Goal: Information Seeking & Learning: Learn about a topic

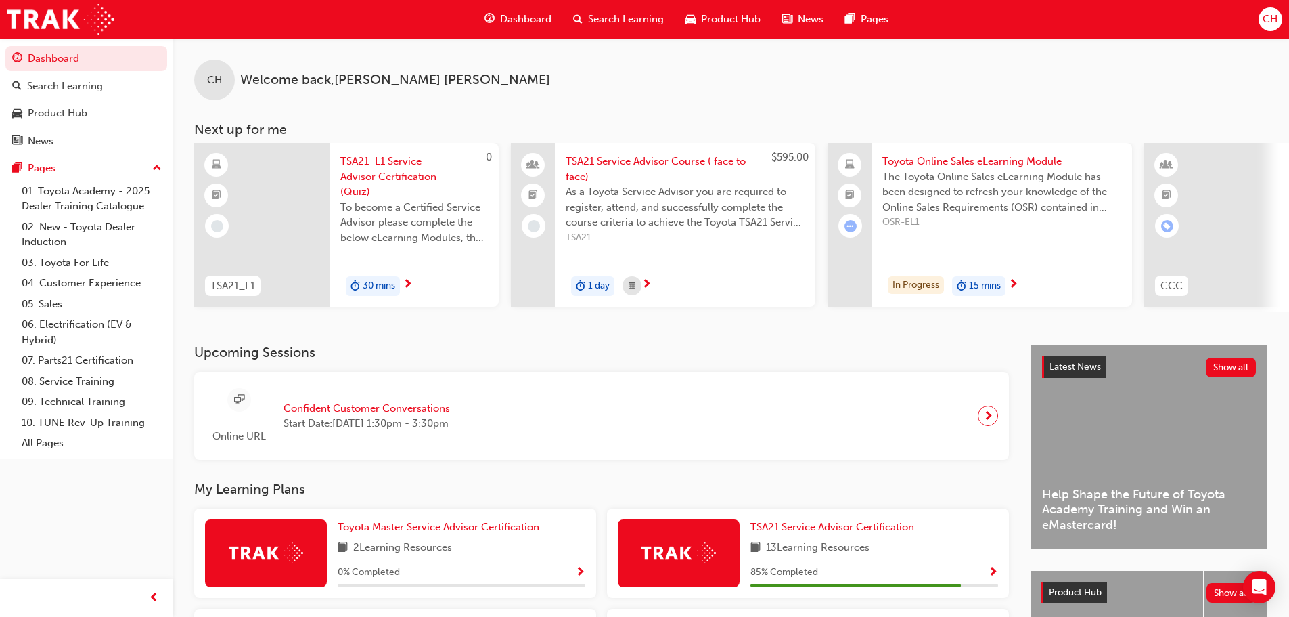
click at [749, 17] on span "Product Hub" at bounding box center [731, 20] width 60 height 16
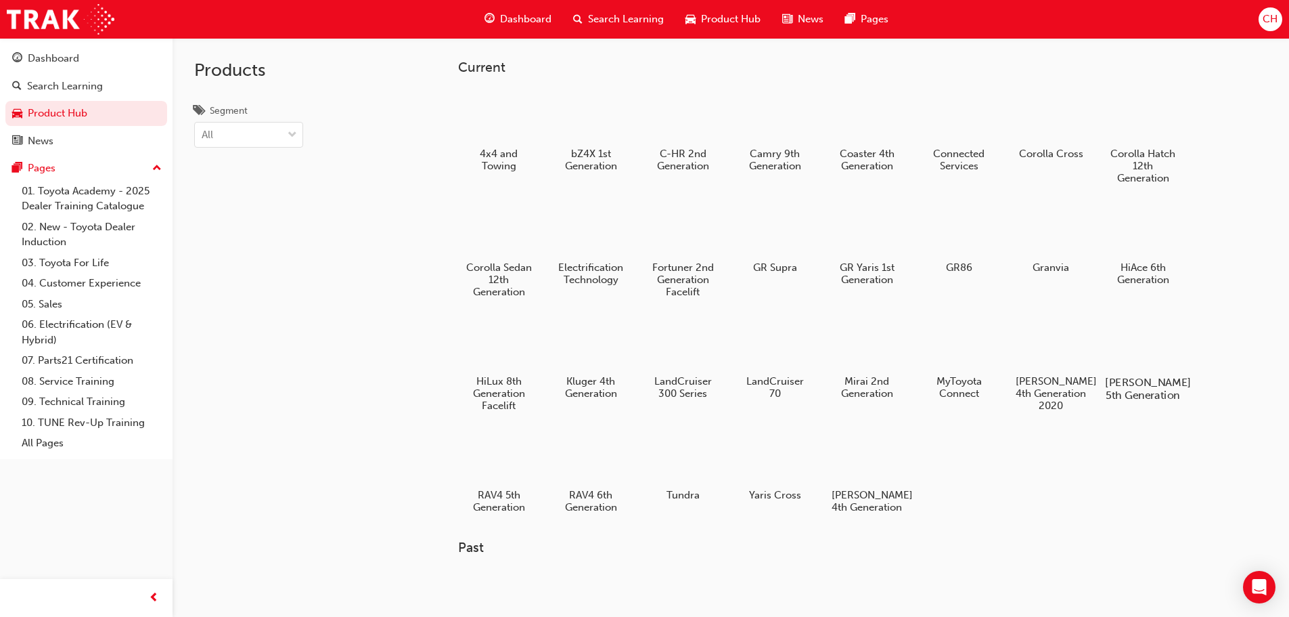
click at [1136, 376] on h5 "[PERSON_NAME] 5th Generation" at bounding box center [1142, 389] width 75 height 26
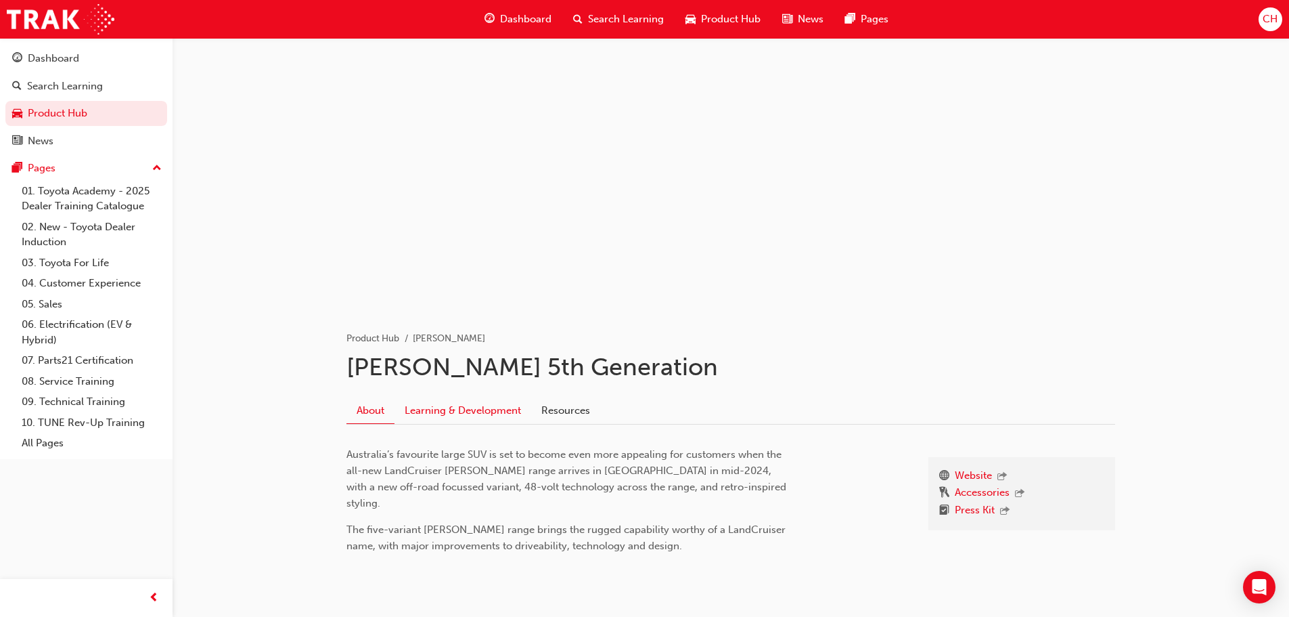
click at [498, 410] on link "Learning & Development" at bounding box center [463, 410] width 137 height 26
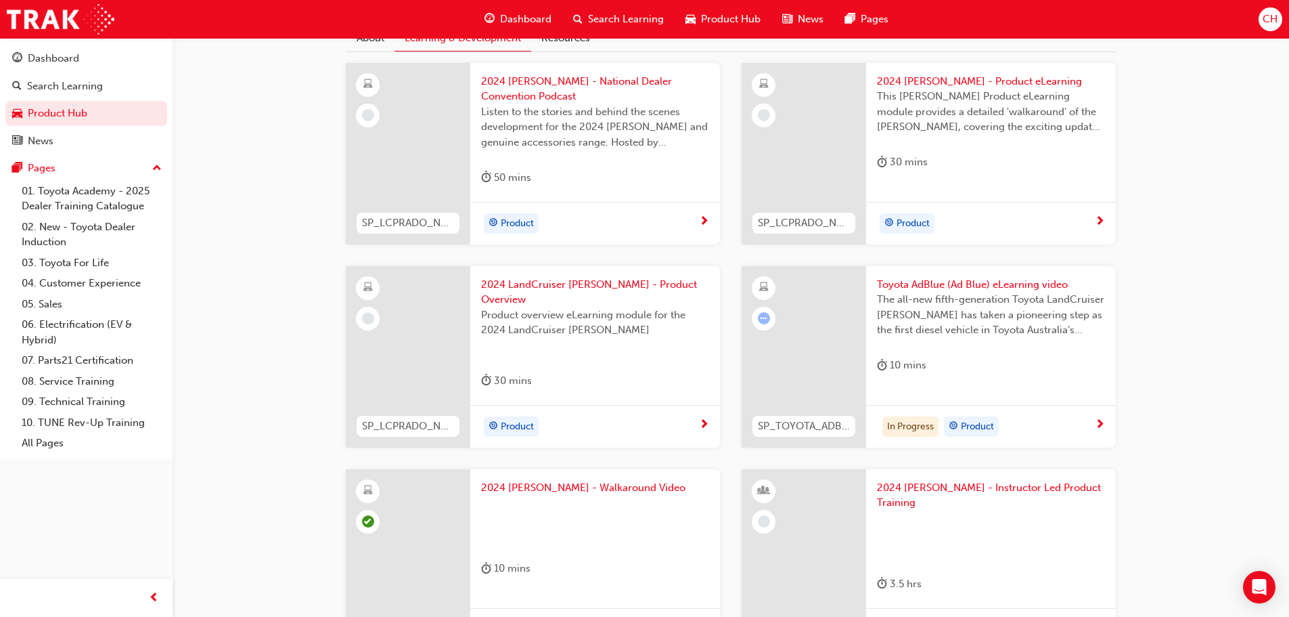
scroll to position [406, 0]
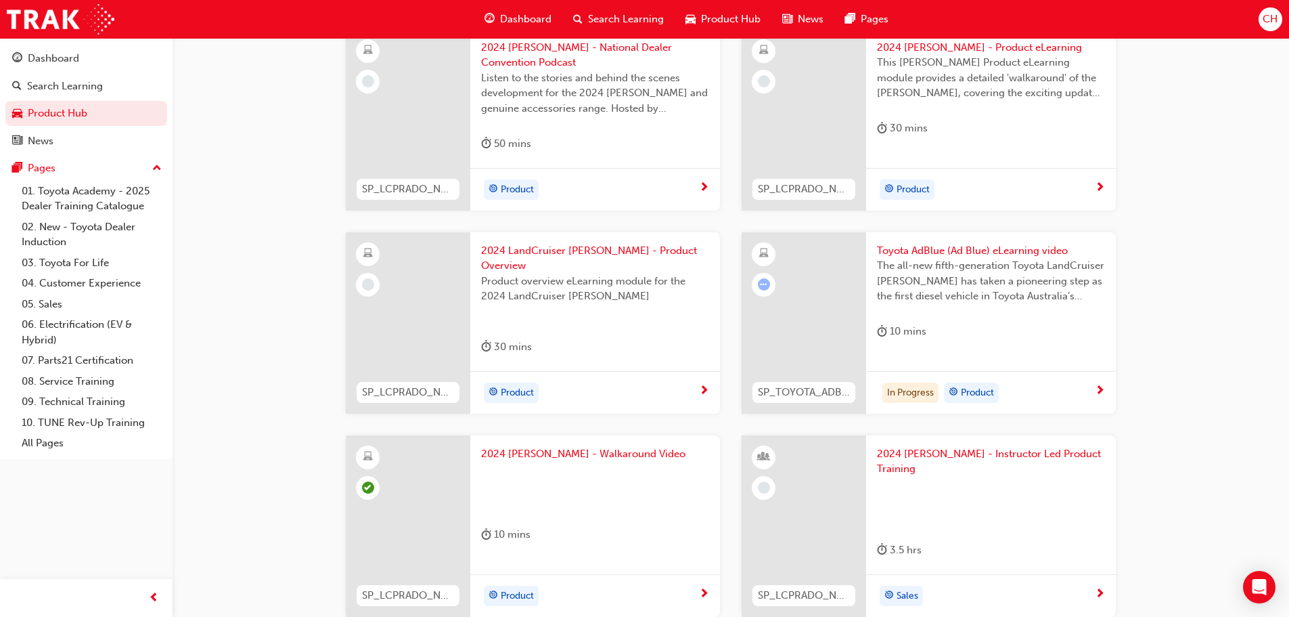
click at [1101, 385] on span "next-icon" at bounding box center [1100, 391] width 10 height 12
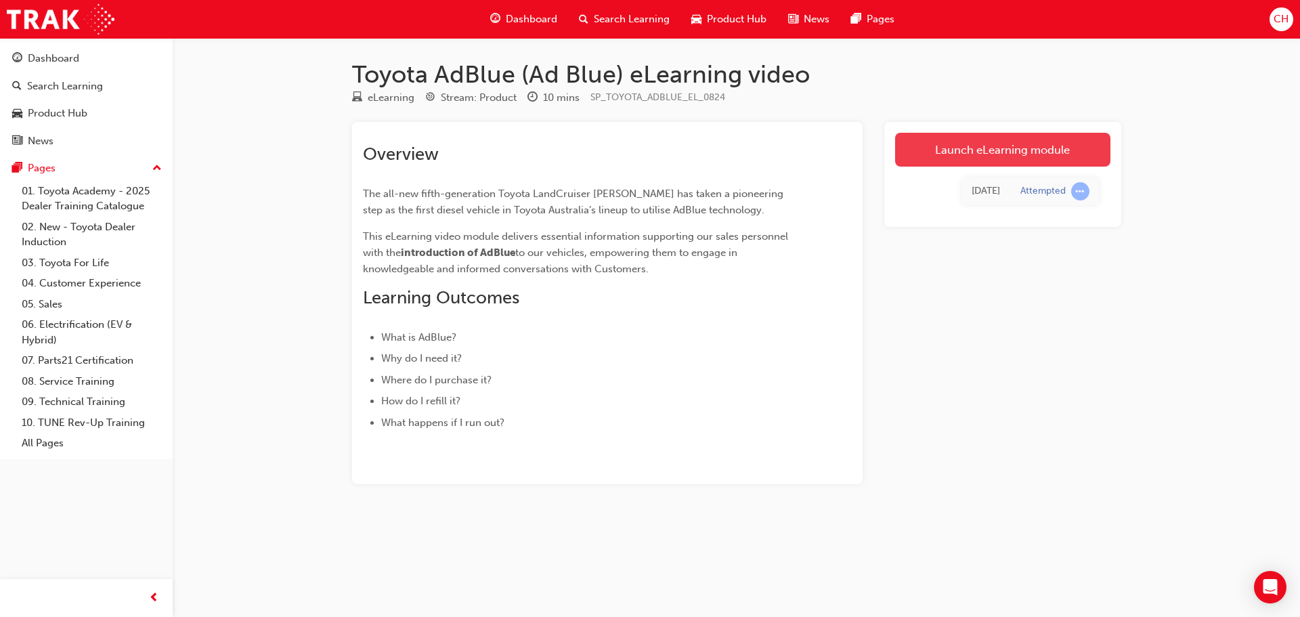
click at [994, 146] on link "Launch eLearning module" at bounding box center [1002, 150] width 215 height 34
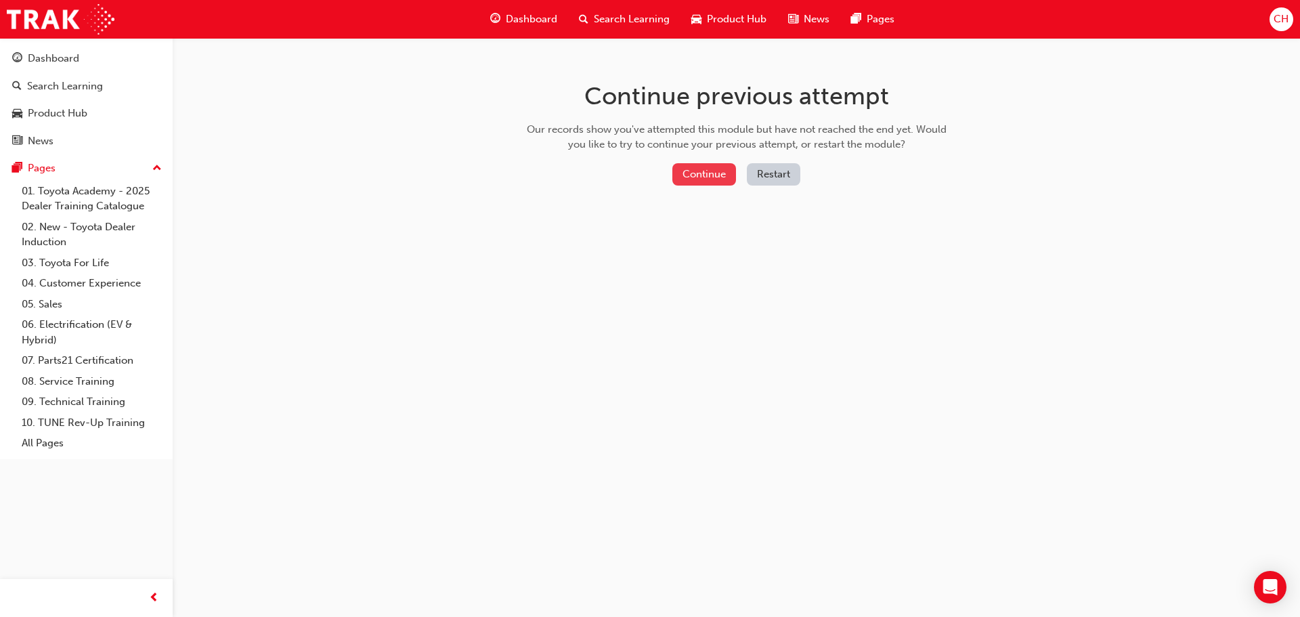
click at [688, 168] on button "Continue" at bounding box center [704, 174] width 64 height 22
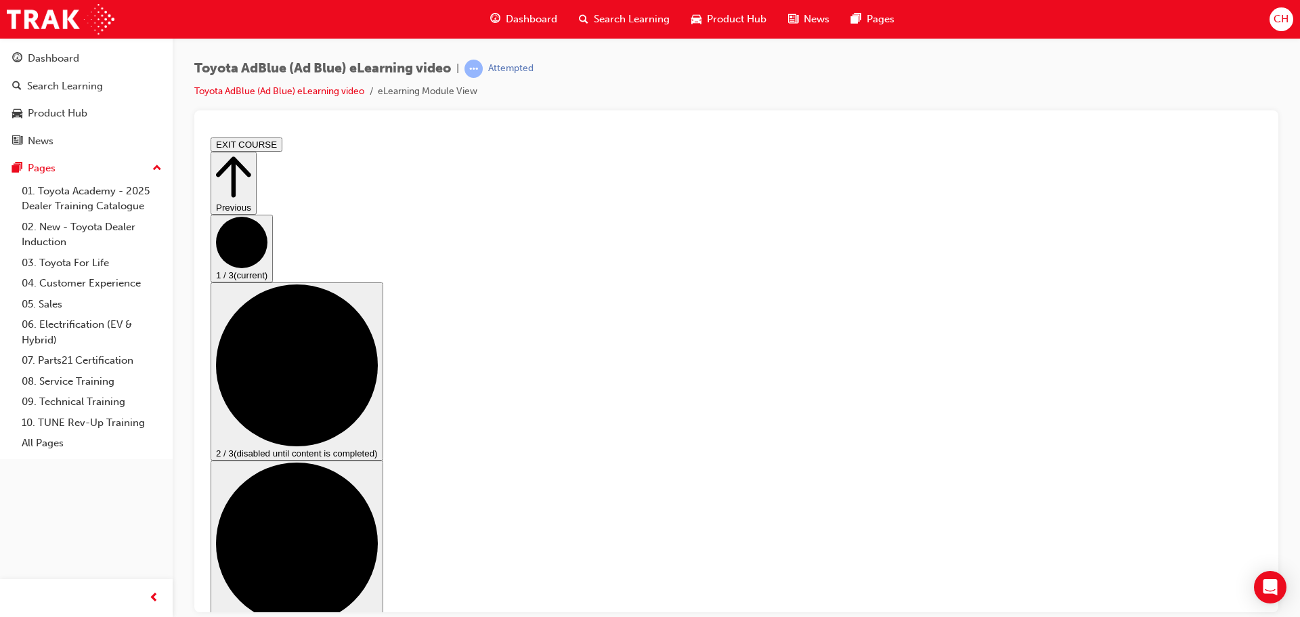
drag, startPoint x: 1094, startPoint y: 560, endPoint x: 1084, endPoint y: 560, distance: 9.5
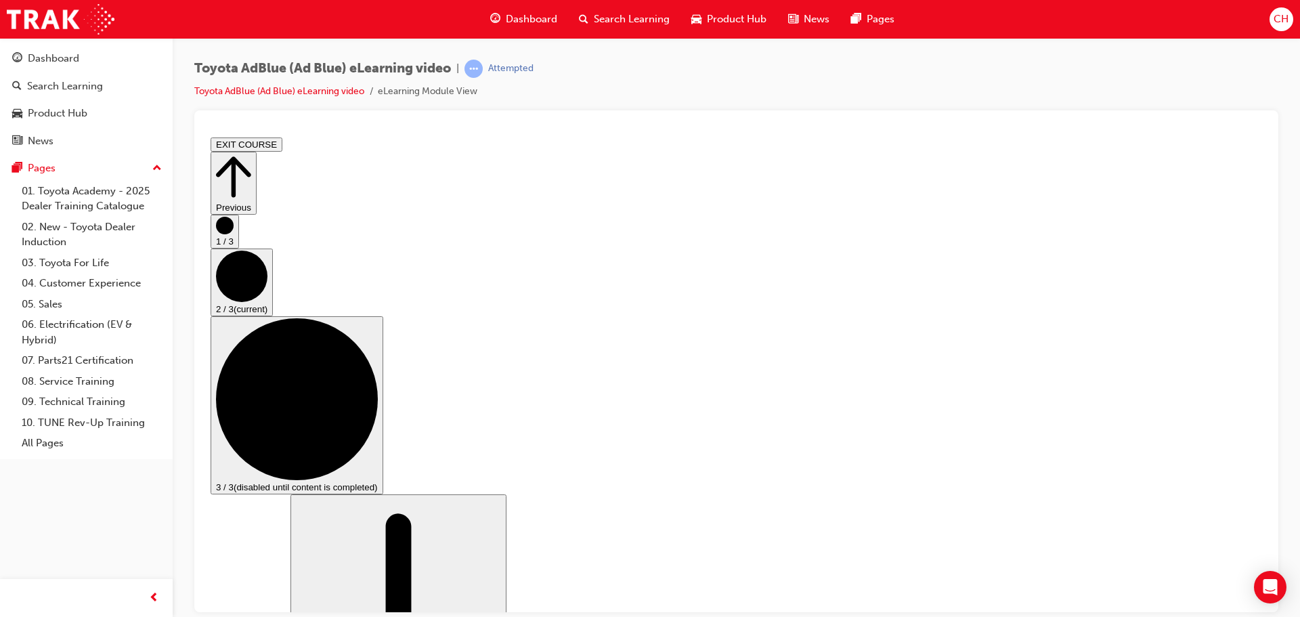
scroll to position [271, 0]
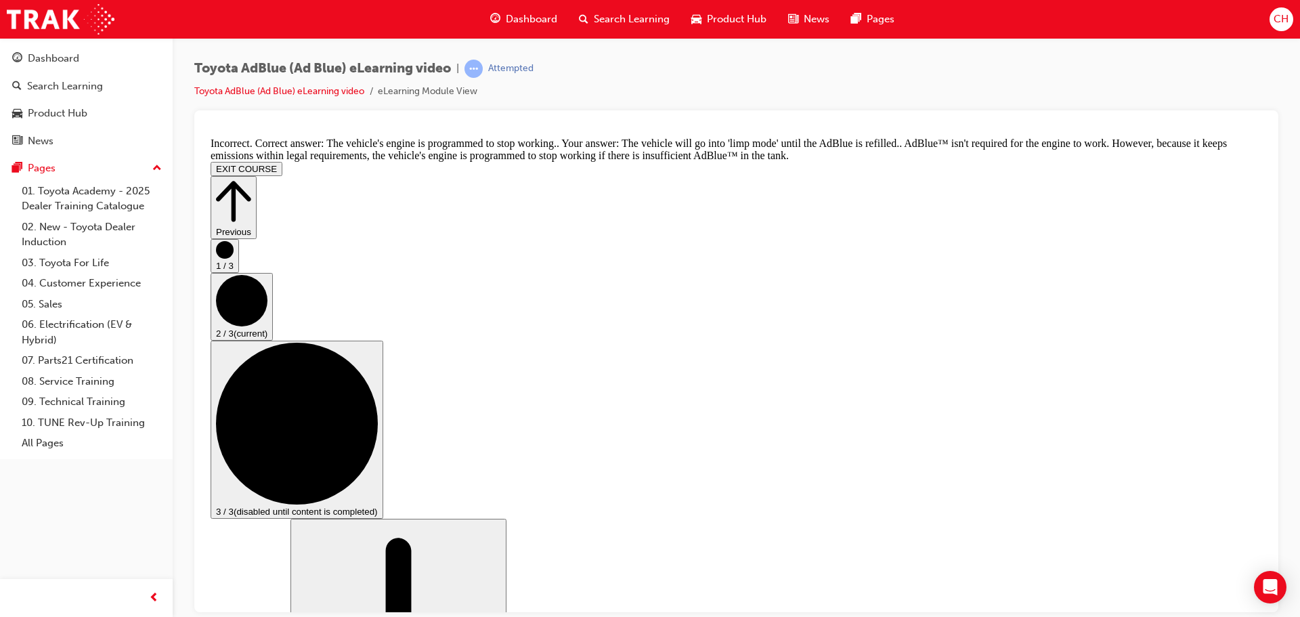
scroll to position [474, 0]
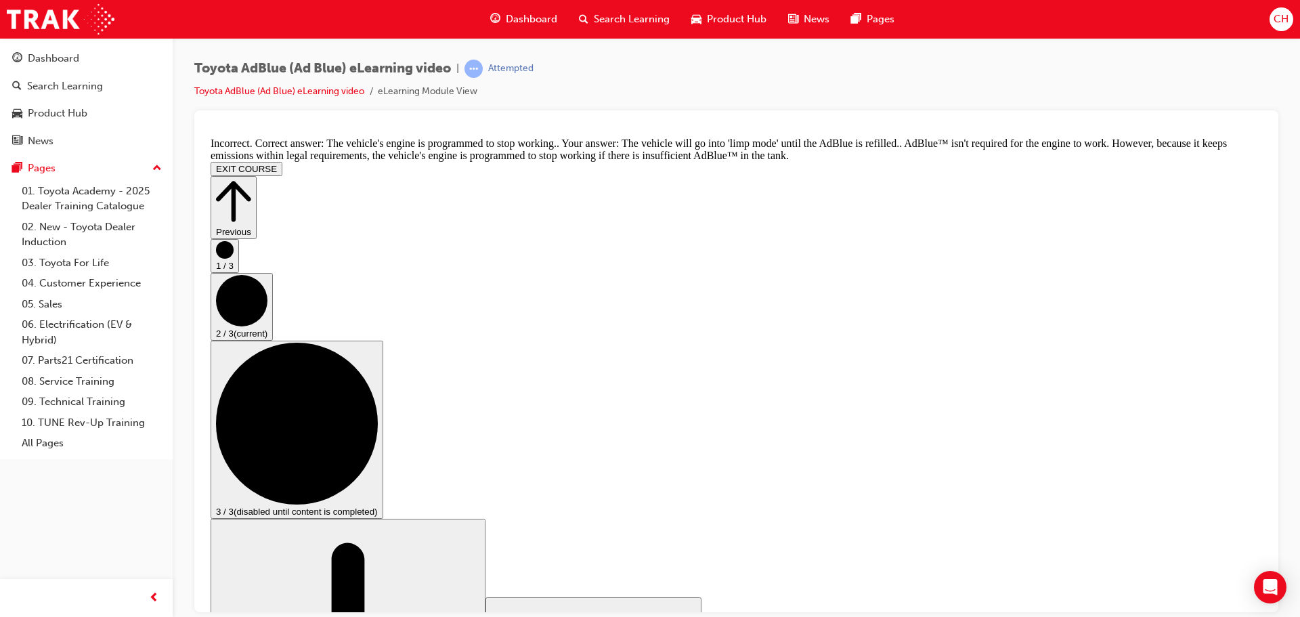
scroll to position [370, 0]
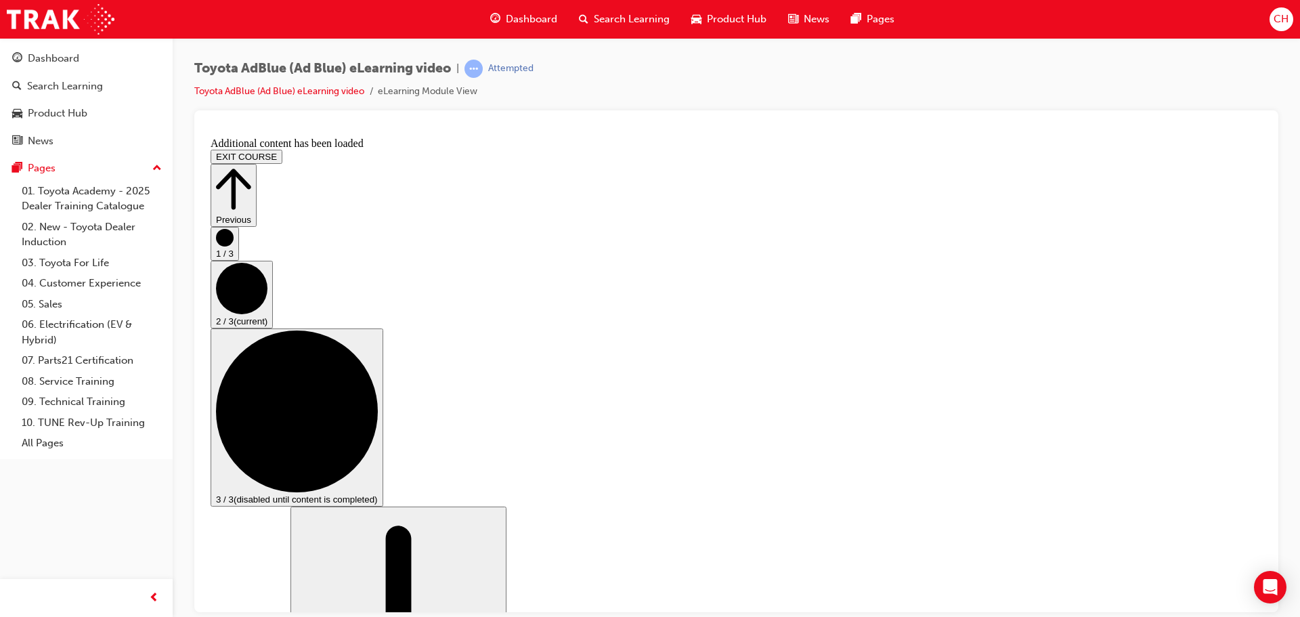
scroll to position [1129, 0]
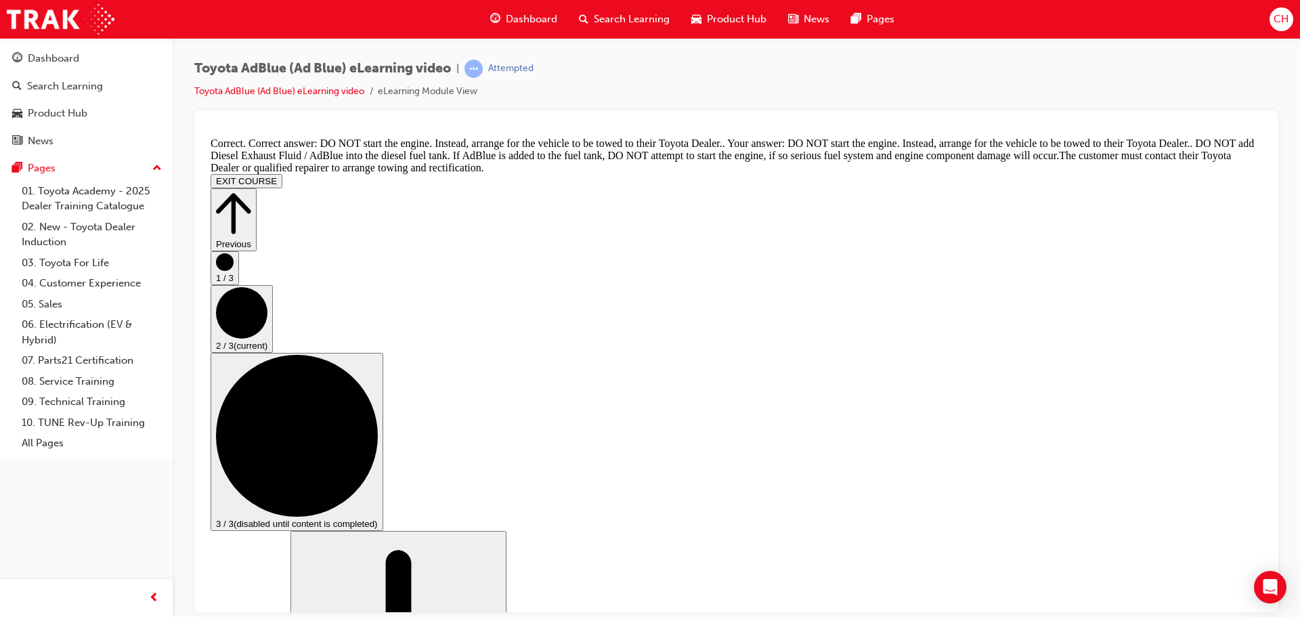
scroll to position [1543, 0]
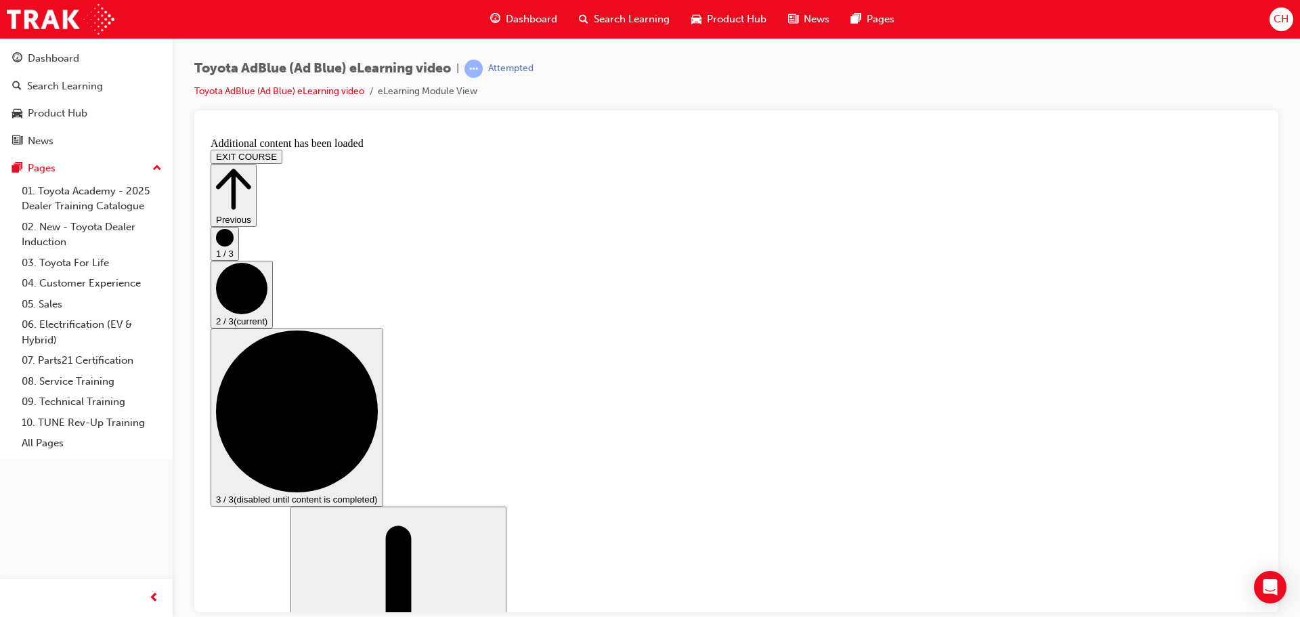
scroll to position [2064, 0]
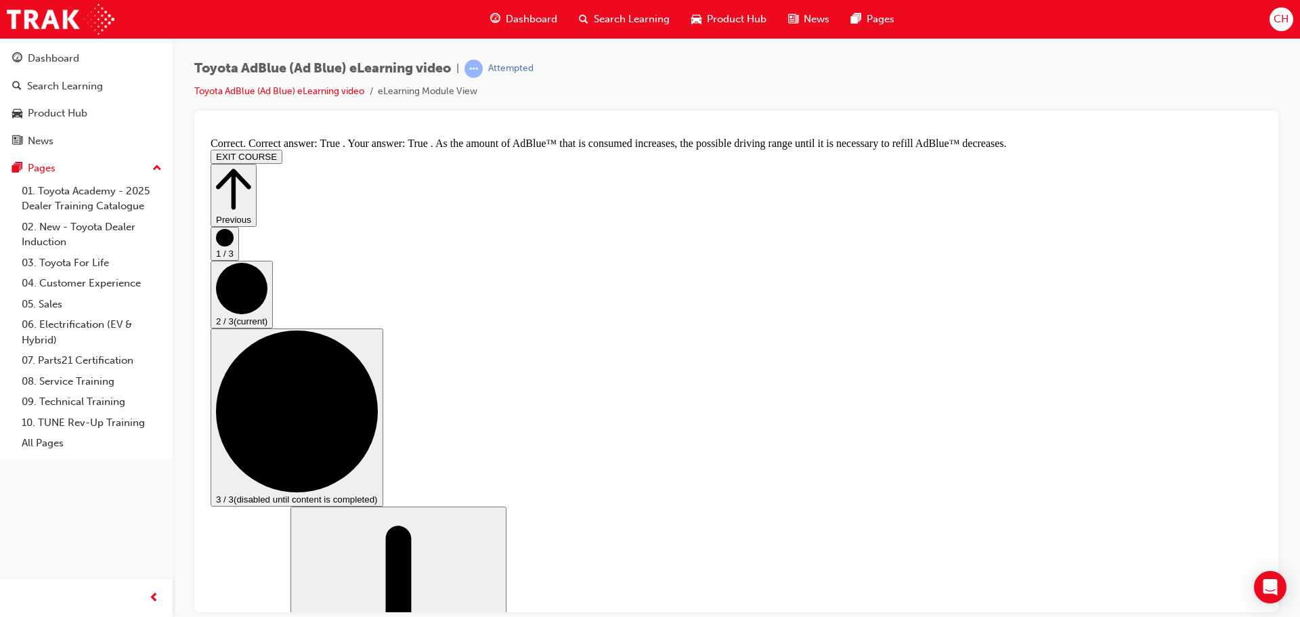
scroll to position [2365, 0]
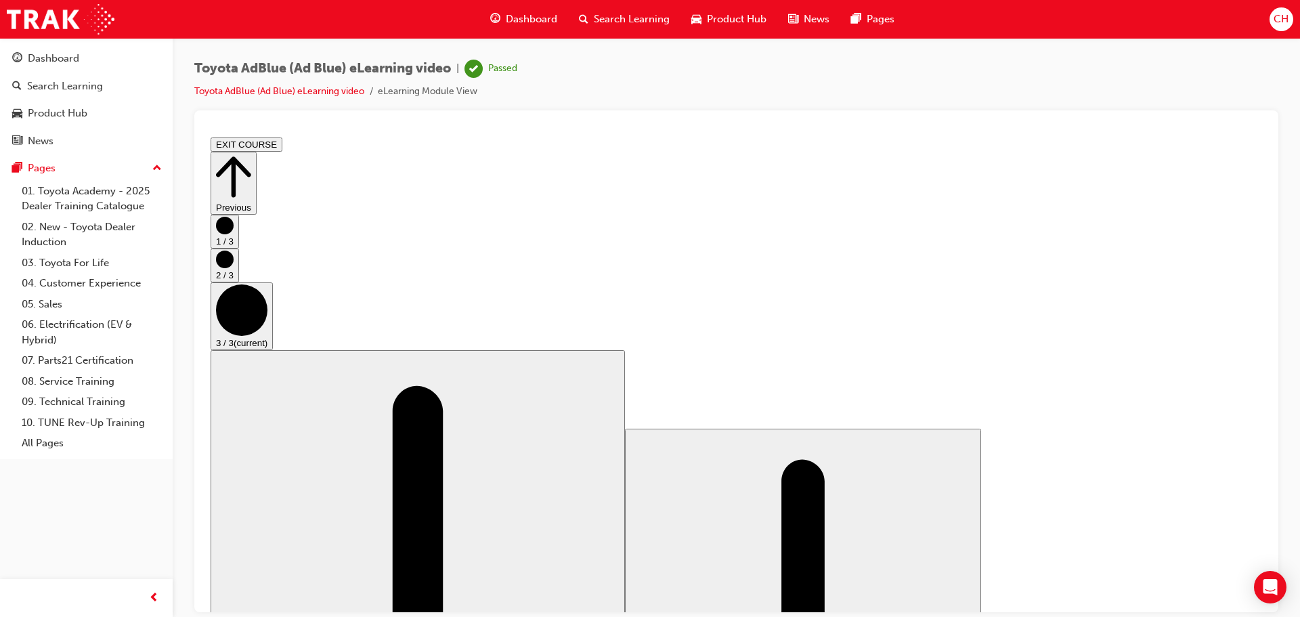
click at [282, 149] on button "EXIT COURSE" at bounding box center [247, 144] width 72 height 14
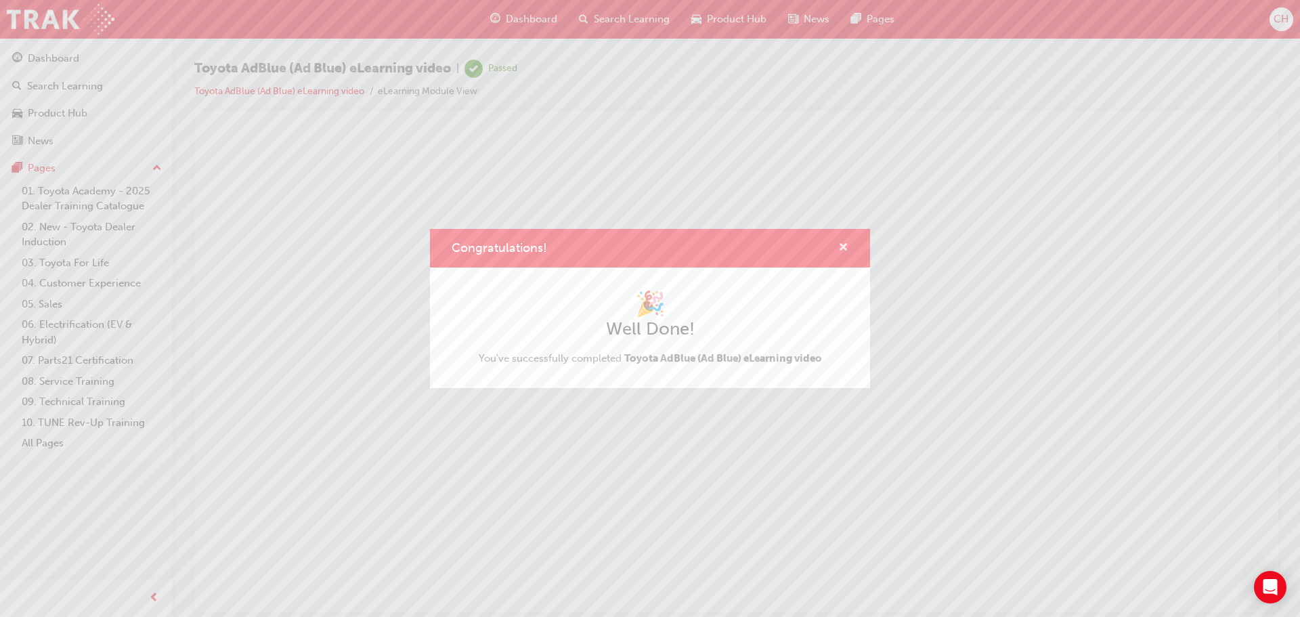
click at [841, 249] on span "cross-icon" at bounding box center [843, 248] width 10 height 12
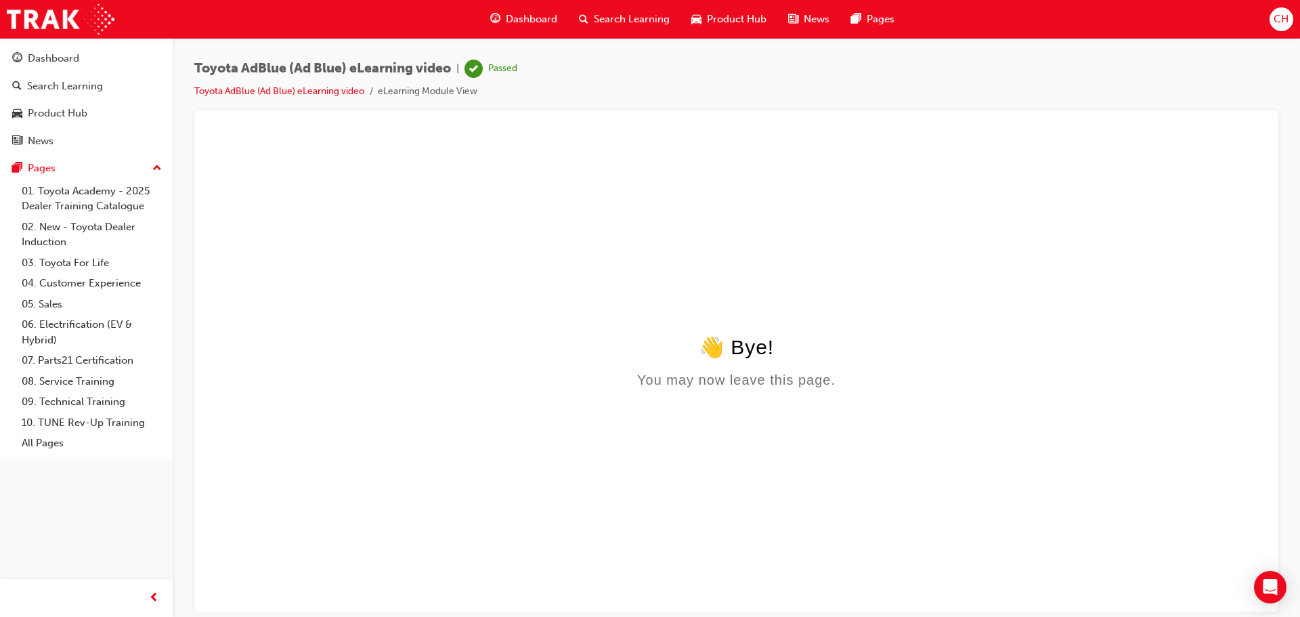
click at [709, 23] on span "Product Hub" at bounding box center [737, 20] width 60 height 16
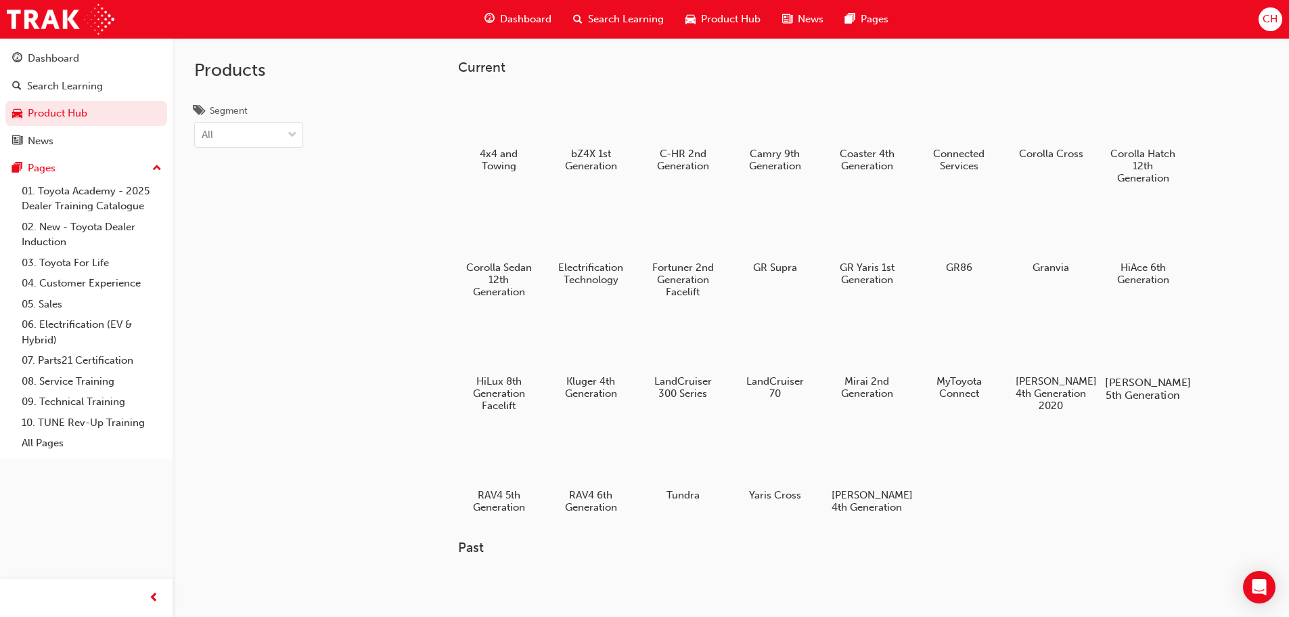
click at [1149, 380] on h5 "[PERSON_NAME] 5th Generation" at bounding box center [1142, 389] width 75 height 26
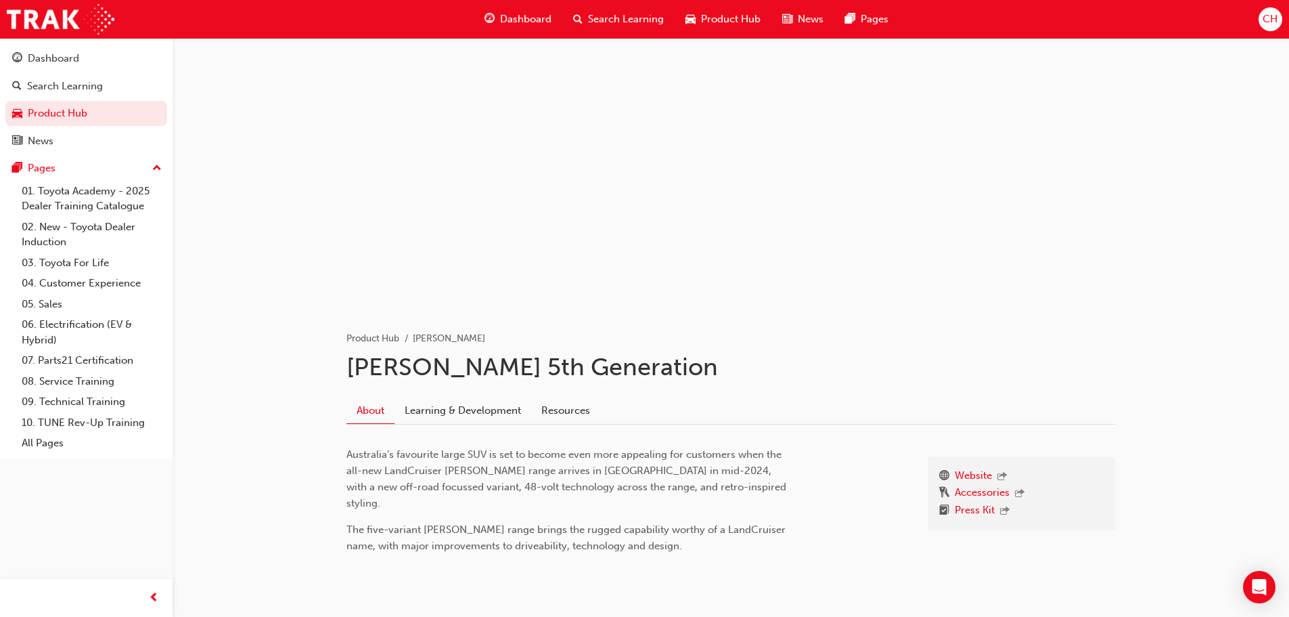
scroll to position [34, 0]
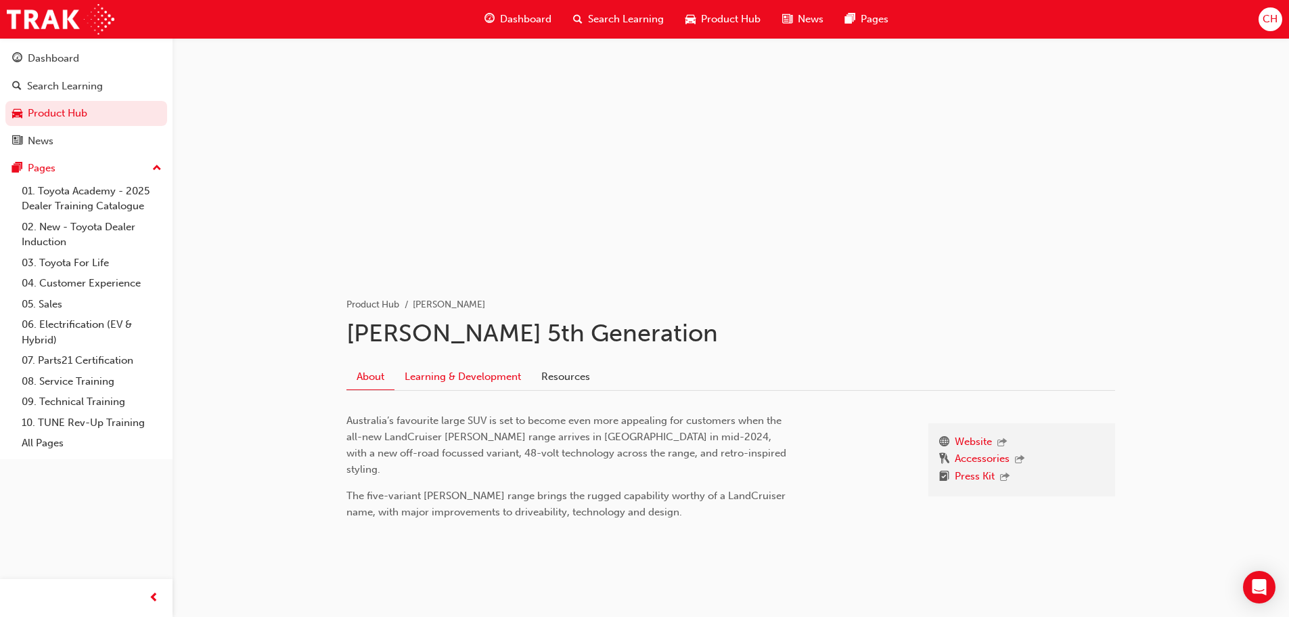
click at [457, 368] on link "Learning & Development" at bounding box center [463, 376] width 137 height 26
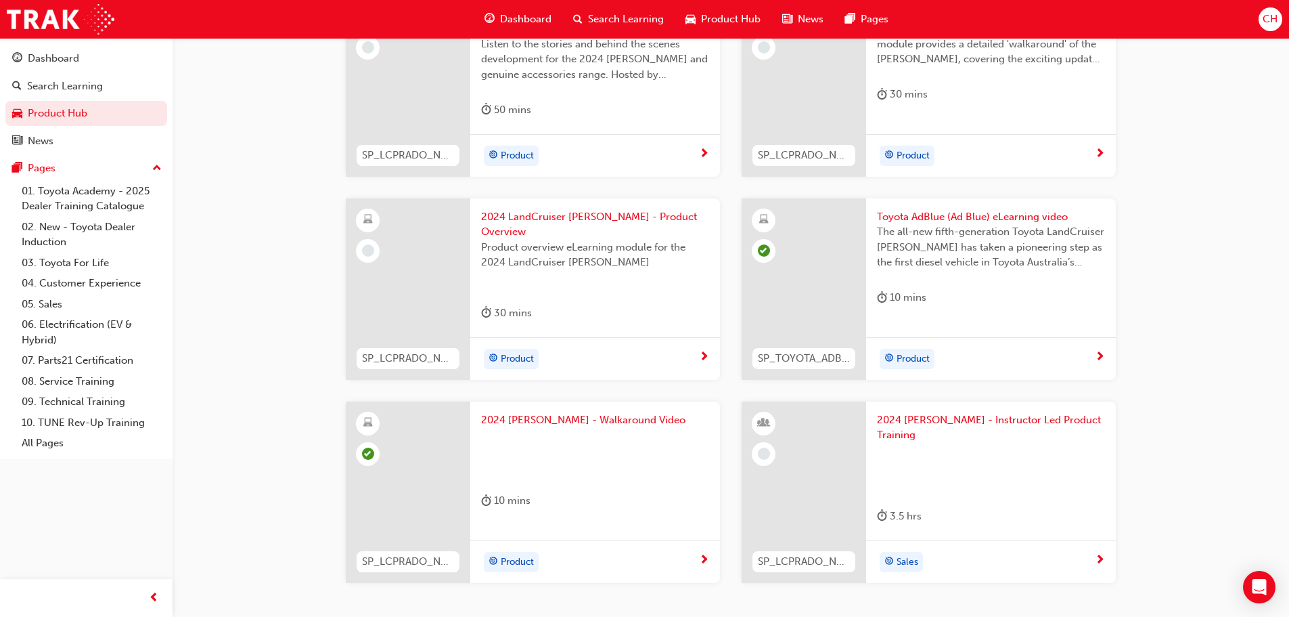
scroll to position [474, 0]
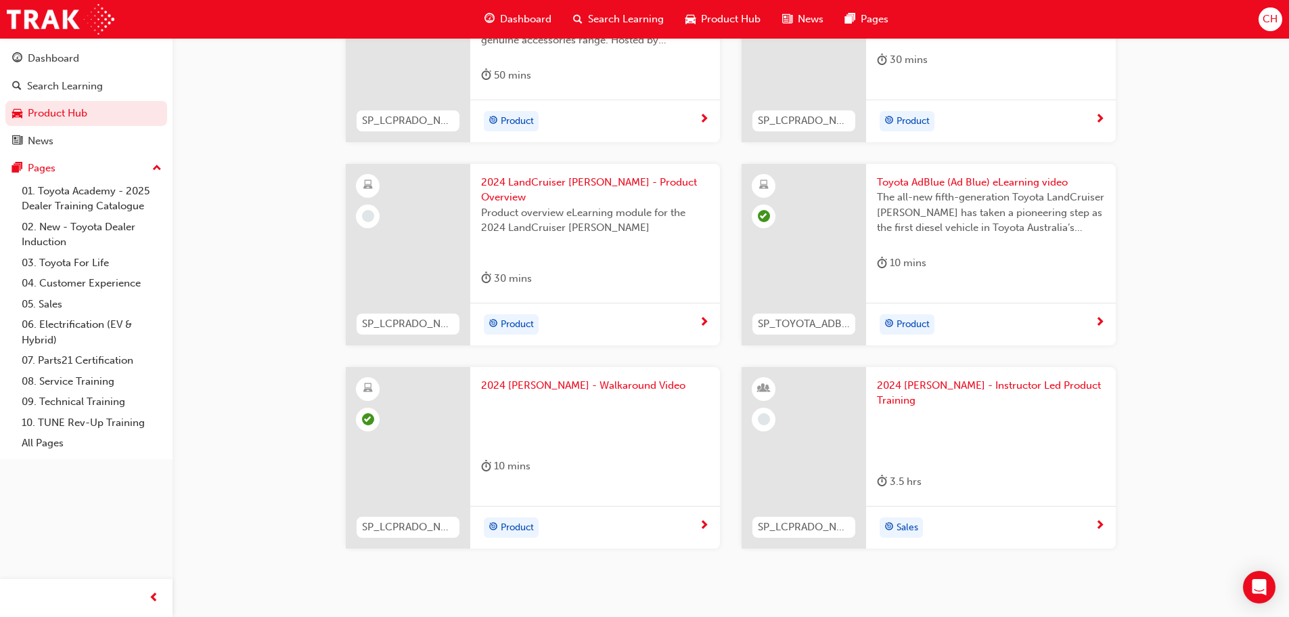
click at [702, 317] on span "next-icon" at bounding box center [704, 323] width 10 height 12
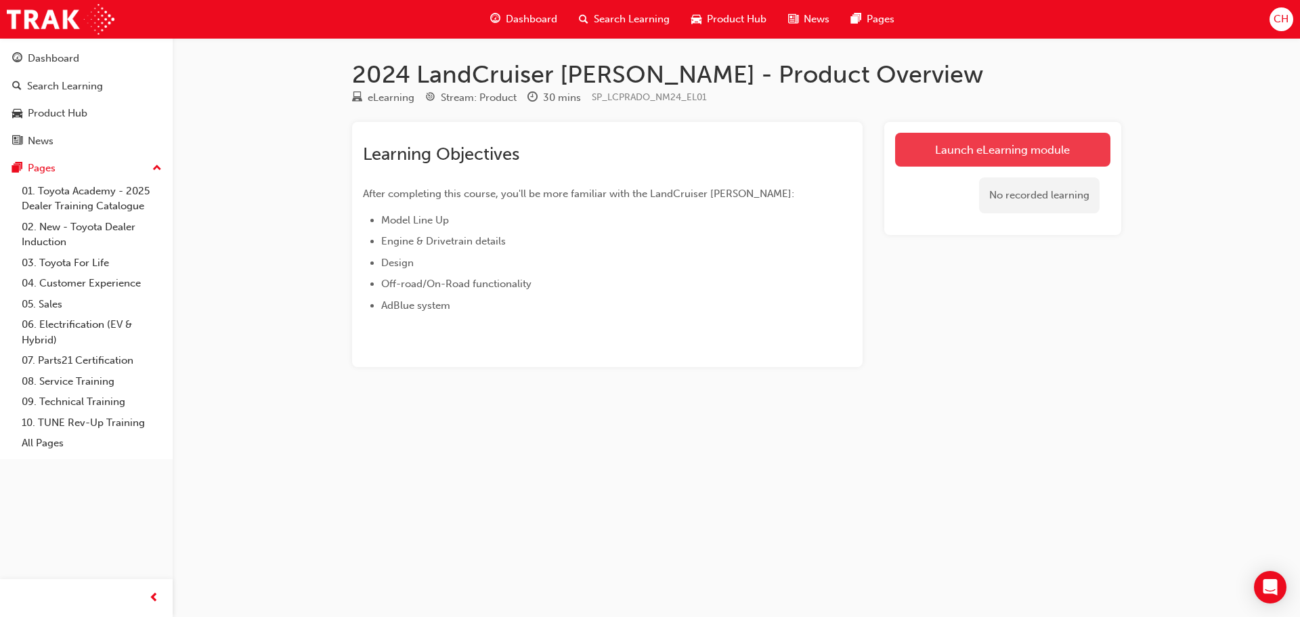
click at [1027, 150] on link "Launch eLearning module" at bounding box center [1002, 150] width 215 height 34
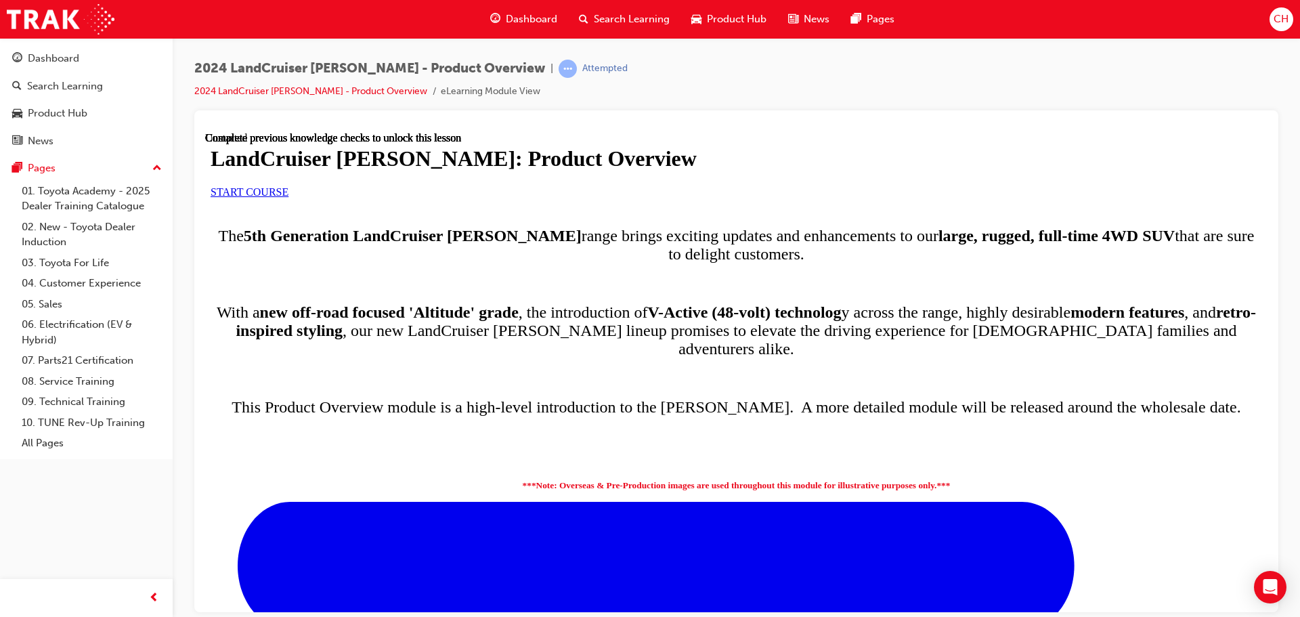
scroll to position [68, 0]
click at [288, 197] on span "START COURSE" at bounding box center [250, 191] width 78 height 12
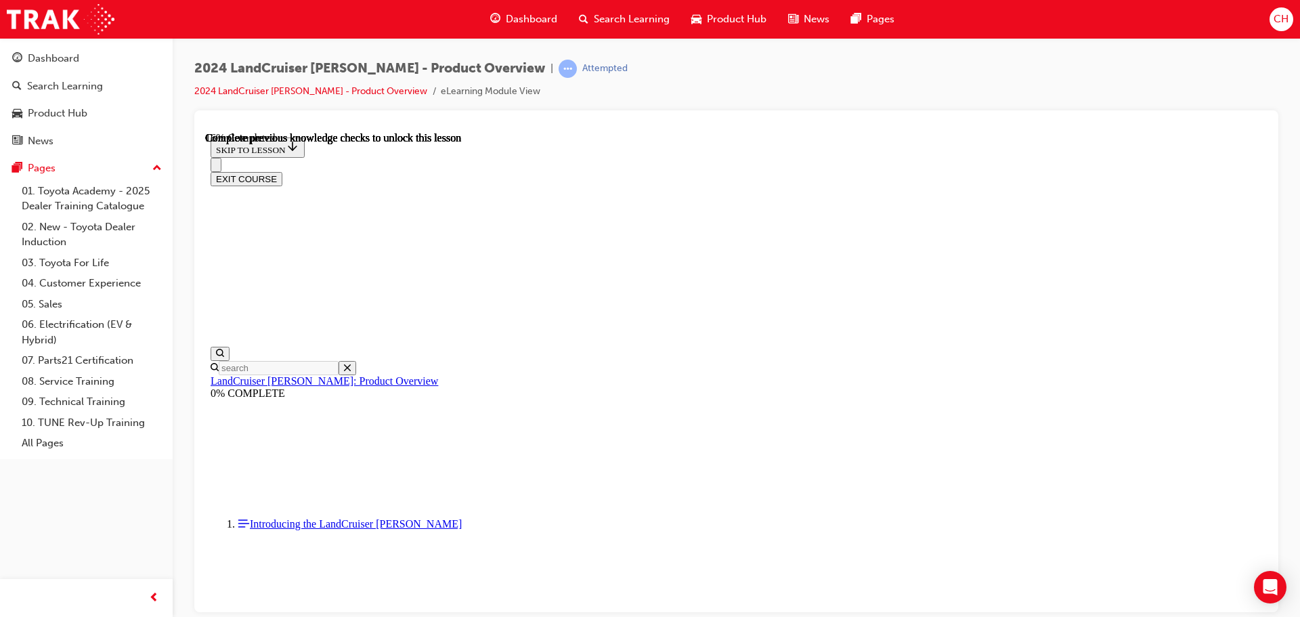
scroll to position [881, 0]
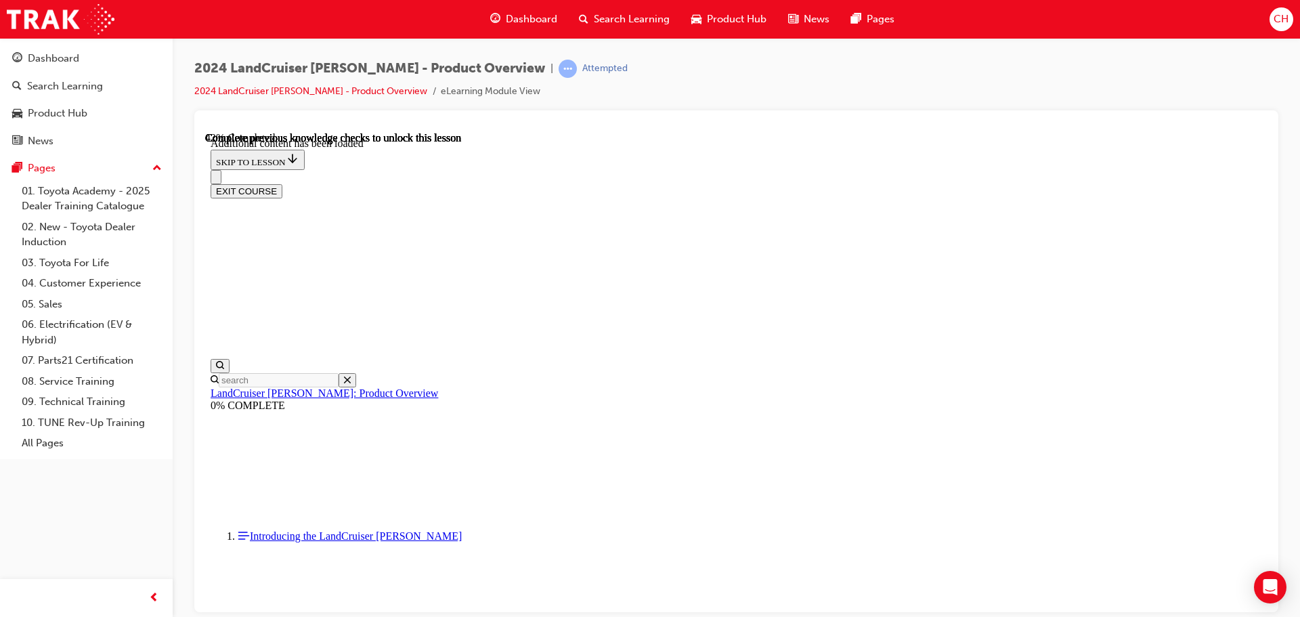
scroll to position [1533, 0]
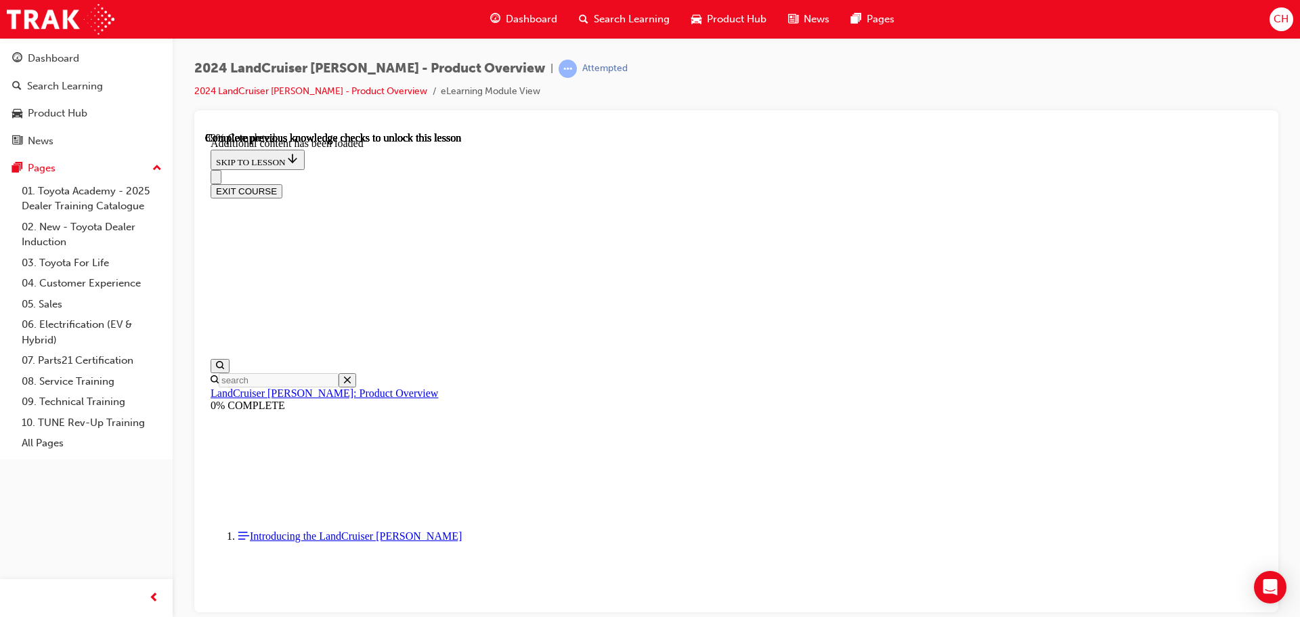
scroll to position [2700, 0]
radio input "true"
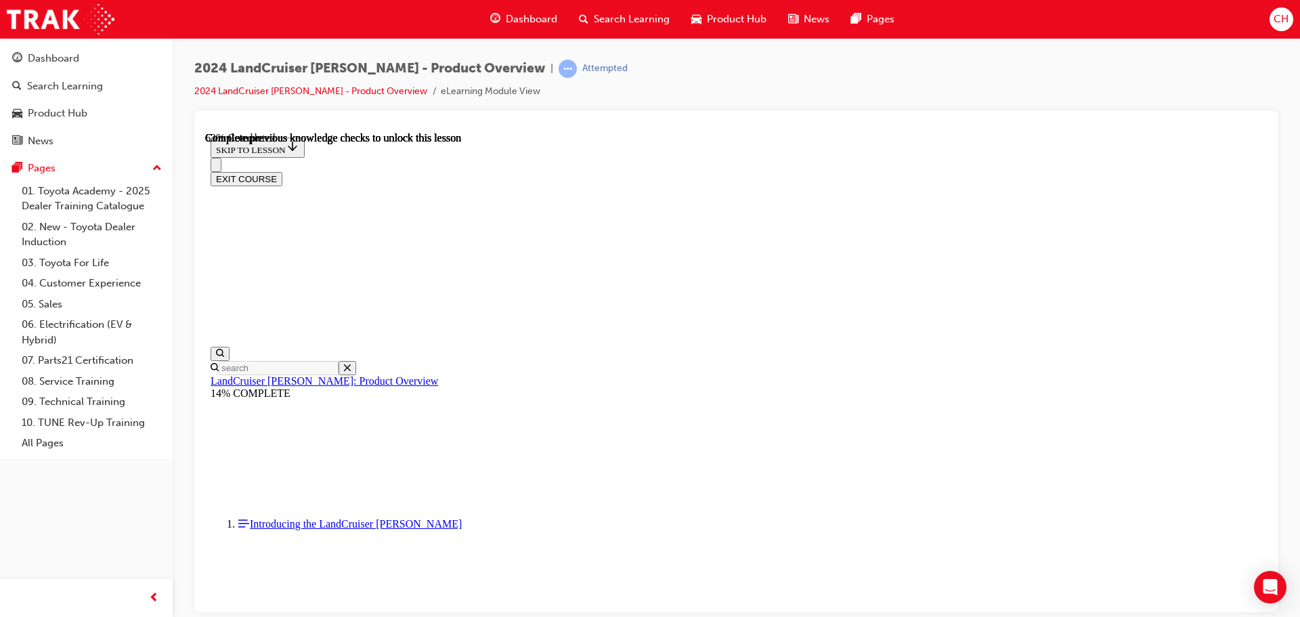
scroll to position [1955, 0]
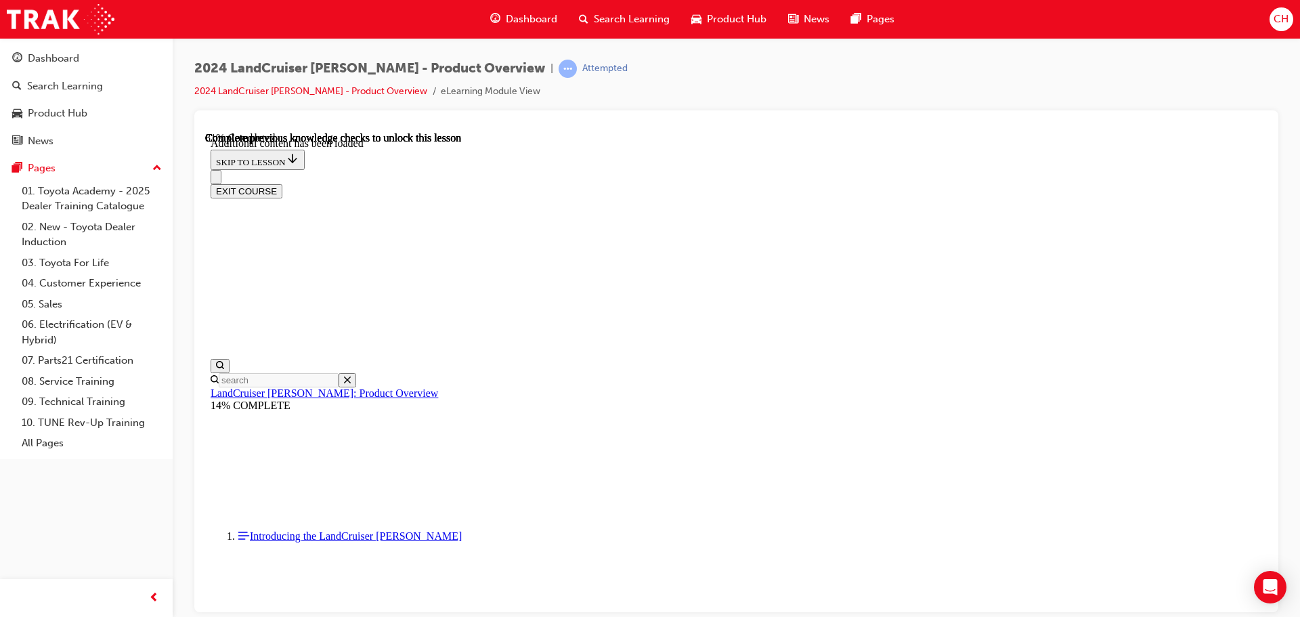
scroll to position [2290, 0]
radio input "true"
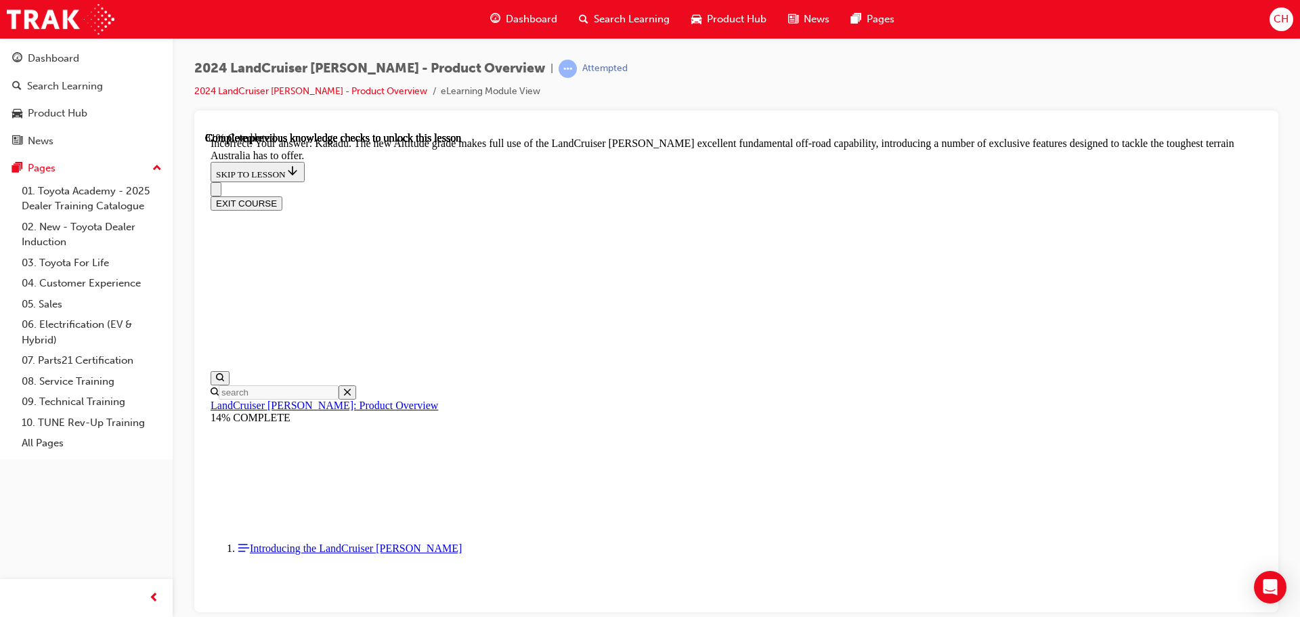
scroll to position [2520, 0]
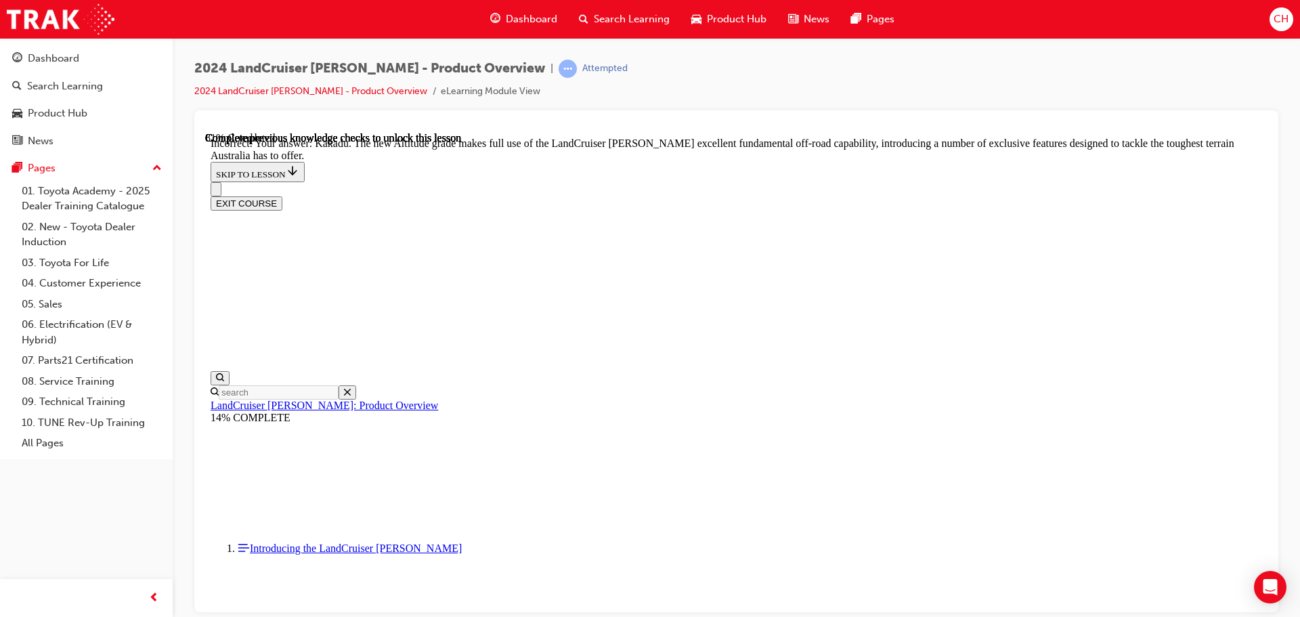
radio input "true"
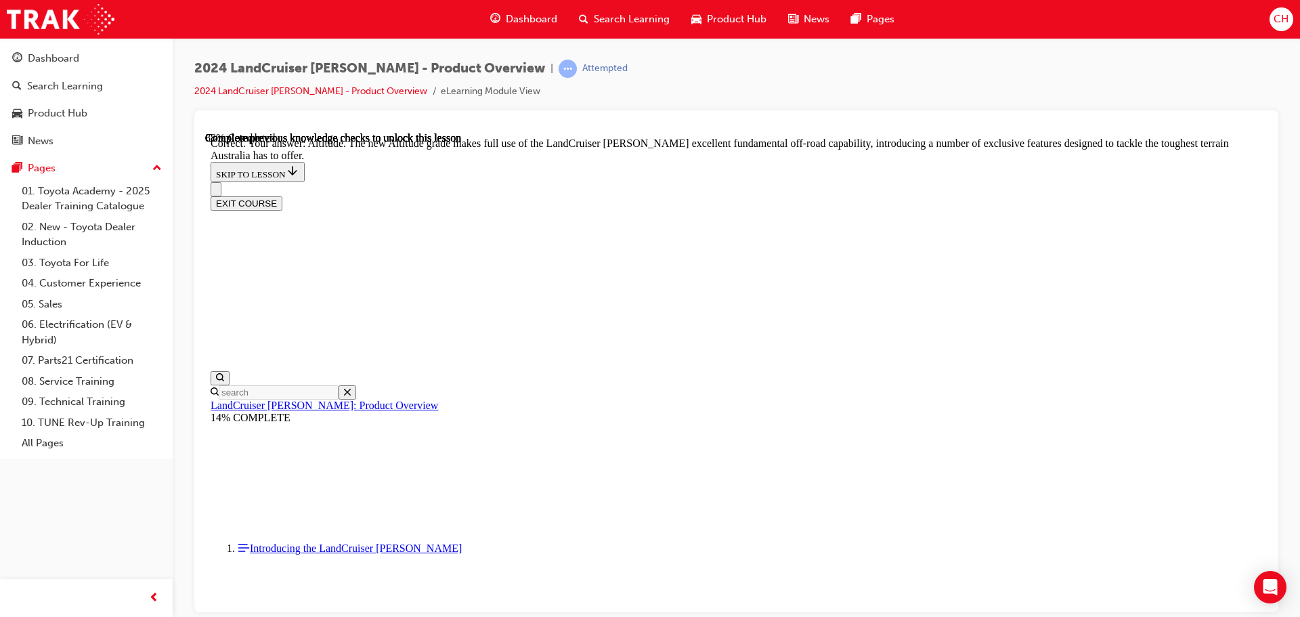
checkbox input "true"
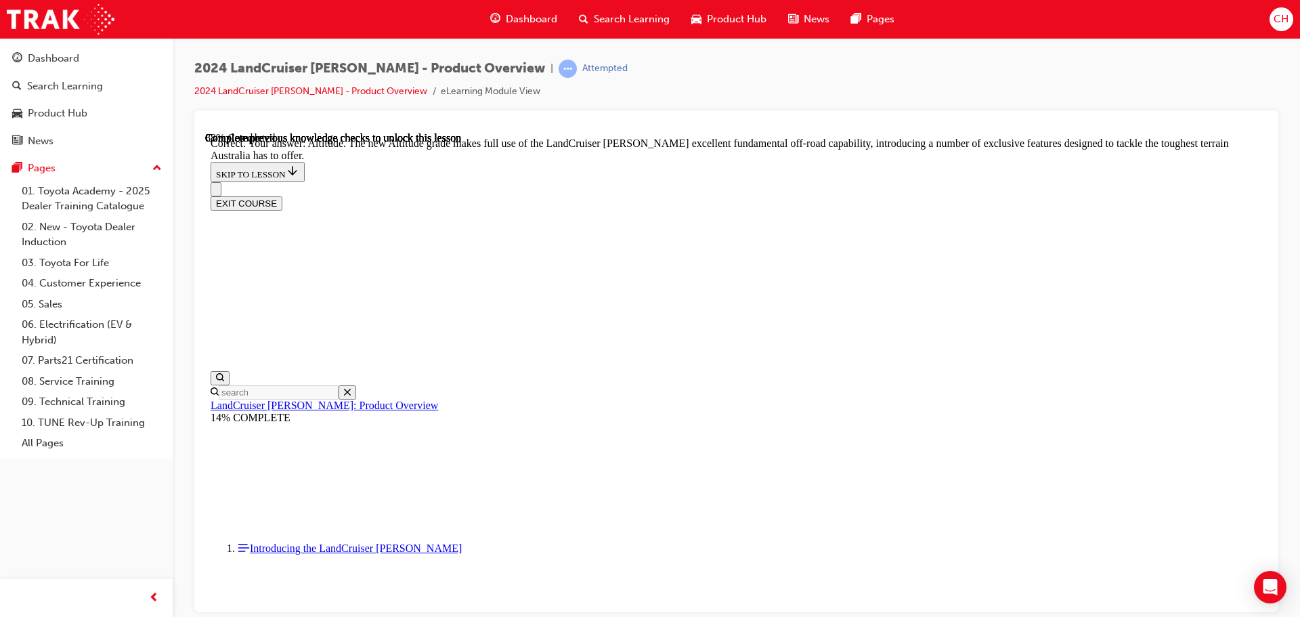
checkbox input "true"
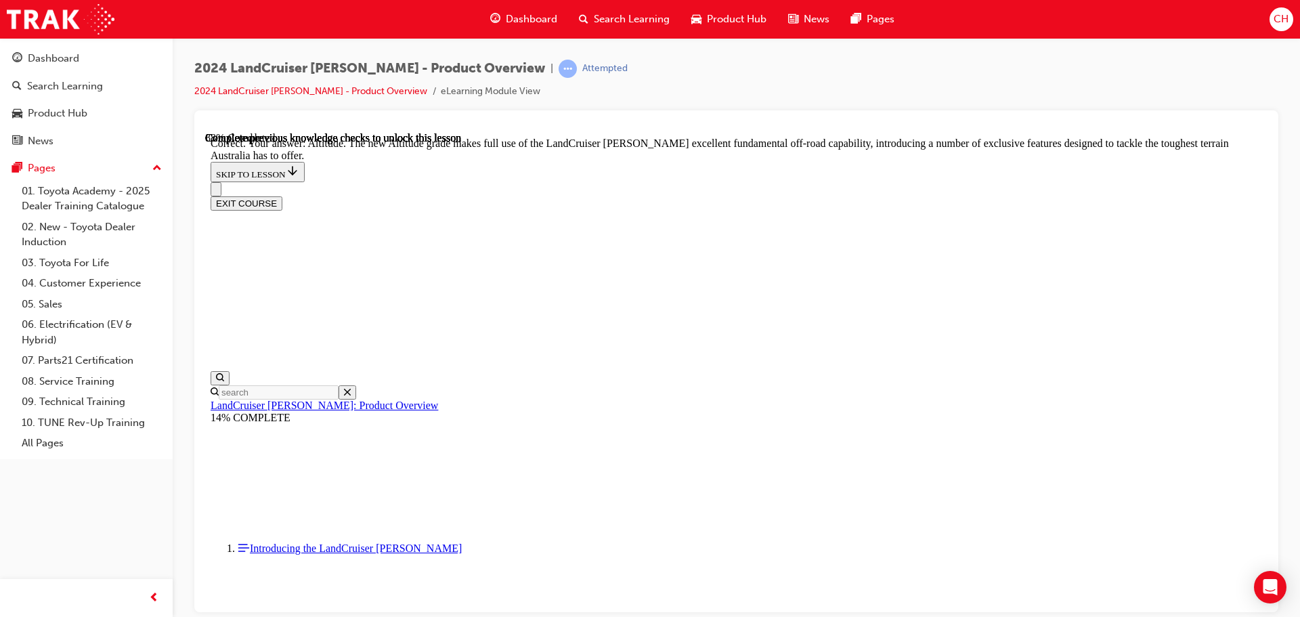
checkbox input "true"
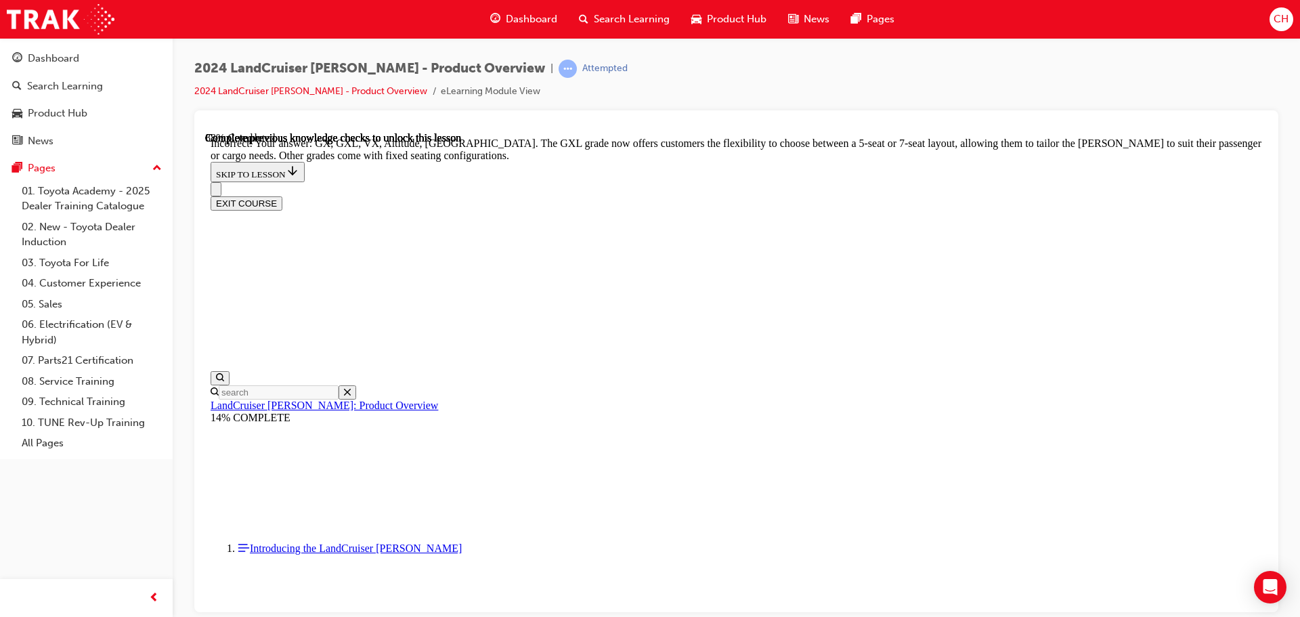
scroll to position [3106, 0]
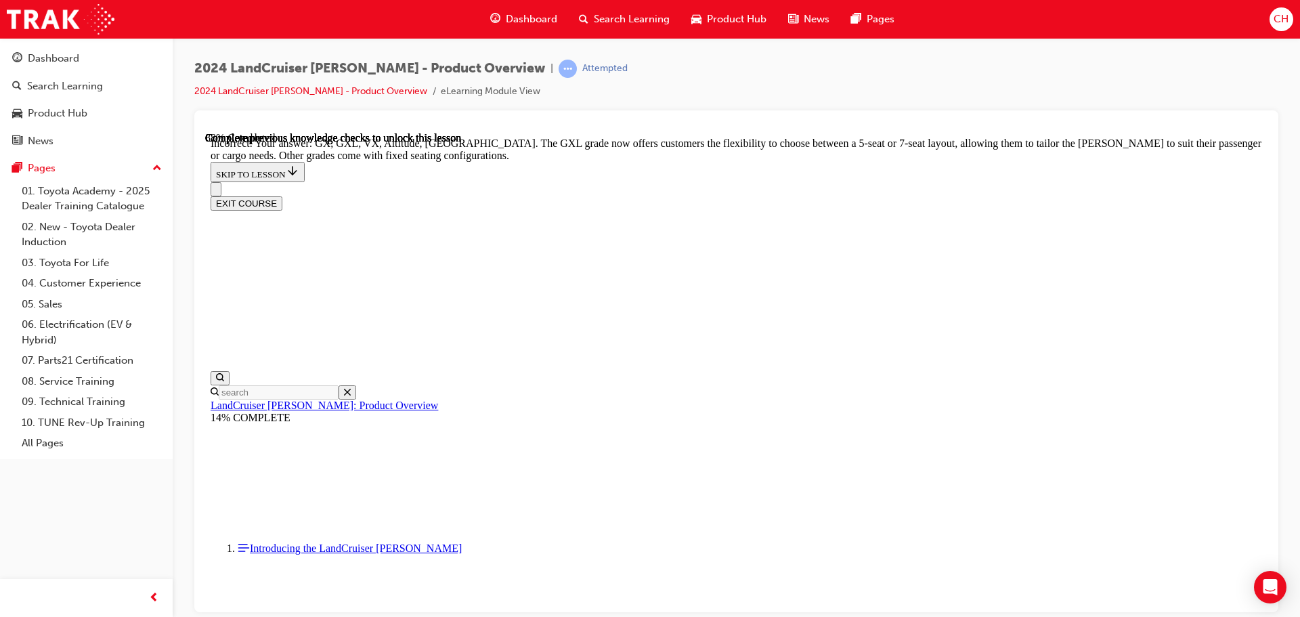
checkbox input "false"
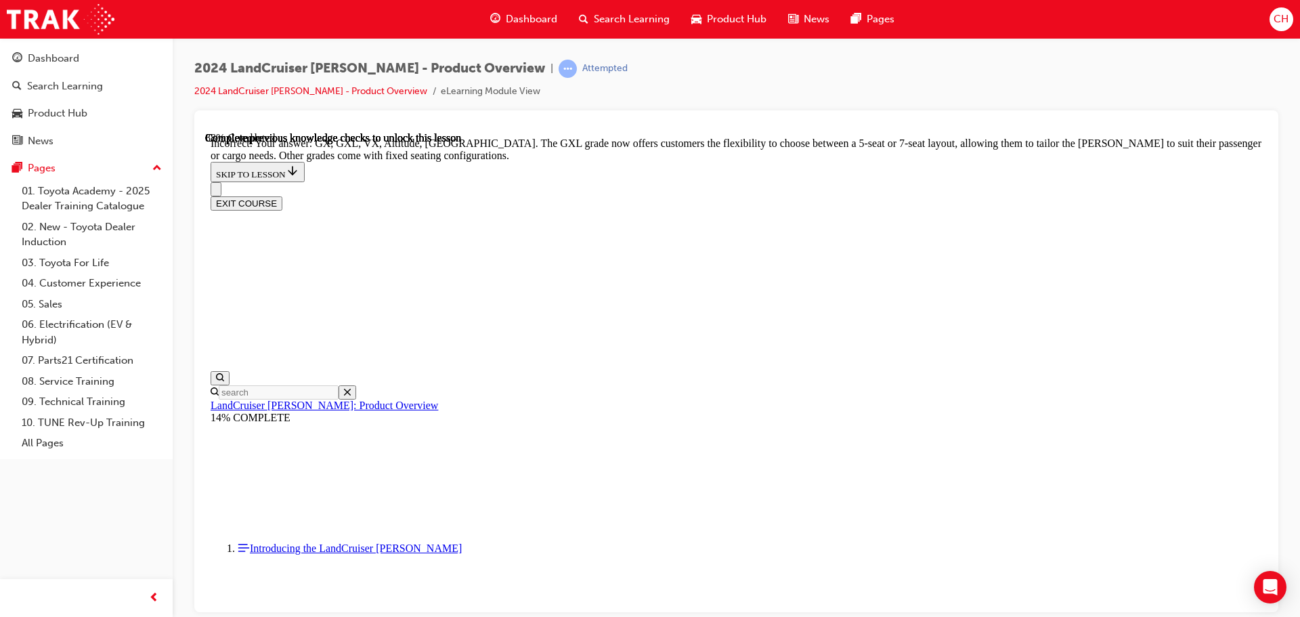
checkbox input "false"
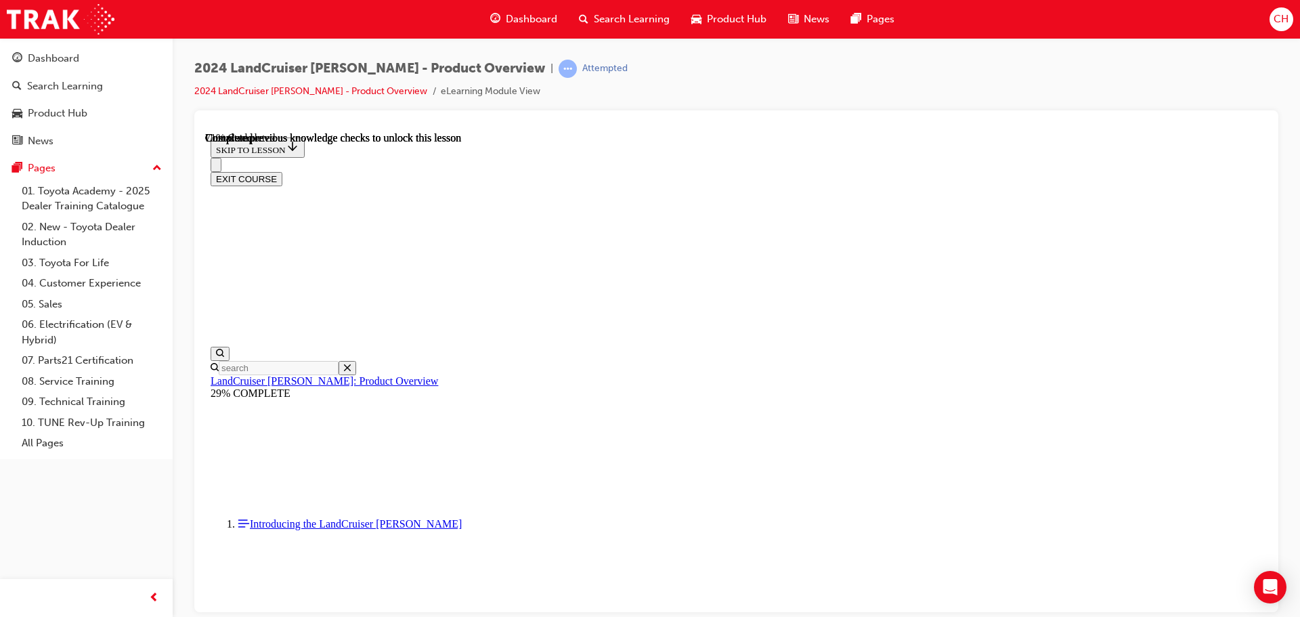
scroll to position [3085, 0]
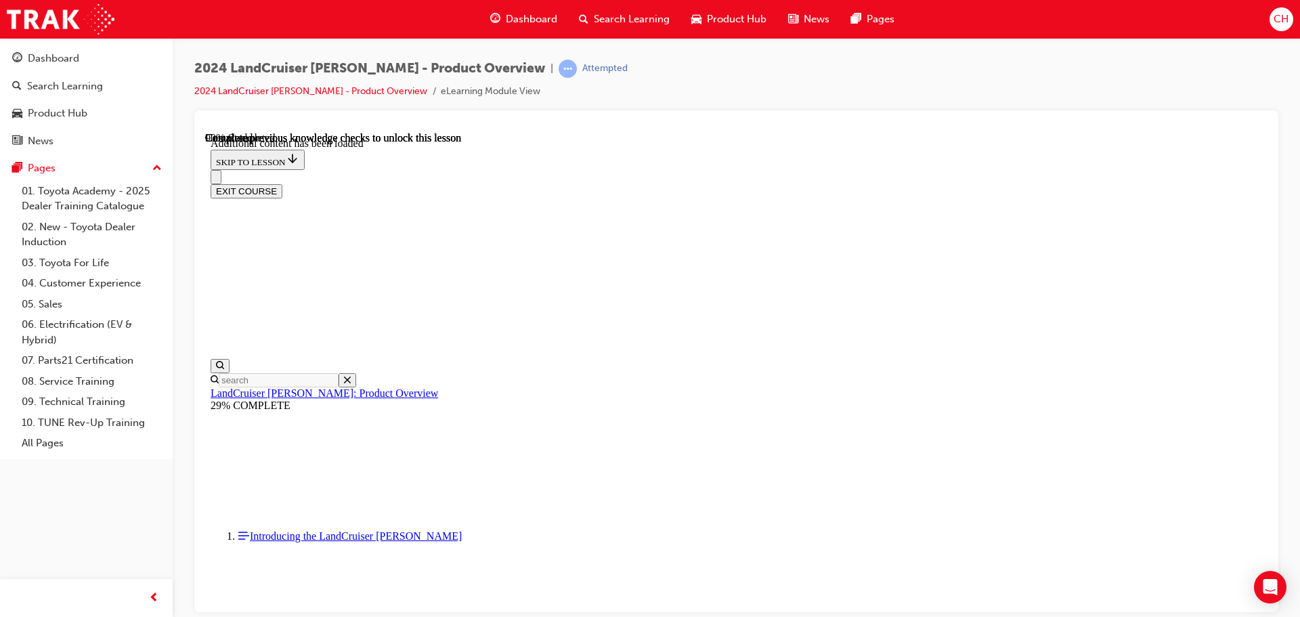
scroll to position [3420, 0]
radio input "true"
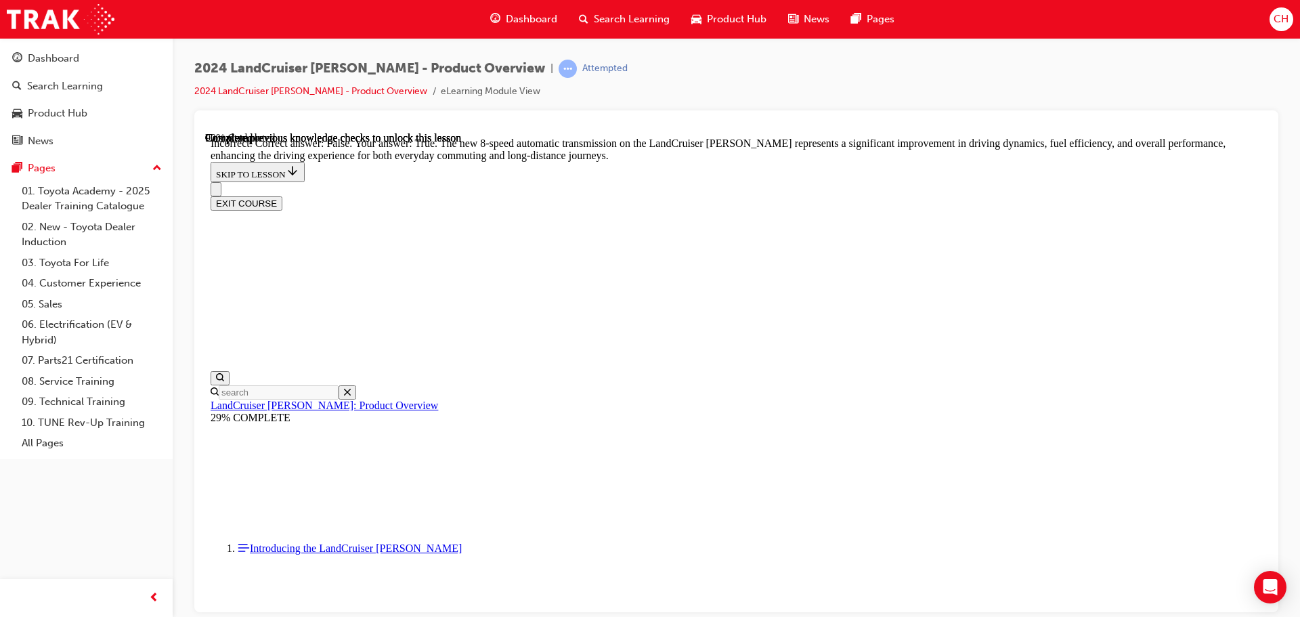
scroll to position [3555, 0]
drag, startPoint x: 652, startPoint y: 250, endPoint x: 772, endPoint y: 284, distance: 124.5
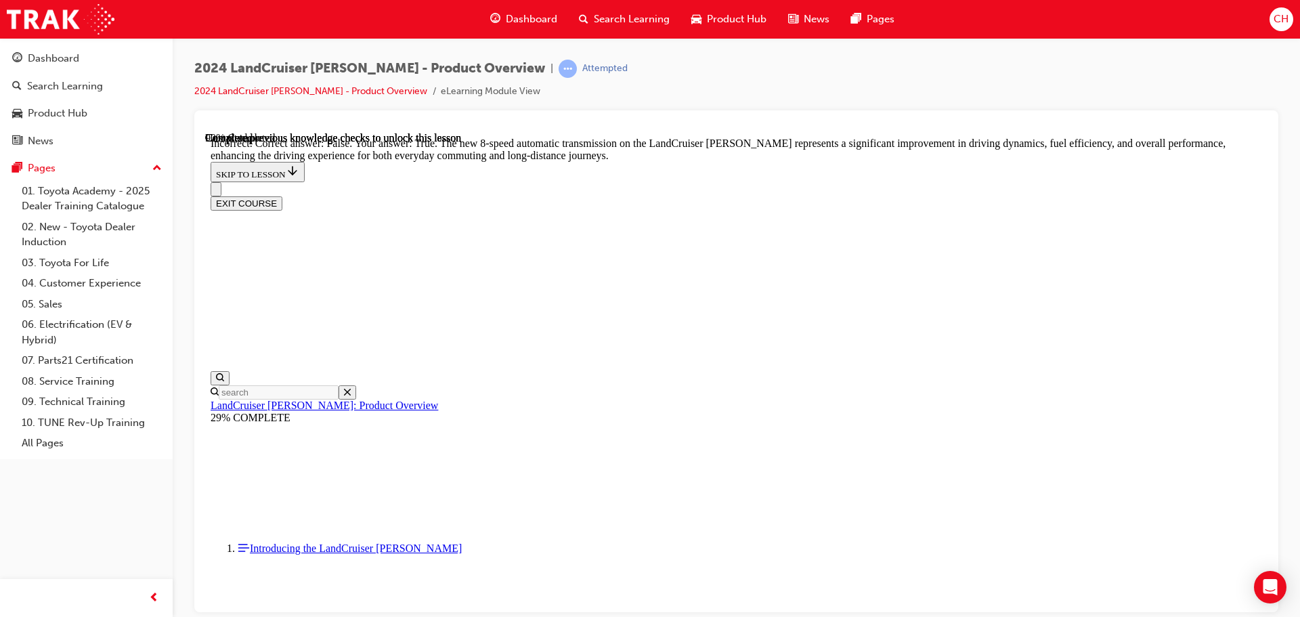
radio input "true"
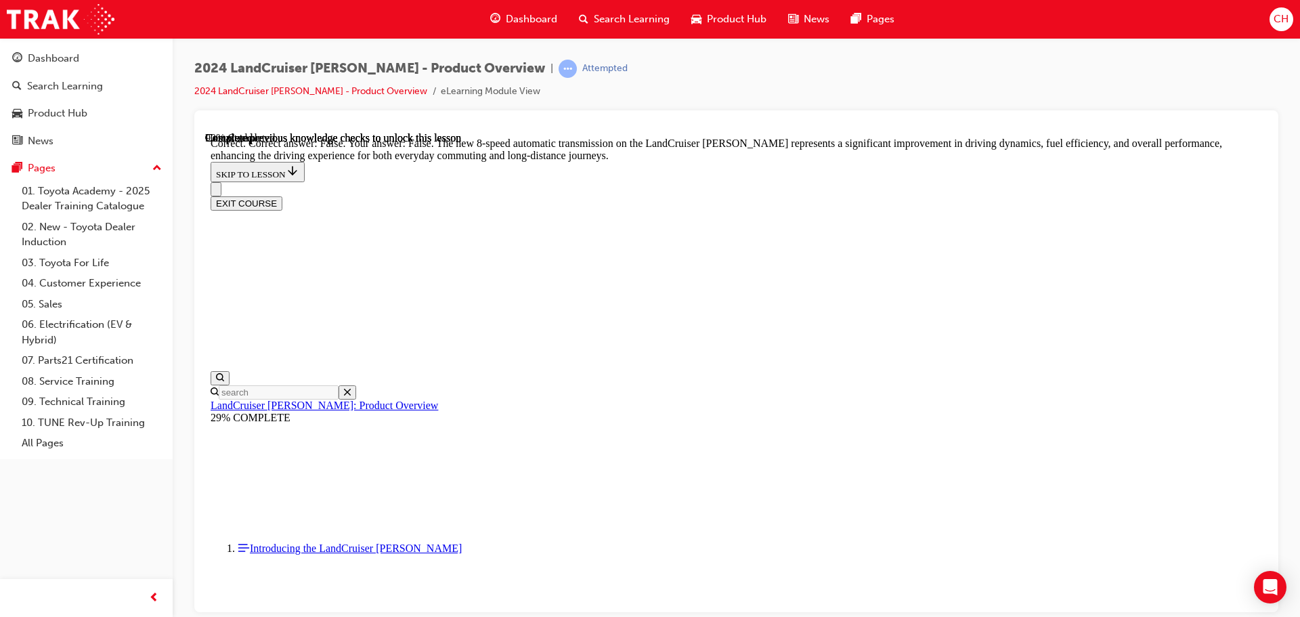
radio input "true"
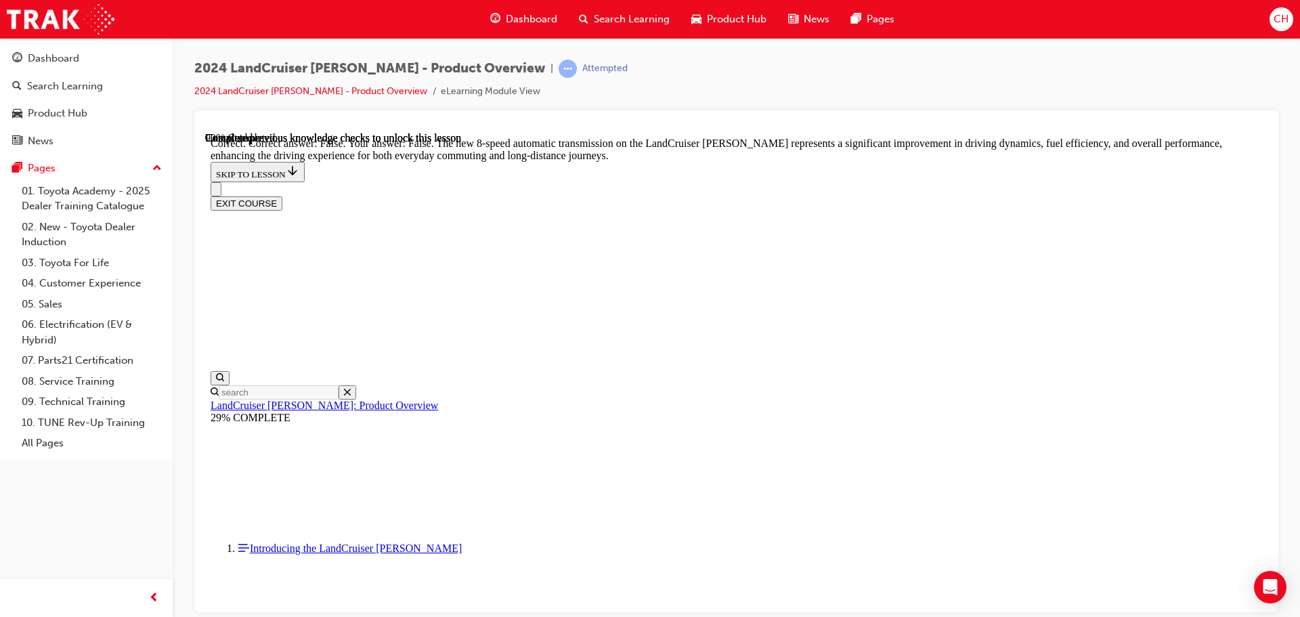
radio input "true"
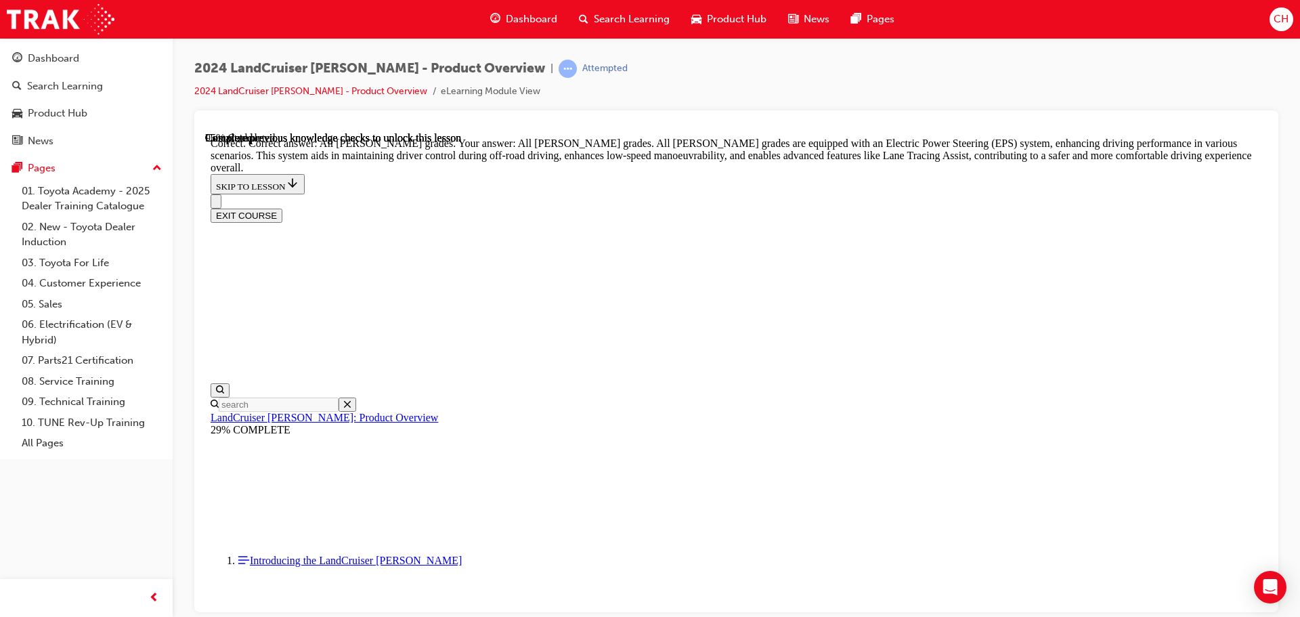
scroll to position [4868, 0]
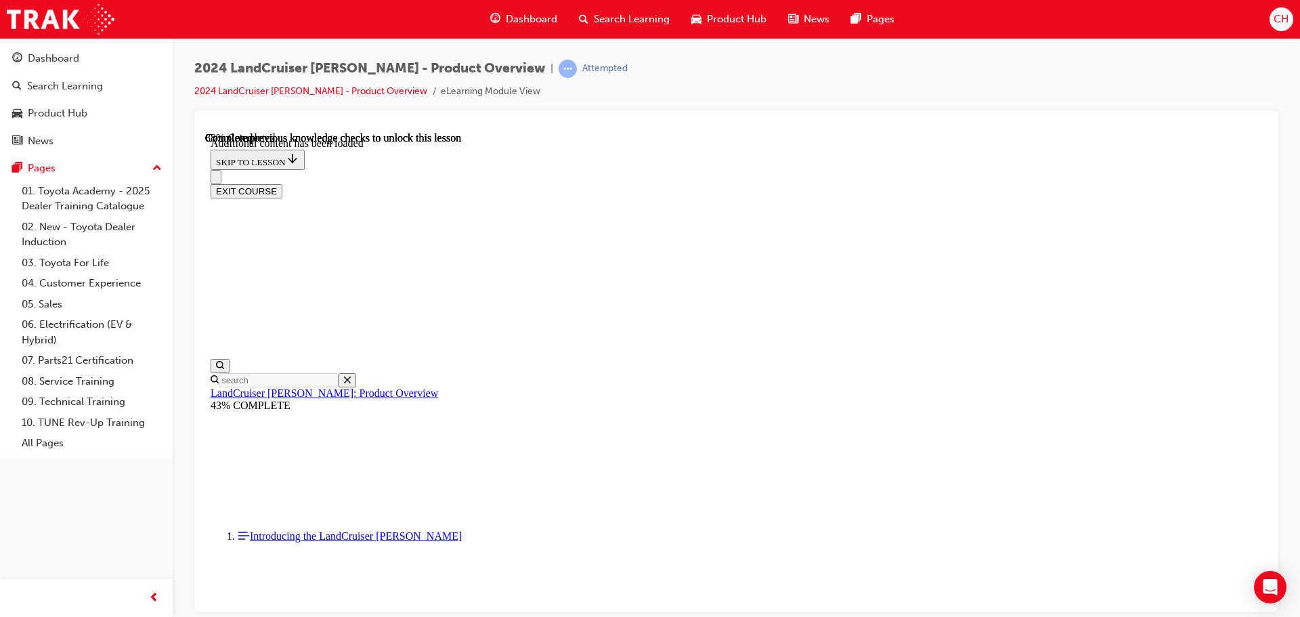
scroll to position [4706, 0]
checkbox input "true"
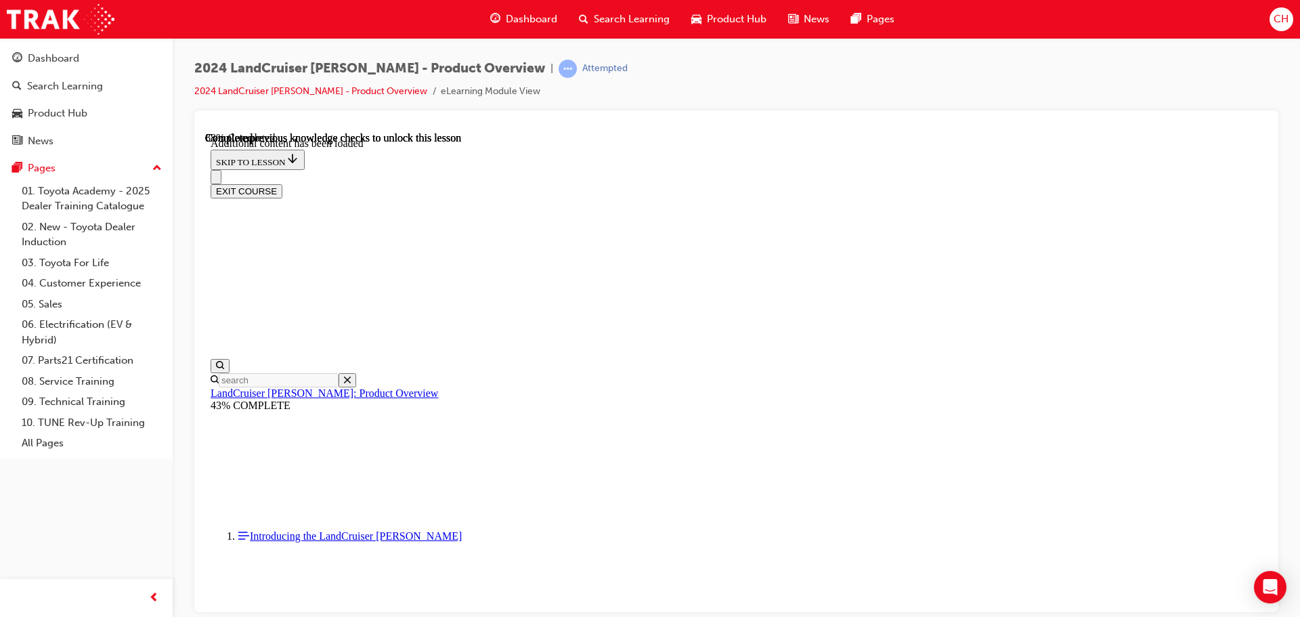
checkbox input "true"
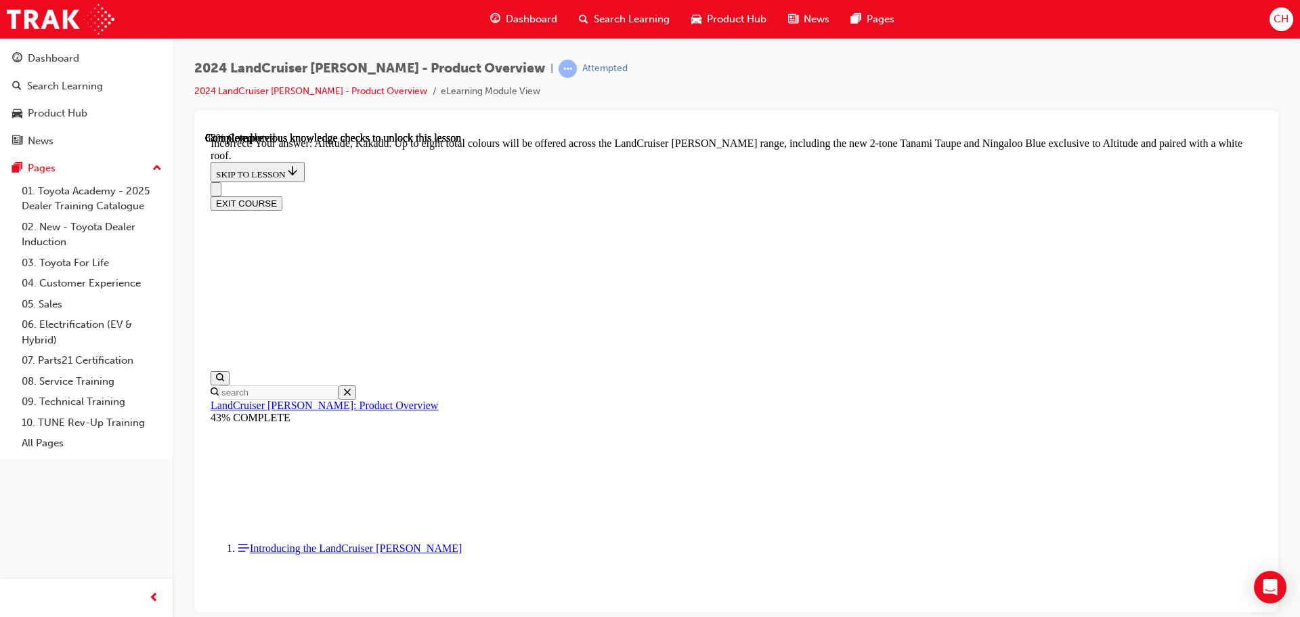
scroll to position [4930, 0]
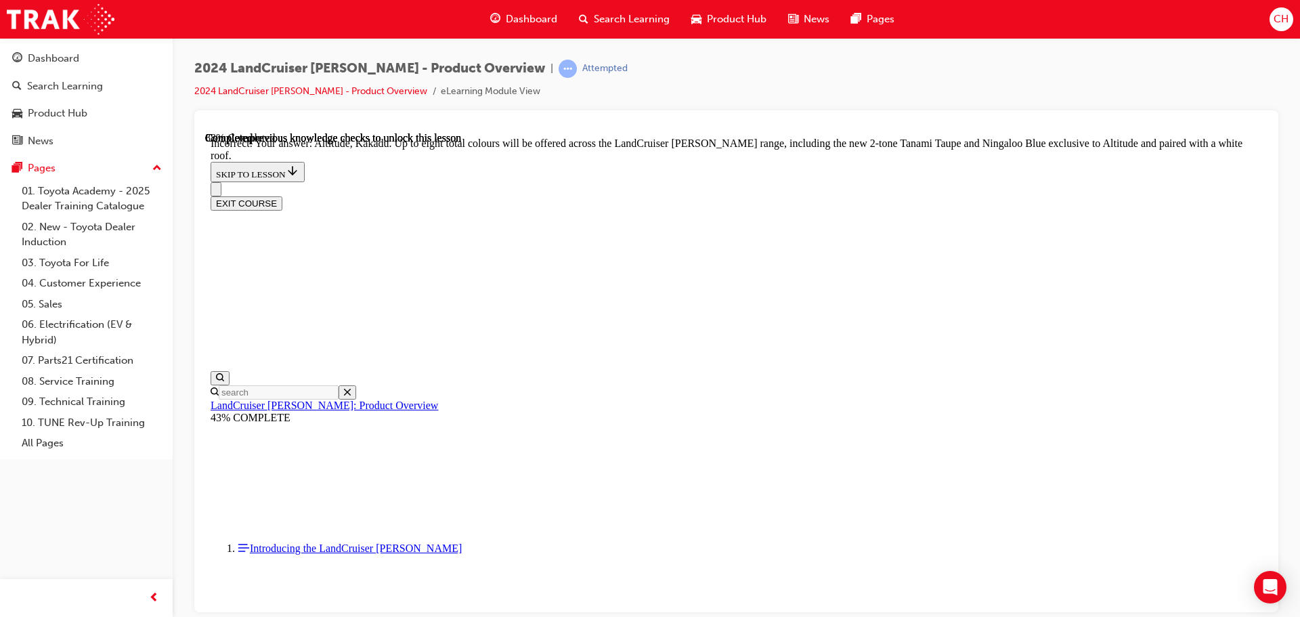
checkbox input "false"
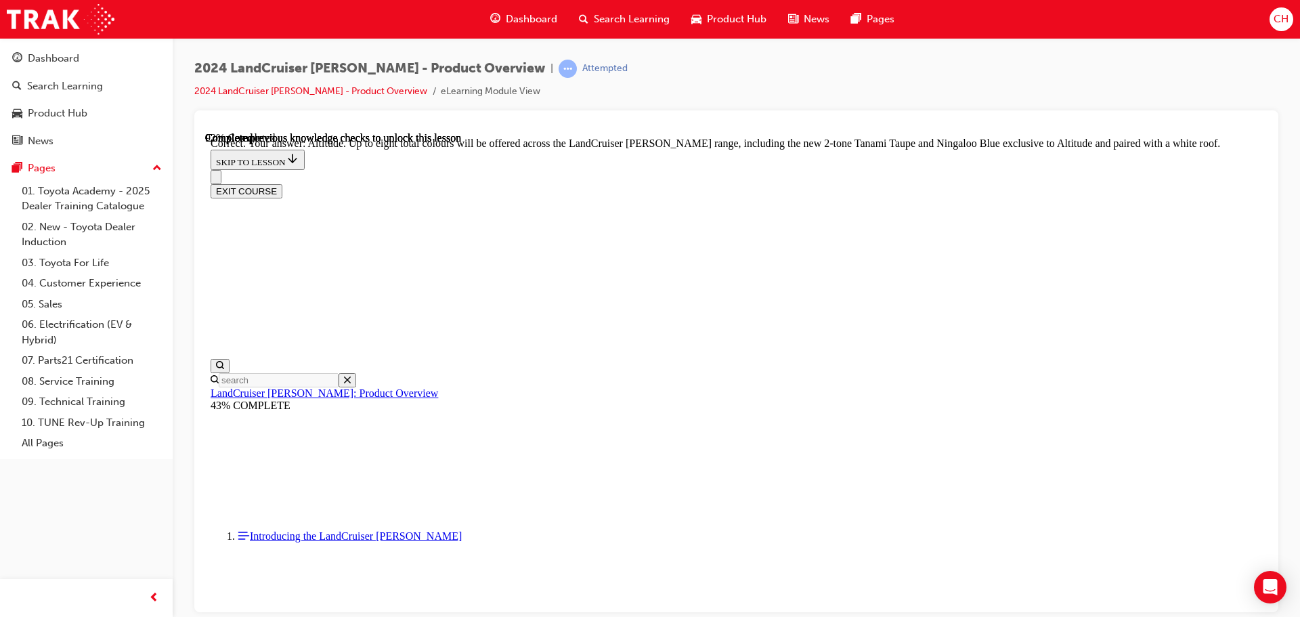
scroll to position [5376, 0]
checkbox input "true"
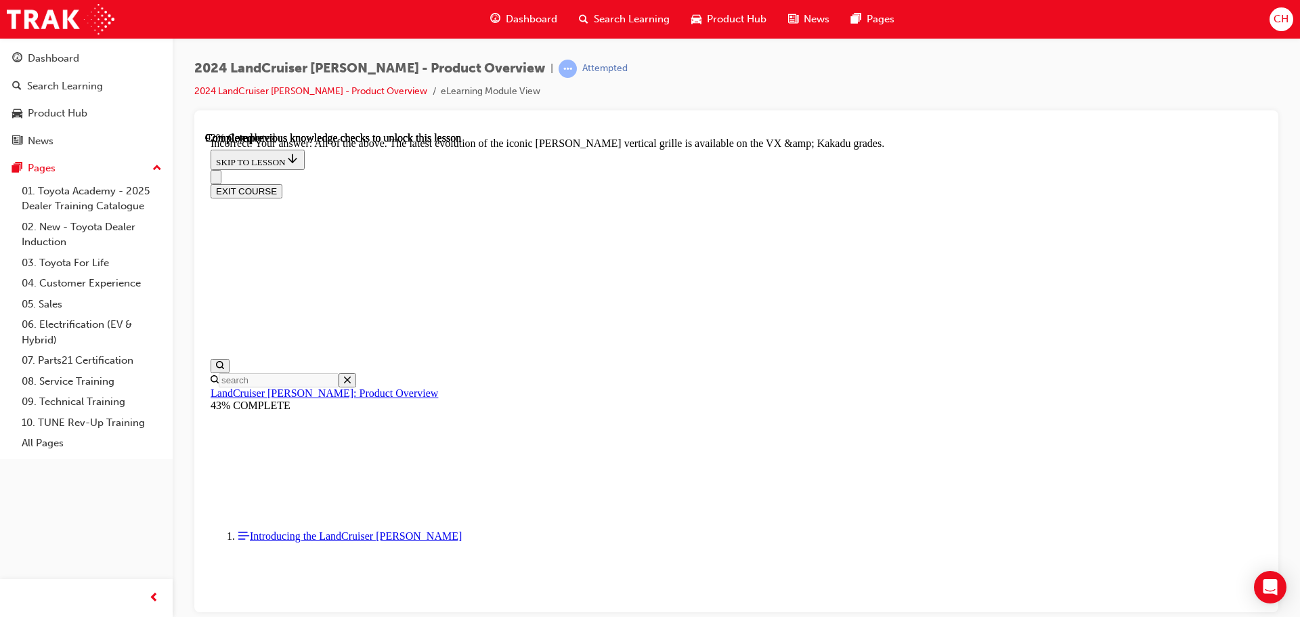
scroll to position [5602, 0]
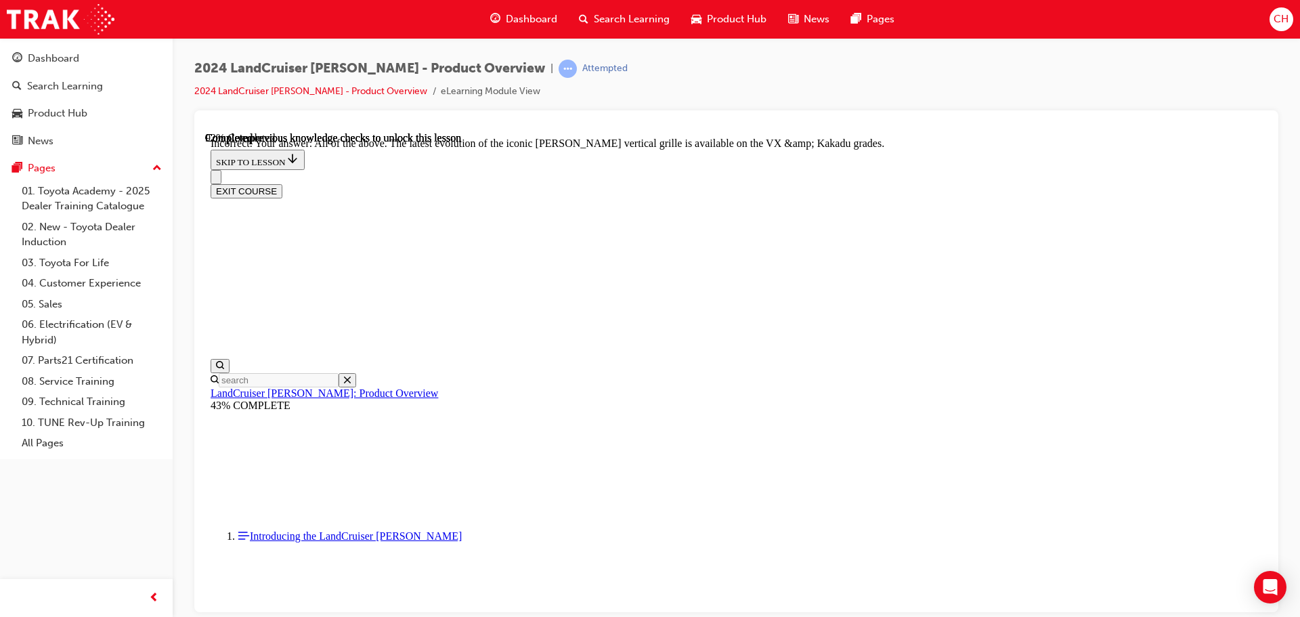
checkbox input "true"
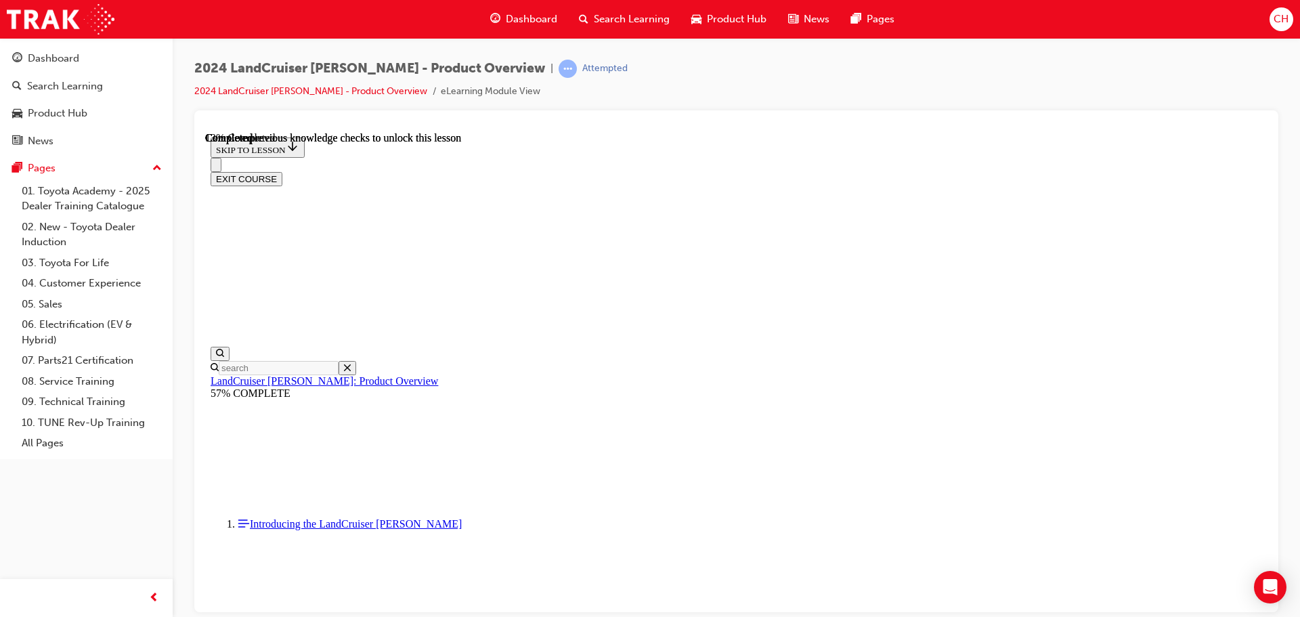
scroll to position [475, 0]
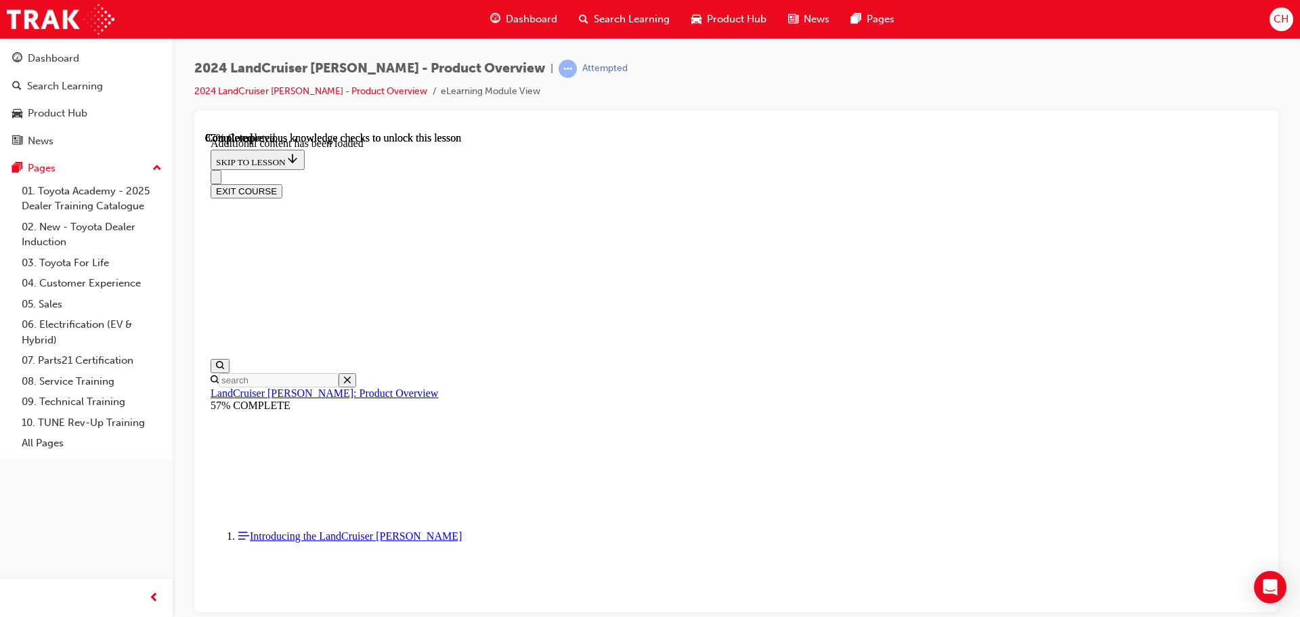
scroll to position [3499, 0]
radio input "true"
drag, startPoint x: 780, startPoint y: 437, endPoint x: 791, endPoint y: 452, distance: 18.4
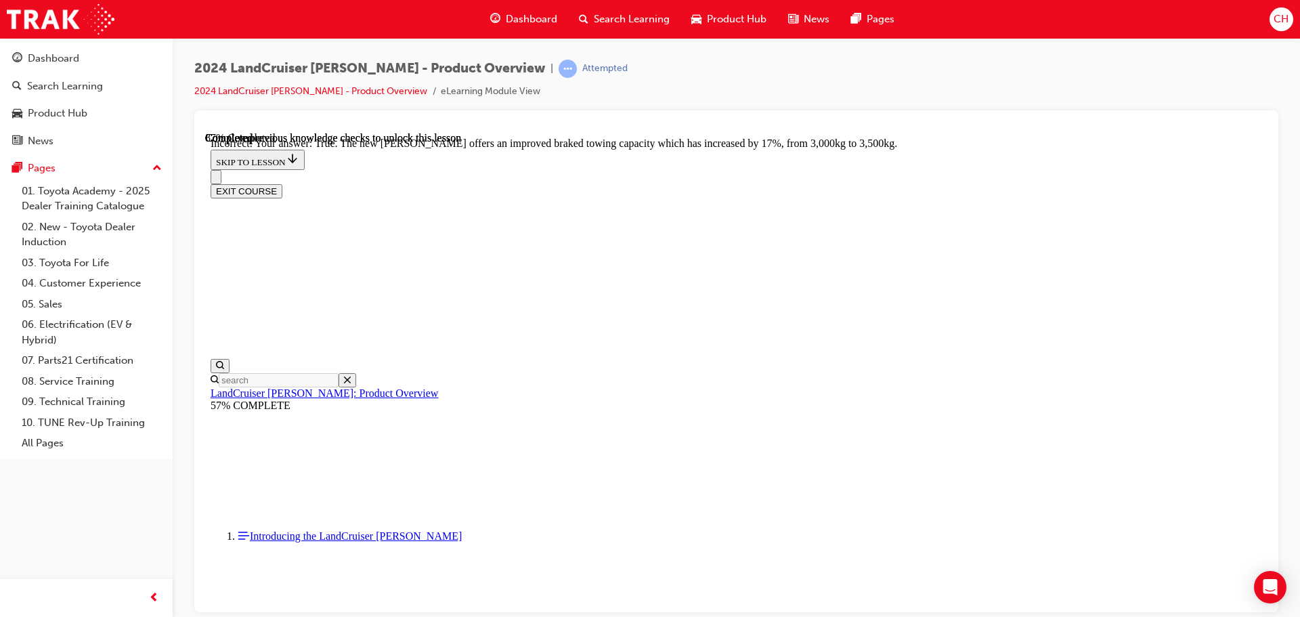
radio input "true"
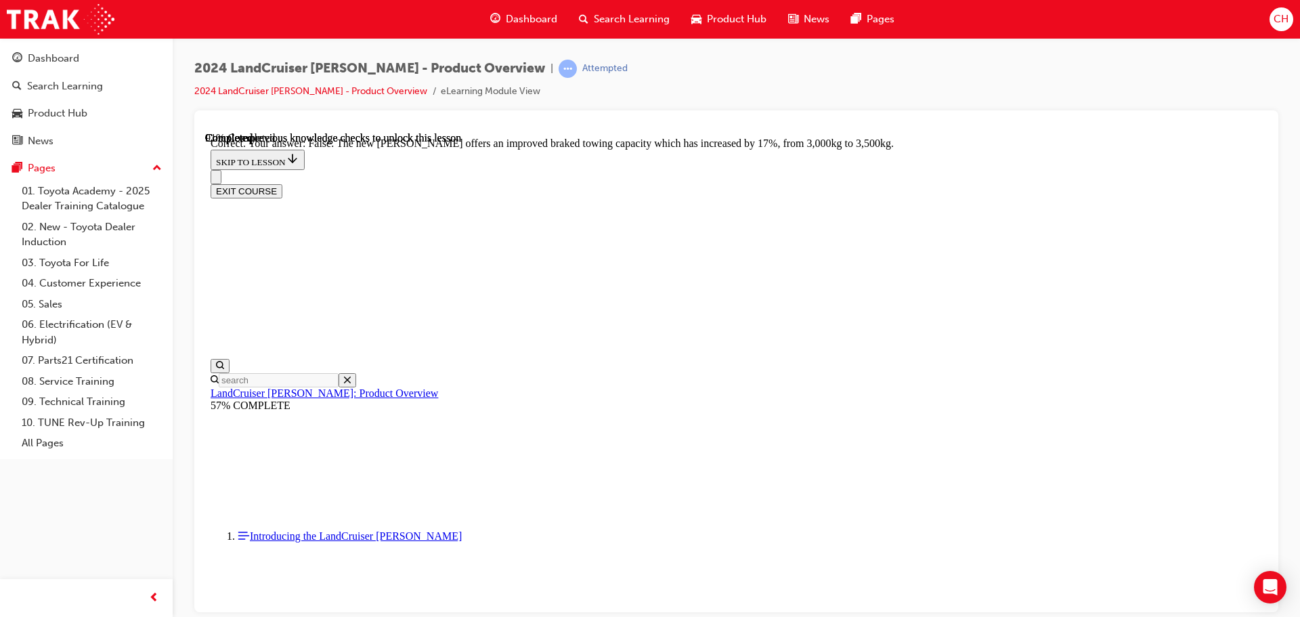
radio input "true"
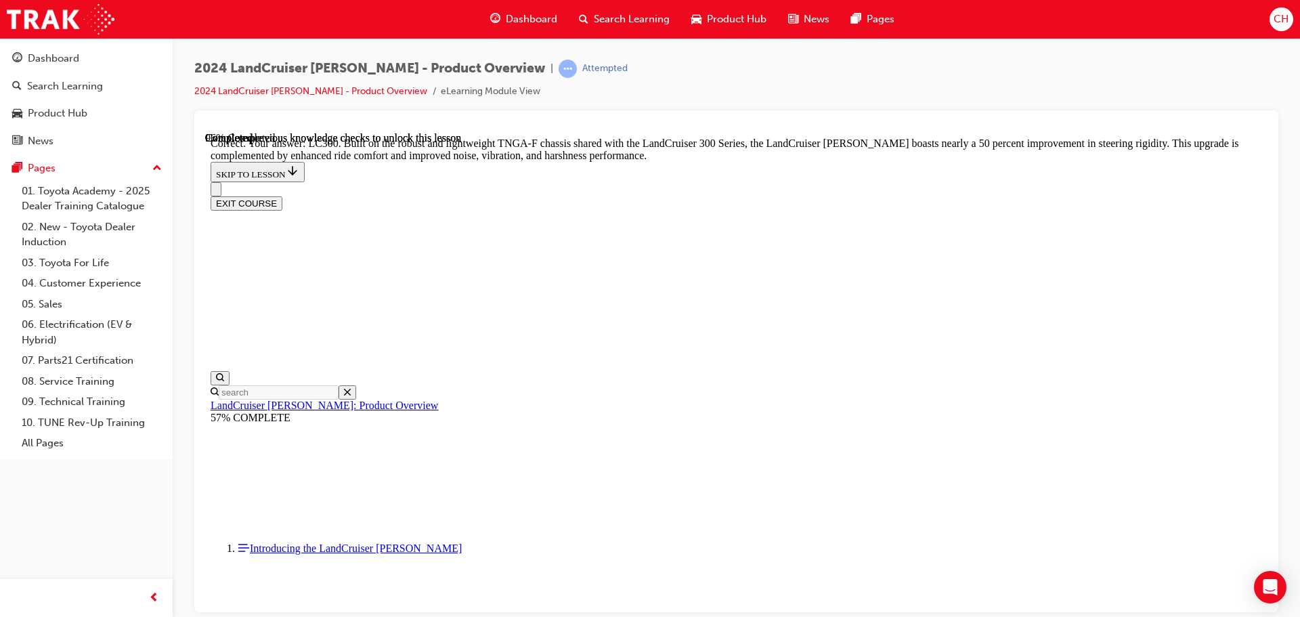
scroll to position [4295, 0]
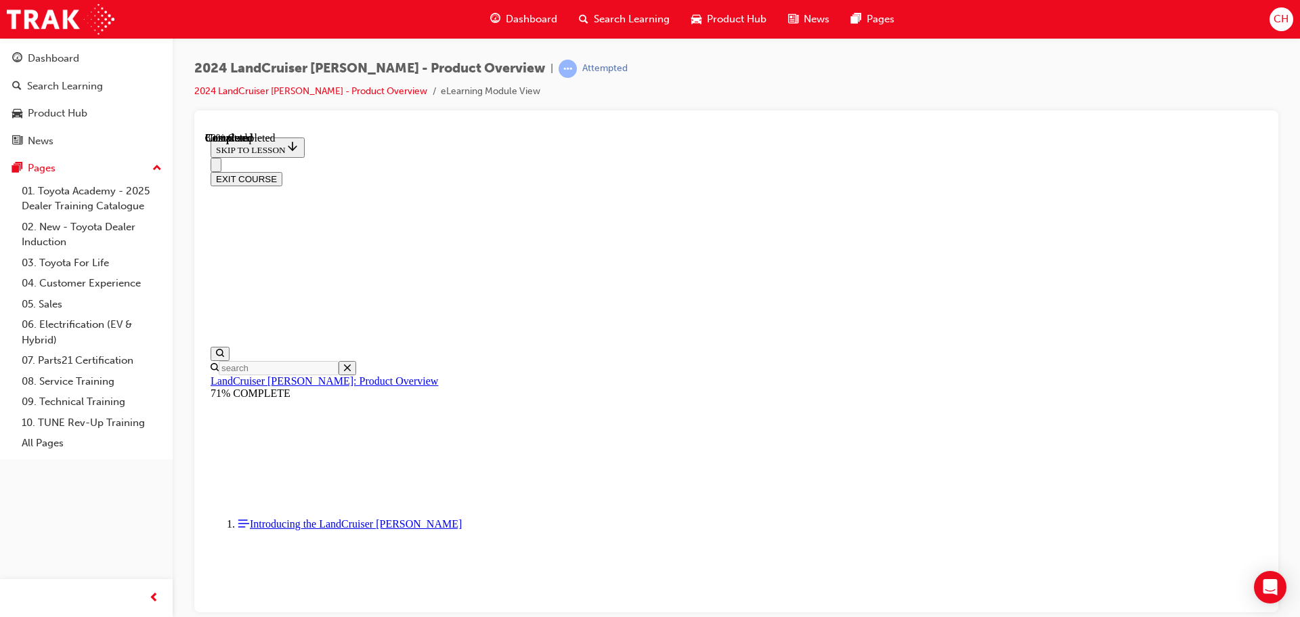
scroll to position [1513, 0]
click at [282, 171] on button "EXIT COURSE" at bounding box center [247, 178] width 72 height 14
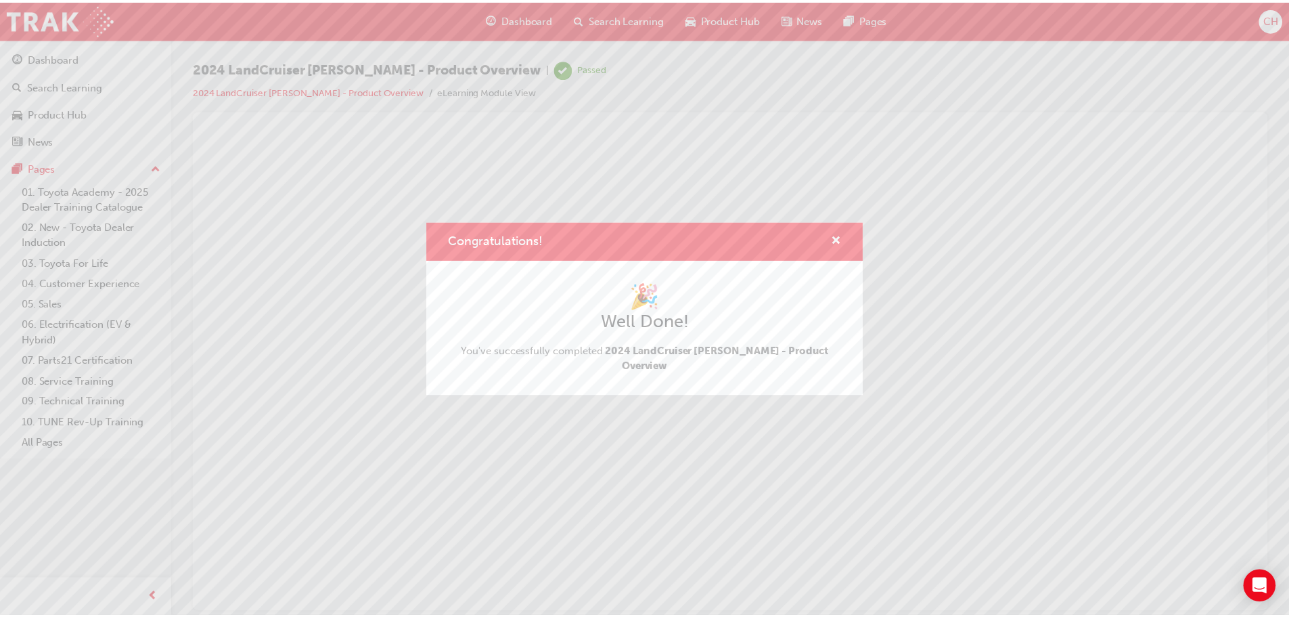
scroll to position [0, 0]
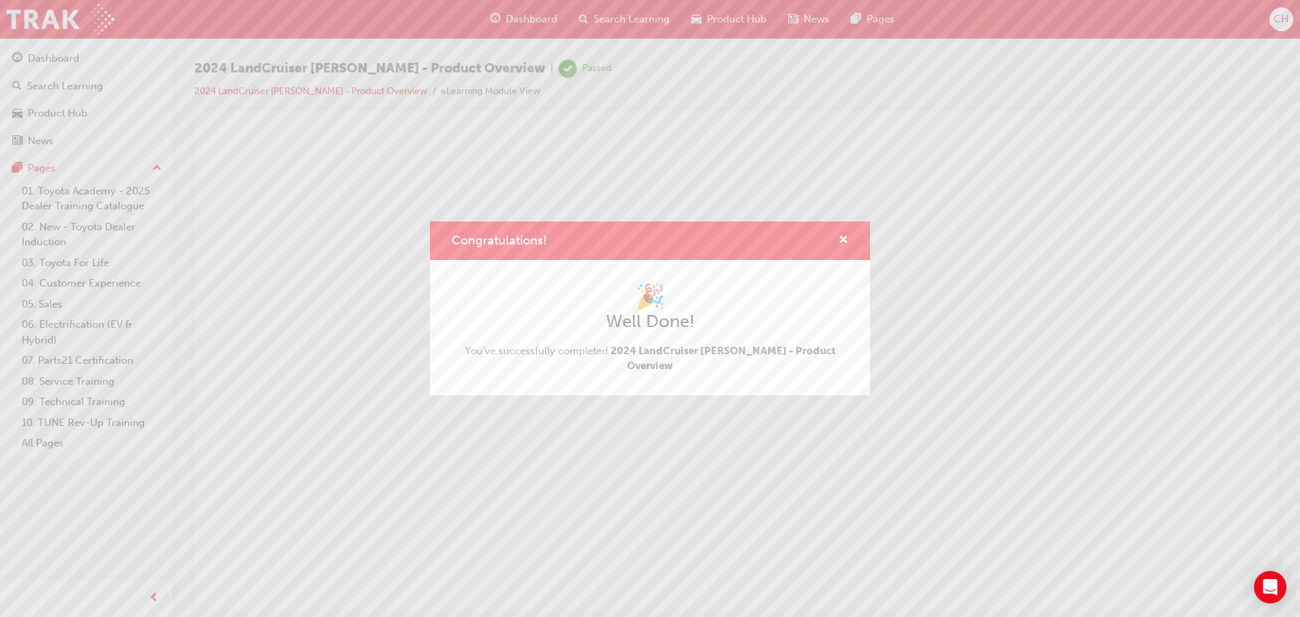
click at [849, 248] on div "Congratulations!" at bounding box center [650, 240] width 440 height 39
click at [843, 247] on span "cross-icon" at bounding box center [843, 241] width 10 height 12
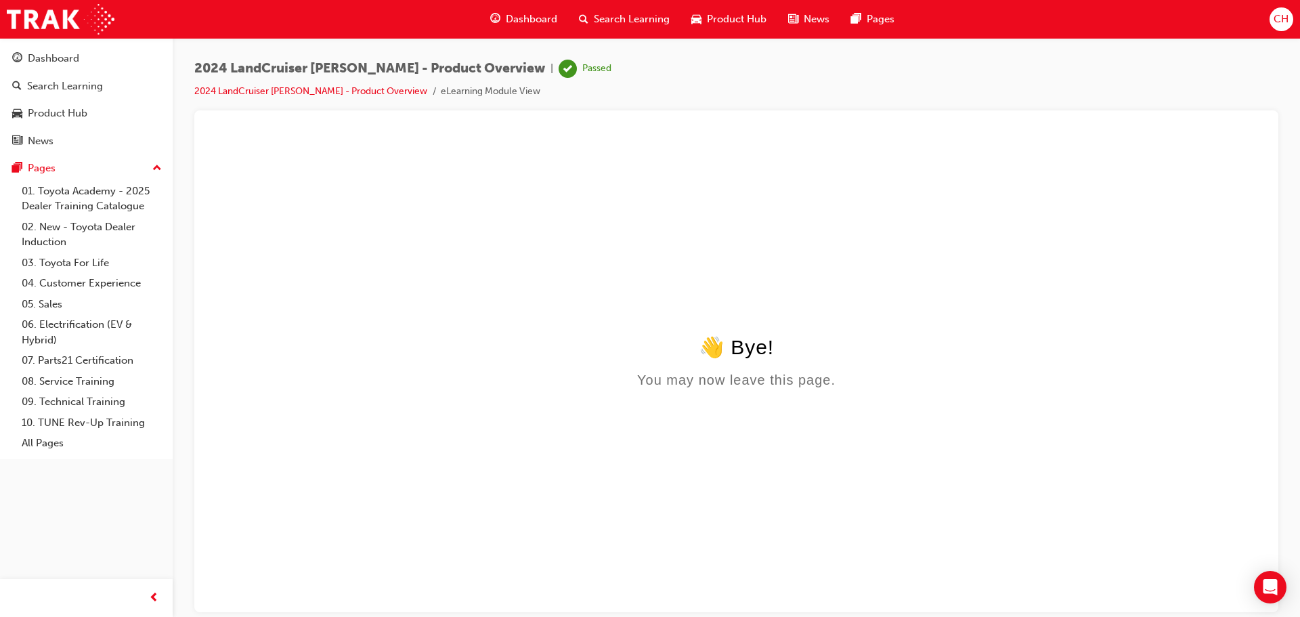
click at [732, 16] on span "Product Hub" at bounding box center [737, 20] width 60 height 16
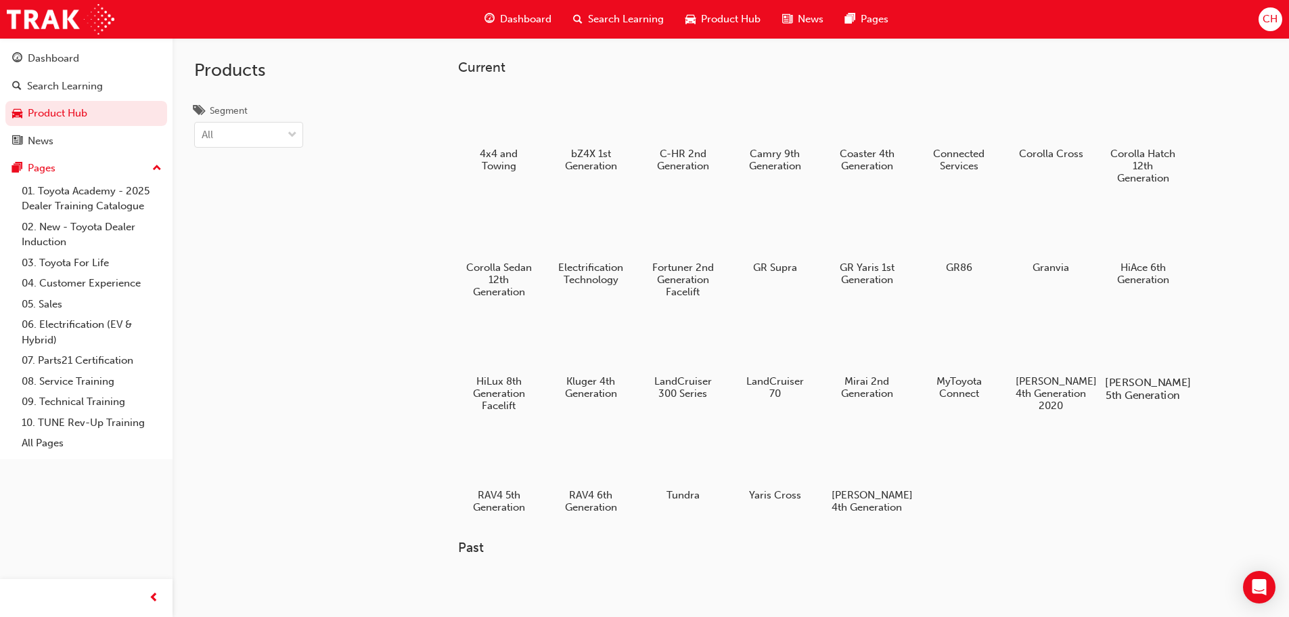
click at [1115, 340] on div at bounding box center [1142, 343] width 75 height 54
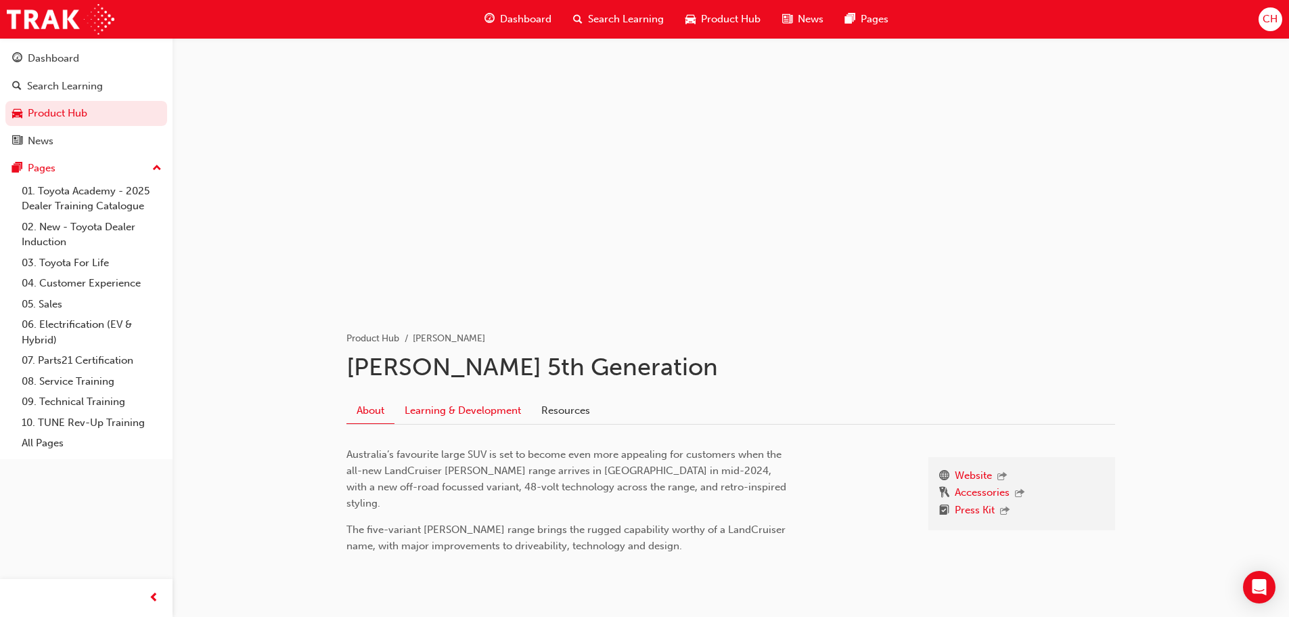
click at [419, 407] on link "Learning & Development" at bounding box center [463, 410] width 137 height 26
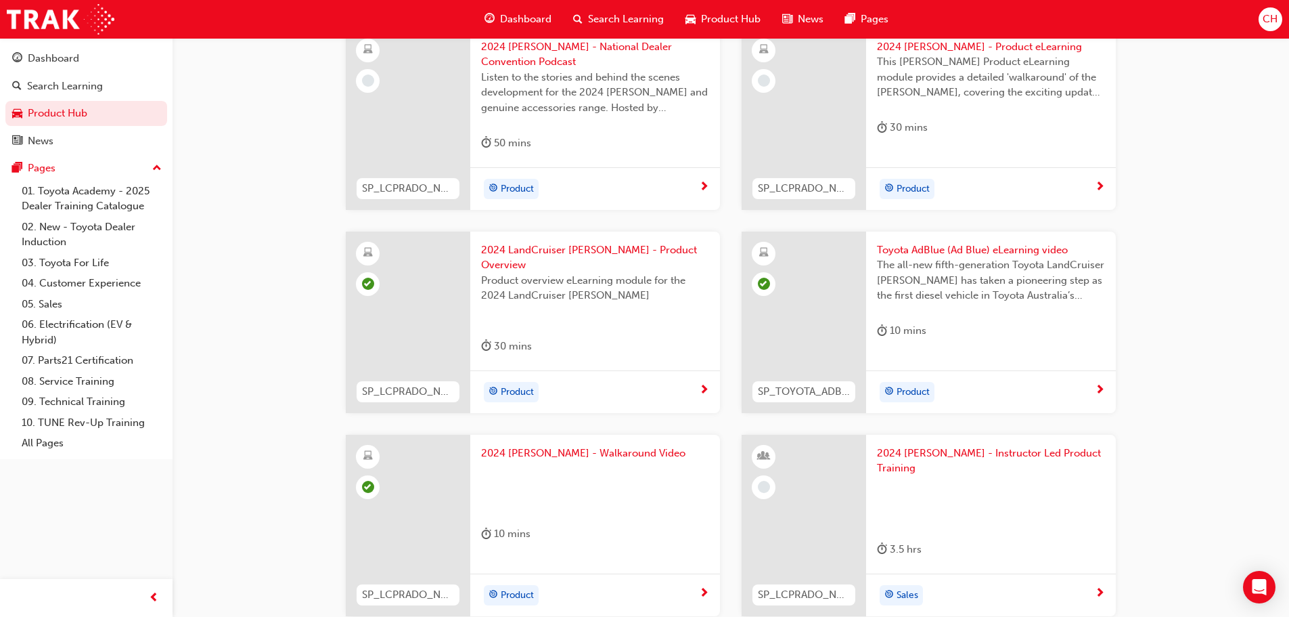
scroll to position [339, 0]
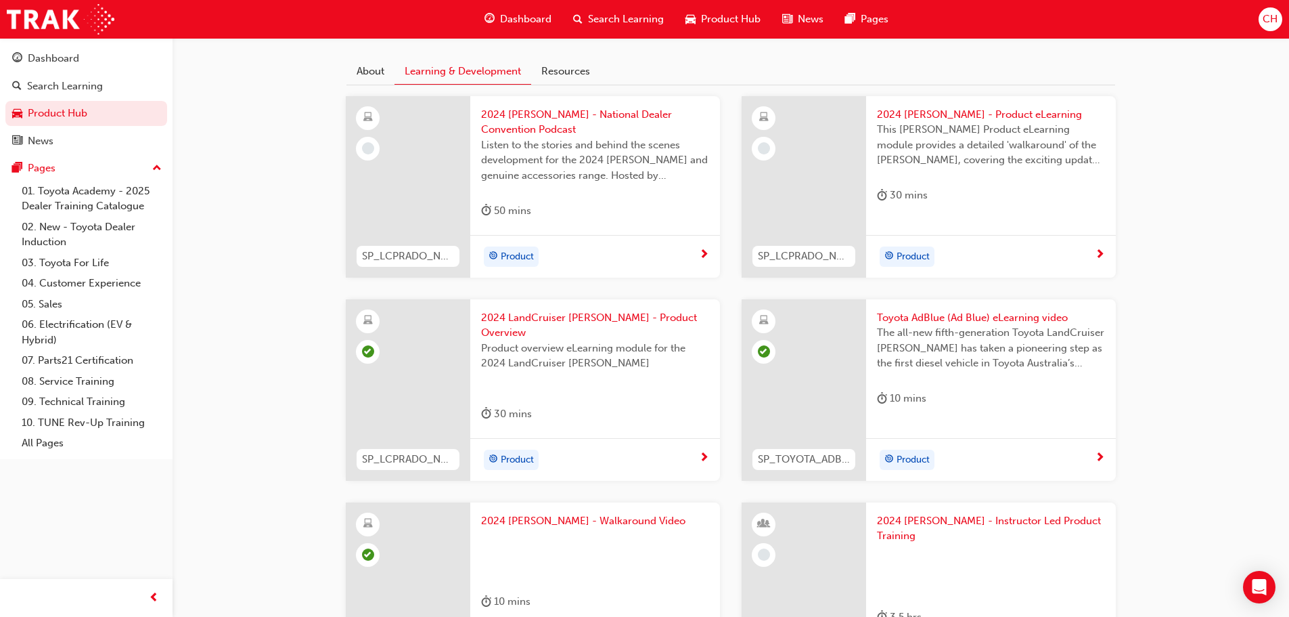
click at [1096, 257] on span "next-icon" at bounding box center [1100, 255] width 10 height 12
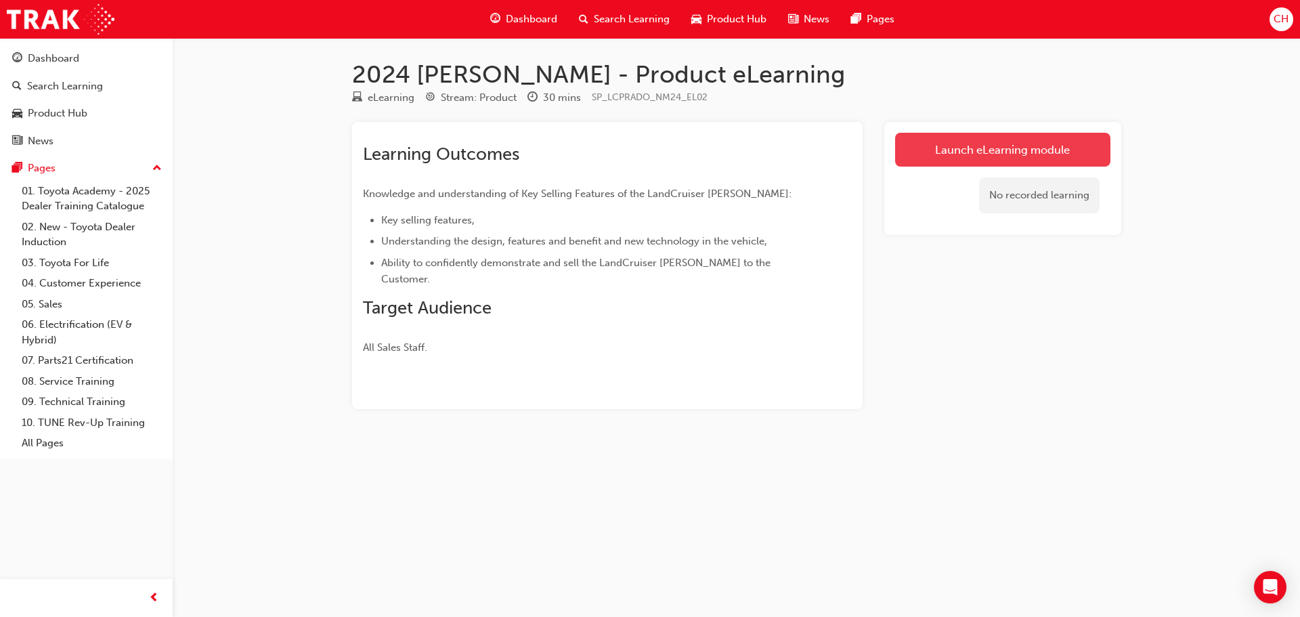
click at [1009, 164] on link "Launch eLearning module" at bounding box center [1002, 150] width 215 height 34
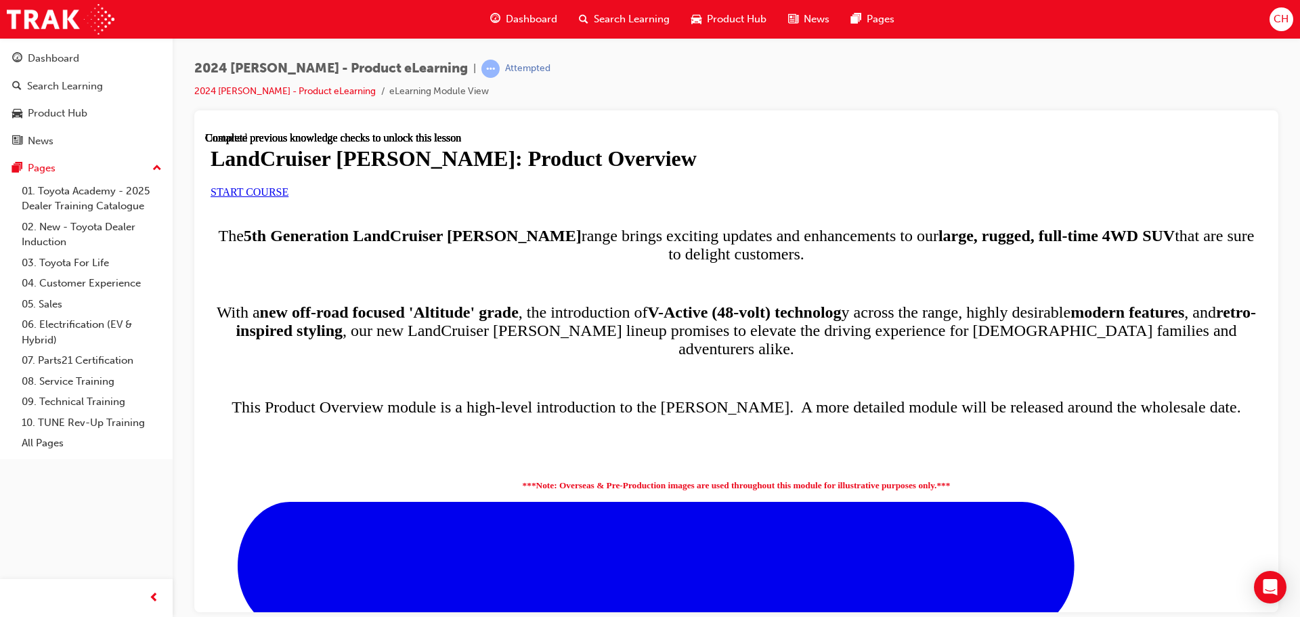
click at [288, 197] on link "START COURSE" at bounding box center [250, 191] width 78 height 12
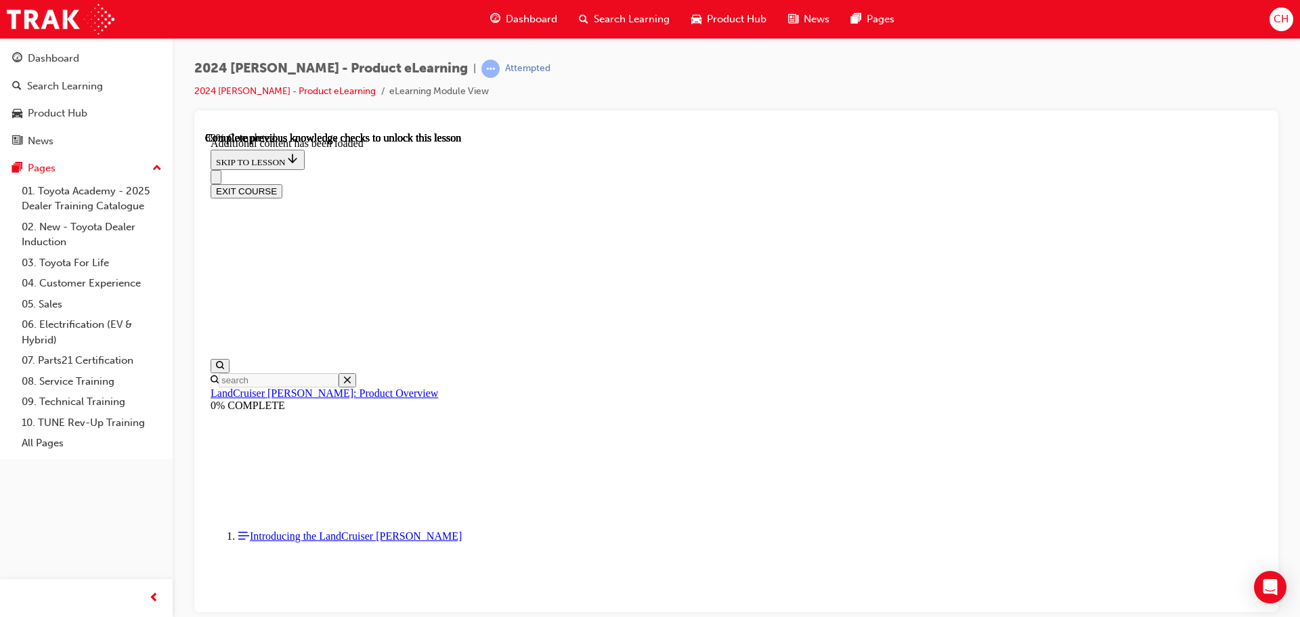
radio input "true"
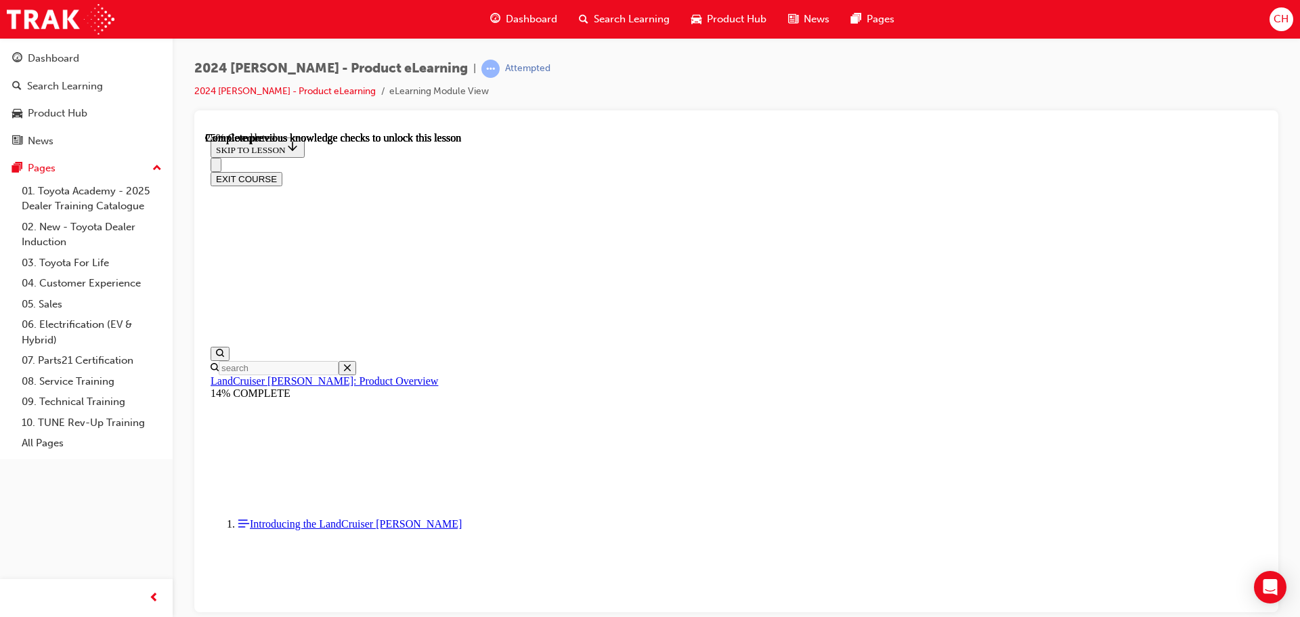
scroll to position [611, 0]
drag, startPoint x: 820, startPoint y: 424, endPoint x: 791, endPoint y: 416, distance: 30.2
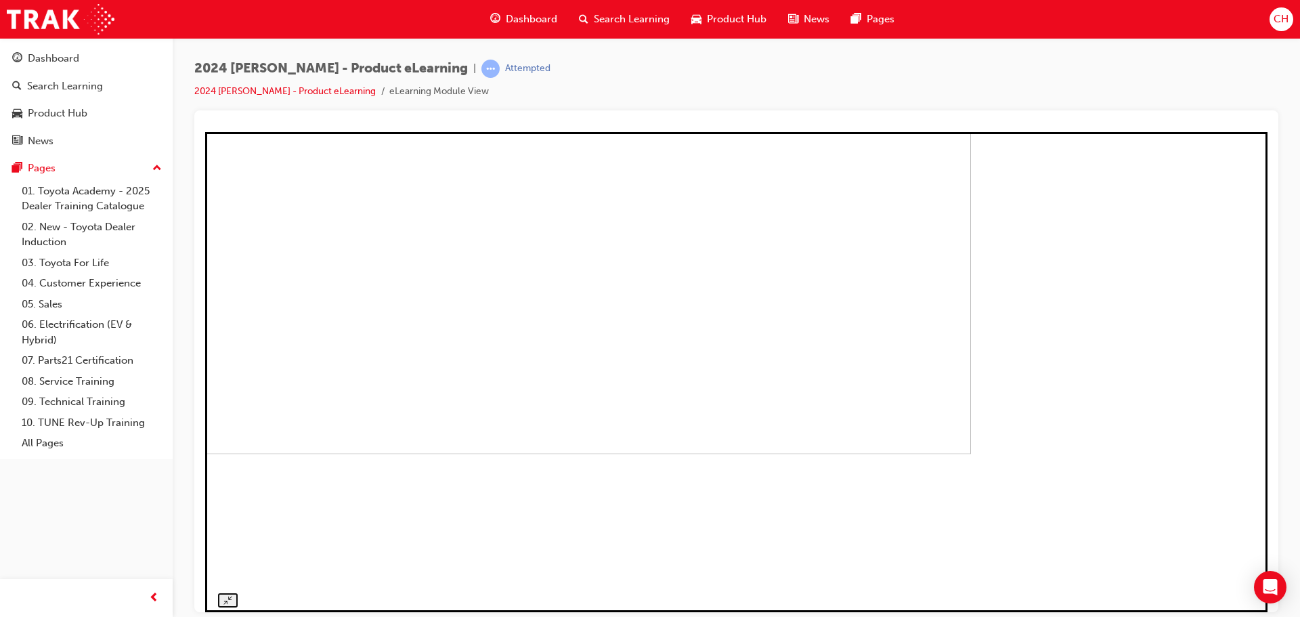
click at [799, 416] on img at bounding box center [440, 230] width 1062 height 445
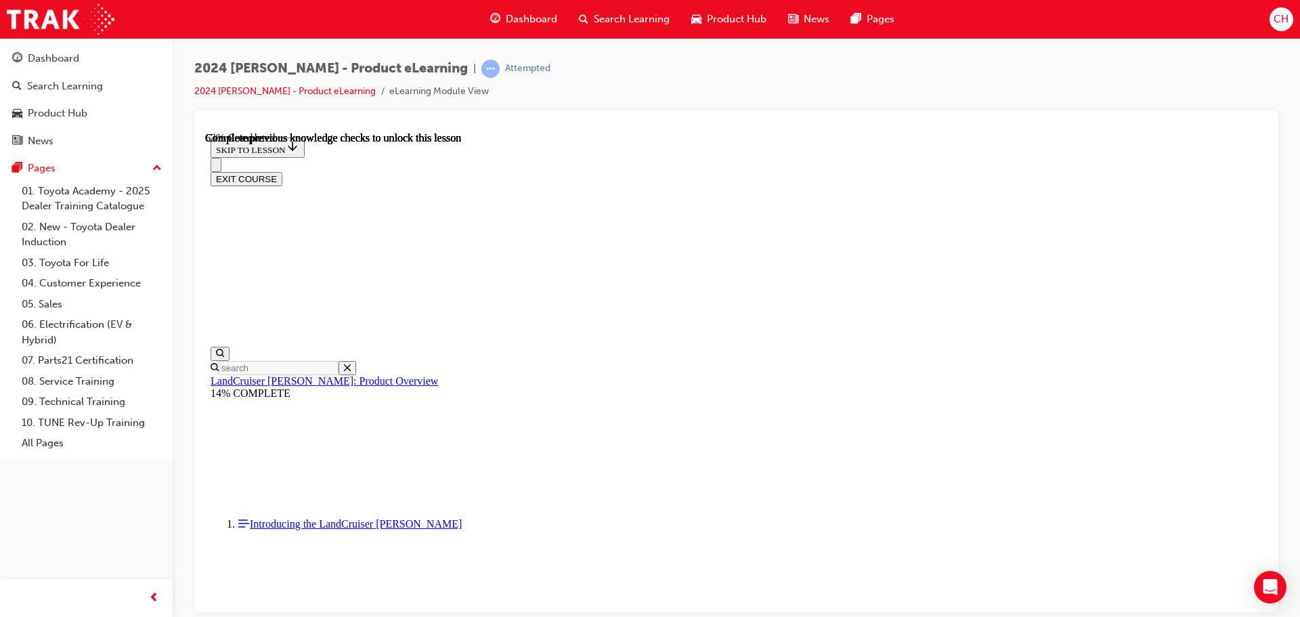
scroll to position [1955, 0]
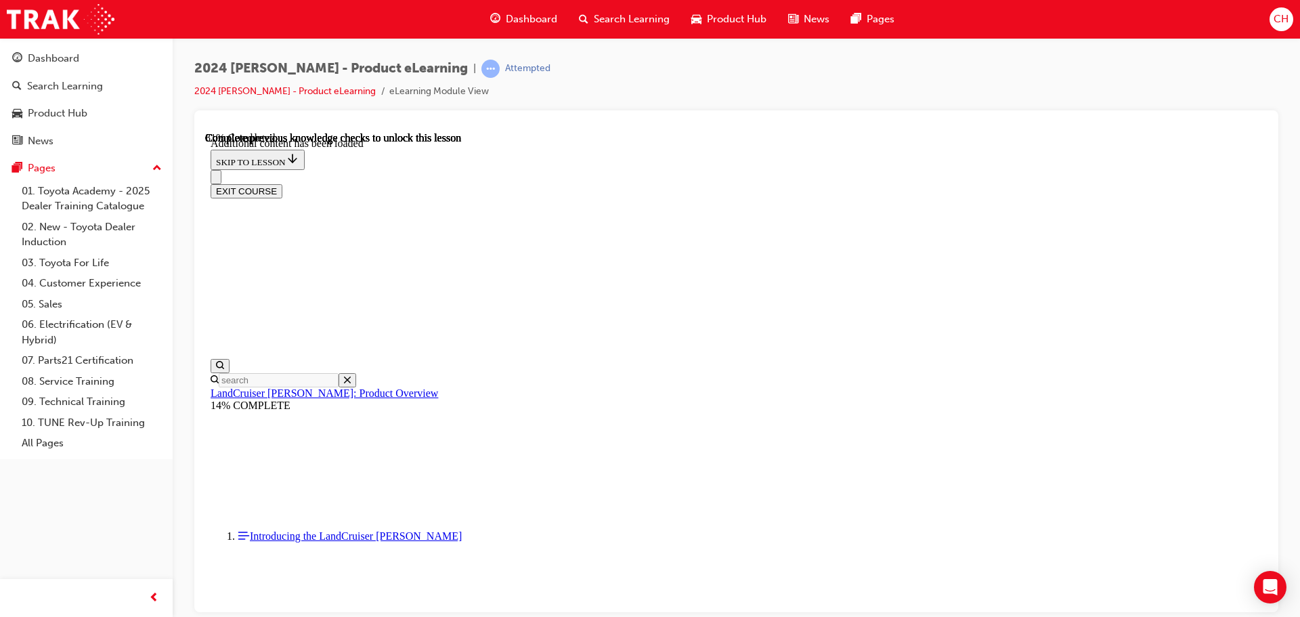
scroll to position [2290, 0]
radio input "true"
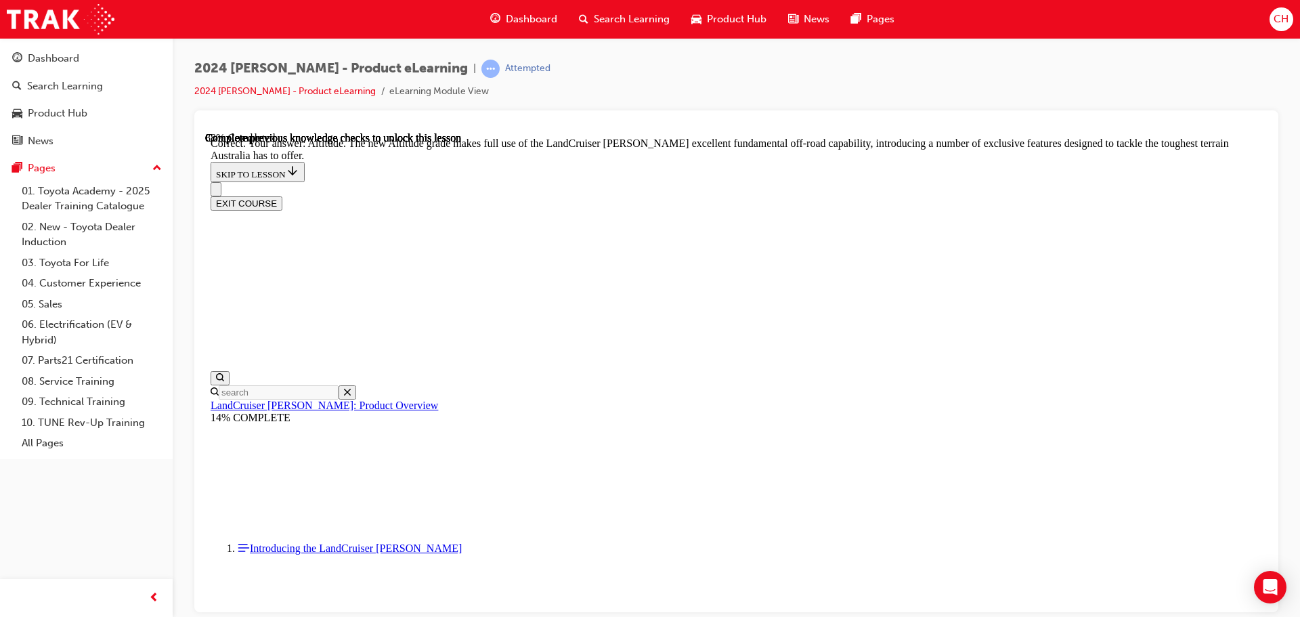
scroll to position [3030, 0]
checkbox input "true"
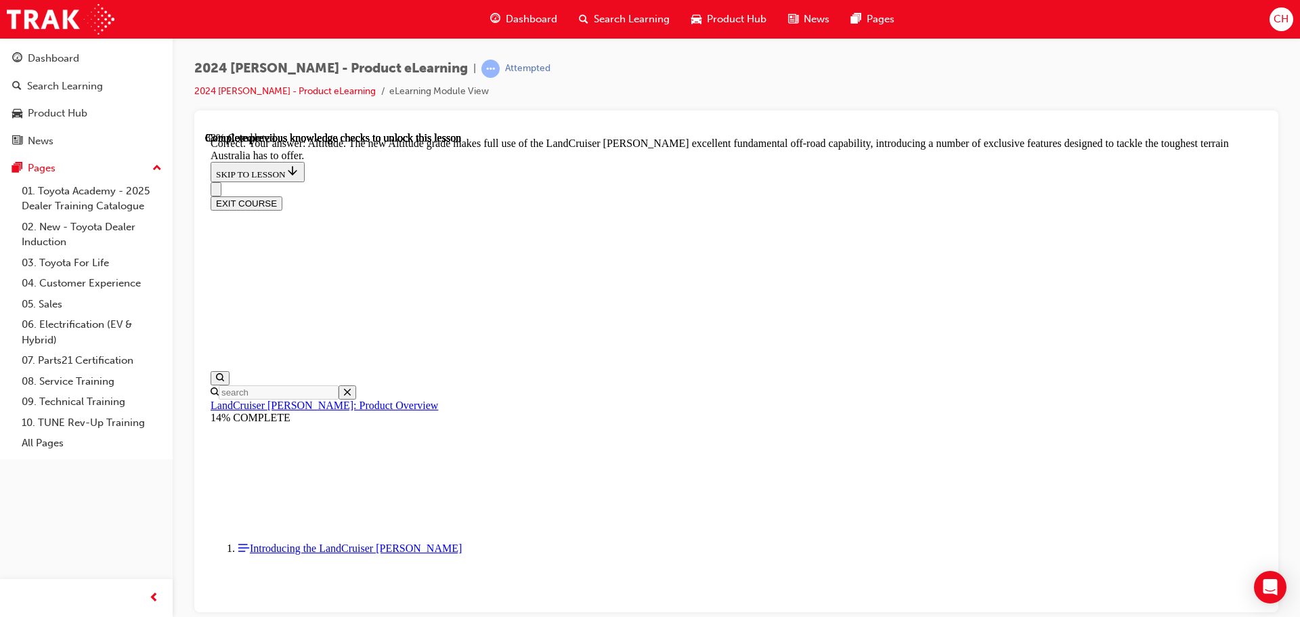
checkbox input "true"
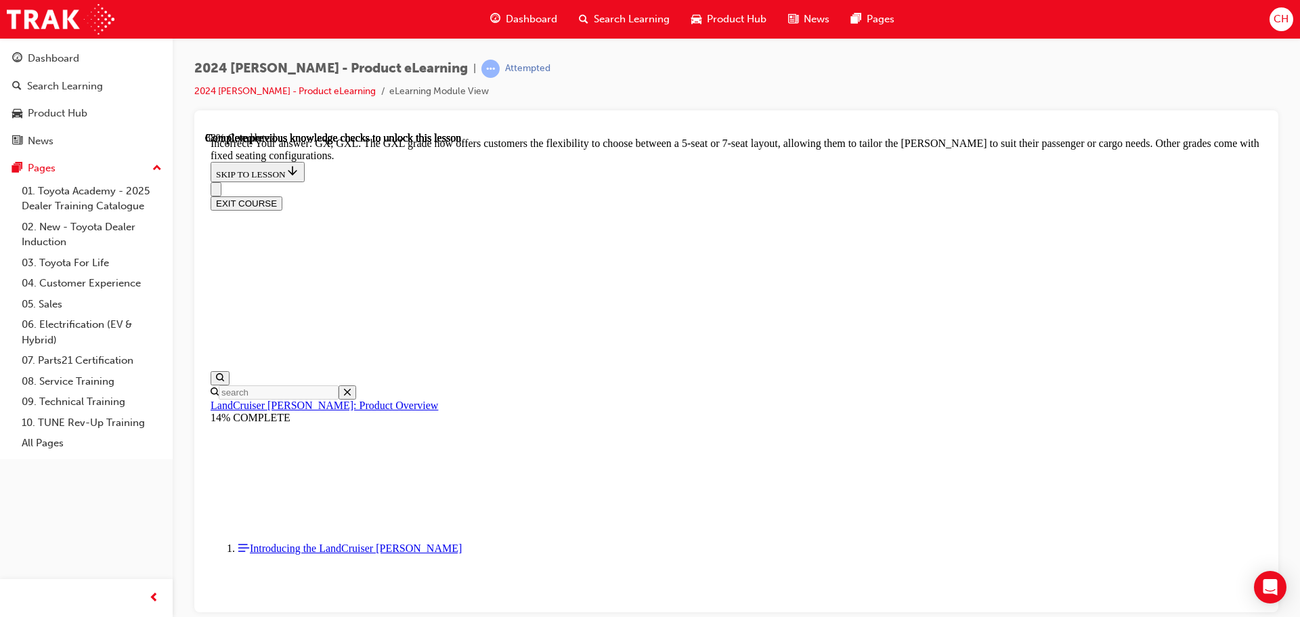
checkbox input "false"
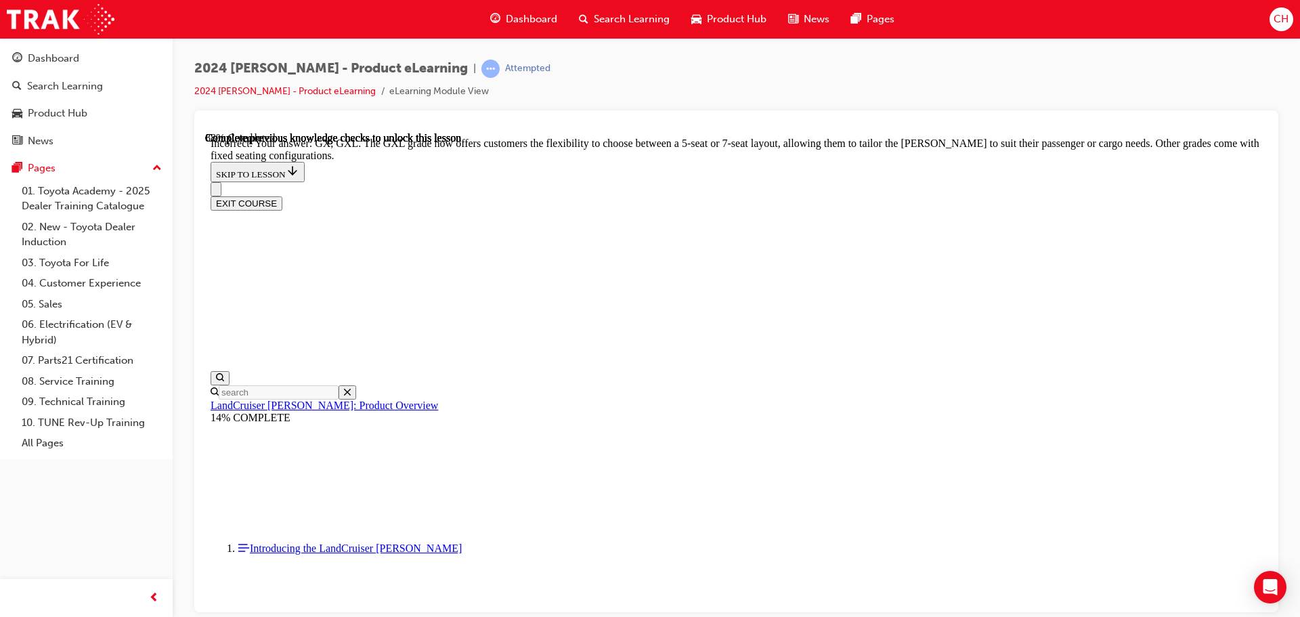
checkbox input "false"
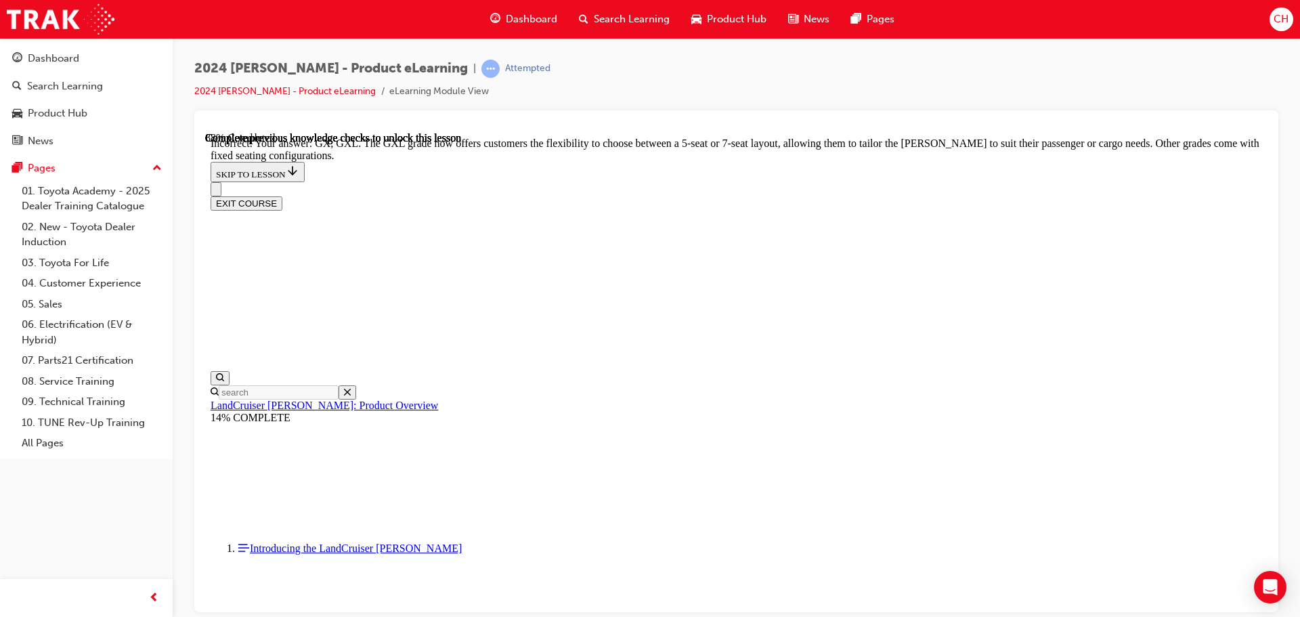
checkbox input "true"
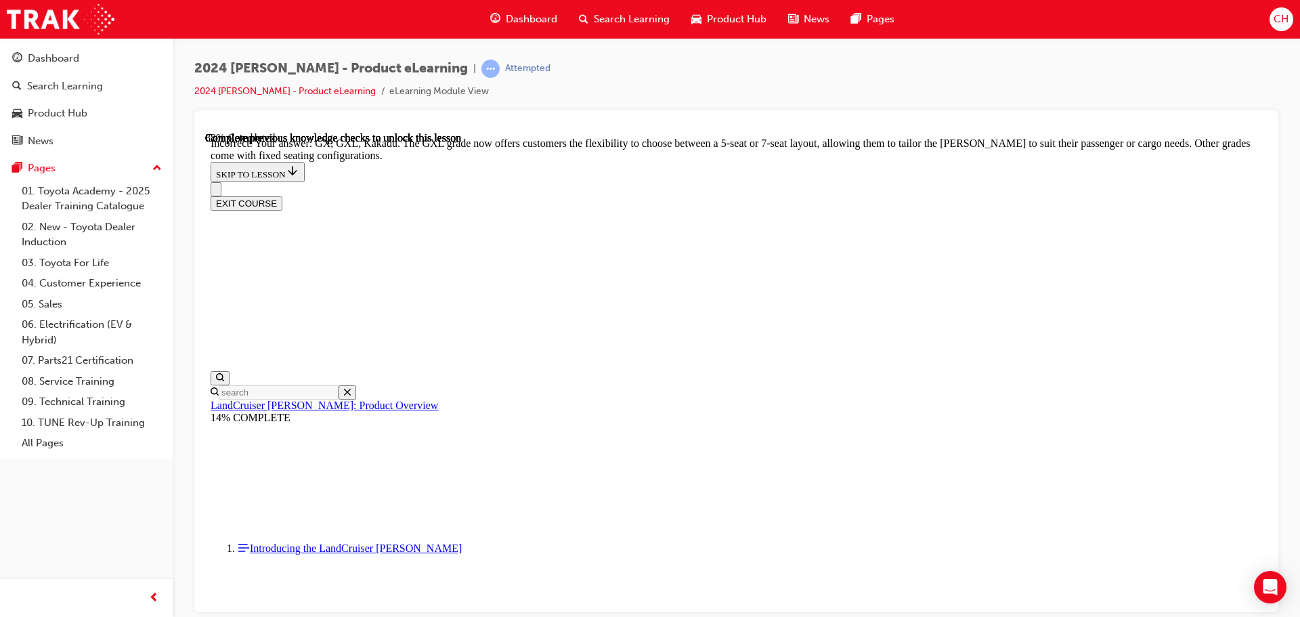
scroll to position [2993, 0]
drag, startPoint x: 730, startPoint y: 483, endPoint x: 728, endPoint y: 470, distance: 12.3
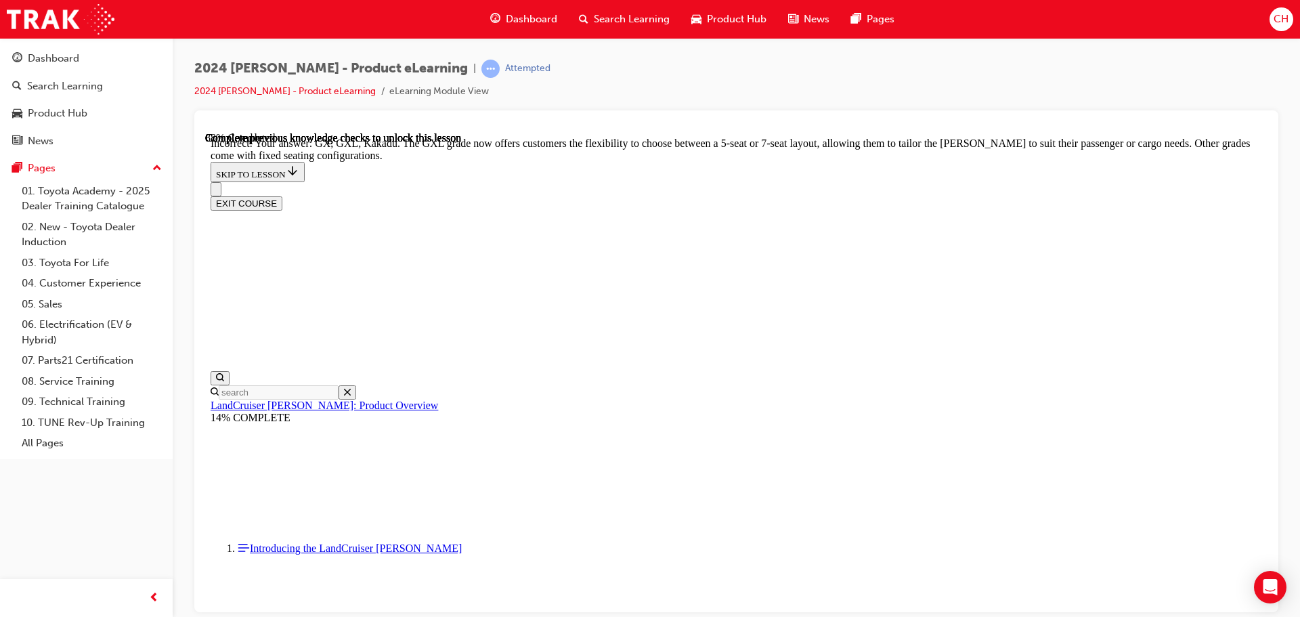
checkbox input "false"
drag, startPoint x: 724, startPoint y: 429, endPoint x: 723, endPoint y: 367, distance: 62.3
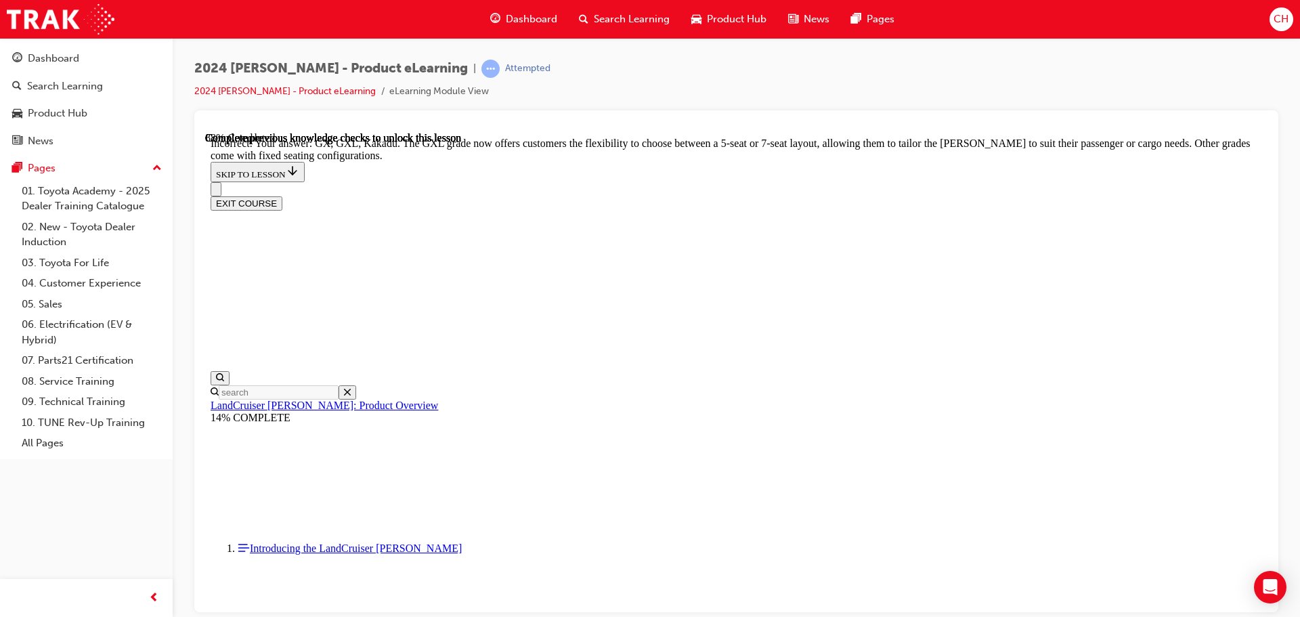
checkbox input "true"
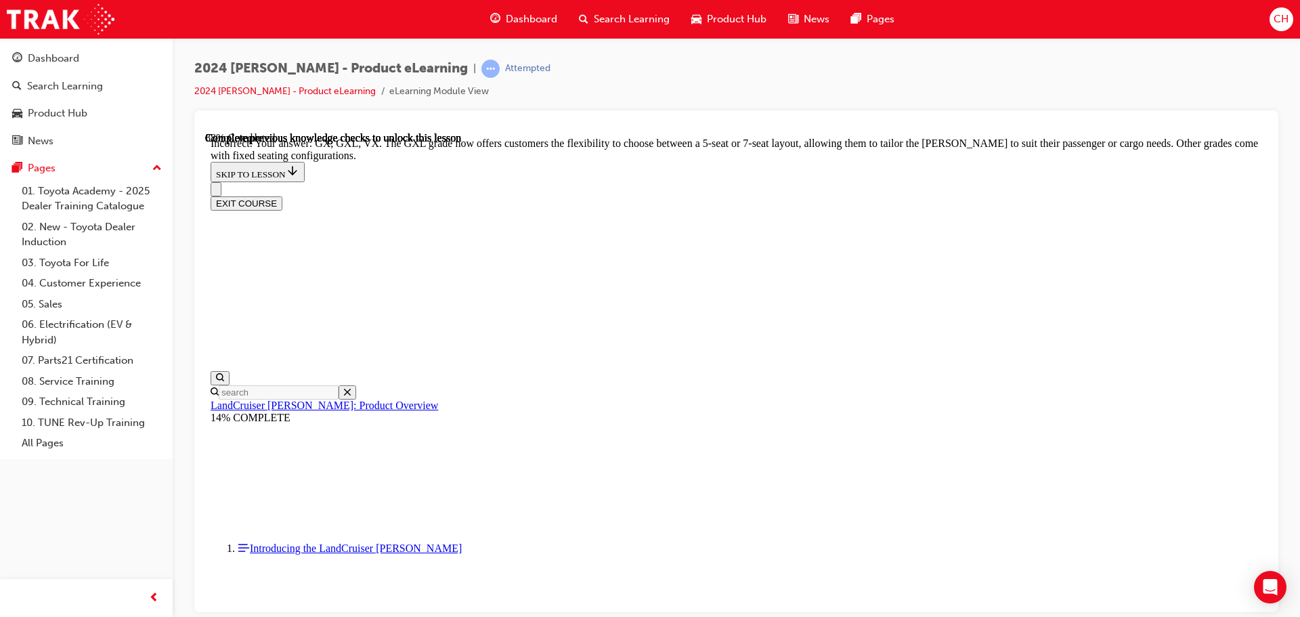
checkbox input "true"
drag, startPoint x: 724, startPoint y: 430, endPoint x: 725, endPoint y: 409, distance: 21.0
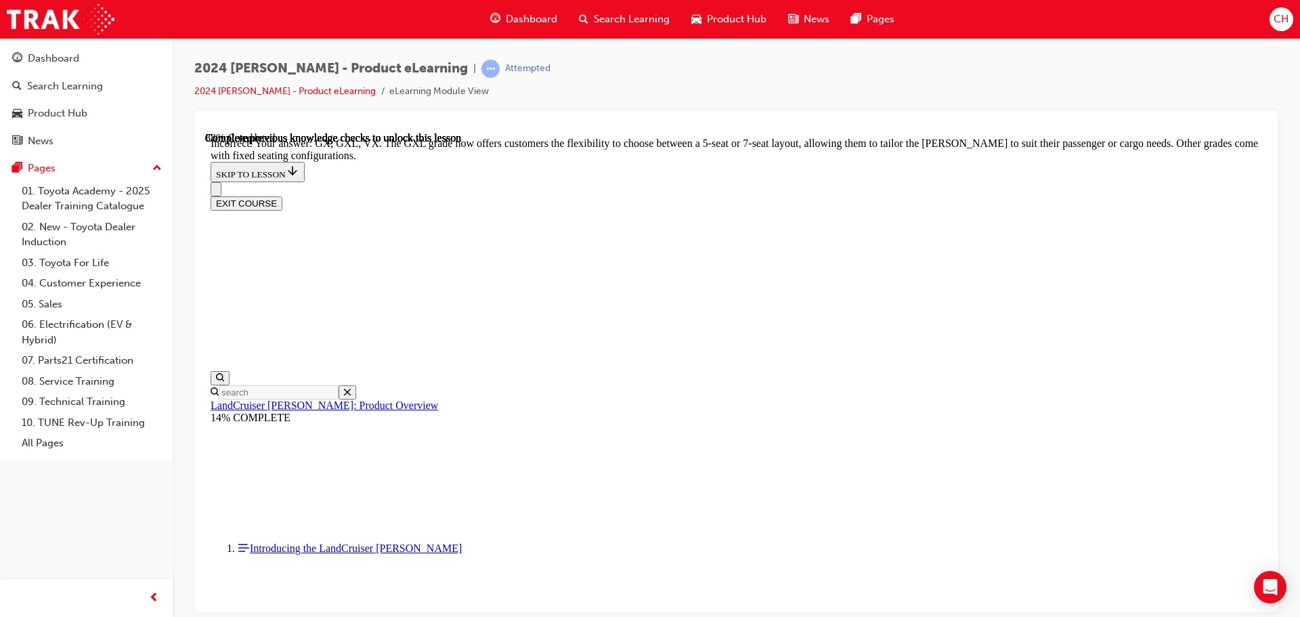
checkbox input "false"
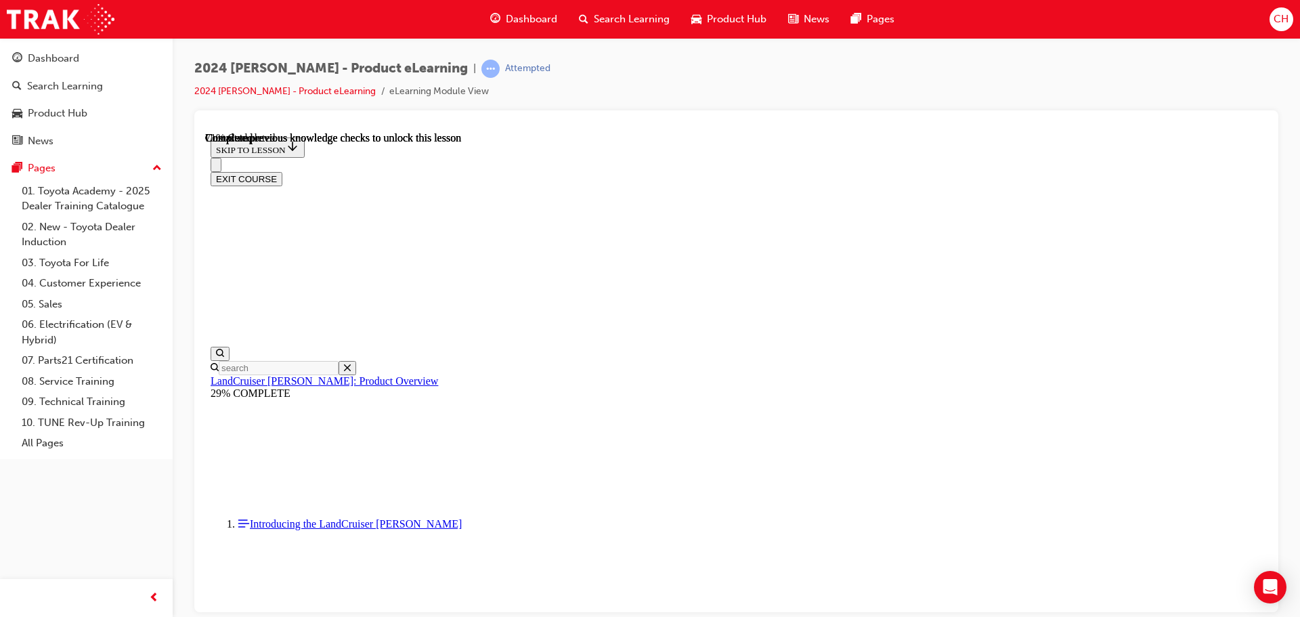
scroll to position [3047, 0]
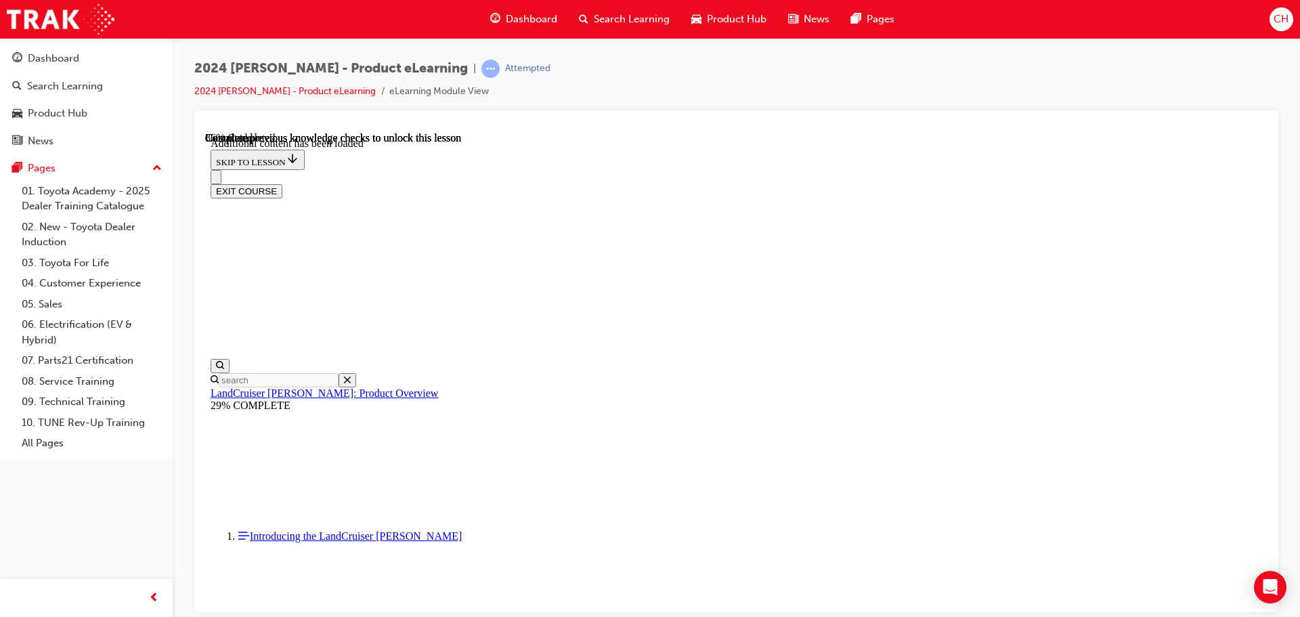
scroll to position [3420, 0]
radio input "true"
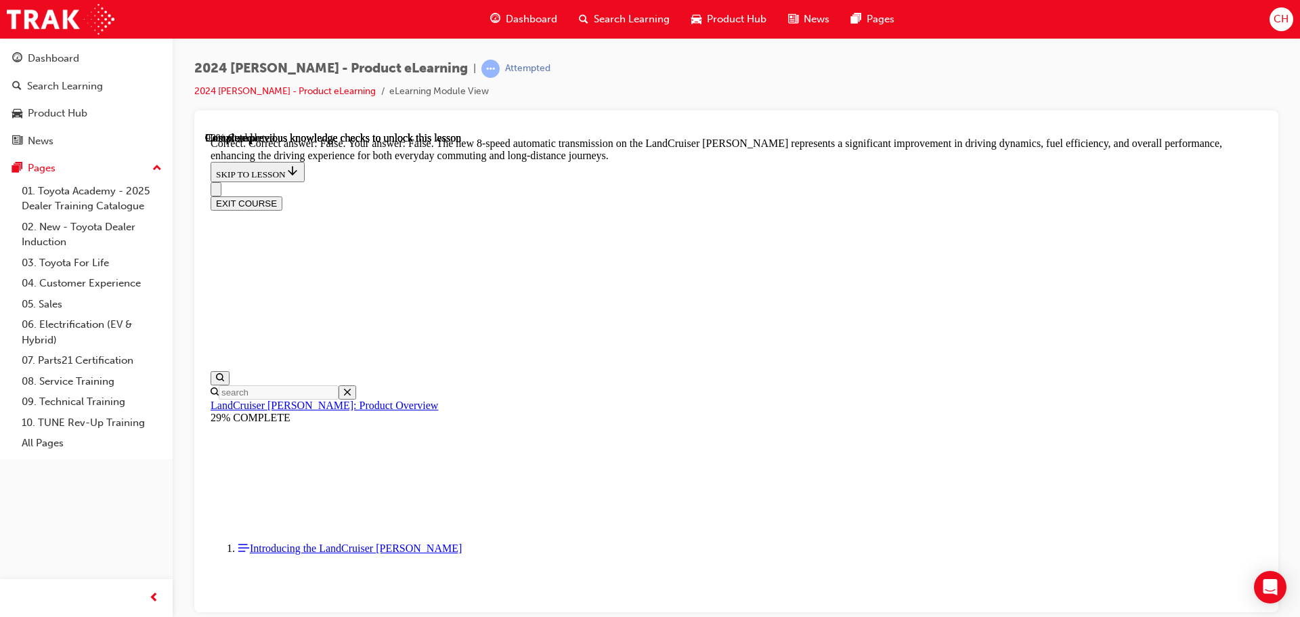
scroll to position [4029, 0]
radio input "true"
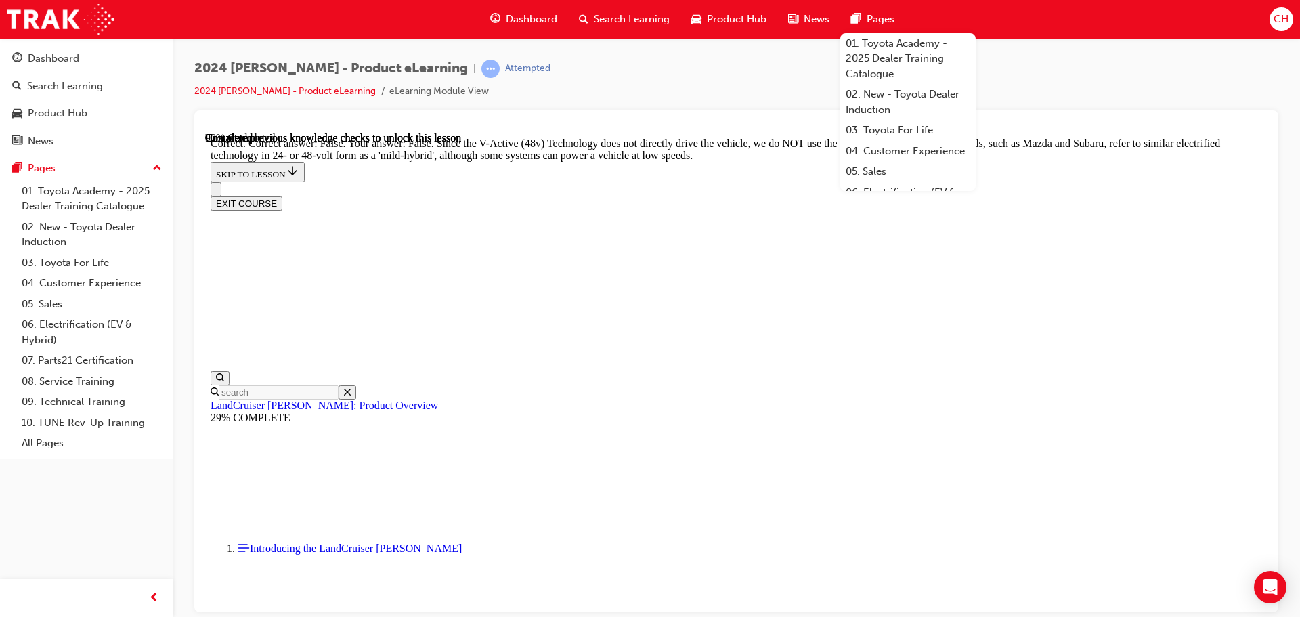
scroll to position [4706, 0]
radio input "true"
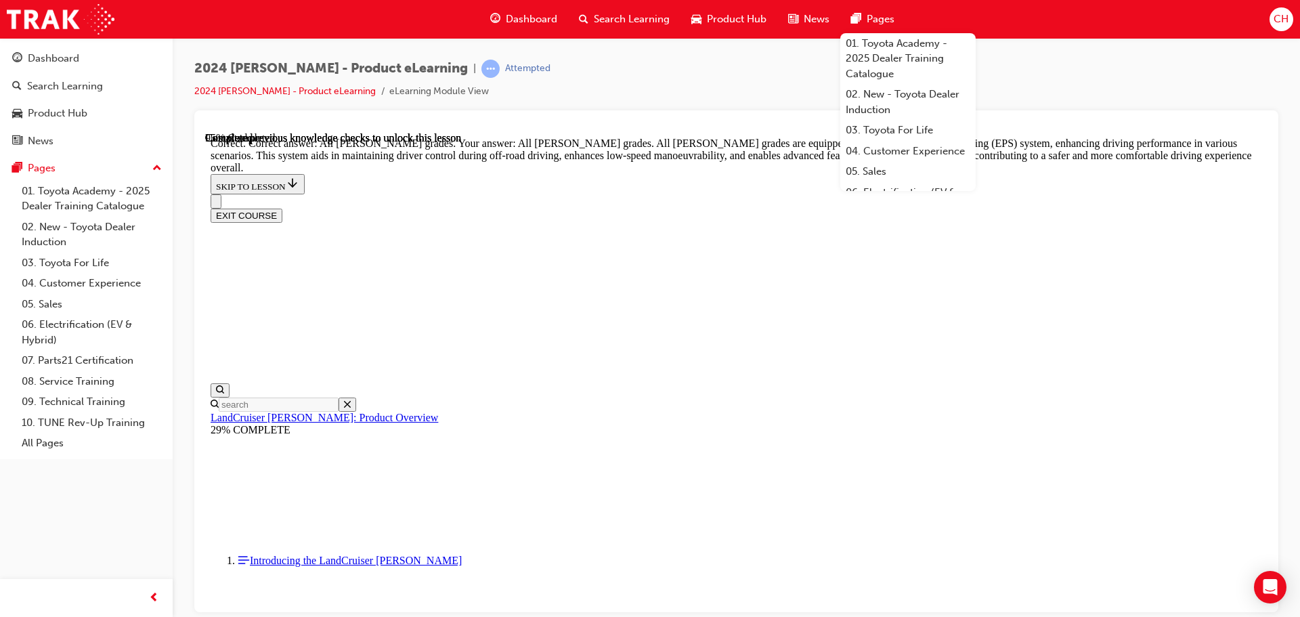
scroll to position [5074, 0]
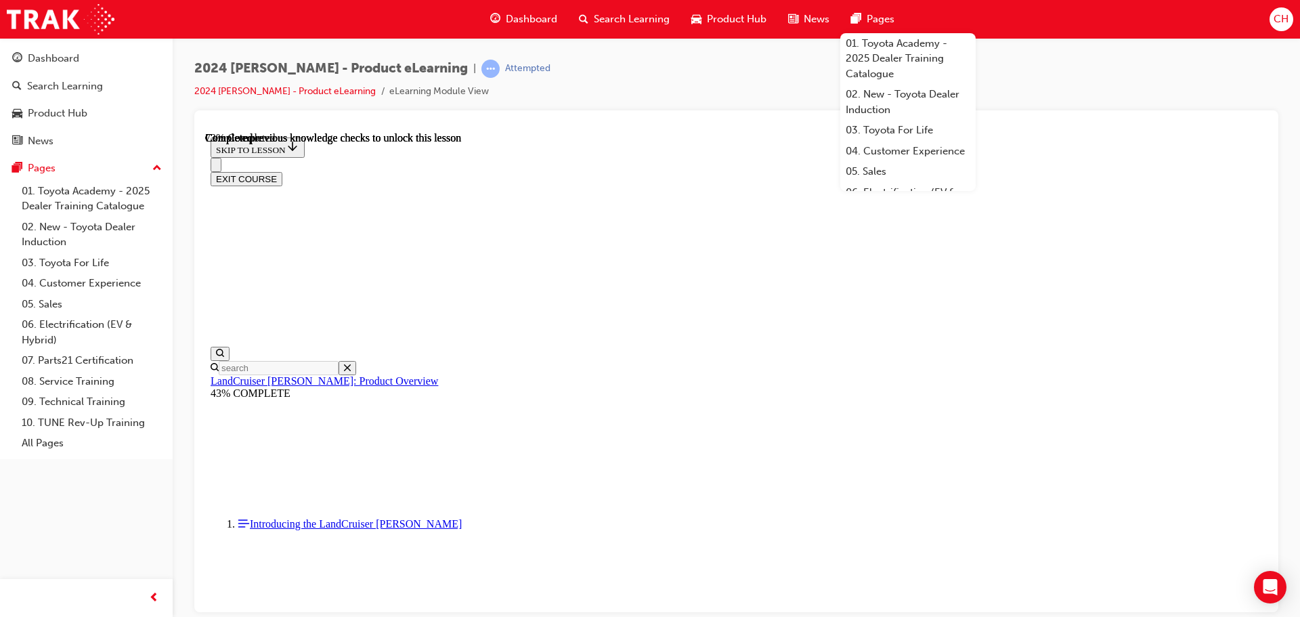
scroll to position [4266, 0]
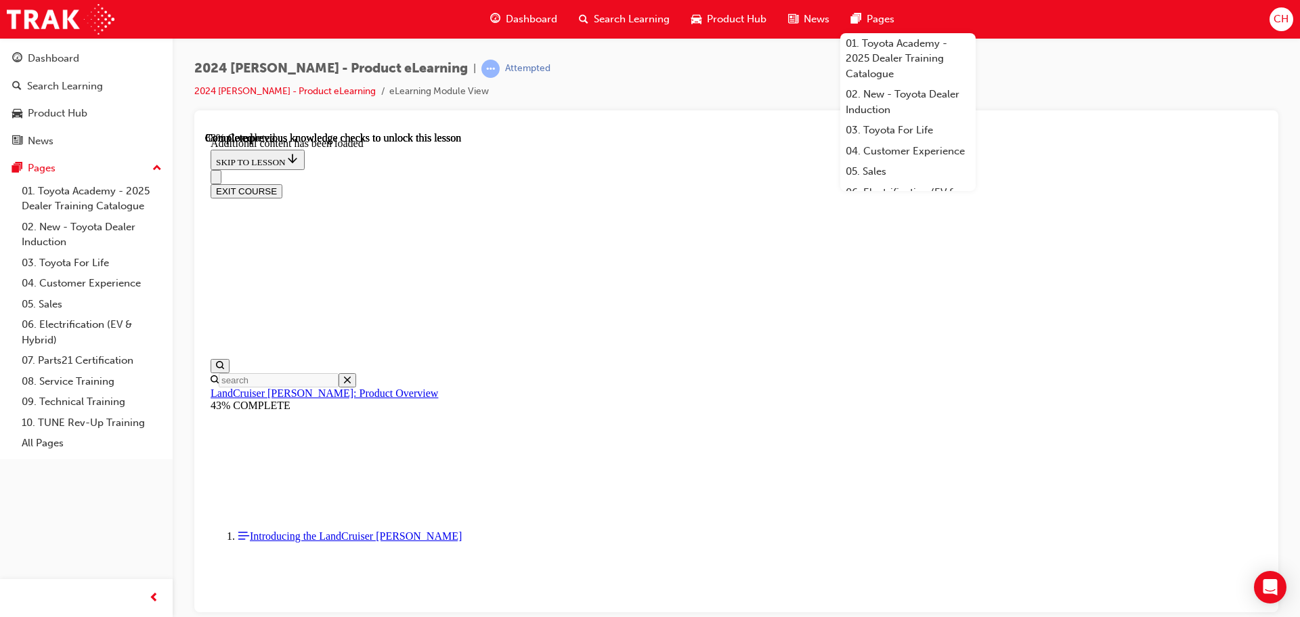
scroll to position [4774, 0]
checkbox input "true"
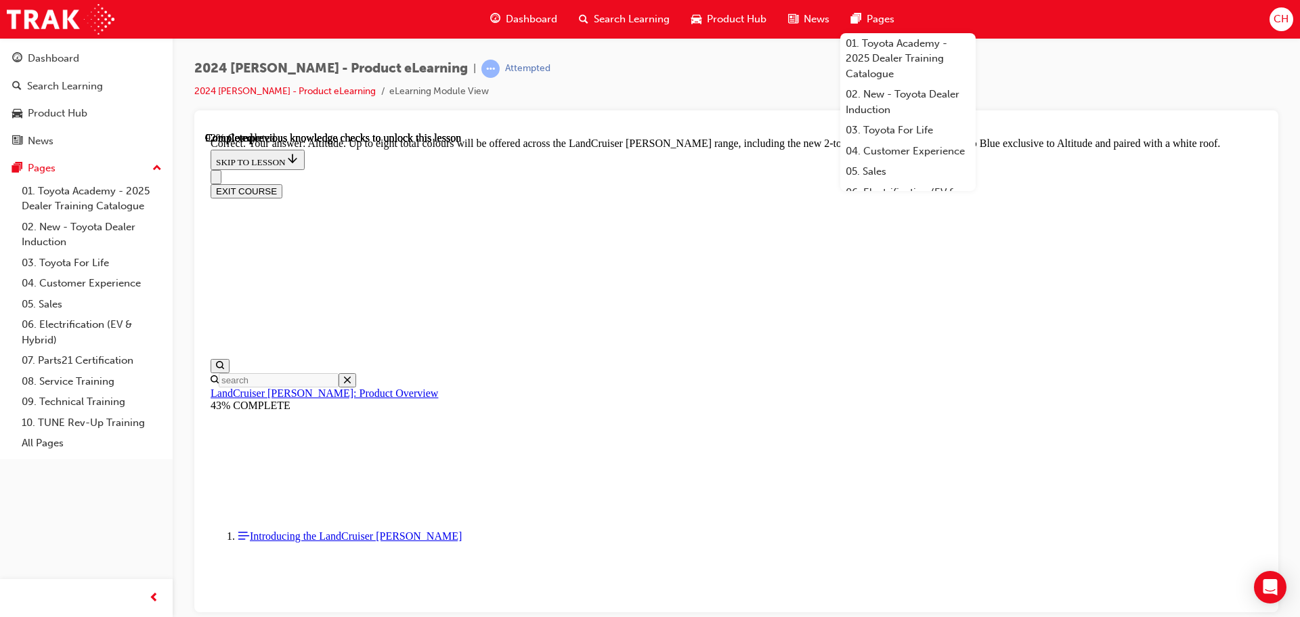
scroll to position [5451, 0]
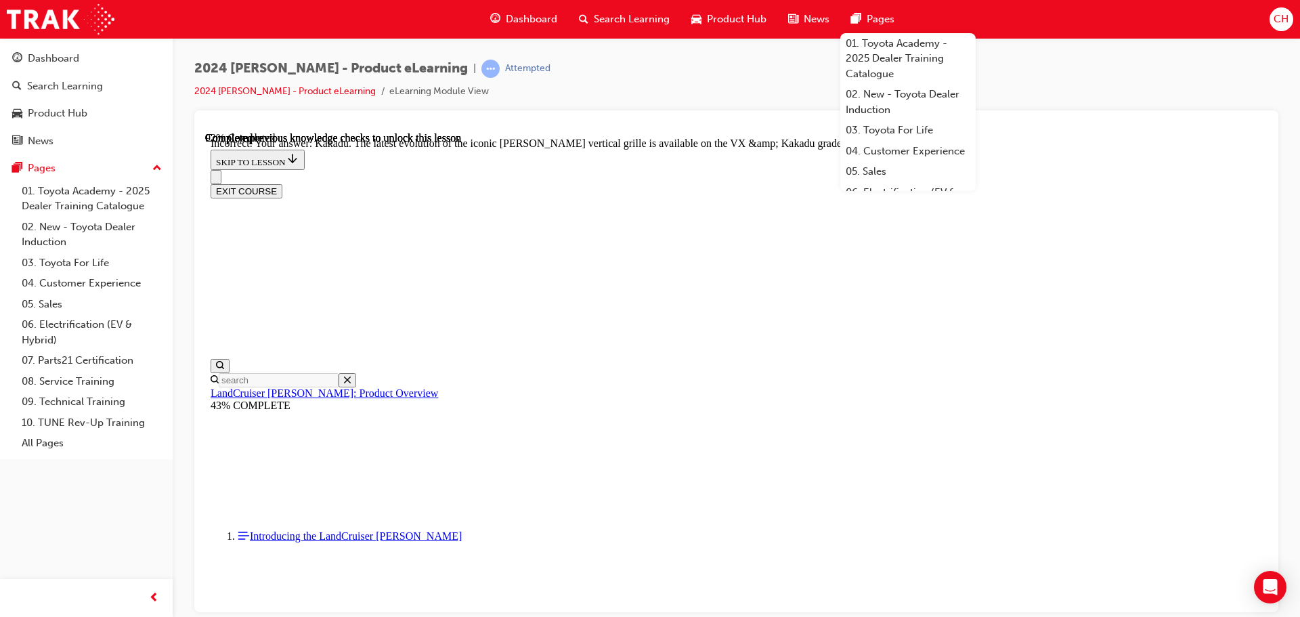
scroll to position [5789, 0]
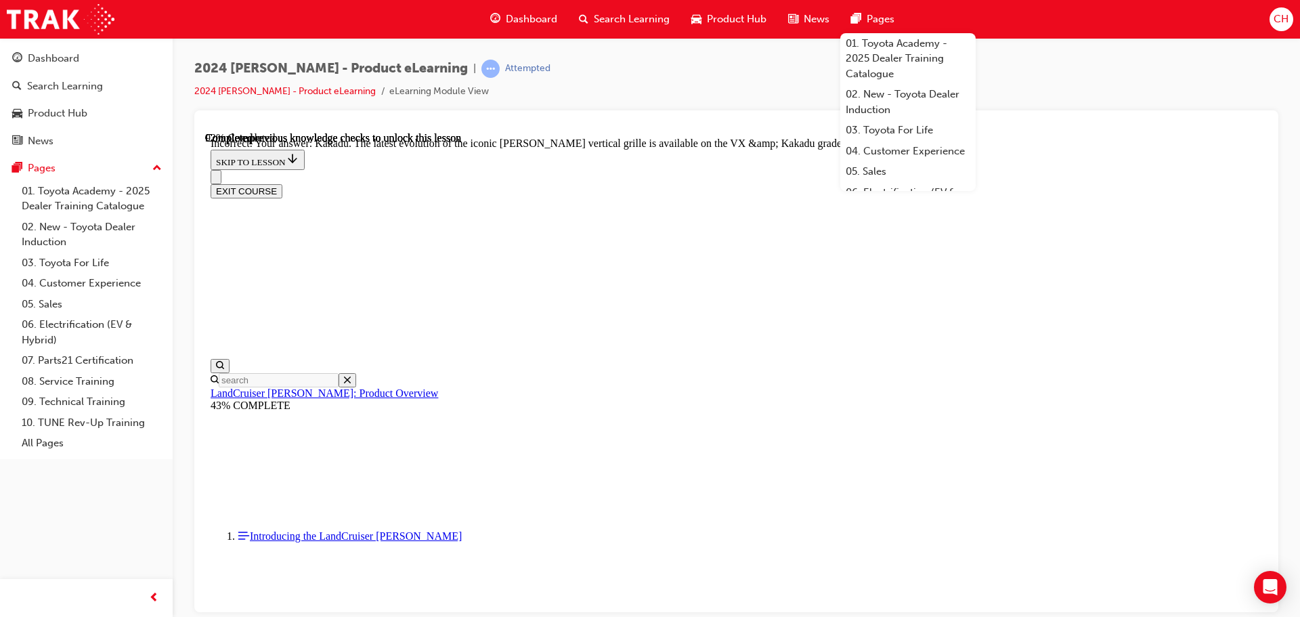
checkbox input "false"
checkbox input "true"
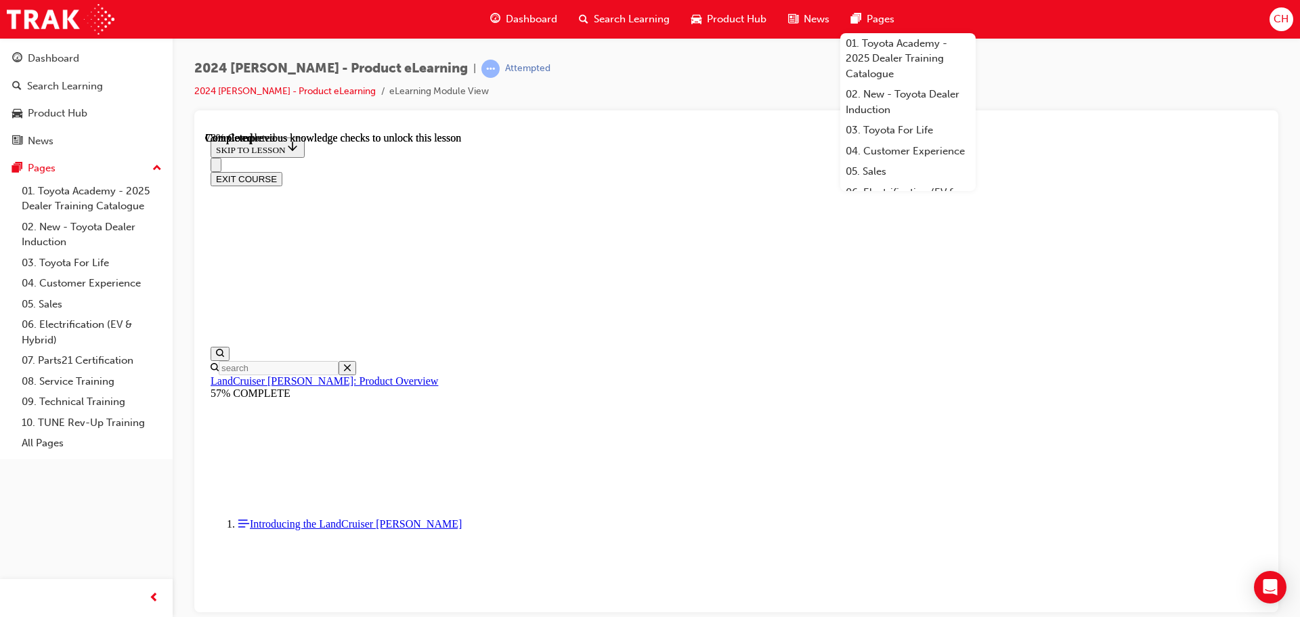
scroll to position [3170, 0]
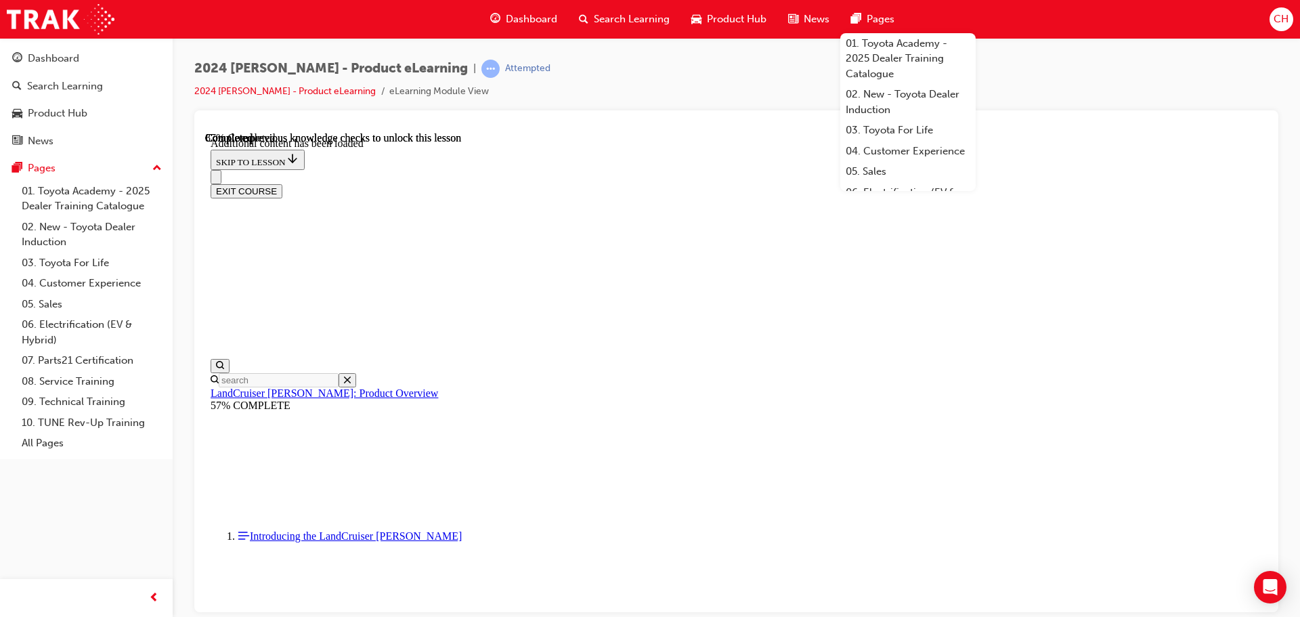
scroll to position [3505, 0]
drag, startPoint x: 707, startPoint y: 279, endPoint x: 732, endPoint y: 274, distance: 25.5
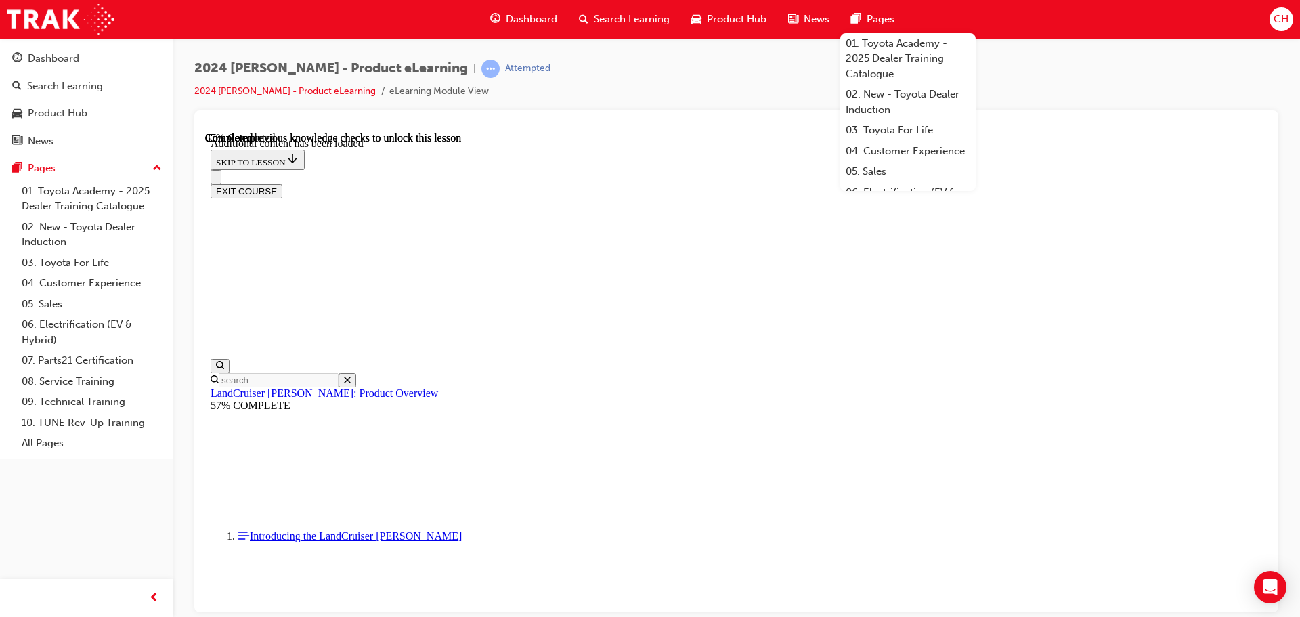
radio input "true"
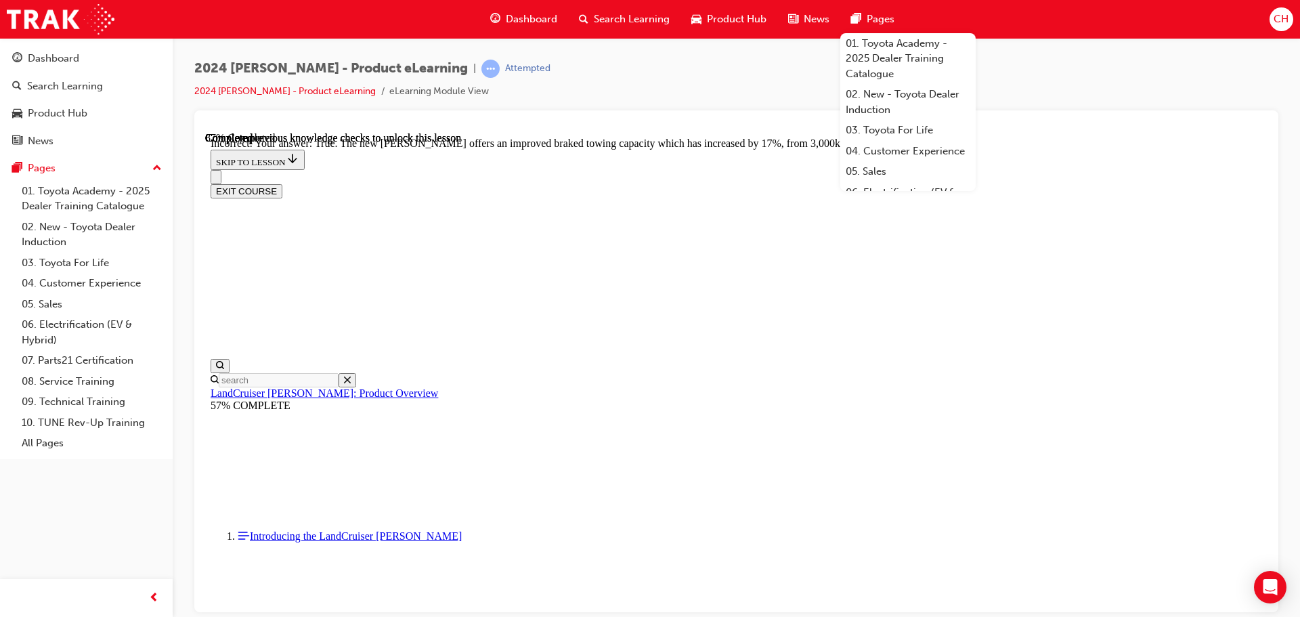
scroll to position [3555, 0]
radio input "true"
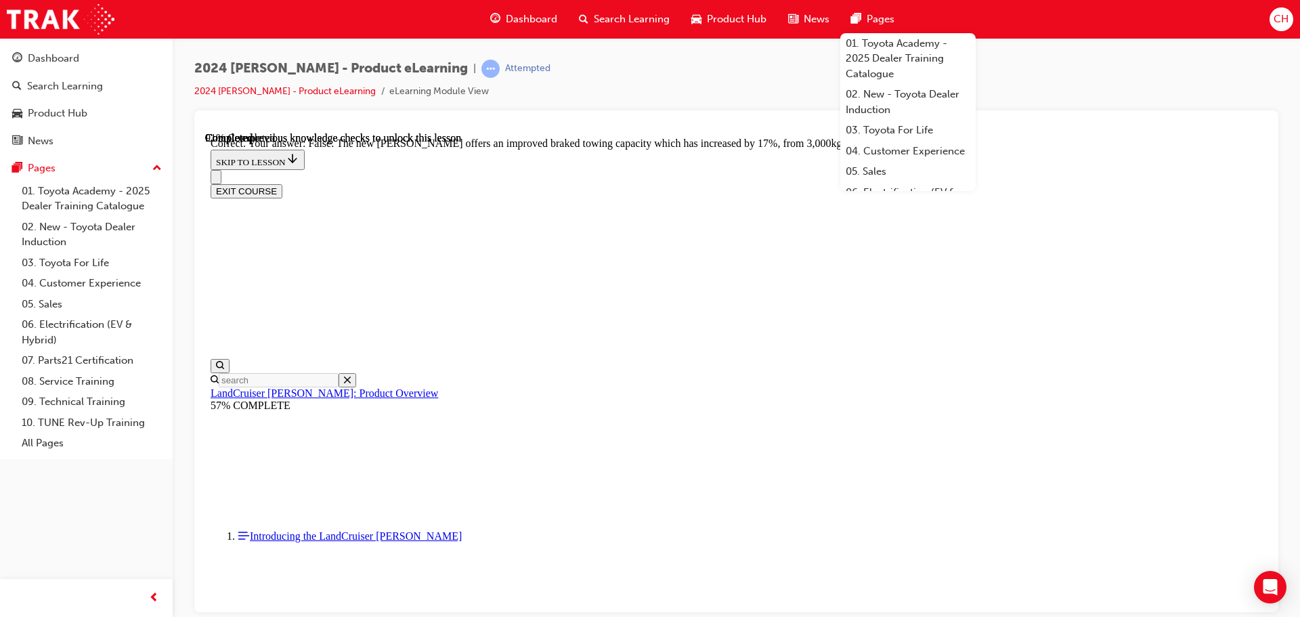
scroll to position [4096, 0]
radio input "true"
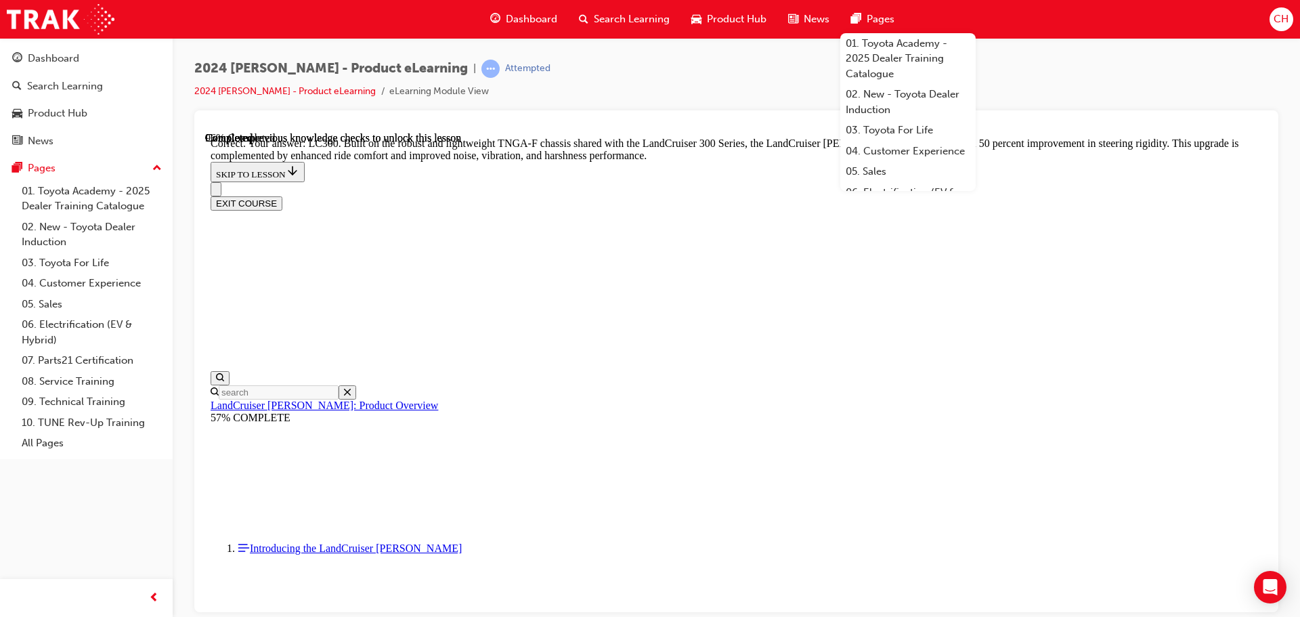
scroll to position [4435, 0]
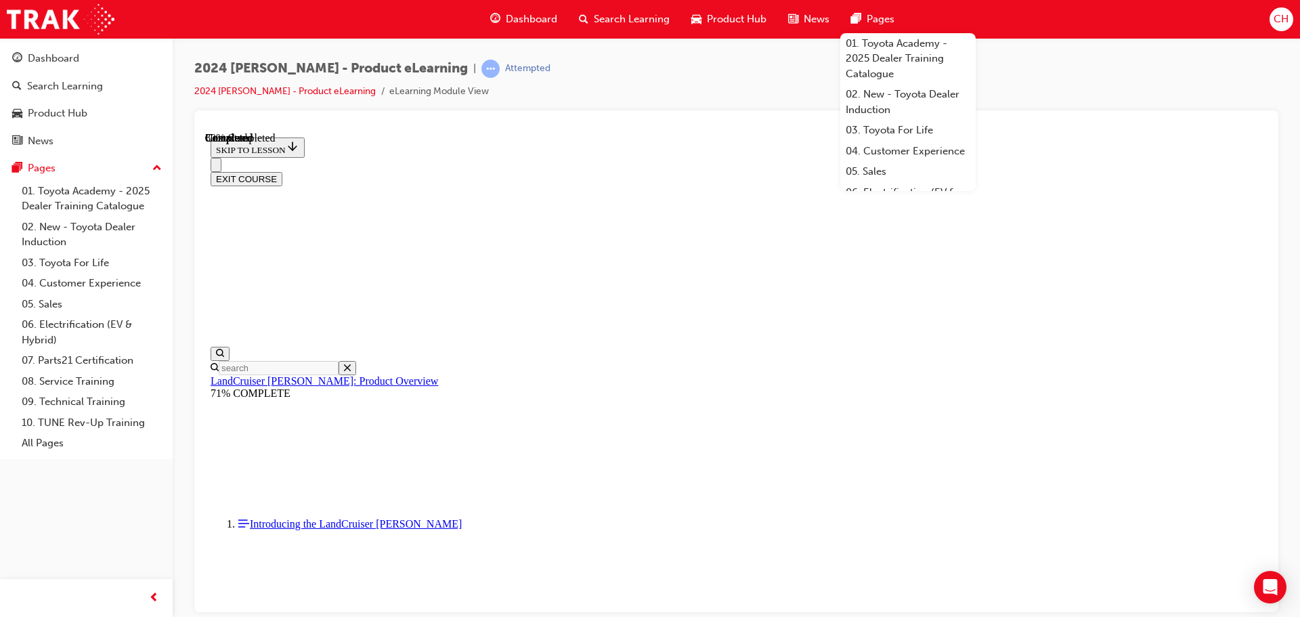
scroll to position [1513, 0]
click at [282, 171] on button "EXIT COURSE" at bounding box center [247, 178] width 72 height 14
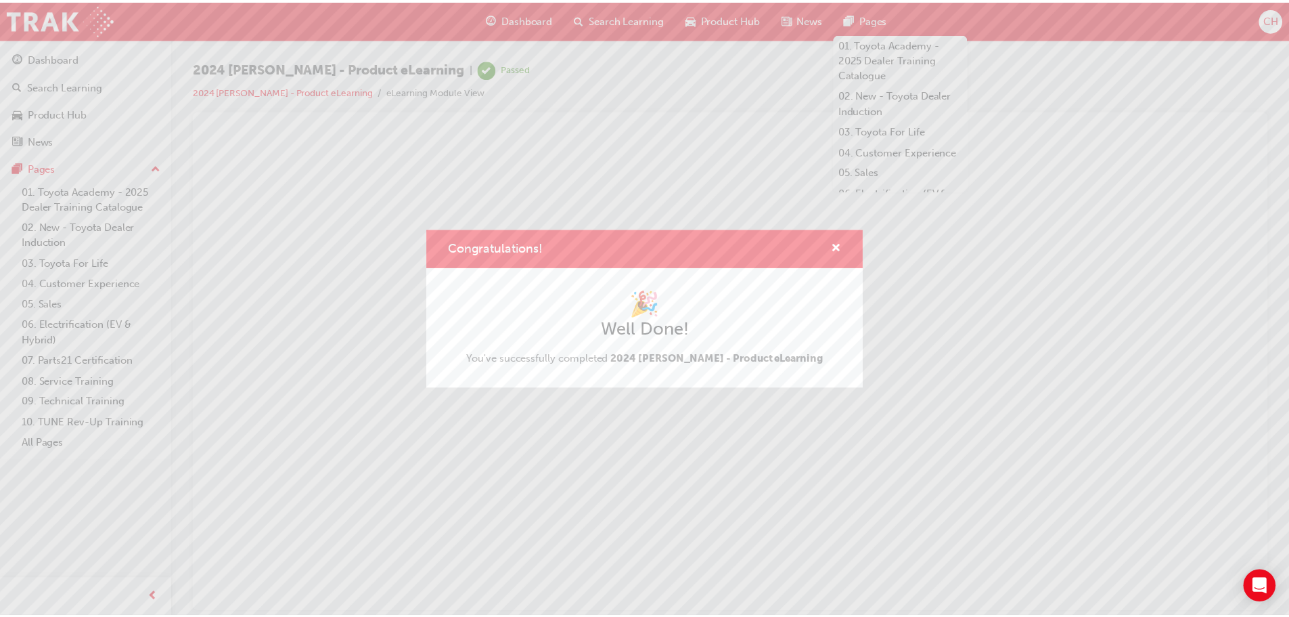
scroll to position [0, 0]
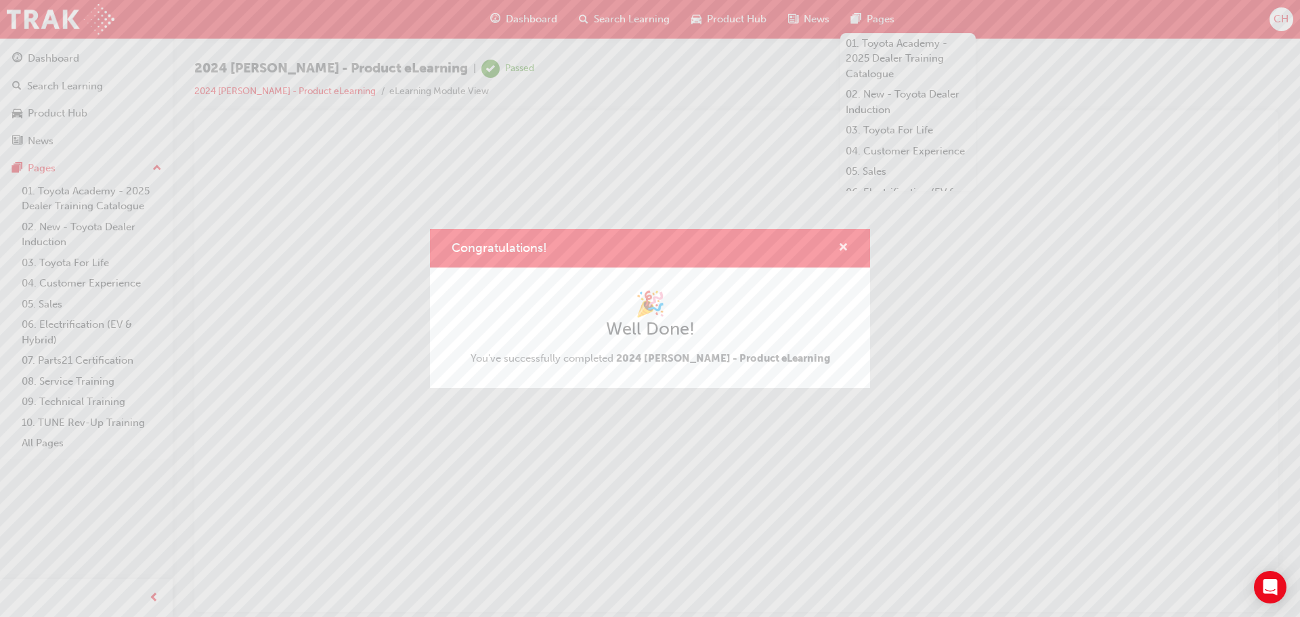
click at [841, 248] on span "cross-icon" at bounding box center [843, 248] width 10 height 12
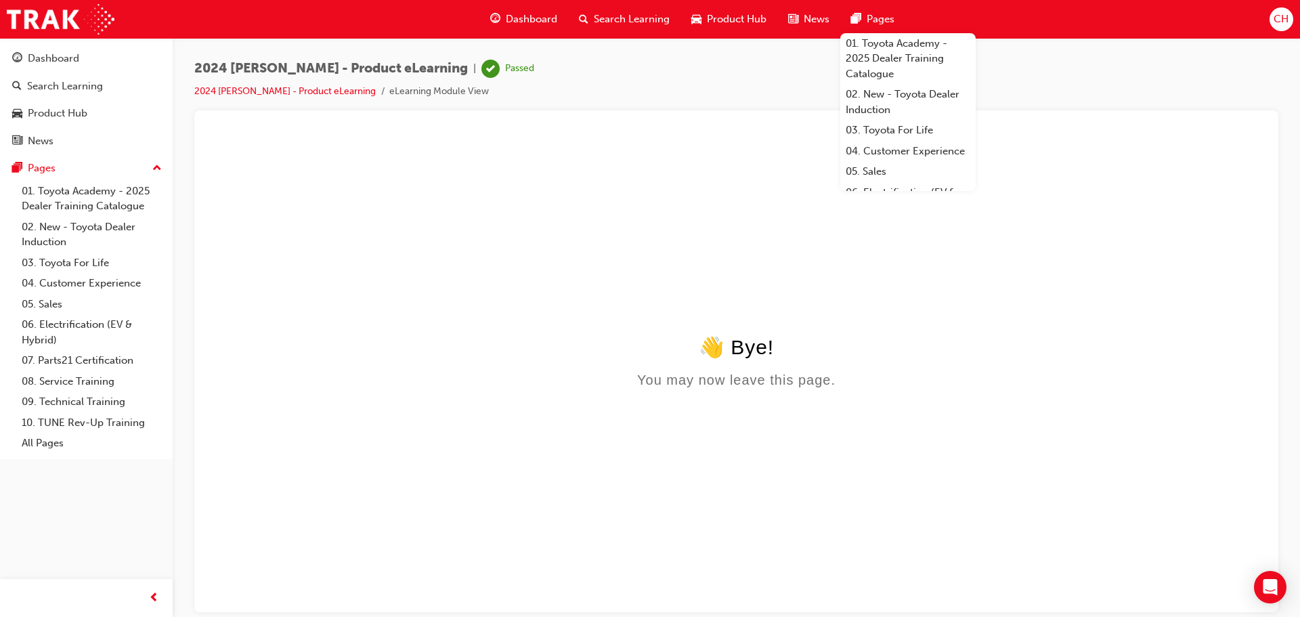
click at [701, 25] on div "Product Hub" at bounding box center [728, 19] width 97 height 28
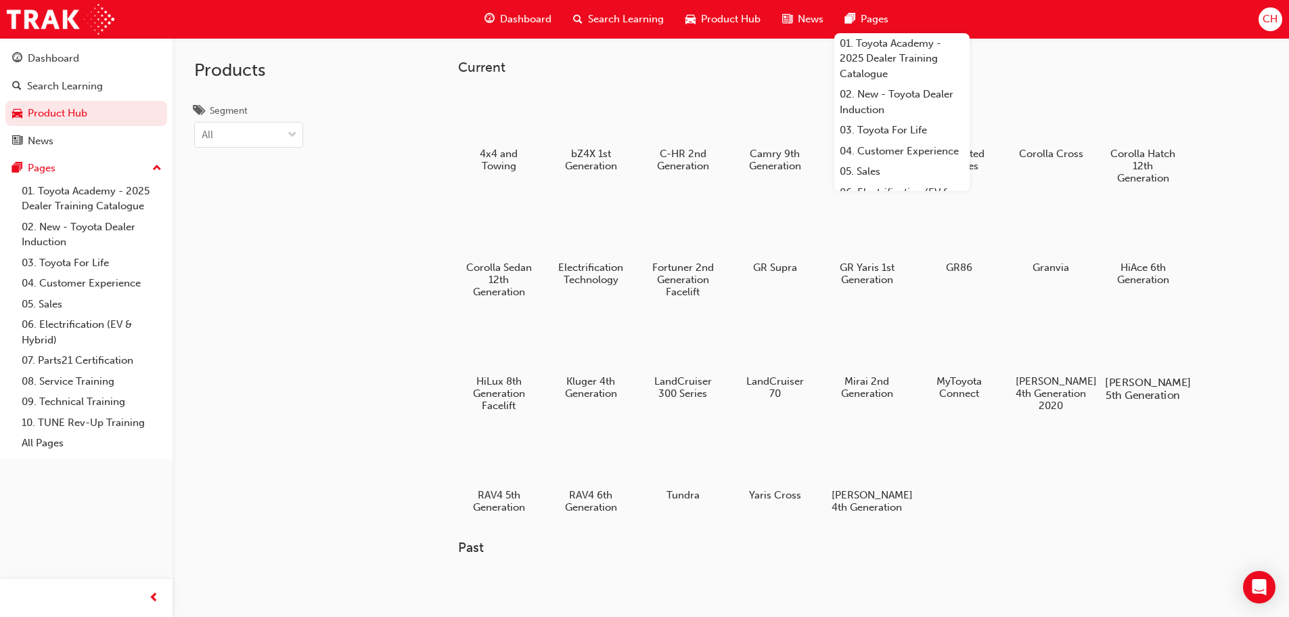
click at [1115, 357] on div at bounding box center [1142, 343] width 75 height 54
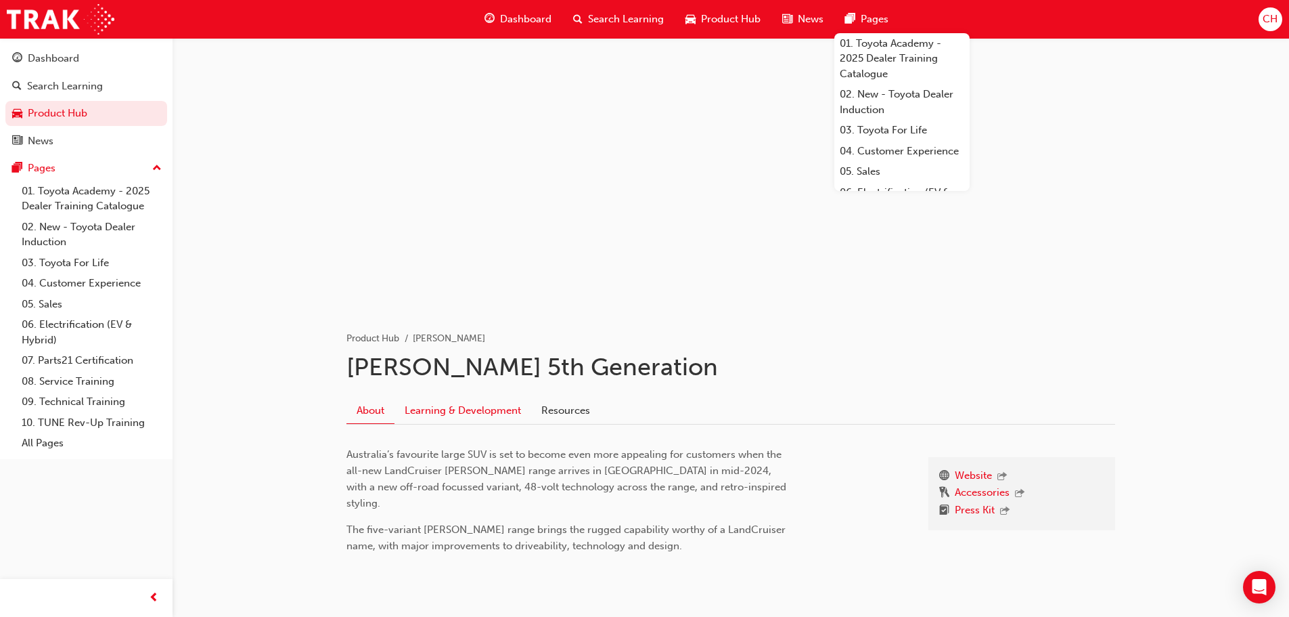
click at [501, 405] on link "Learning & Development" at bounding box center [463, 410] width 137 height 26
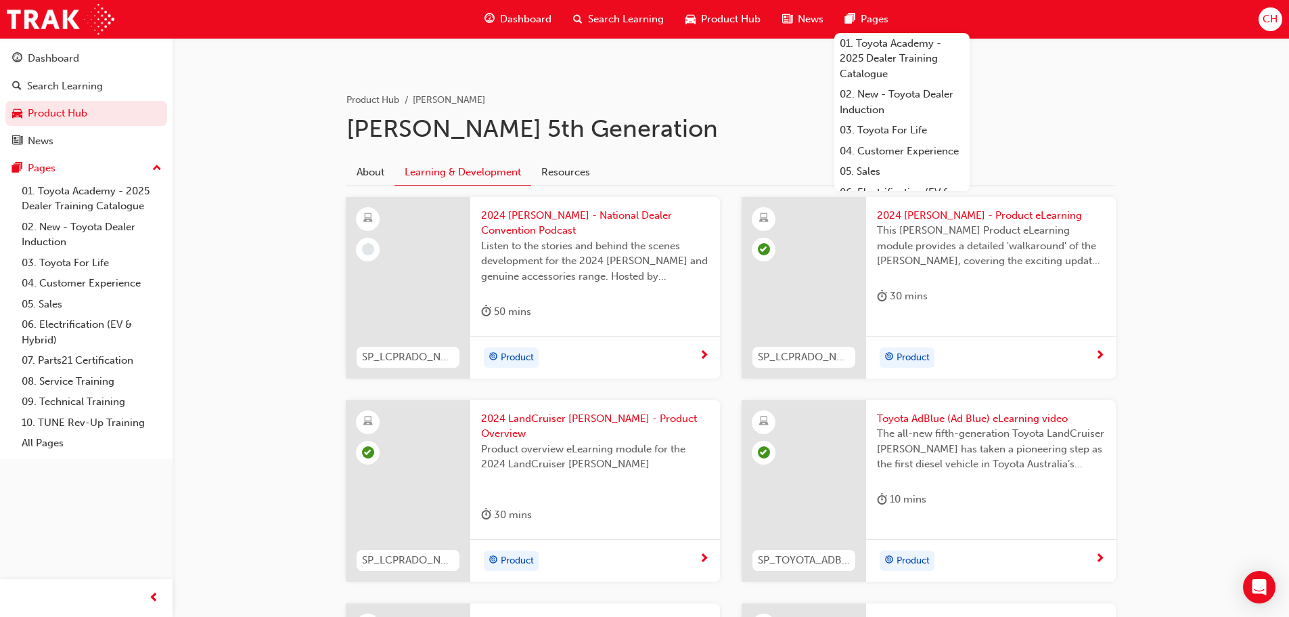
scroll to position [136, 0]
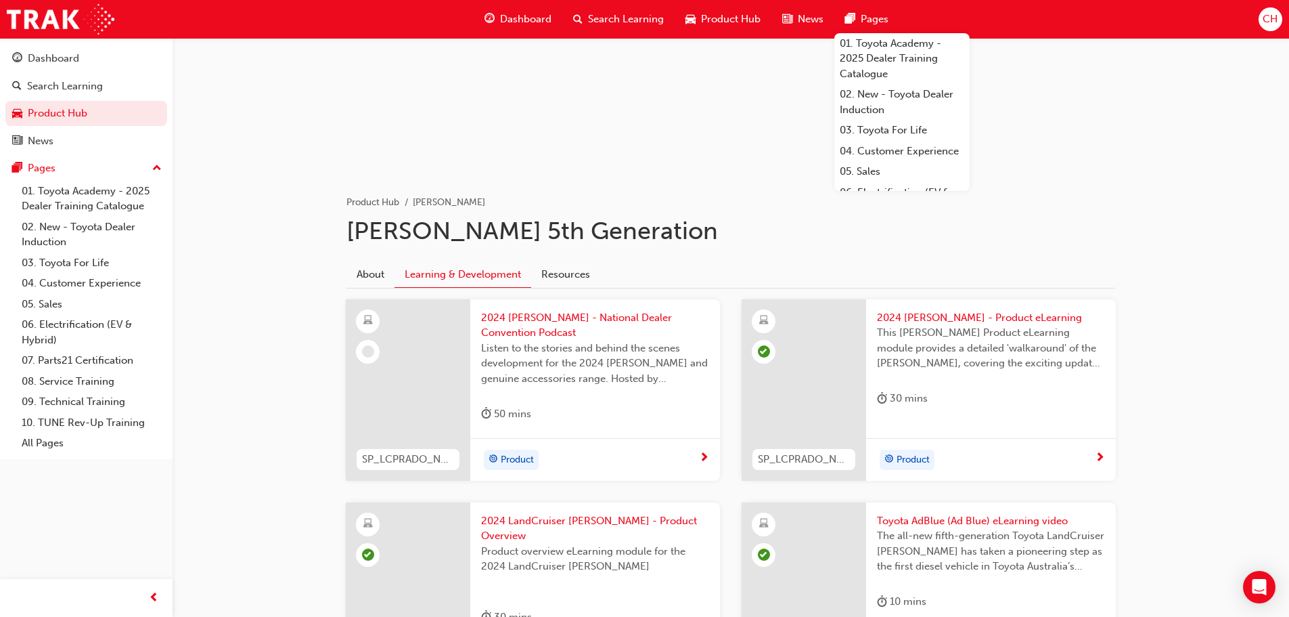
click at [701, 458] on span "next-icon" at bounding box center [704, 458] width 10 height 12
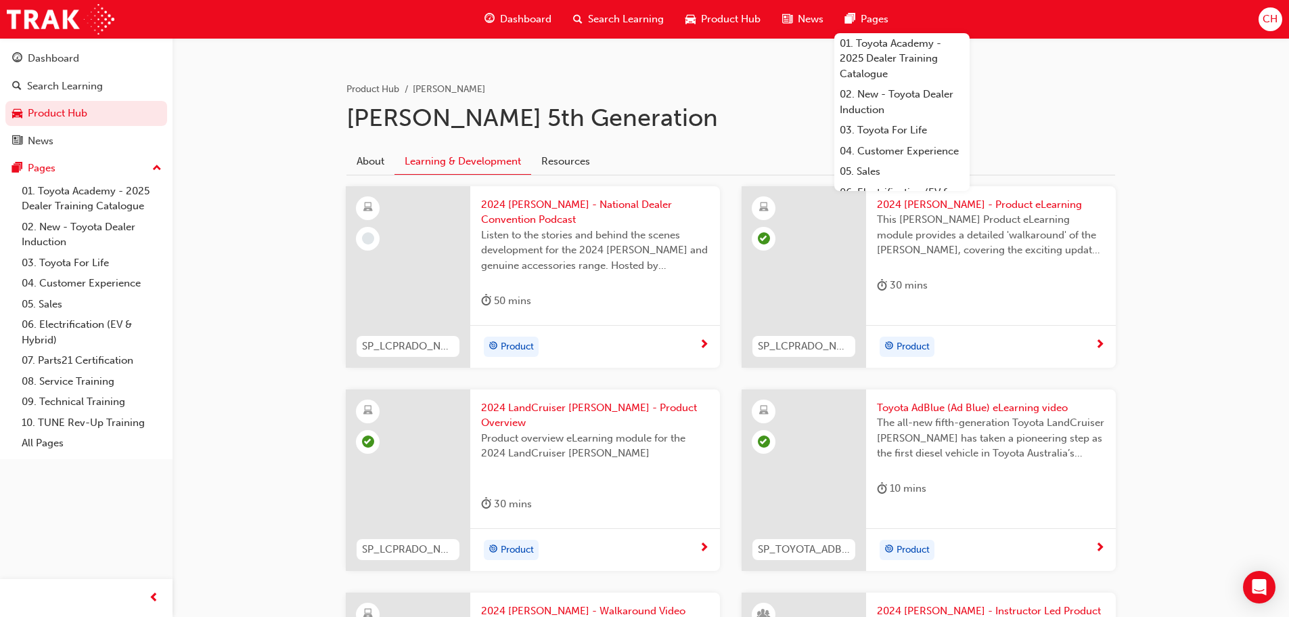
scroll to position [474, 0]
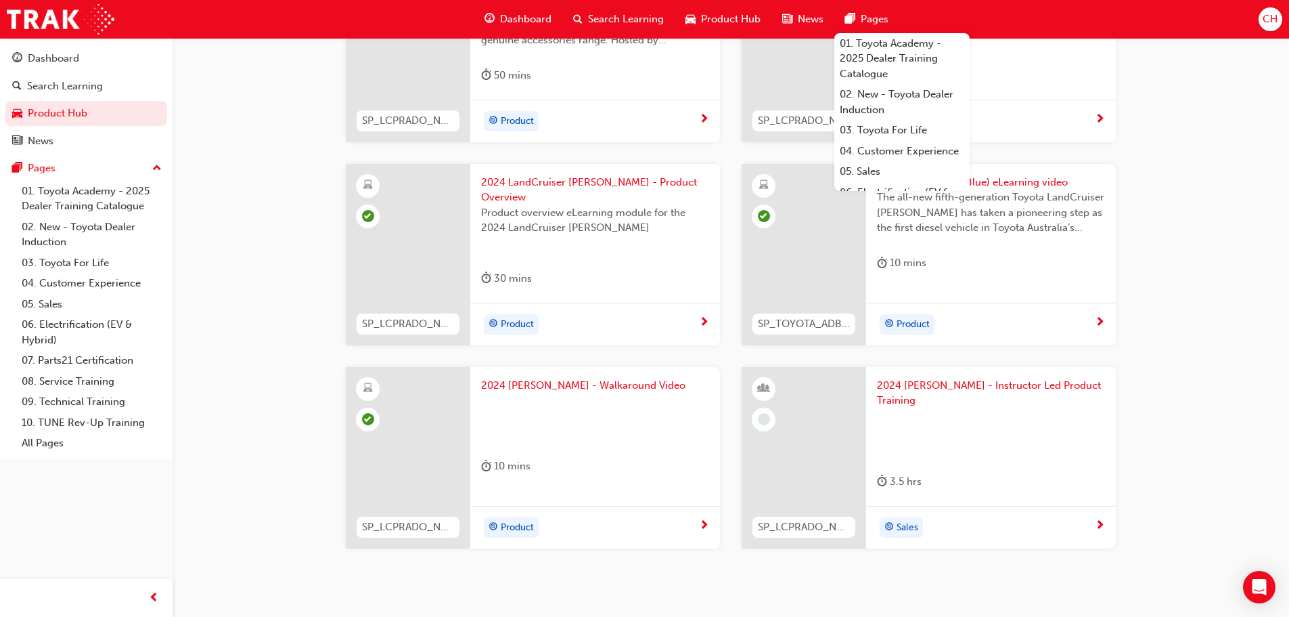
click at [1086, 517] on div "Sales" at bounding box center [986, 527] width 218 height 20
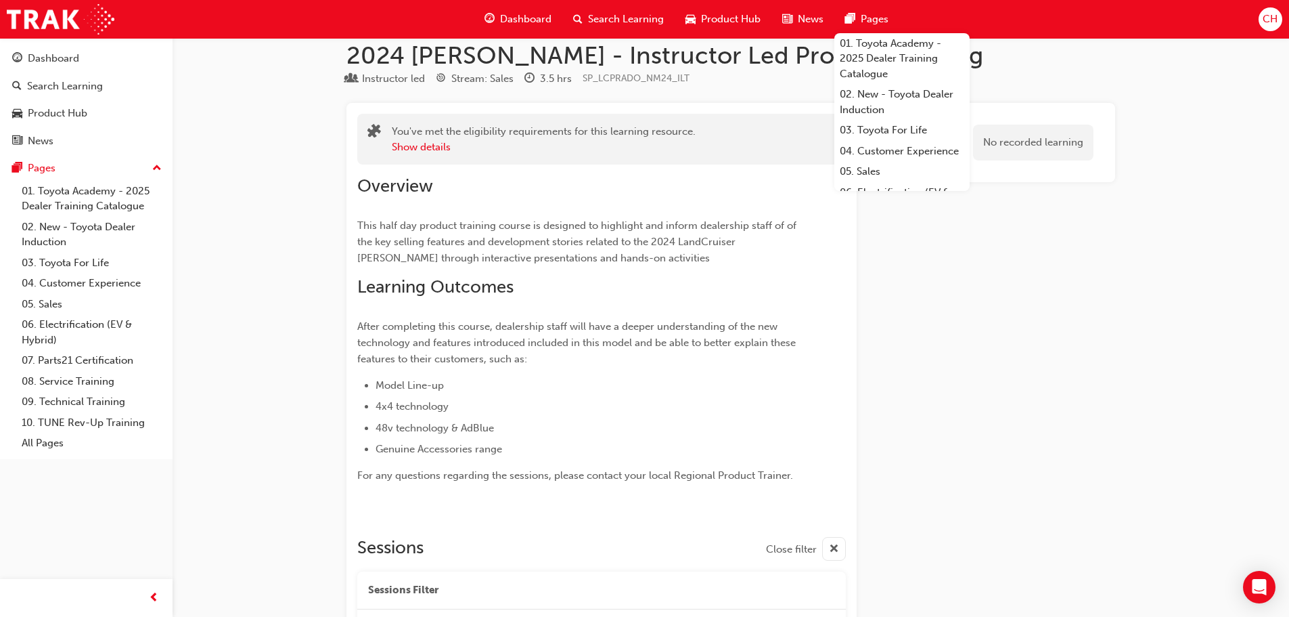
scroll to position [18, 0]
click at [878, 390] on div "You've met the eligibility requirements for this learning resource. Show detail…" at bounding box center [731, 456] width 769 height 705
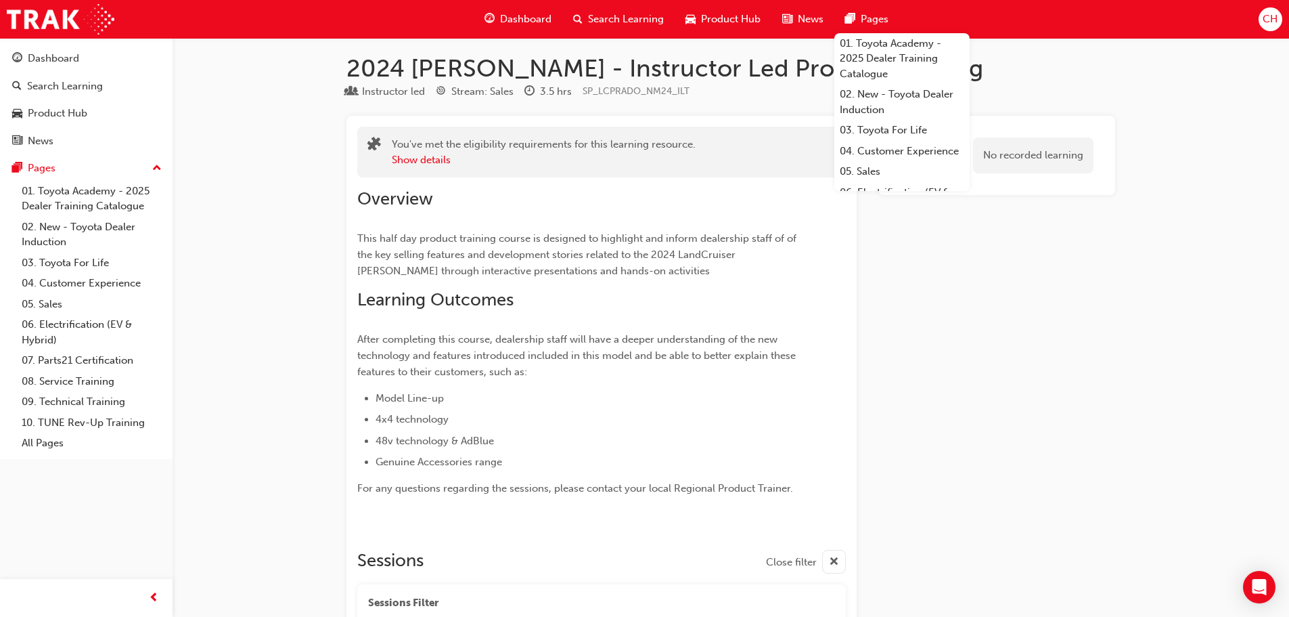
scroll to position [0, 0]
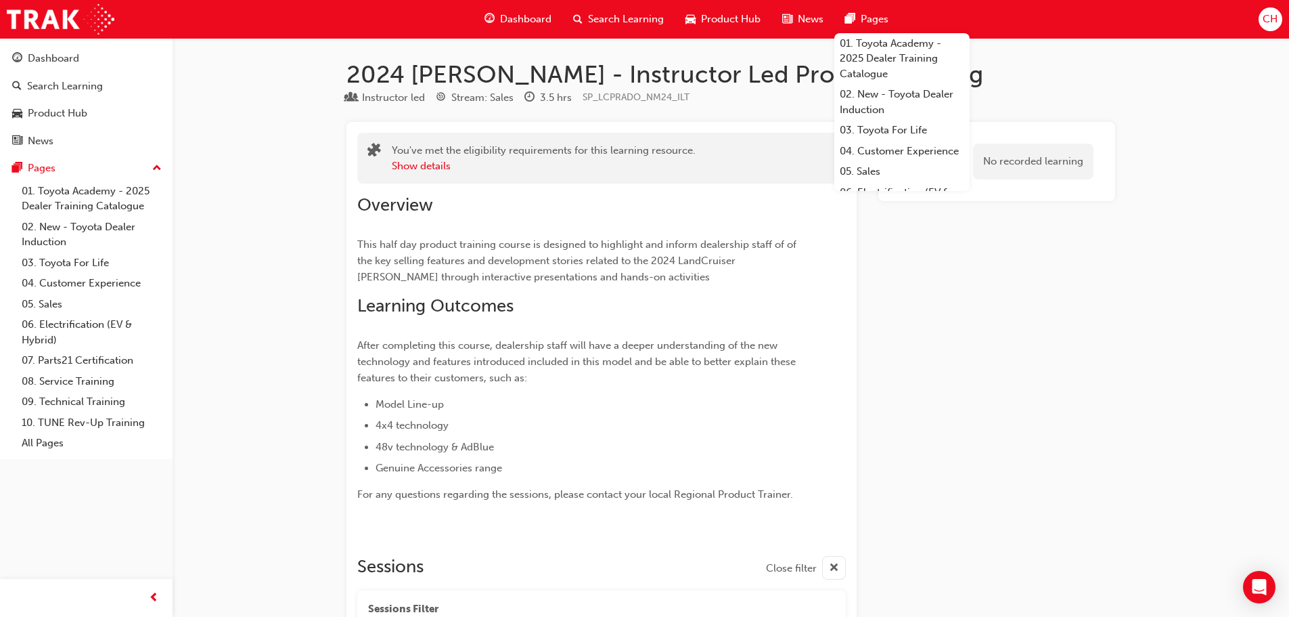
click at [745, 12] on span "Product Hub" at bounding box center [731, 20] width 60 height 16
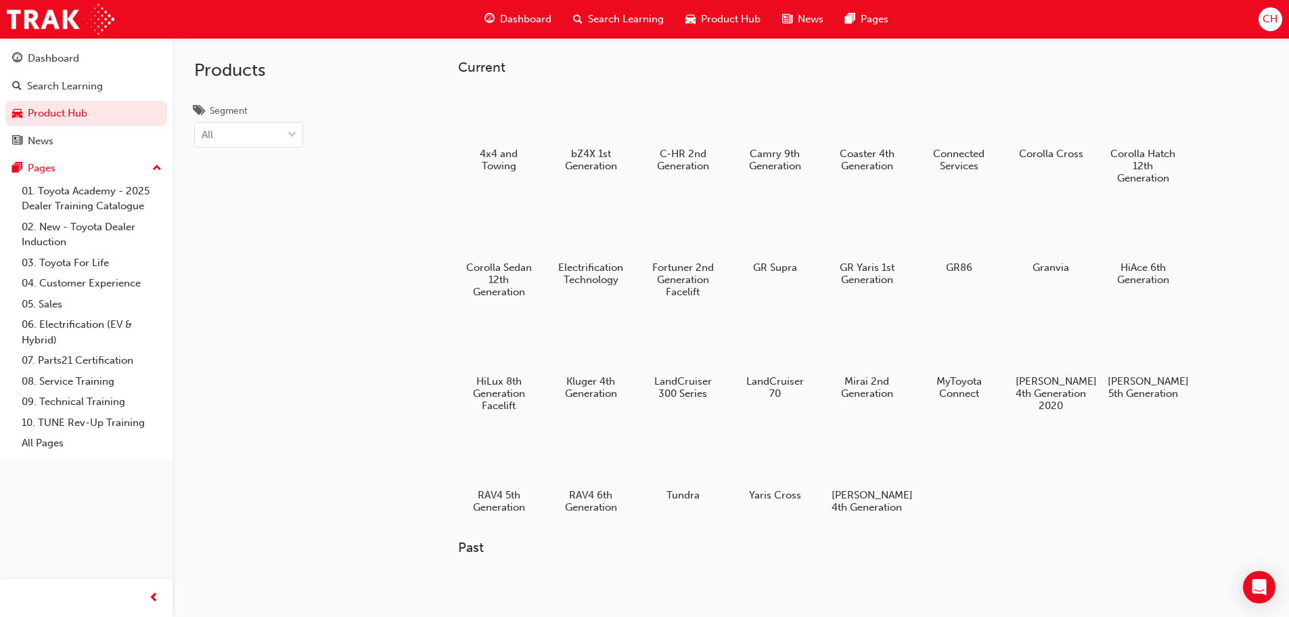
click at [689, 234] on div at bounding box center [682, 229] width 75 height 54
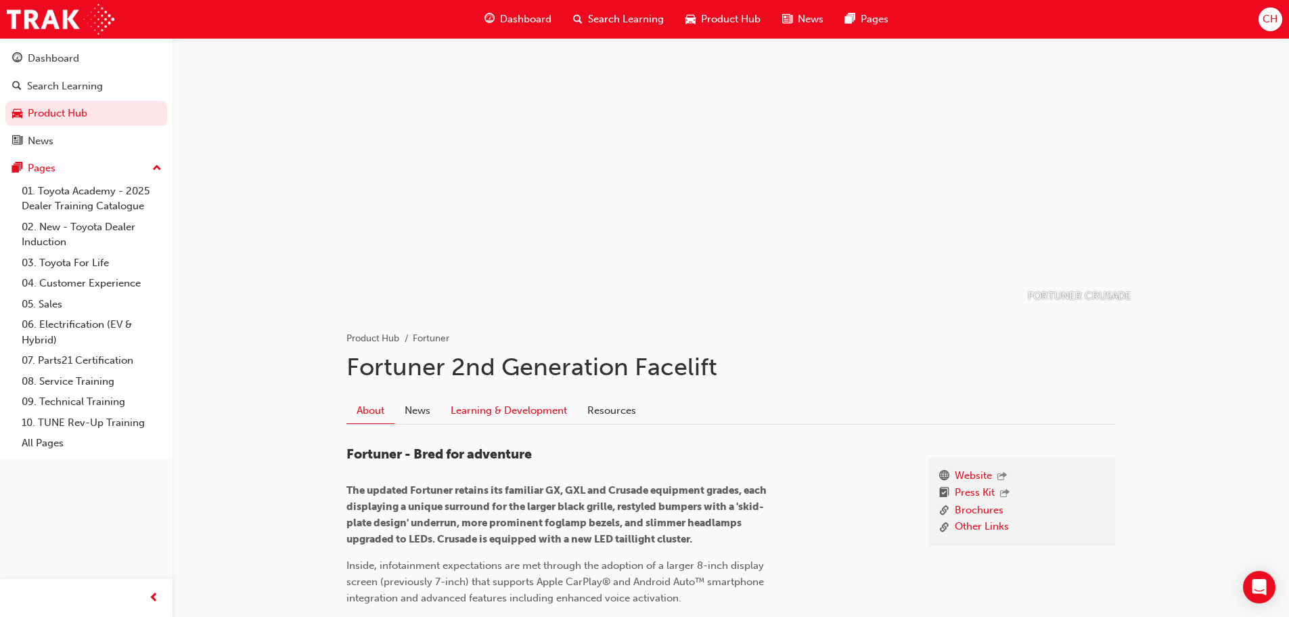
click at [523, 405] on link "Learning & Development" at bounding box center [509, 410] width 137 height 26
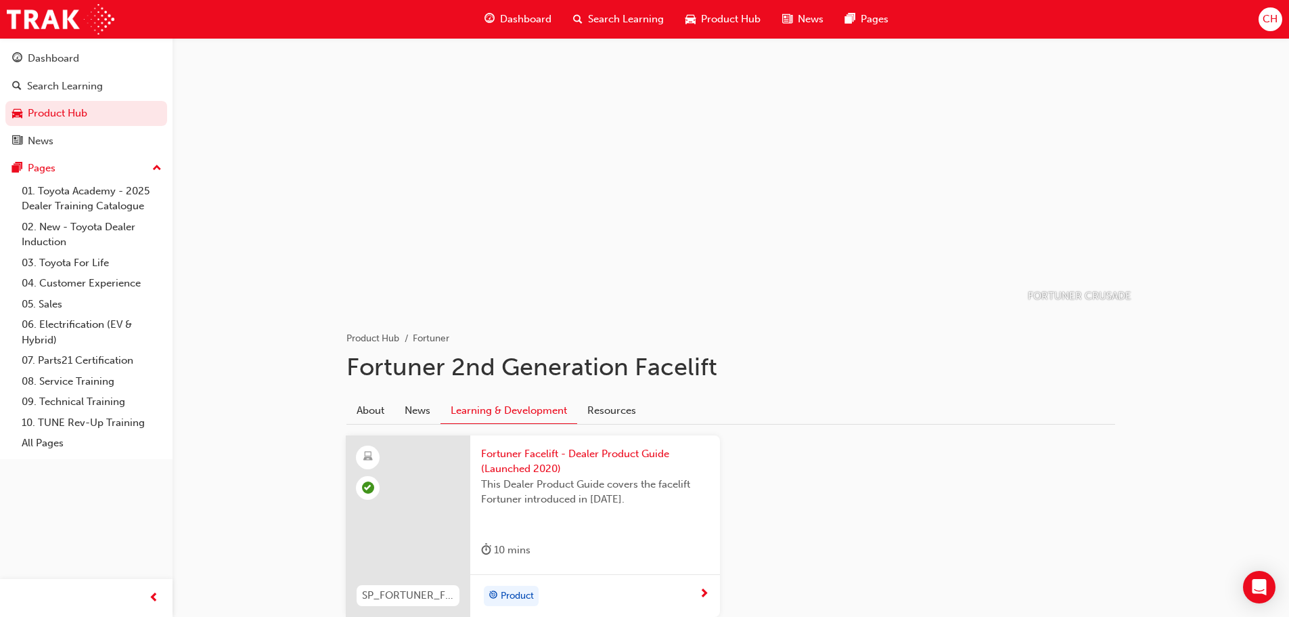
click at [721, 18] on span "Product Hub" at bounding box center [731, 20] width 60 height 16
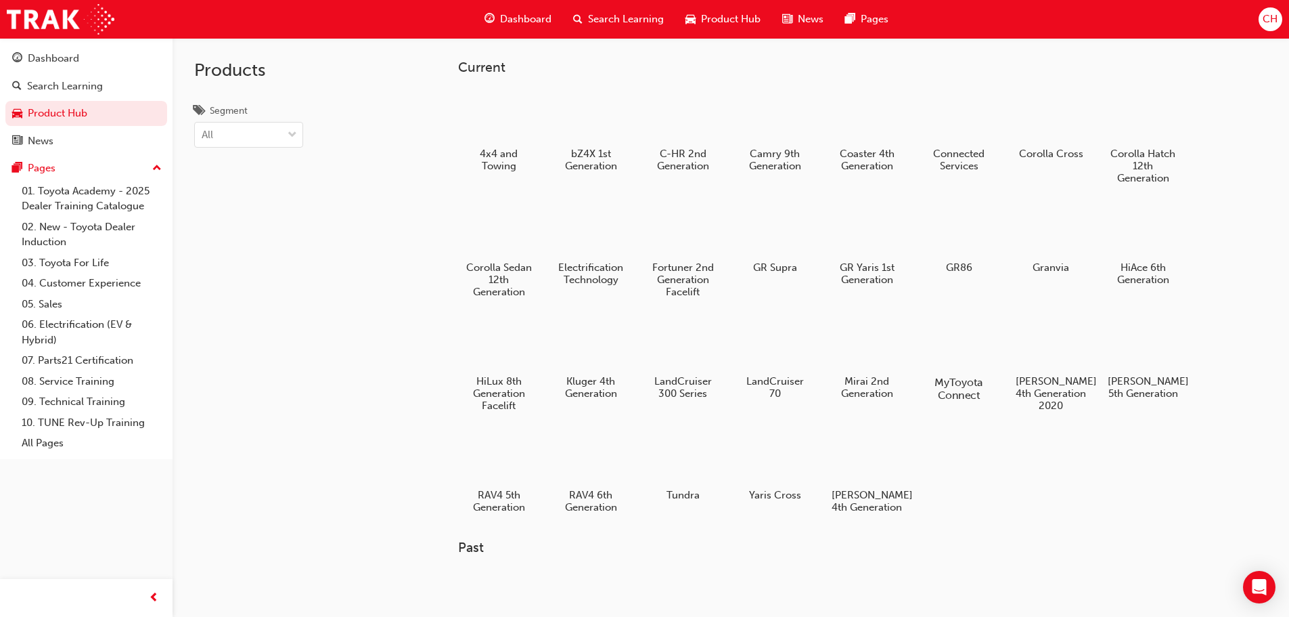
click at [968, 353] on div at bounding box center [958, 343] width 75 height 54
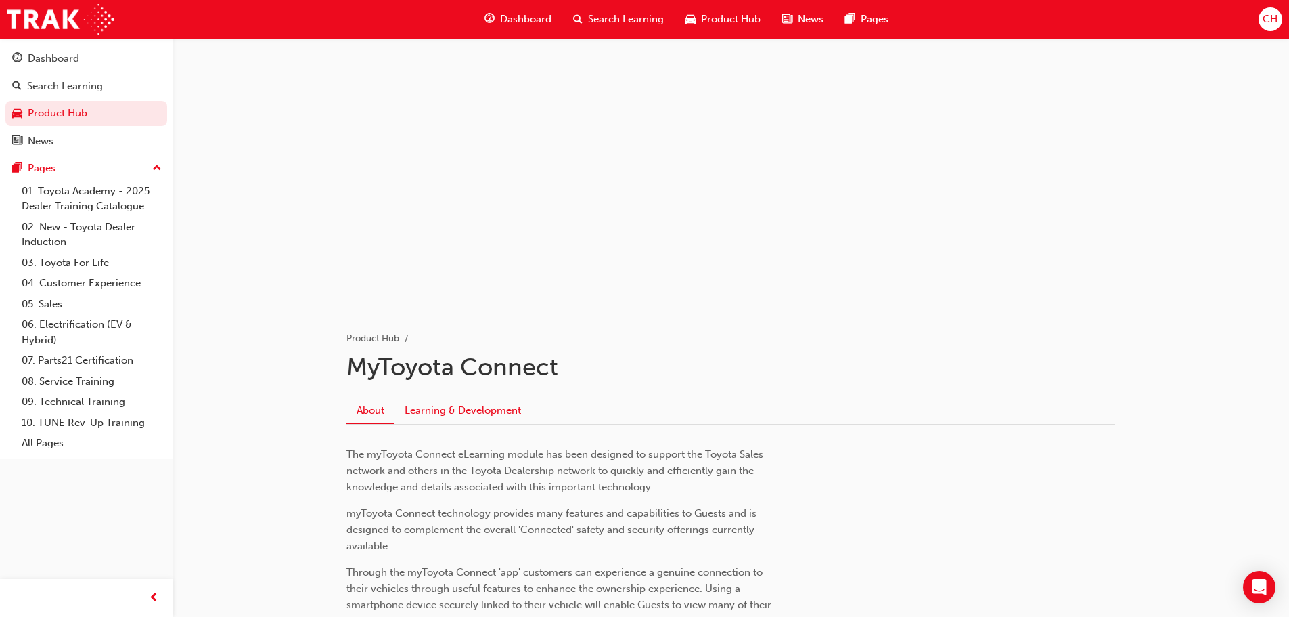
click at [477, 414] on link "Learning & Development" at bounding box center [463, 410] width 137 height 26
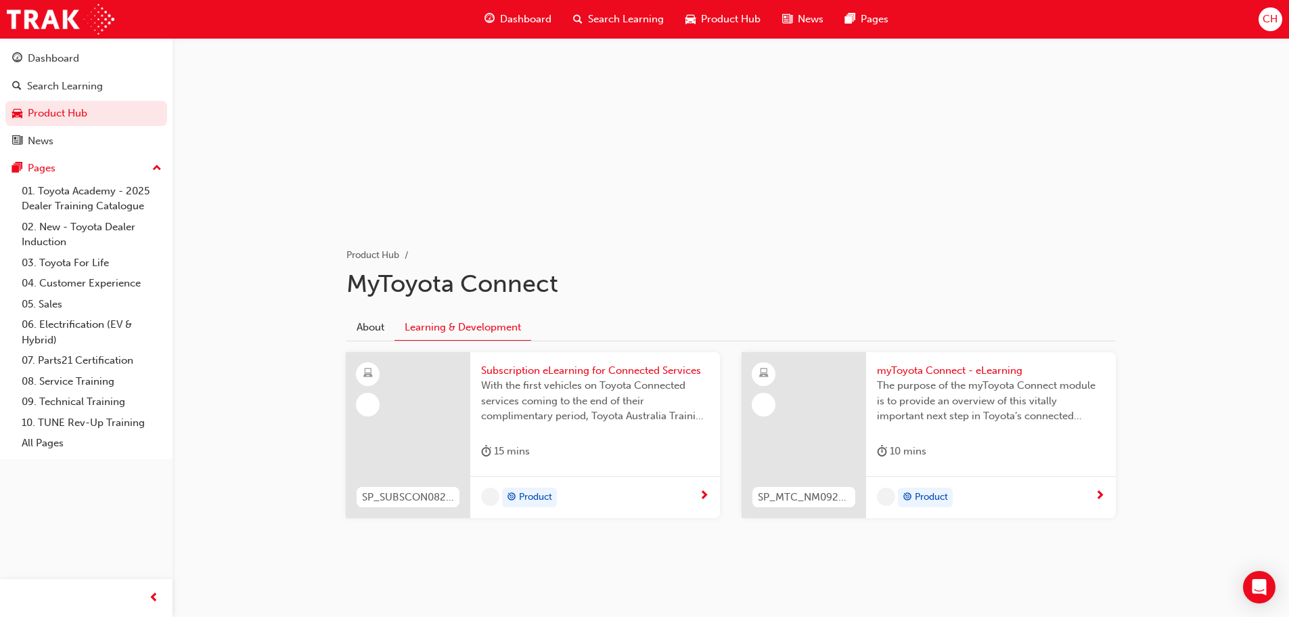
scroll to position [83, 0]
click at [1094, 495] on div "Product" at bounding box center [986, 497] width 218 height 20
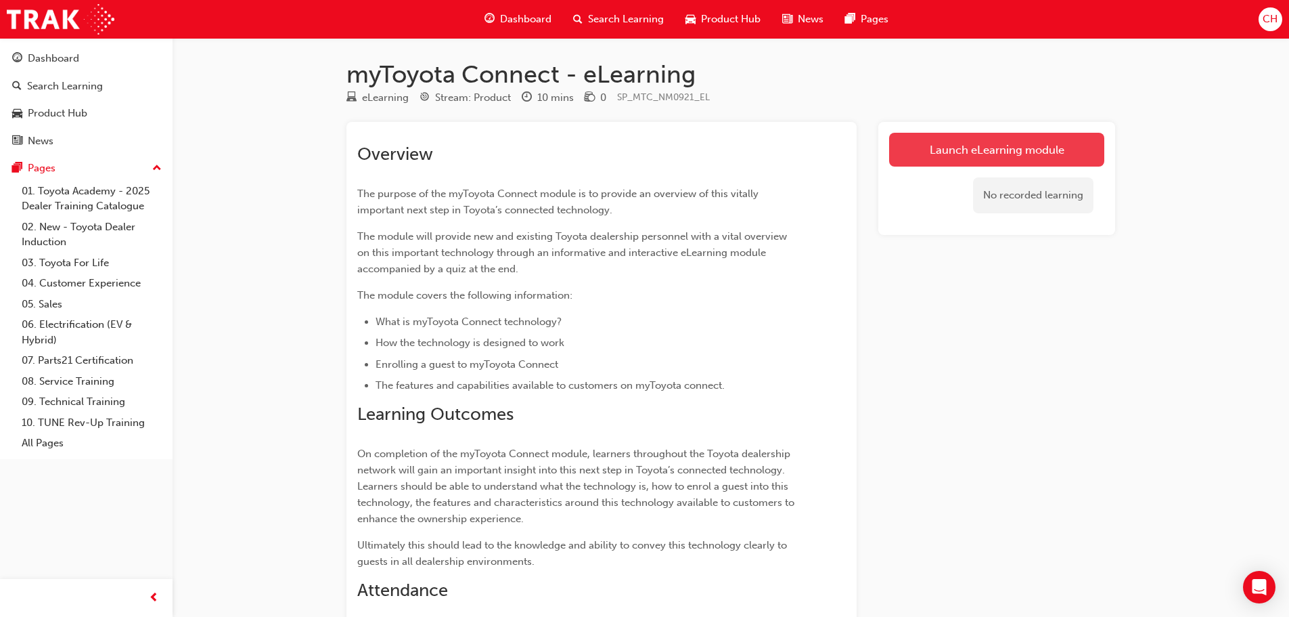
click at [1061, 158] on link "Launch eLearning module" at bounding box center [996, 150] width 215 height 34
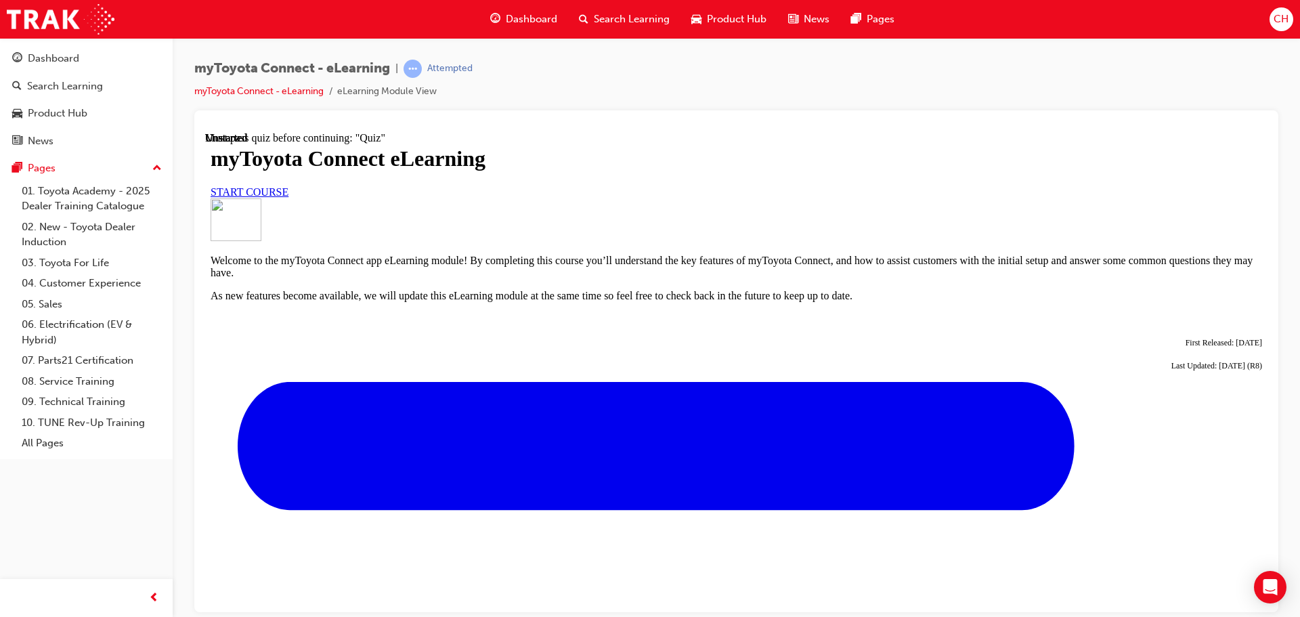
click at [288, 197] on link "START COURSE" at bounding box center [250, 191] width 78 height 12
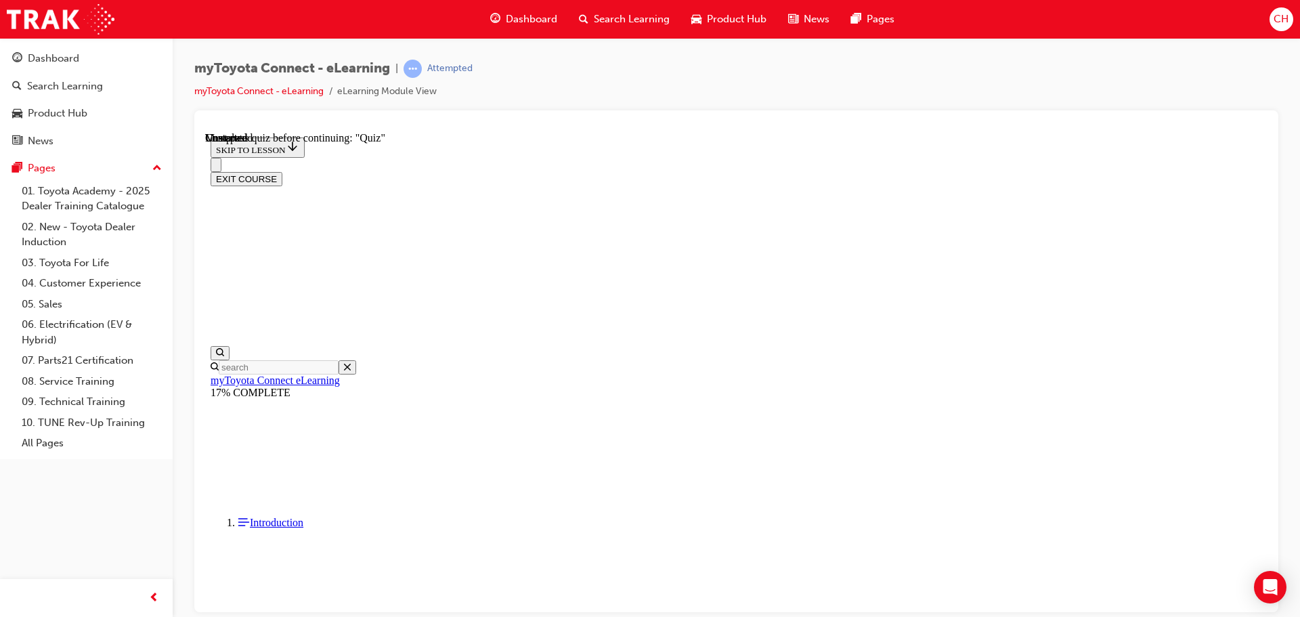
scroll to position [1186, 0]
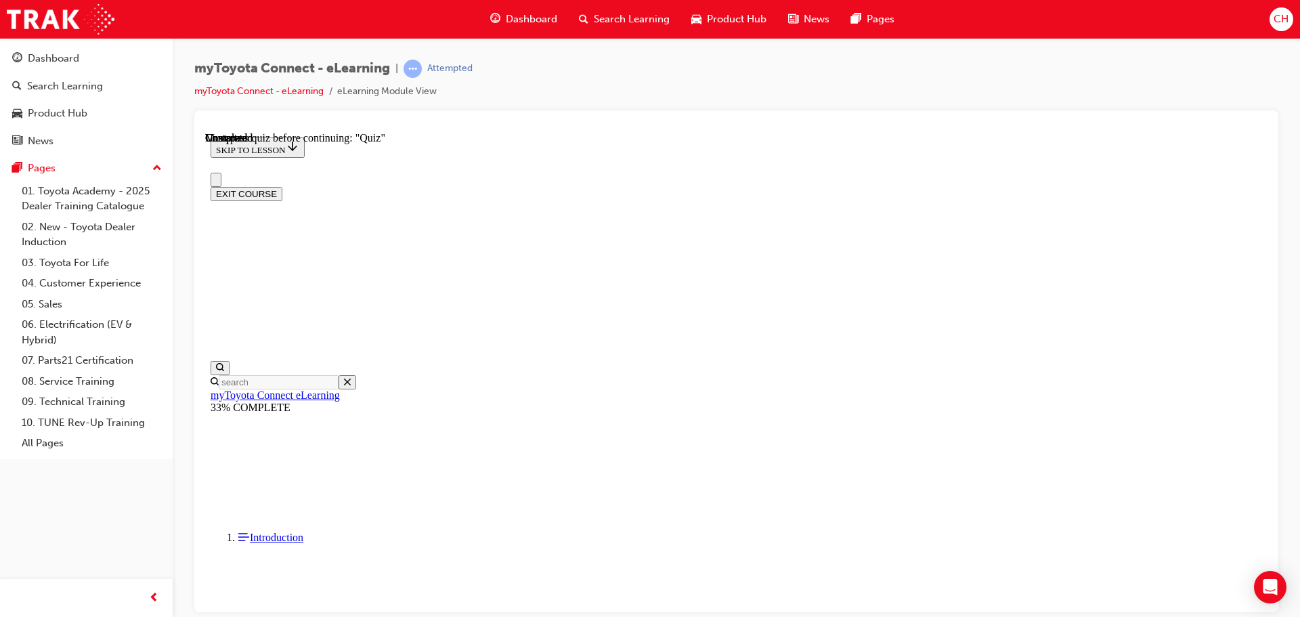
scroll to position [0, 0]
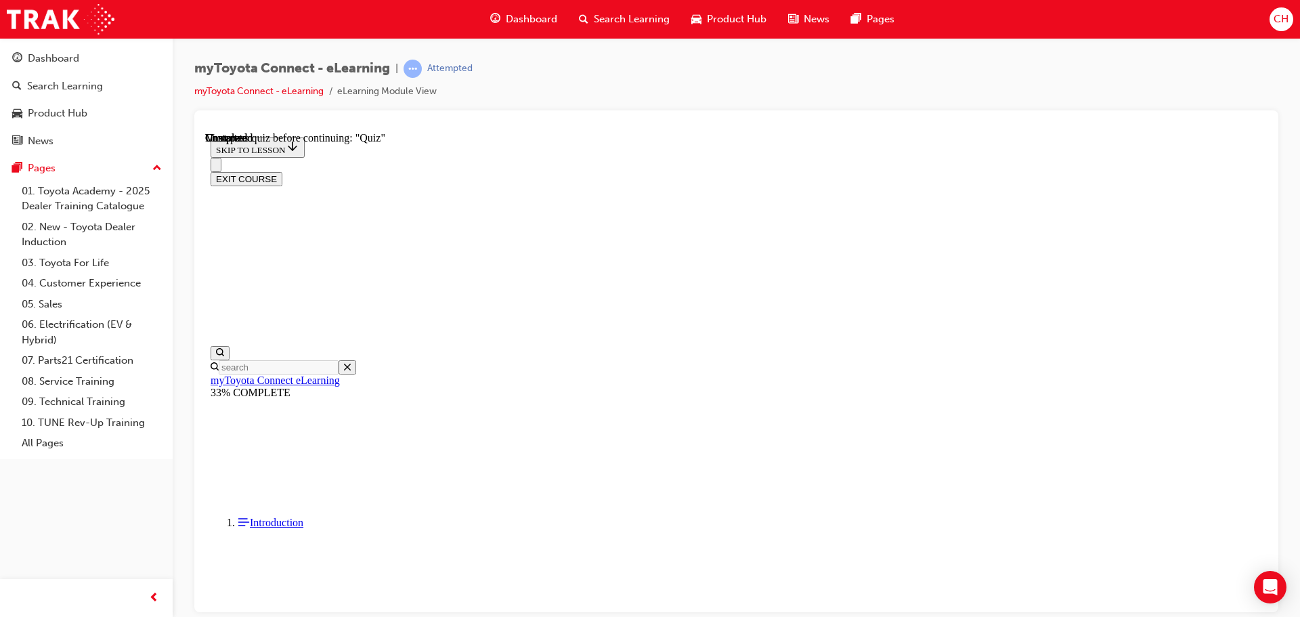
scroll to position [3662, 0]
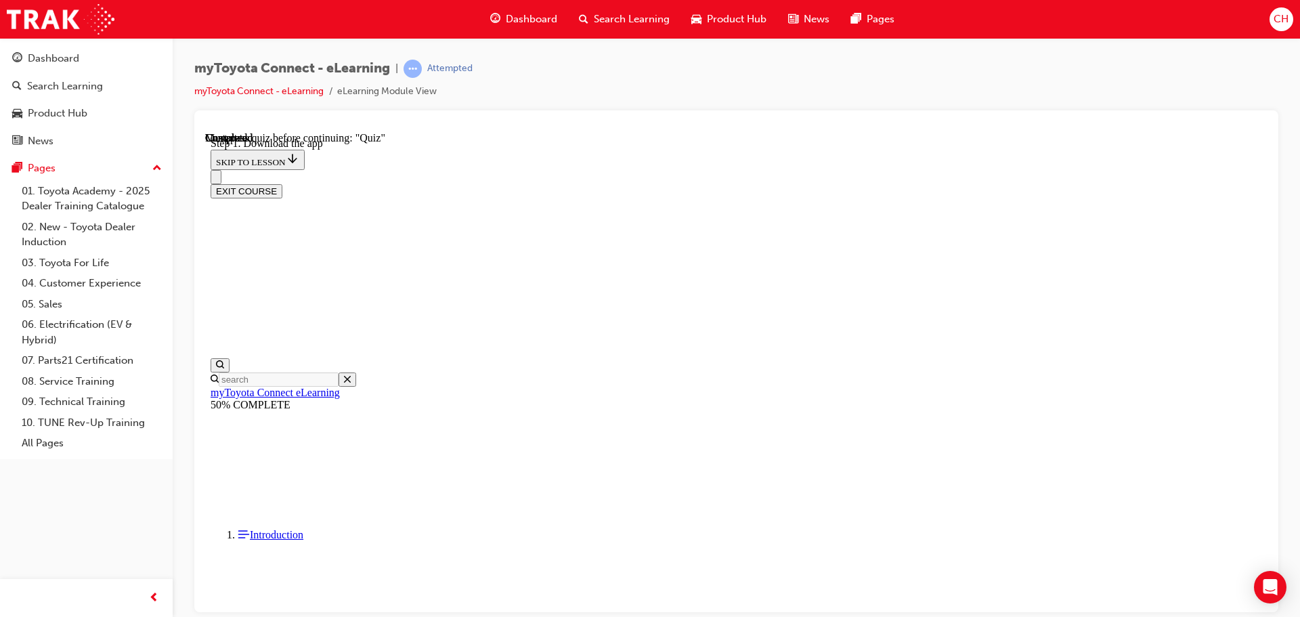
scroll to position [416, 0]
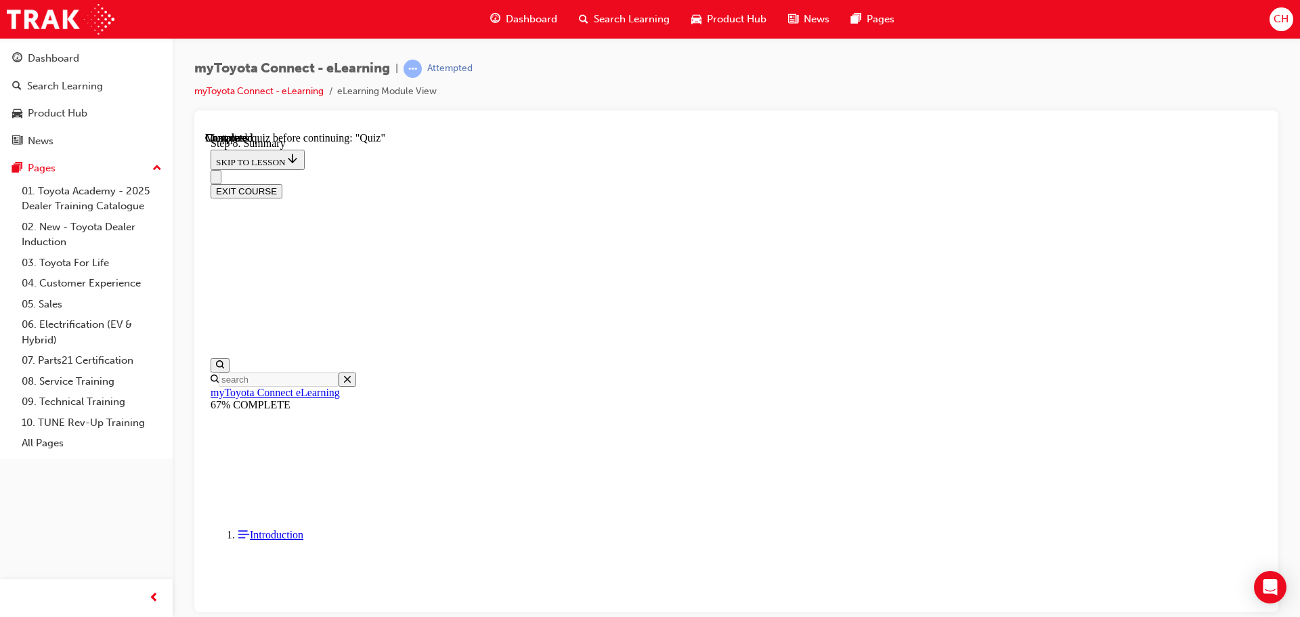
scroll to position [1057, 0]
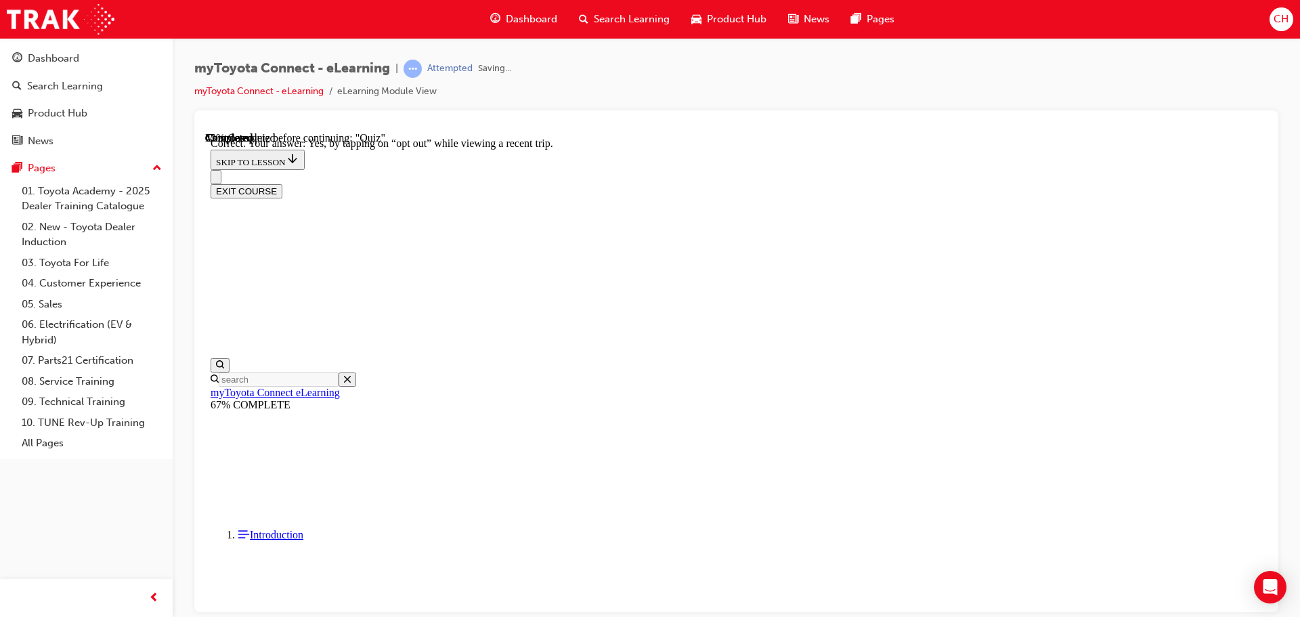
scroll to position [160, 0]
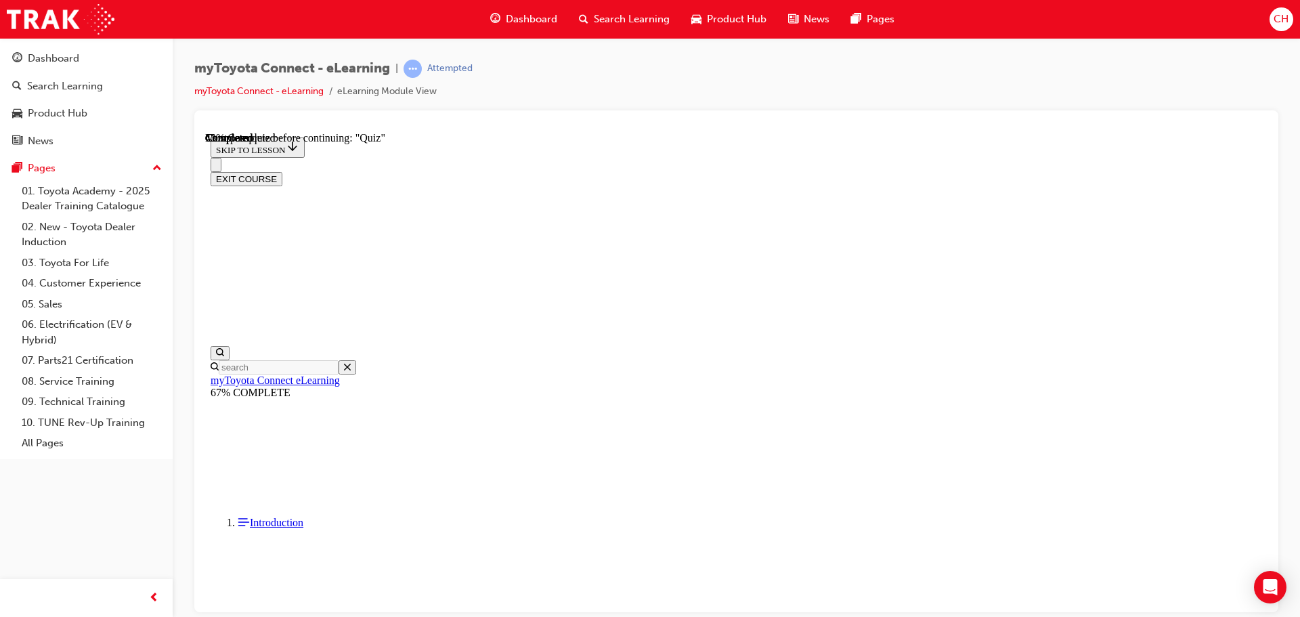
scroll to position [137, 0]
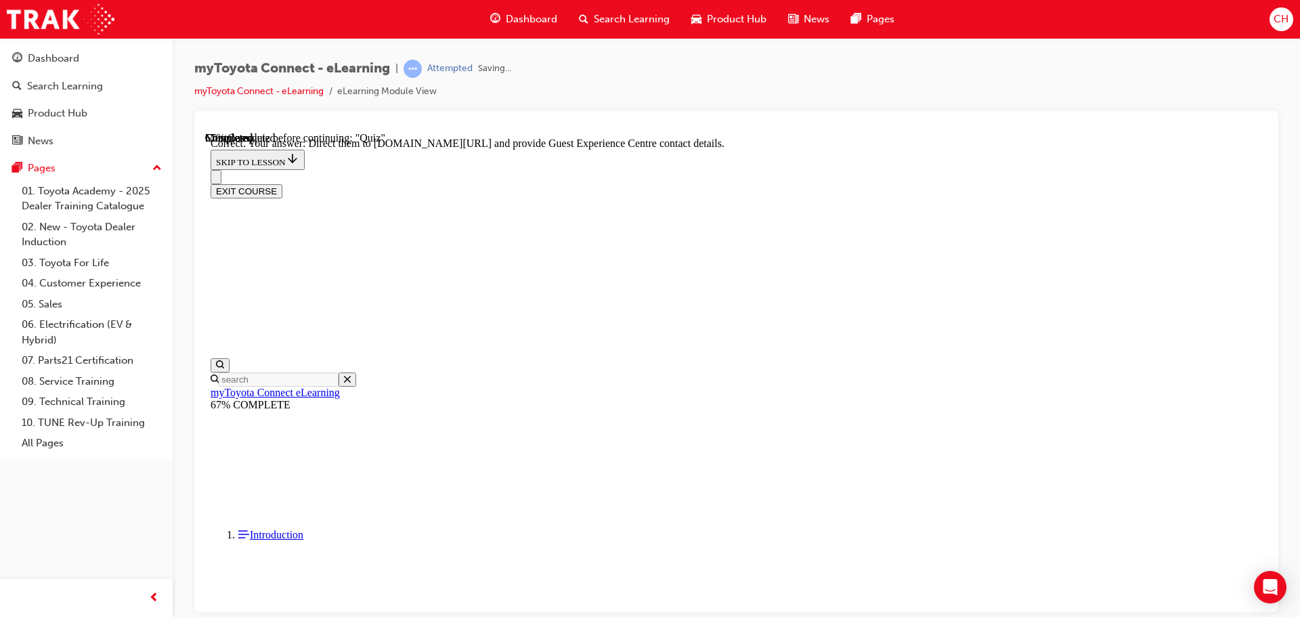
scroll to position [282, 0]
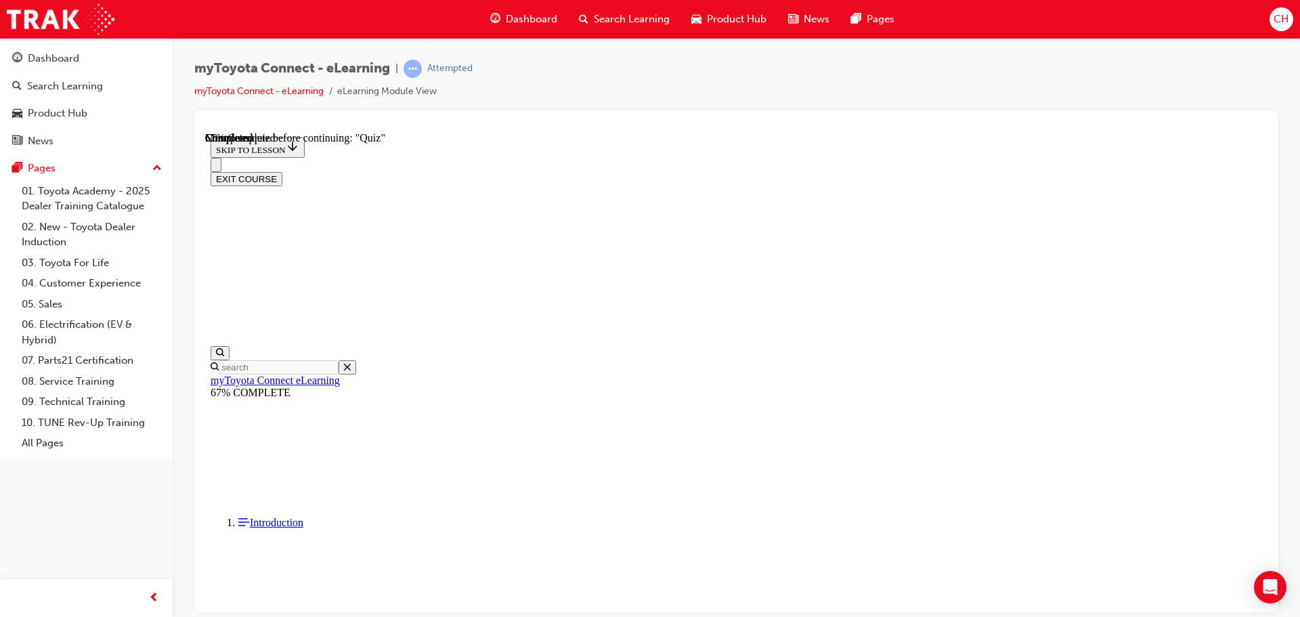
scroll to position [135, 0]
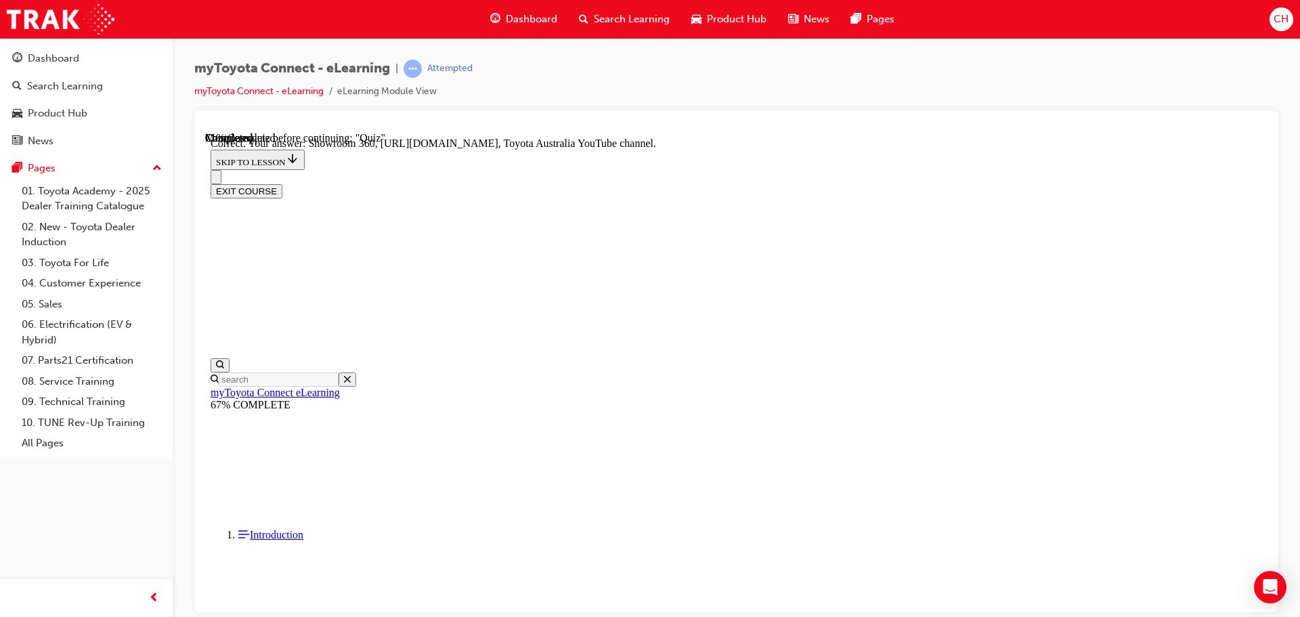
scroll to position [282, 0]
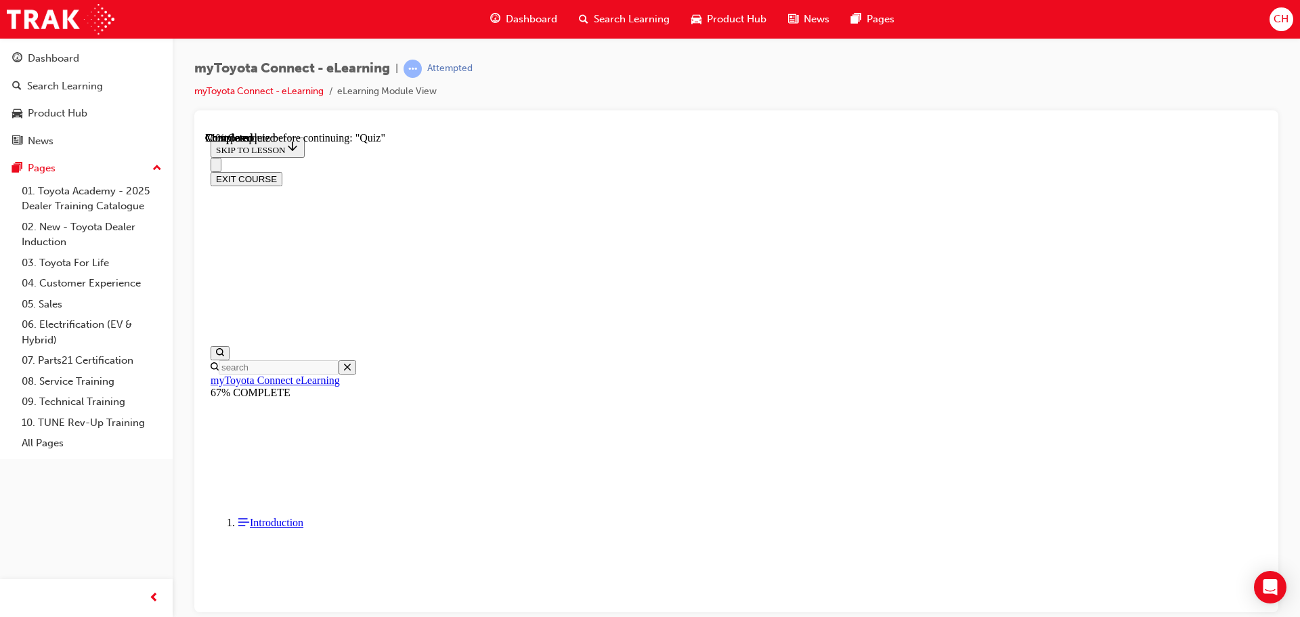
scroll to position [83, 0]
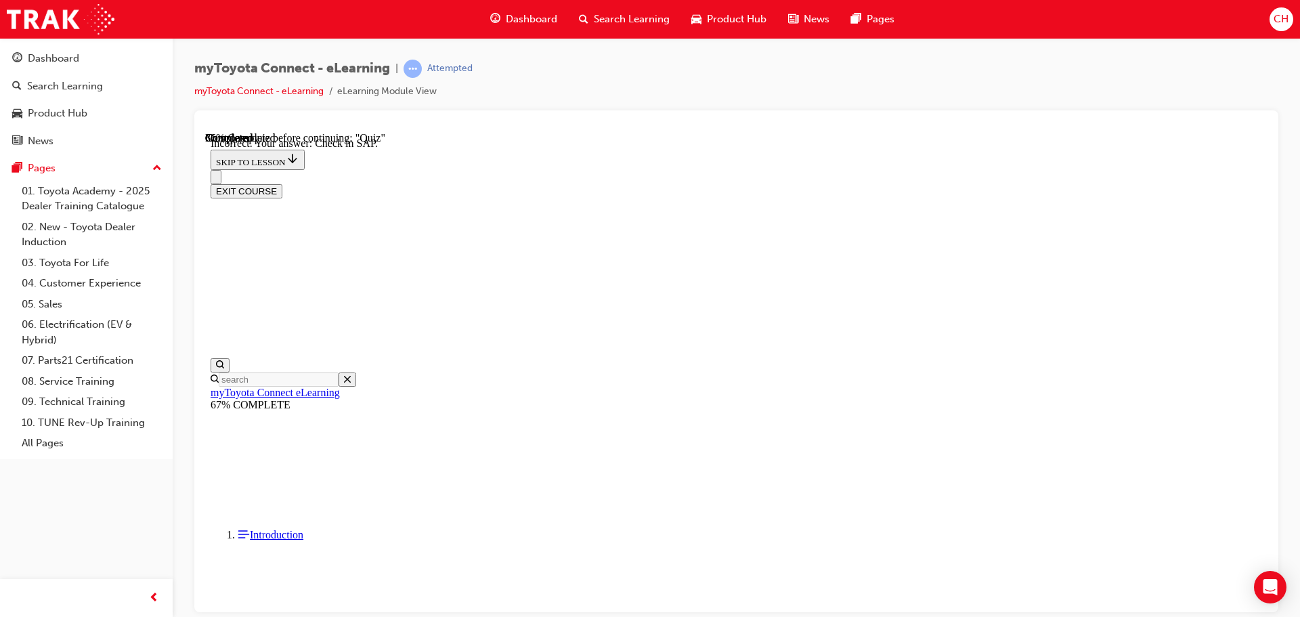
scroll to position [215, 0]
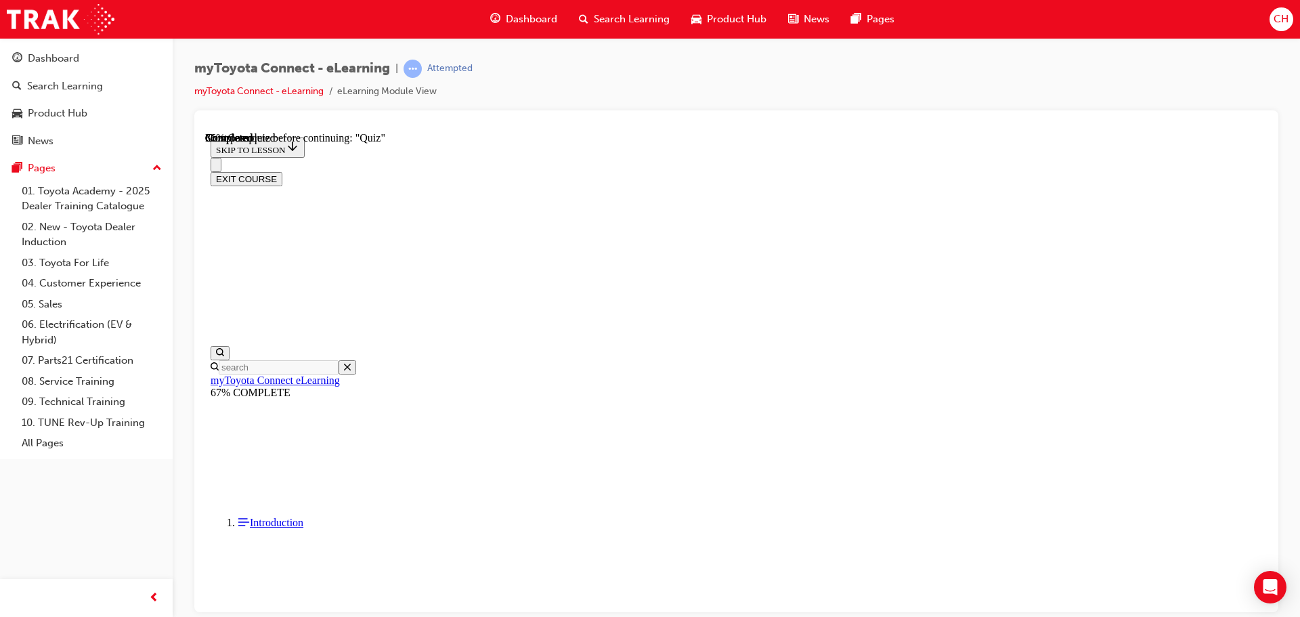
scroll to position [204, 0]
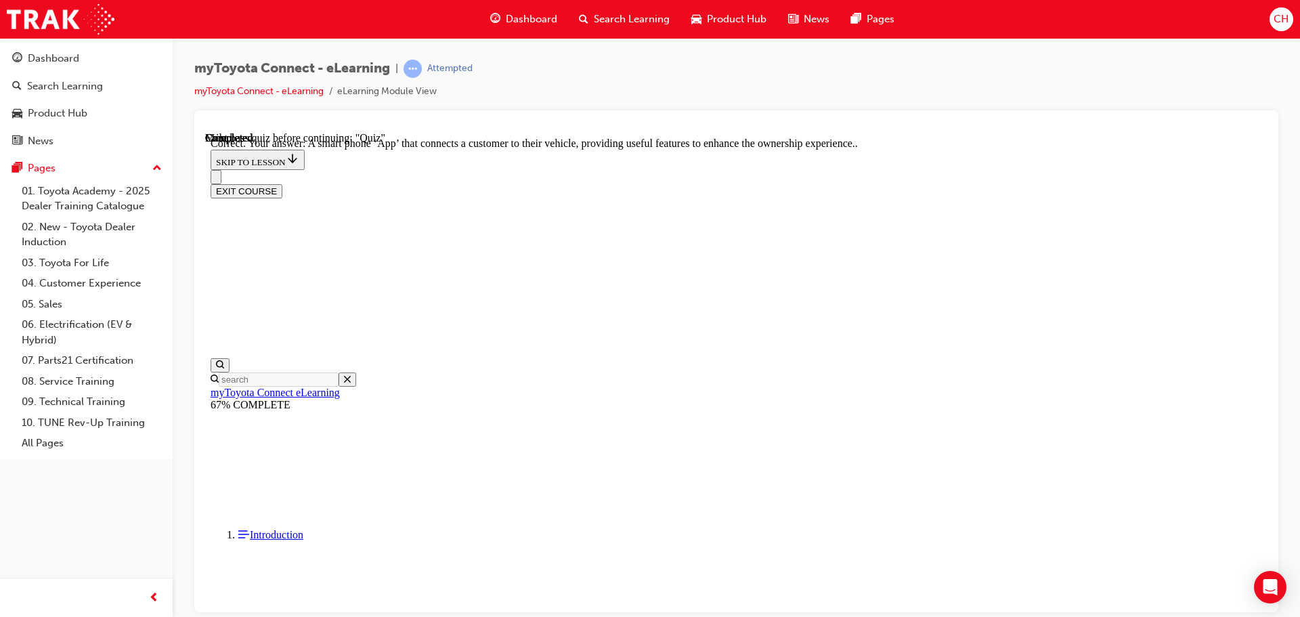
scroll to position [255, 0]
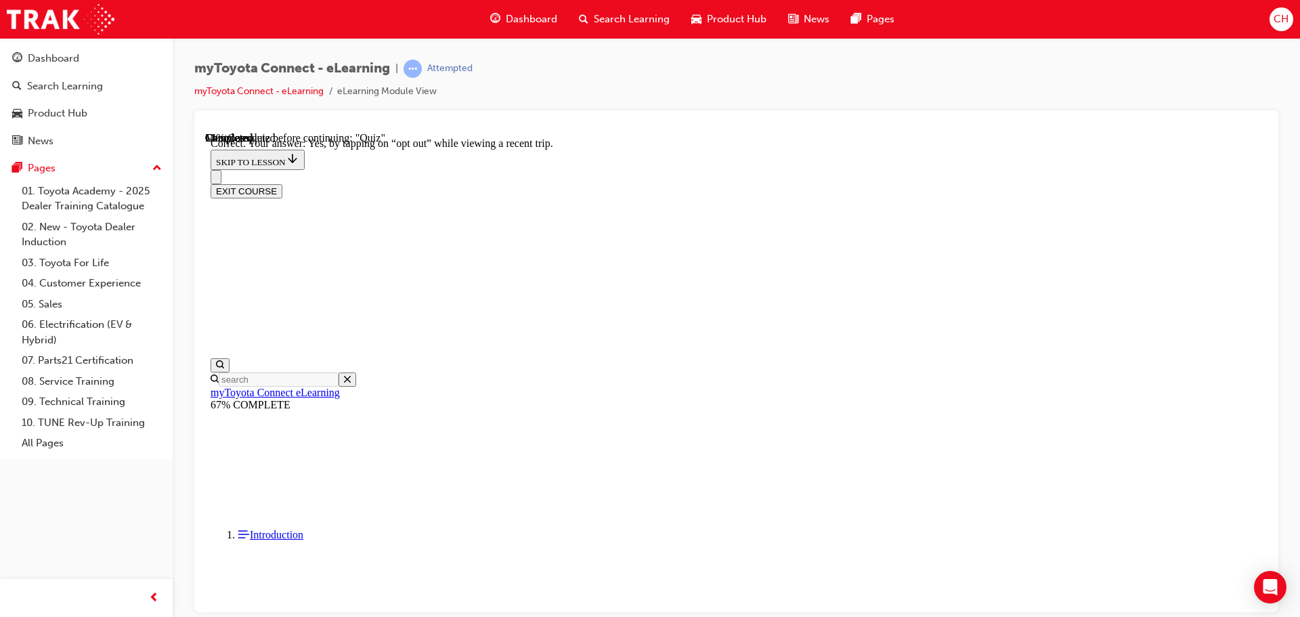
scroll to position [160, 0]
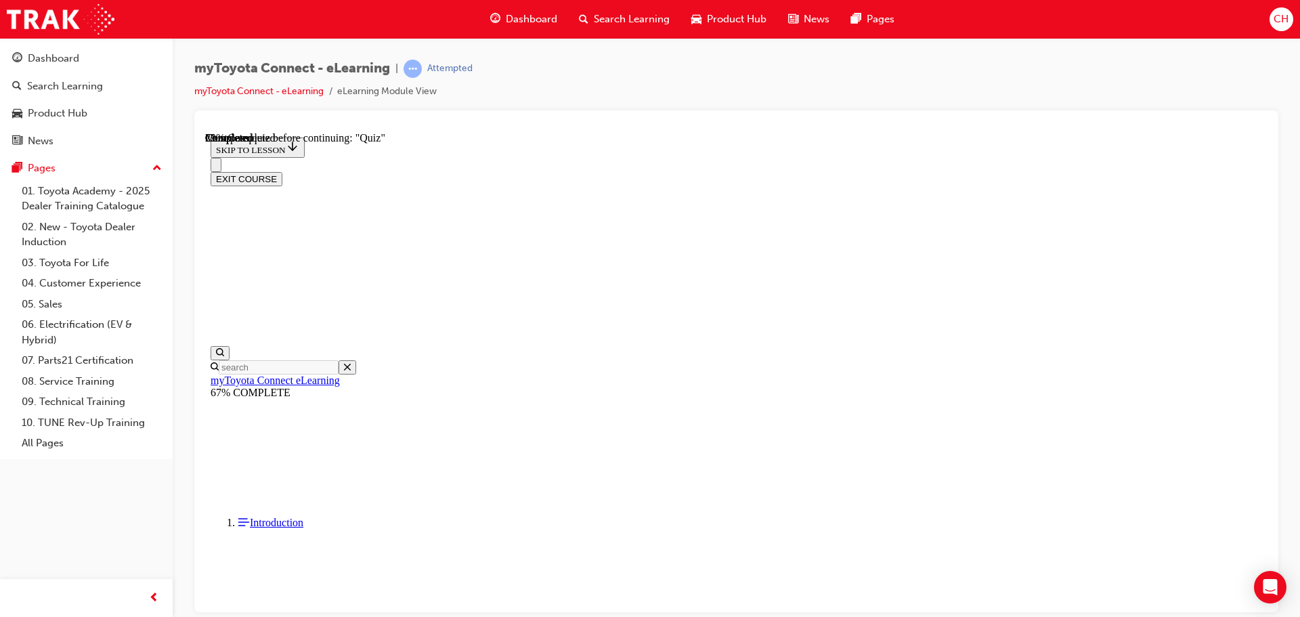
drag, startPoint x: 1029, startPoint y: 223, endPoint x: 1046, endPoint y: 234, distance: 20.7
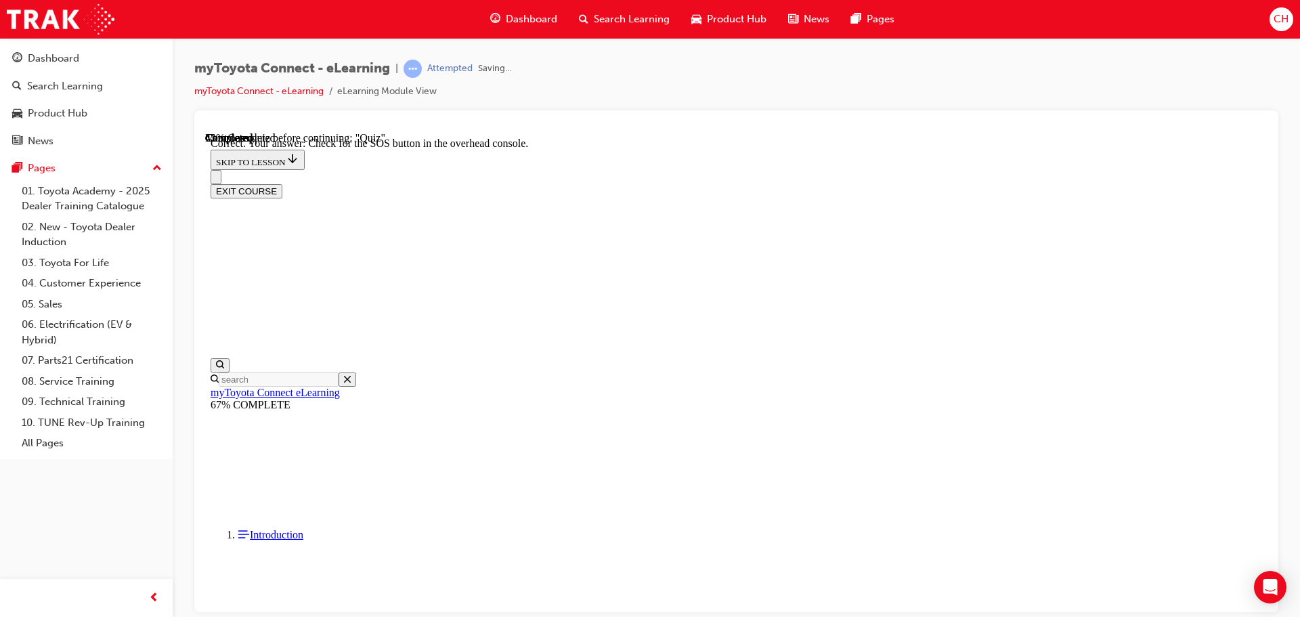
scroll to position [215, 0]
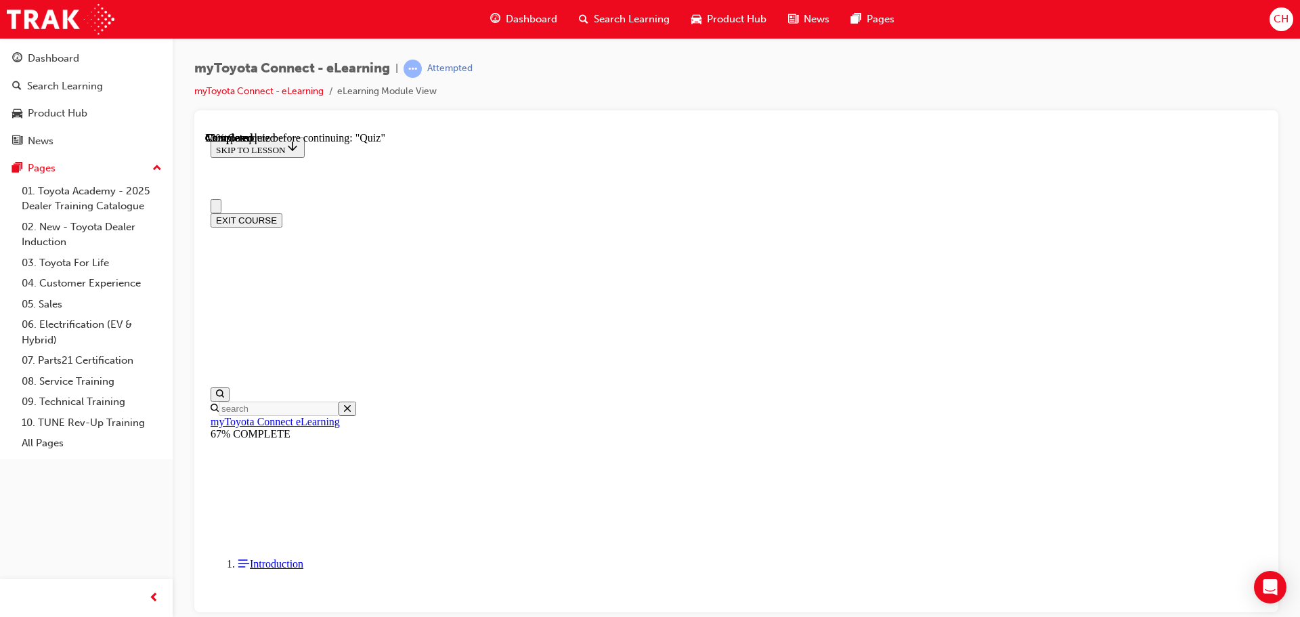
scroll to position [68, 0]
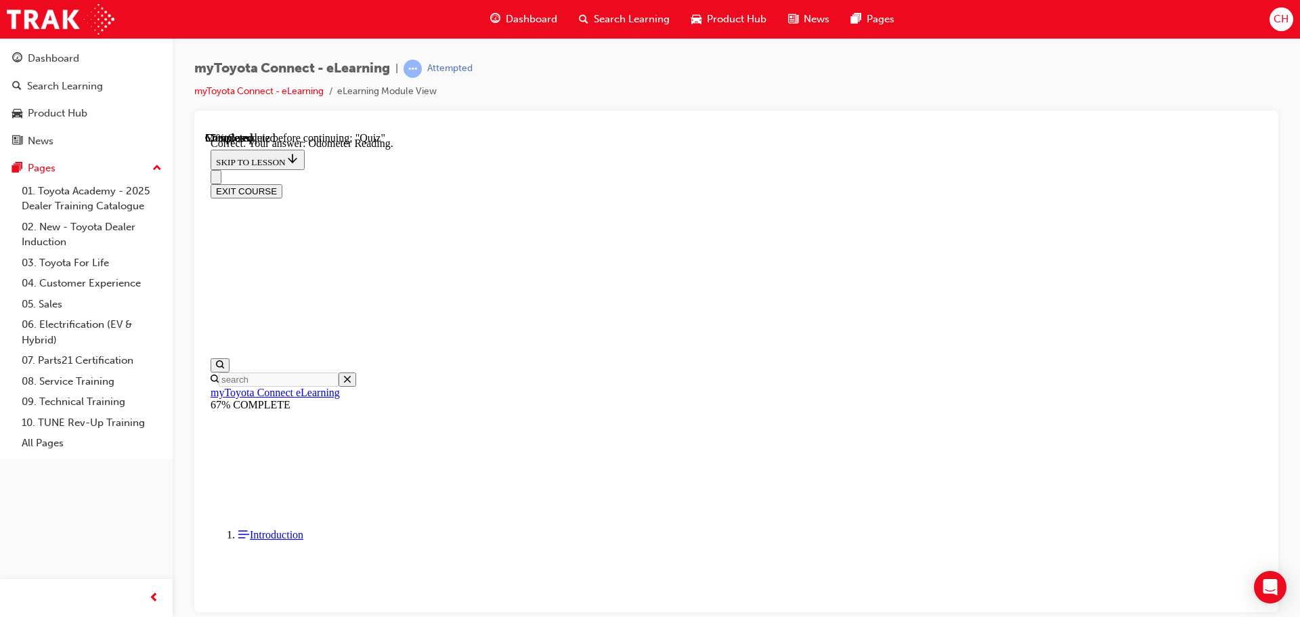
scroll to position [269, 0]
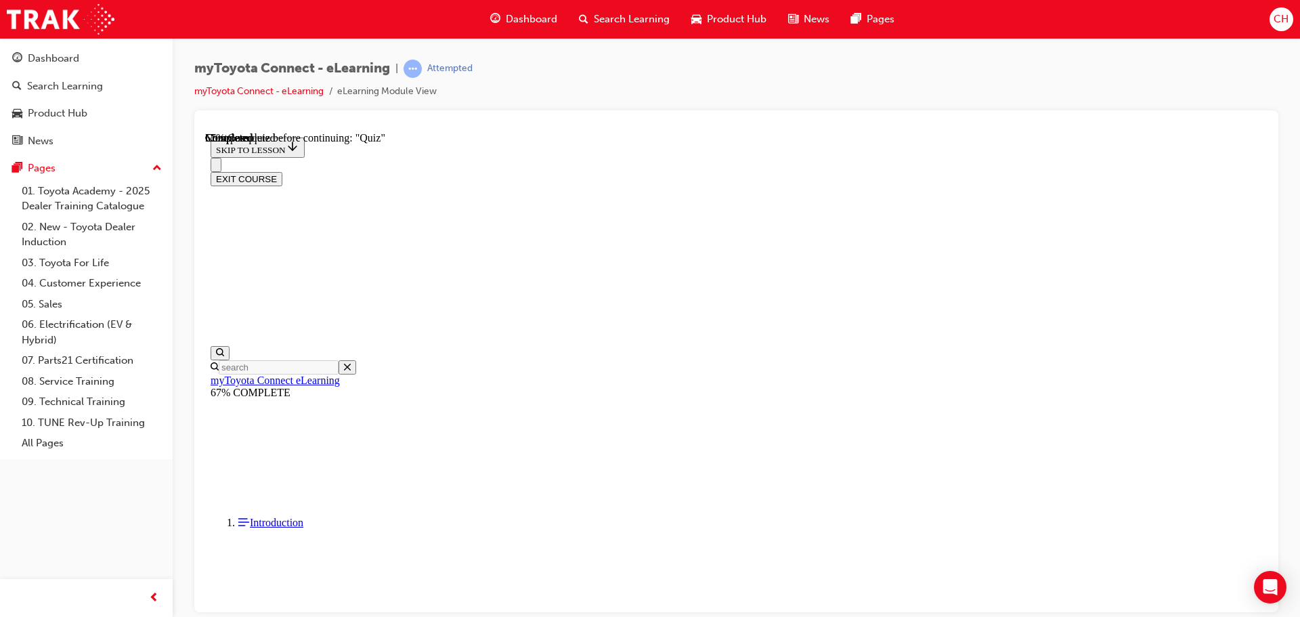
scroll to position [68, 0]
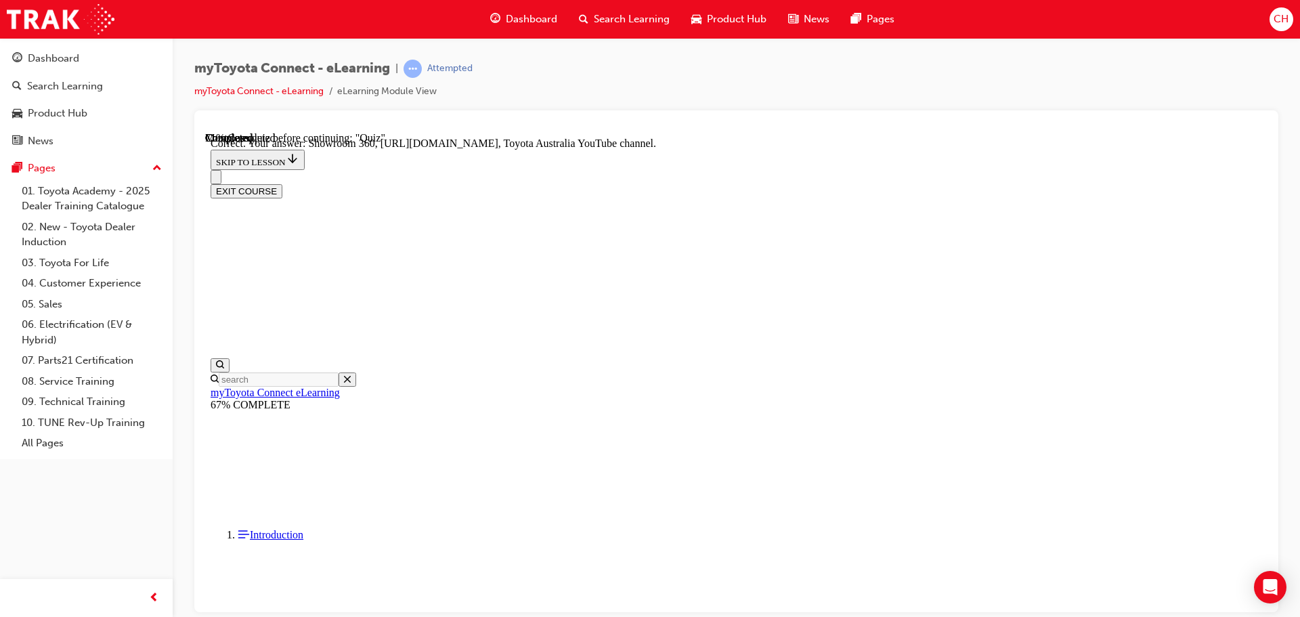
scroll to position [282, 0]
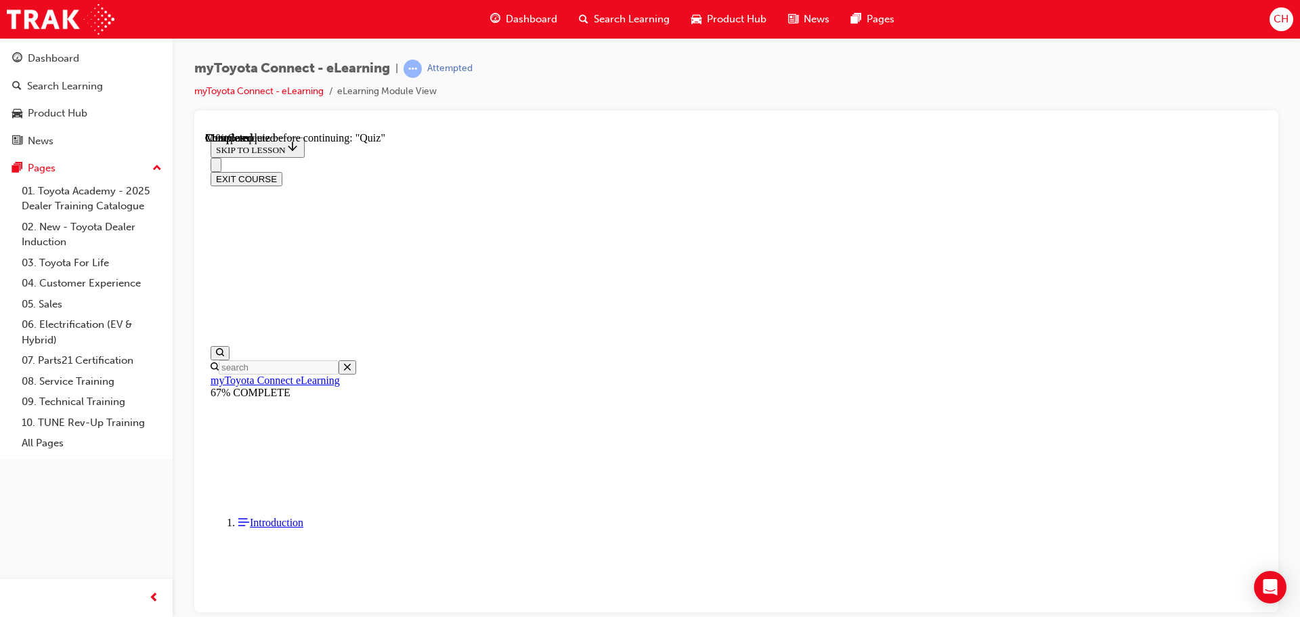
scroll to position [122, 0]
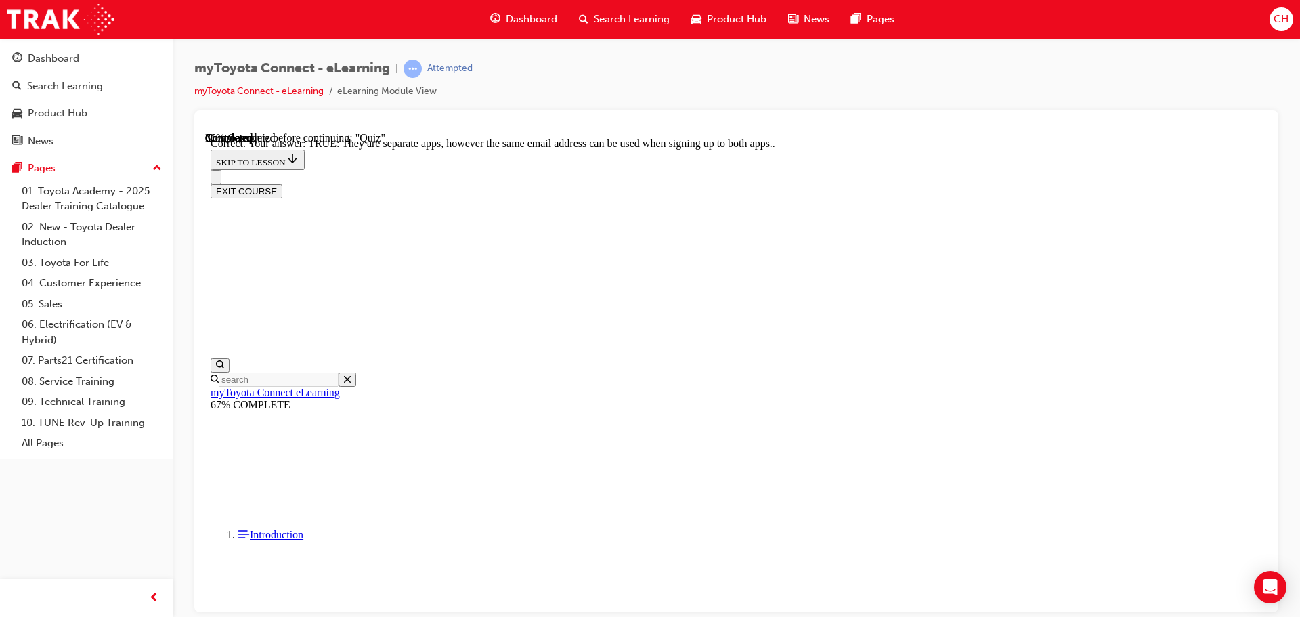
scroll to position [164, 0]
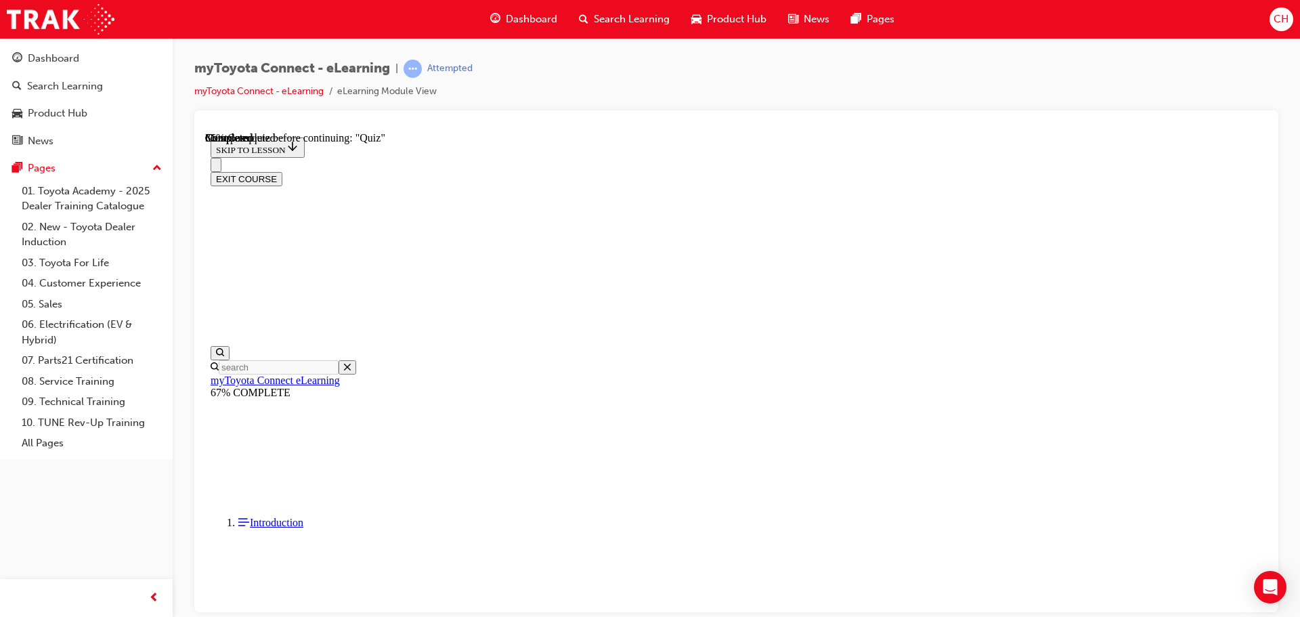
scroll to position [137, 0]
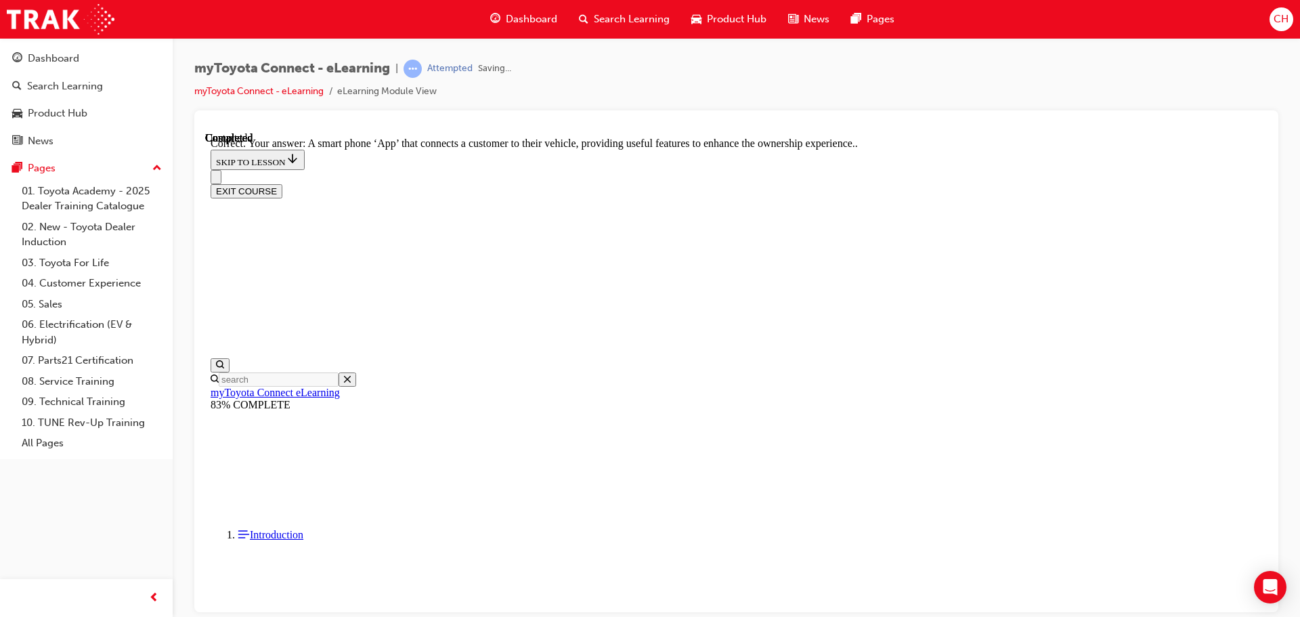
scroll to position [255, 0]
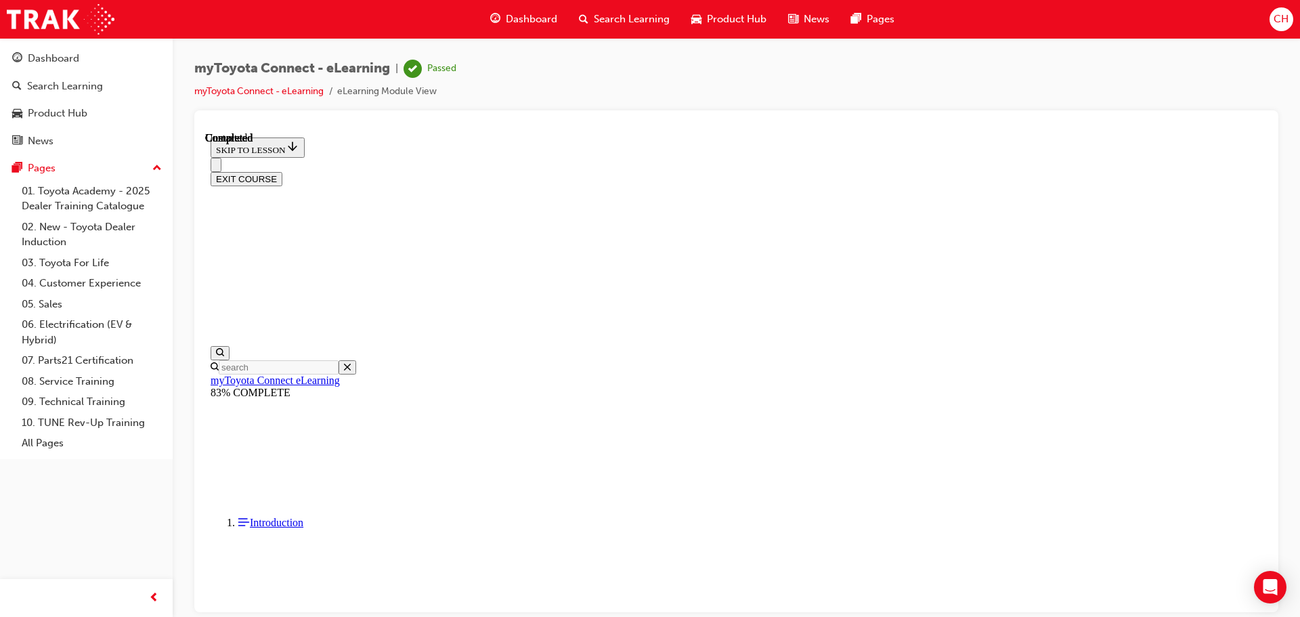
click at [282, 171] on button "EXIT COURSE" at bounding box center [247, 178] width 72 height 14
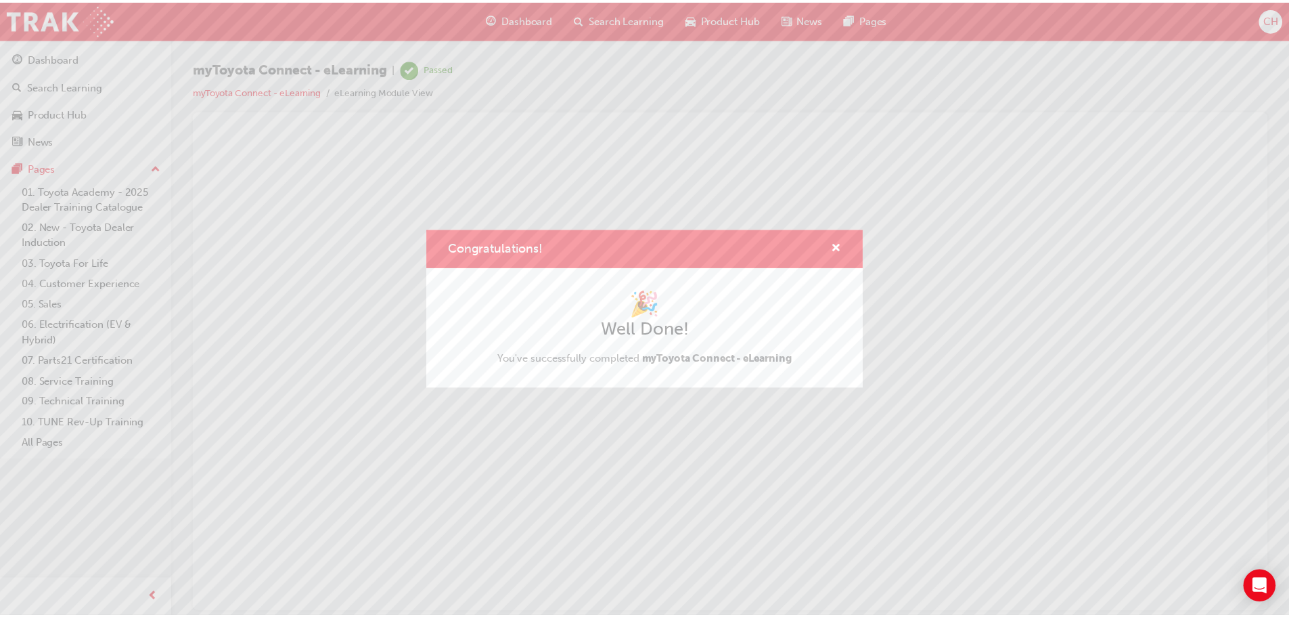
scroll to position [0, 0]
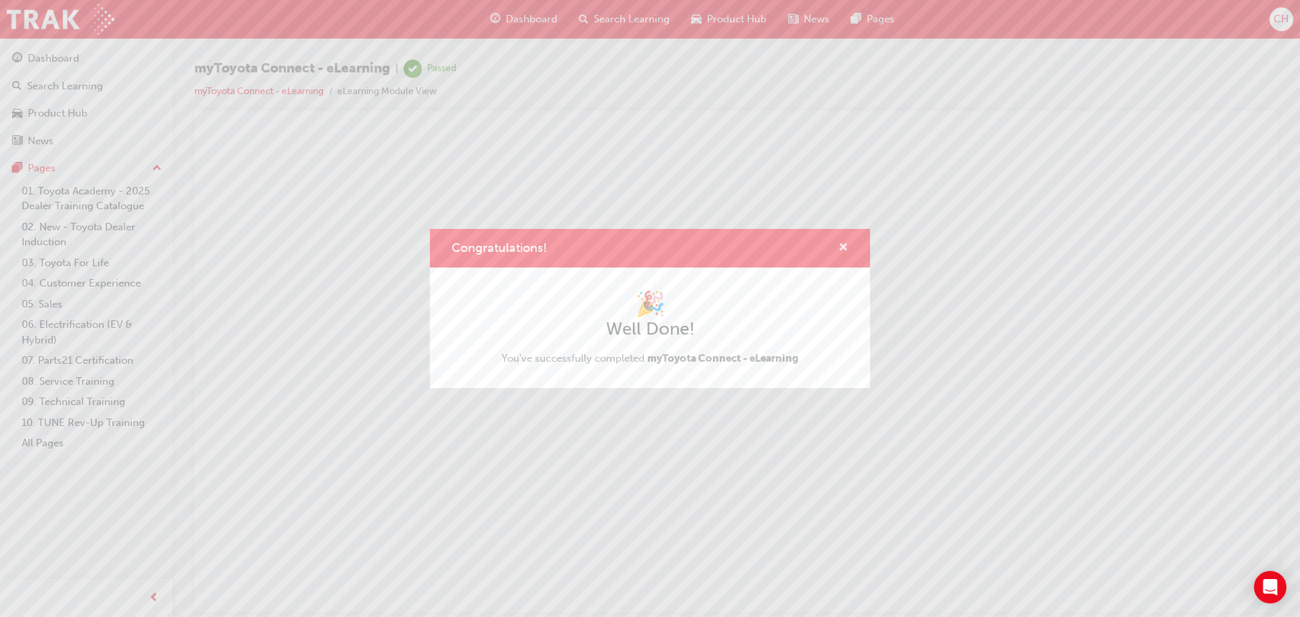
drag, startPoint x: 845, startPoint y: 250, endPoint x: 572, endPoint y: 34, distance: 347.9
click at [845, 250] on span "cross-icon" at bounding box center [843, 248] width 10 height 12
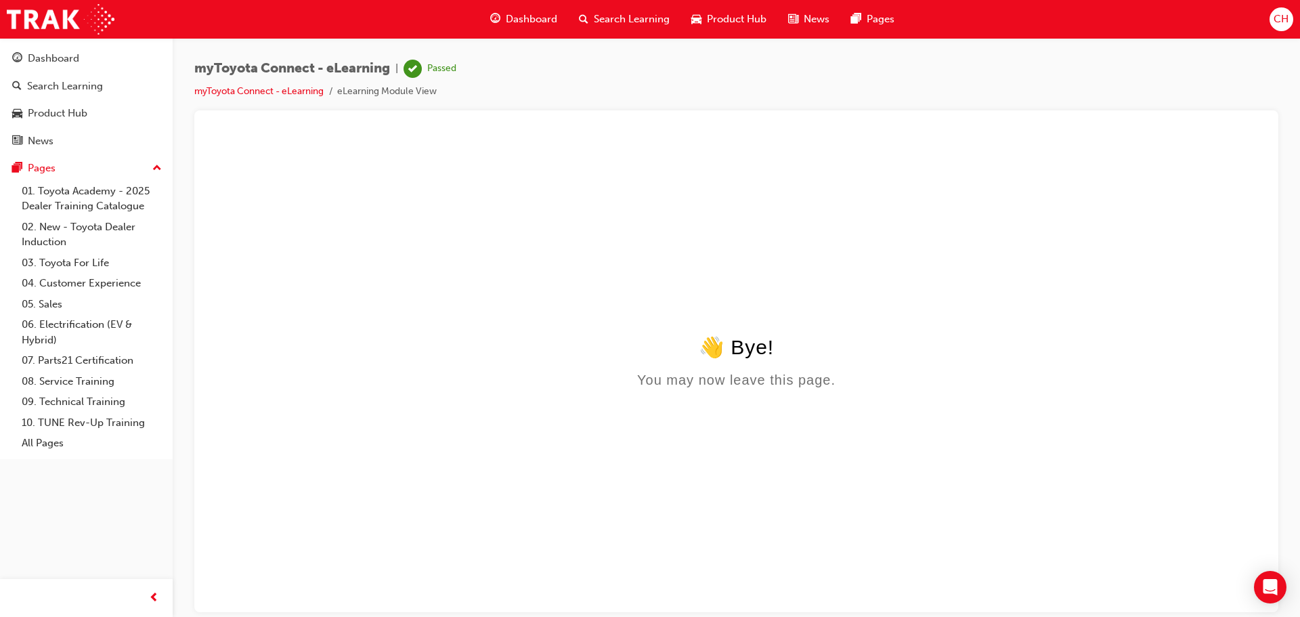
click at [722, 26] on span "Product Hub" at bounding box center [737, 20] width 60 height 16
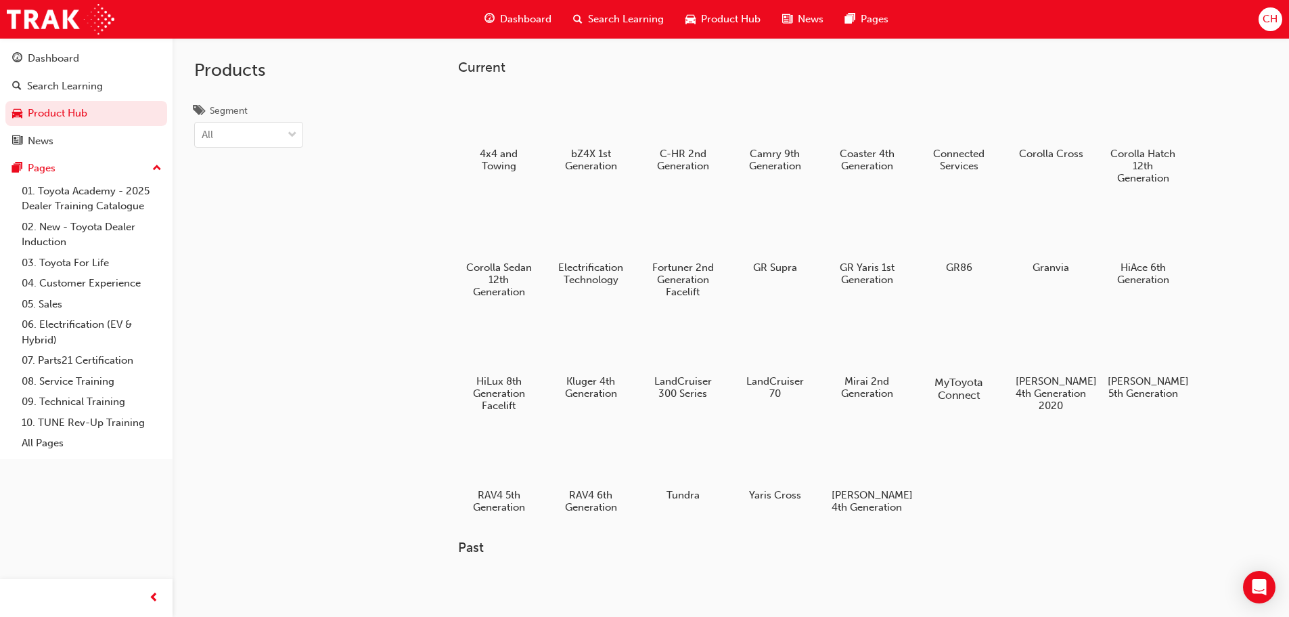
click at [950, 334] on div at bounding box center [958, 343] width 75 height 54
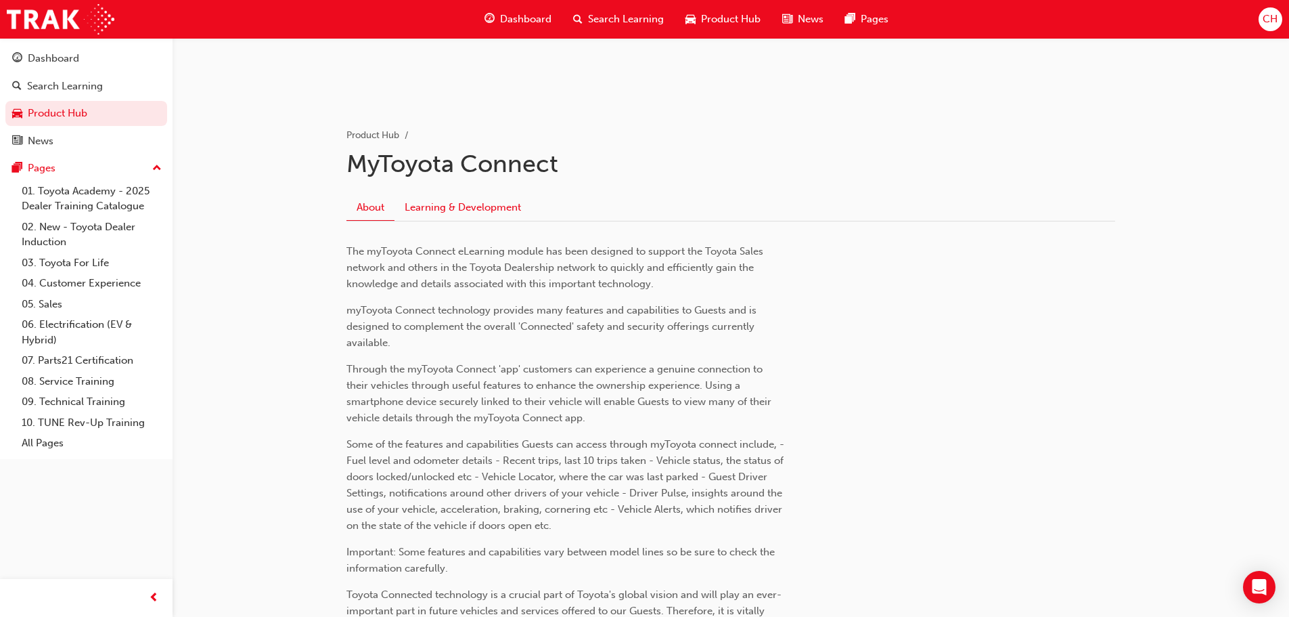
click at [489, 201] on link "Learning & Development" at bounding box center [463, 207] width 137 height 26
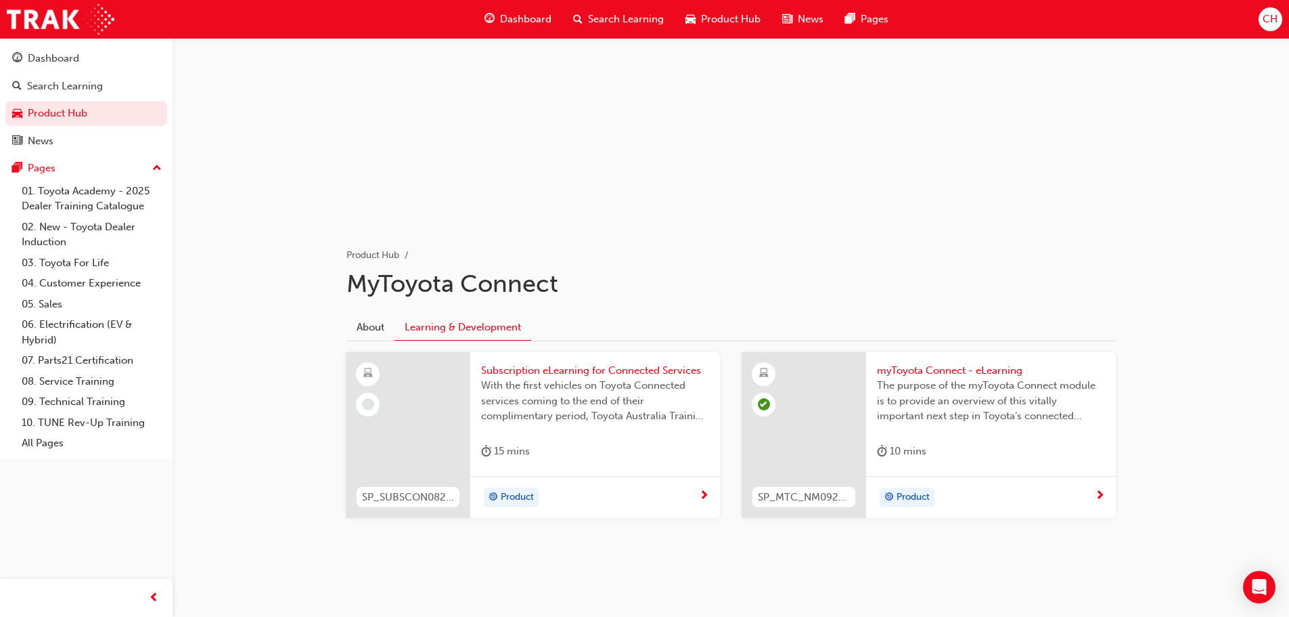
scroll to position [83, 0]
click at [699, 485] on div "Product" at bounding box center [595, 497] width 250 height 43
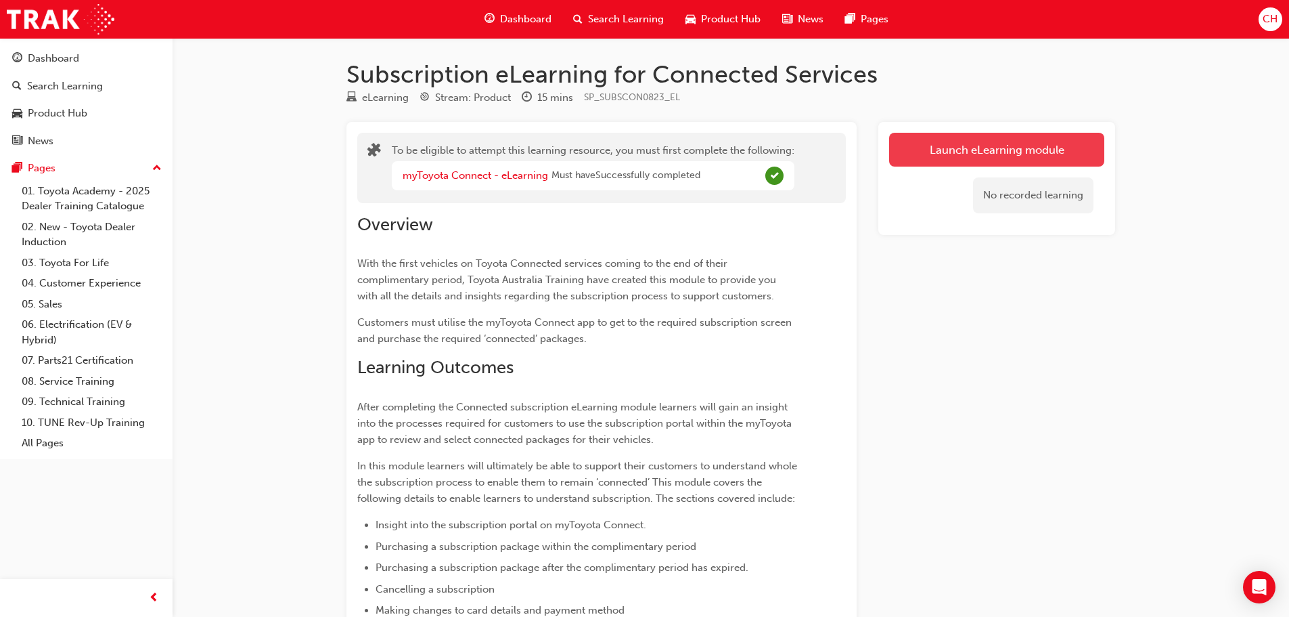
click at [983, 162] on button "Launch eLearning module" at bounding box center [996, 150] width 215 height 34
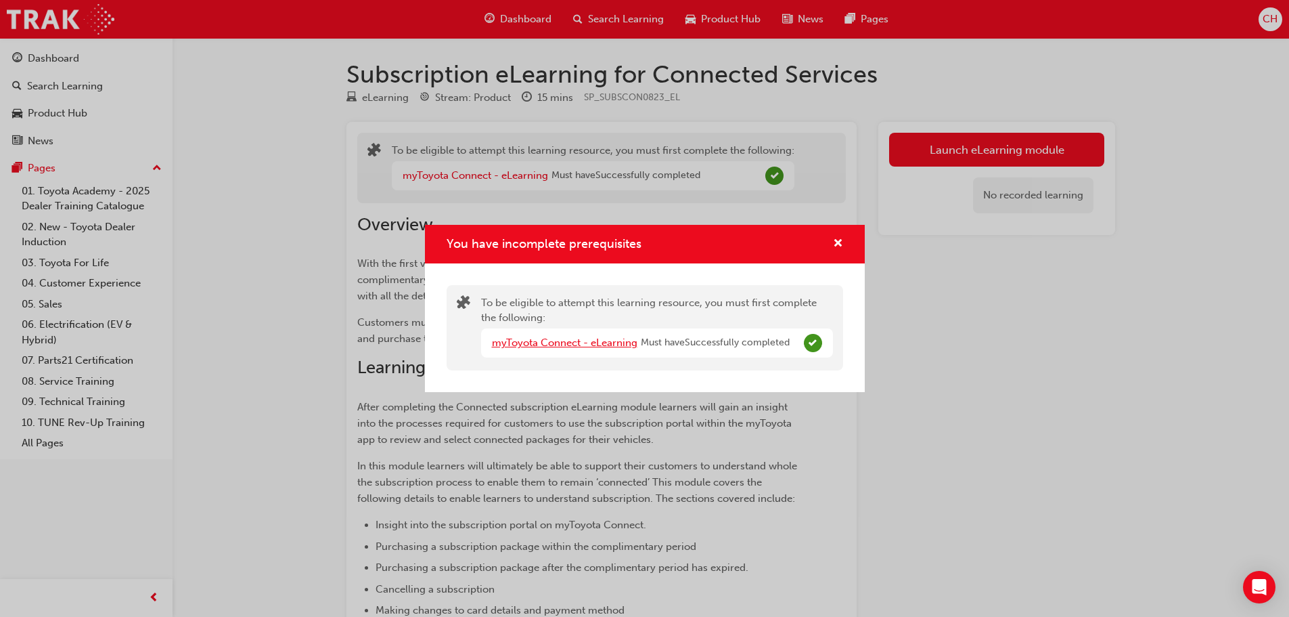
click at [593, 340] on link "myToyota Connect - eLearning" at bounding box center [565, 342] width 146 height 12
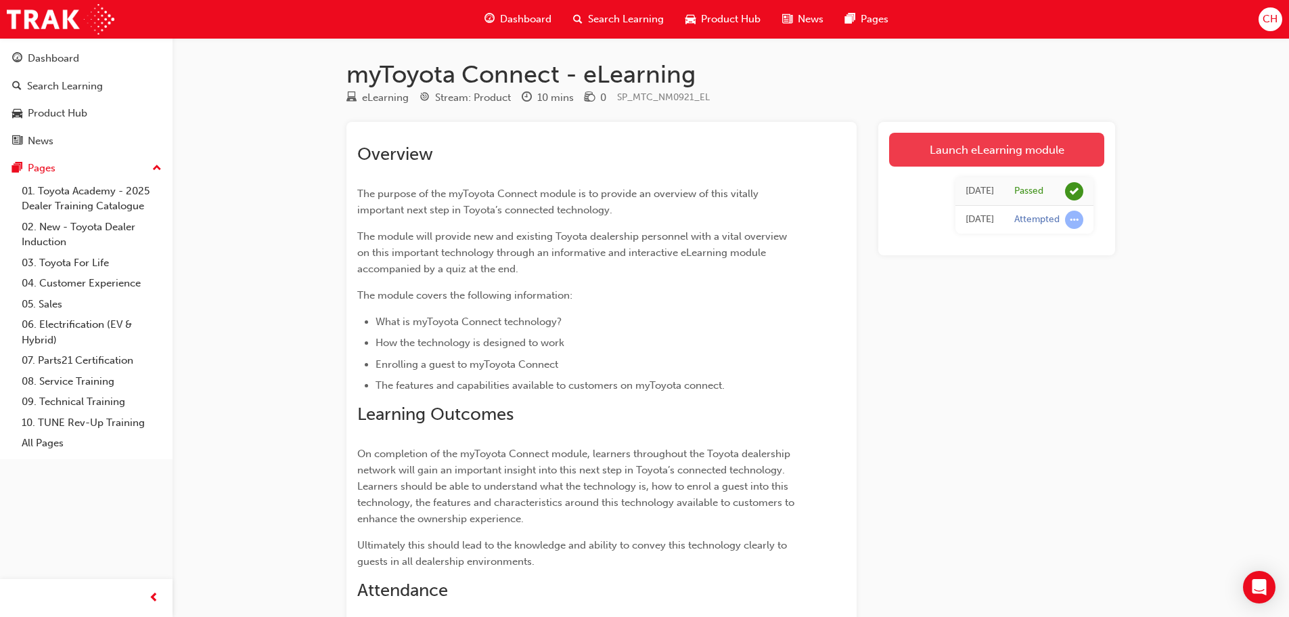
click at [1035, 150] on link "Launch eLearning module" at bounding box center [996, 150] width 215 height 34
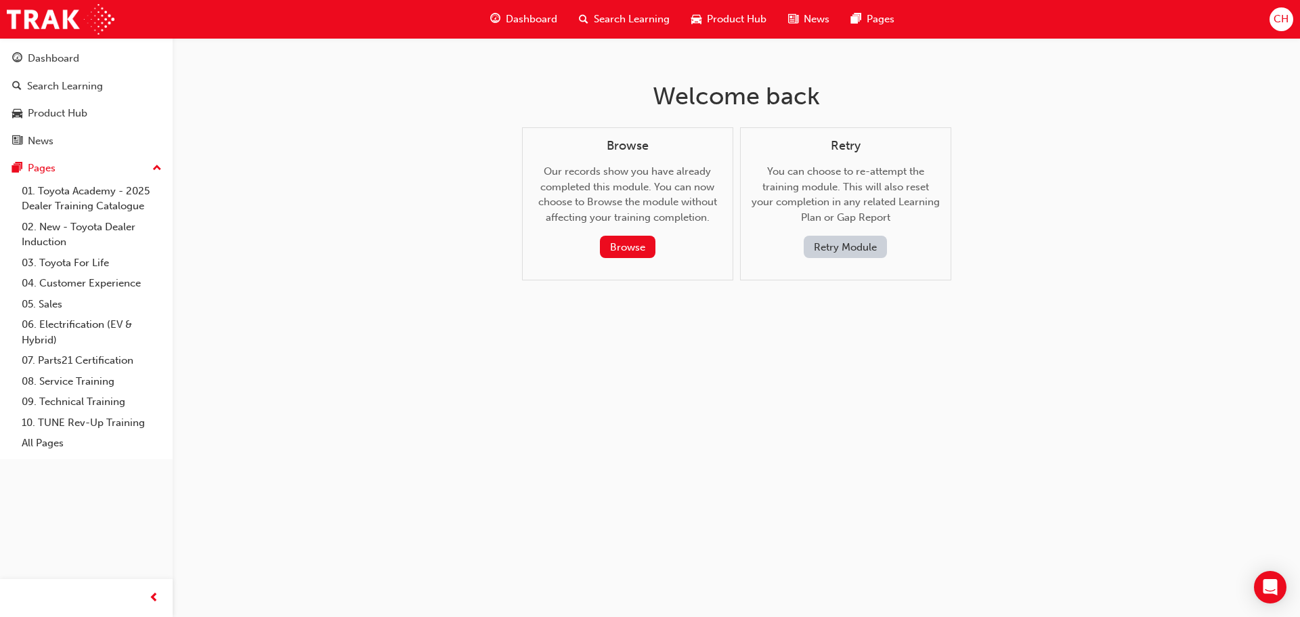
click at [828, 246] on button "Retry Module" at bounding box center [844, 247] width 83 height 22
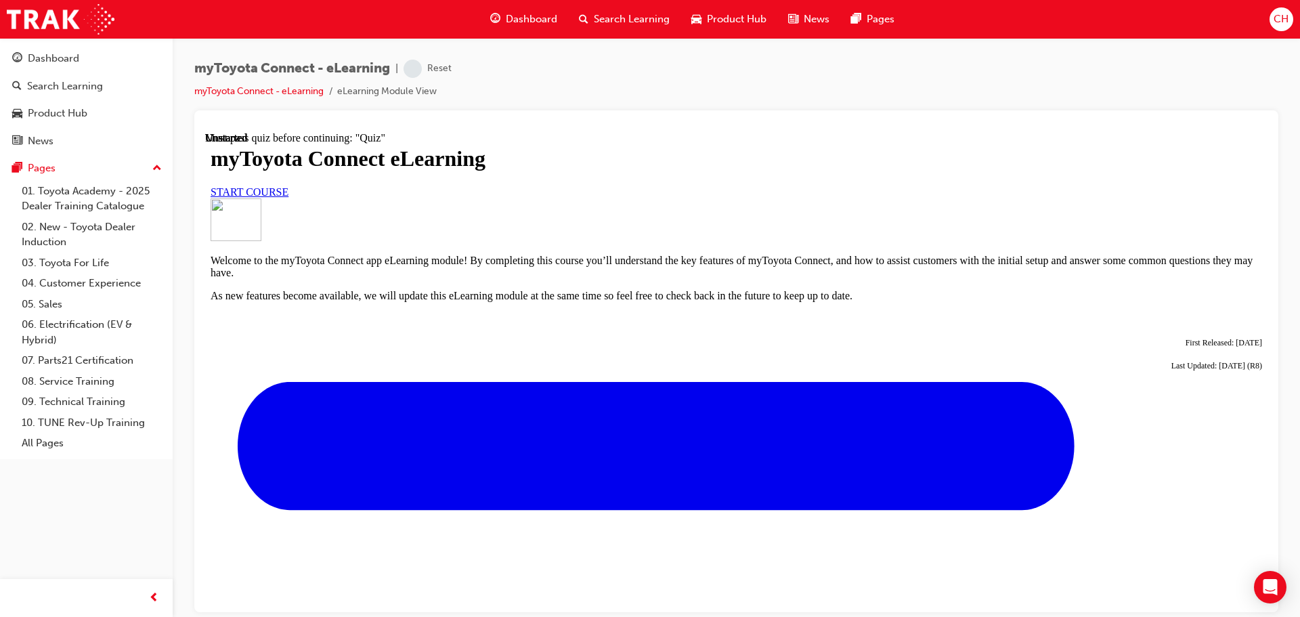
click at [288, 197] on span "START COURSE" at bounding box center [250, 191] width 78 height 12
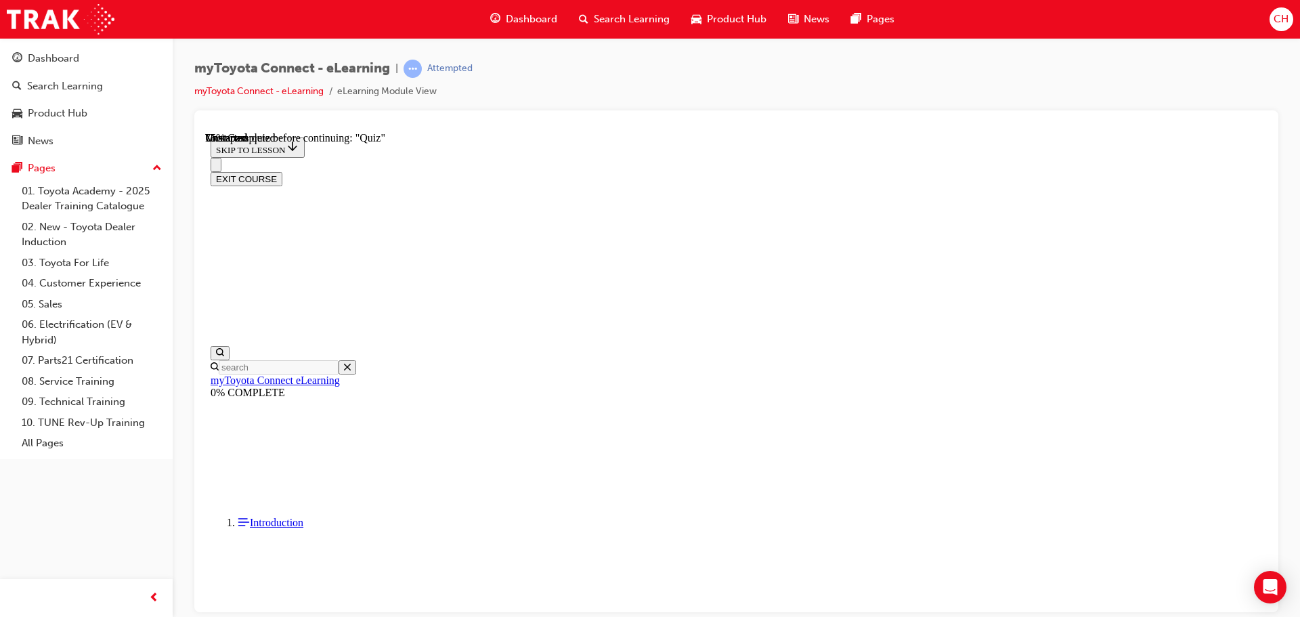
scroll to position [1186, 0]
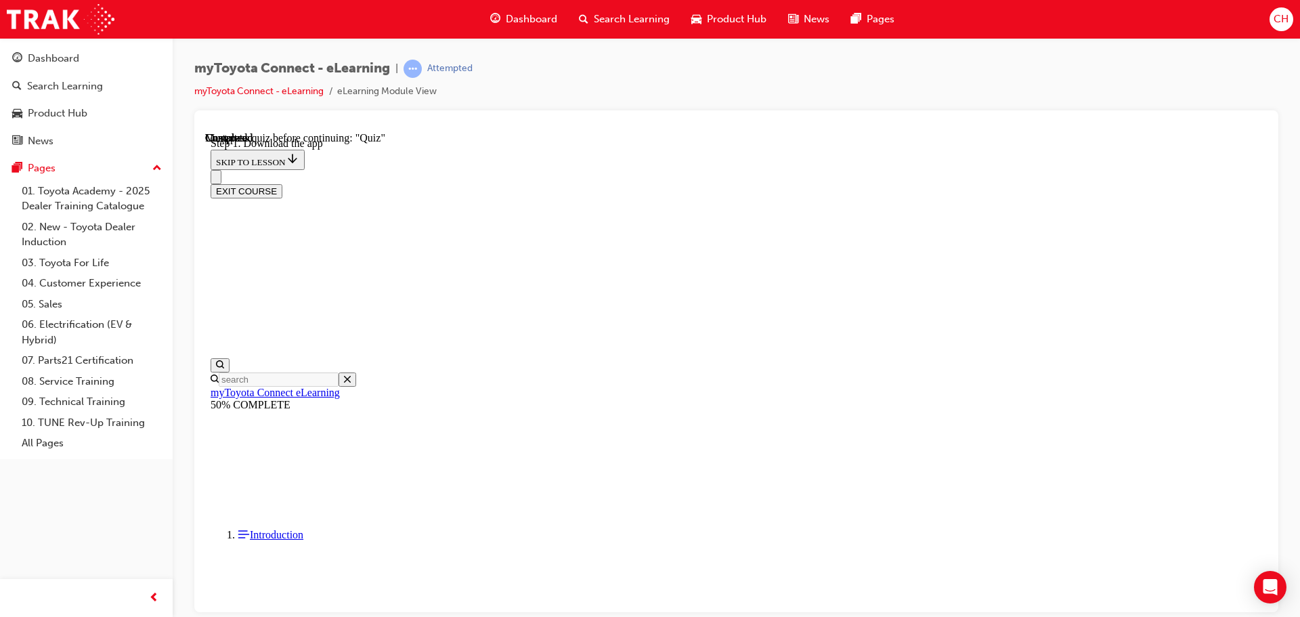
scroll to position [213, 0]
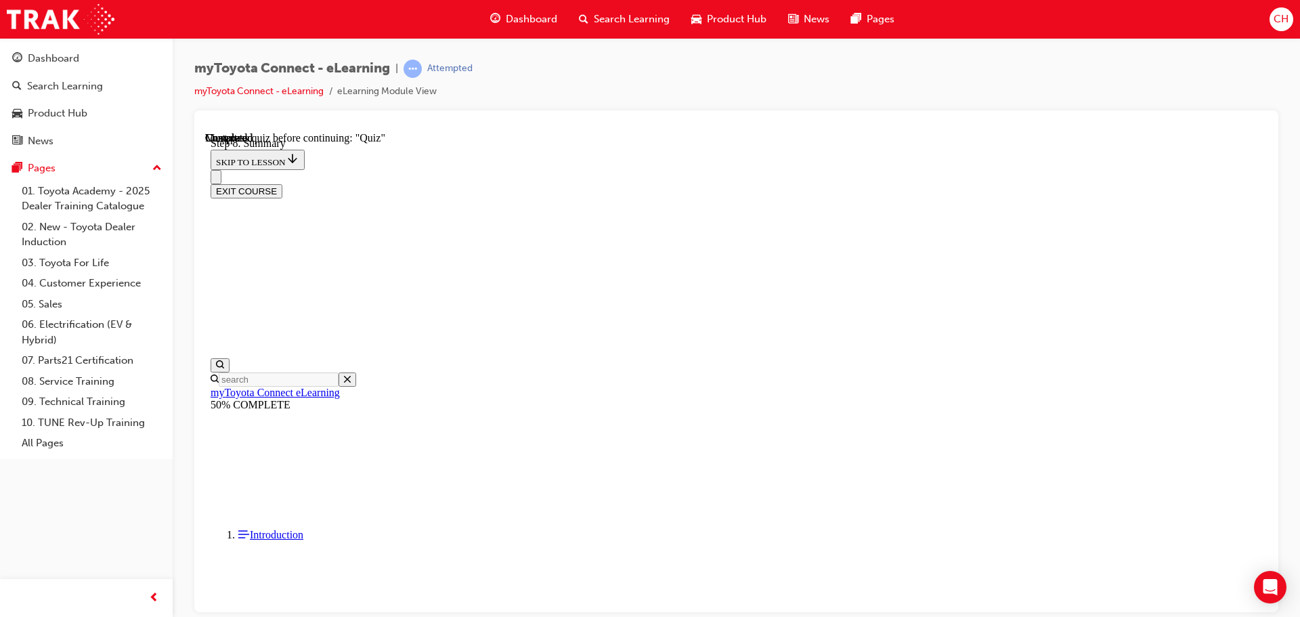
scroll to position [581, 0]
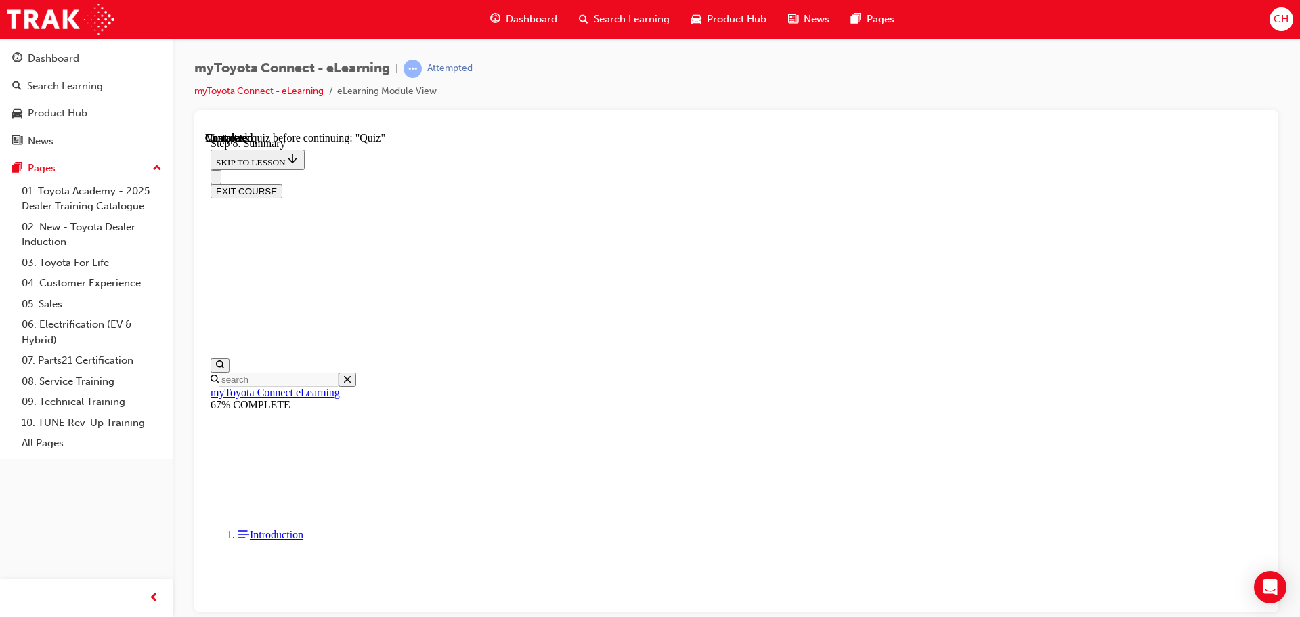
scroll to position [1276, 0]
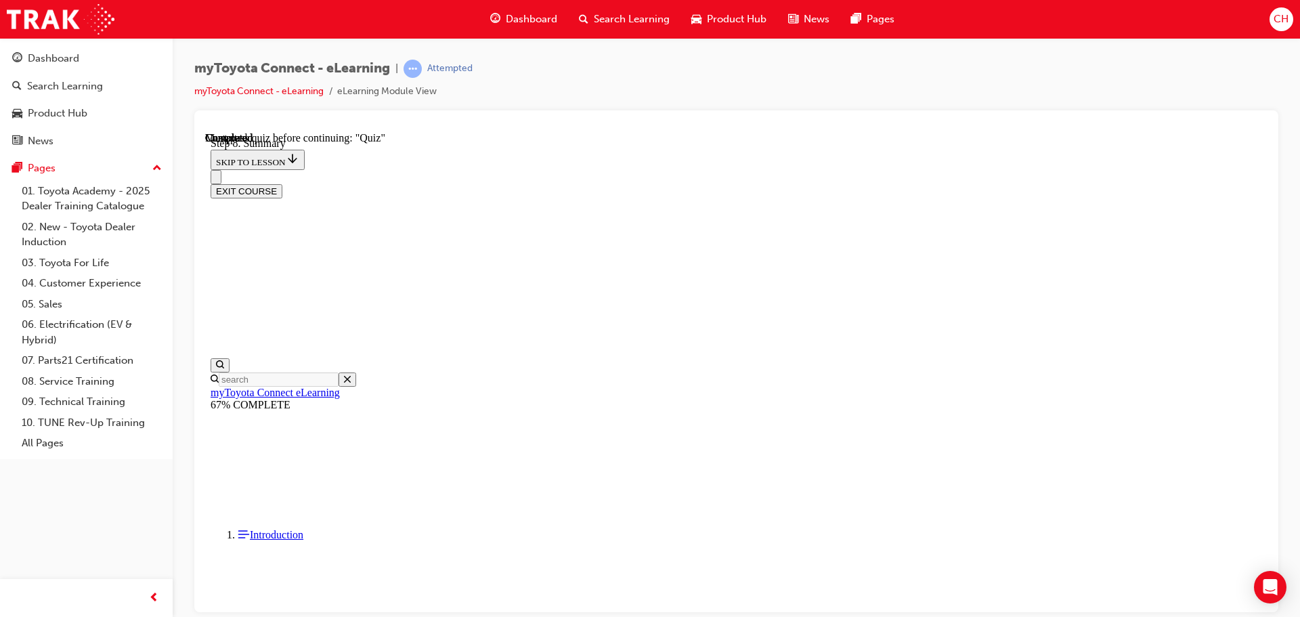
scroll to position [42, 0]
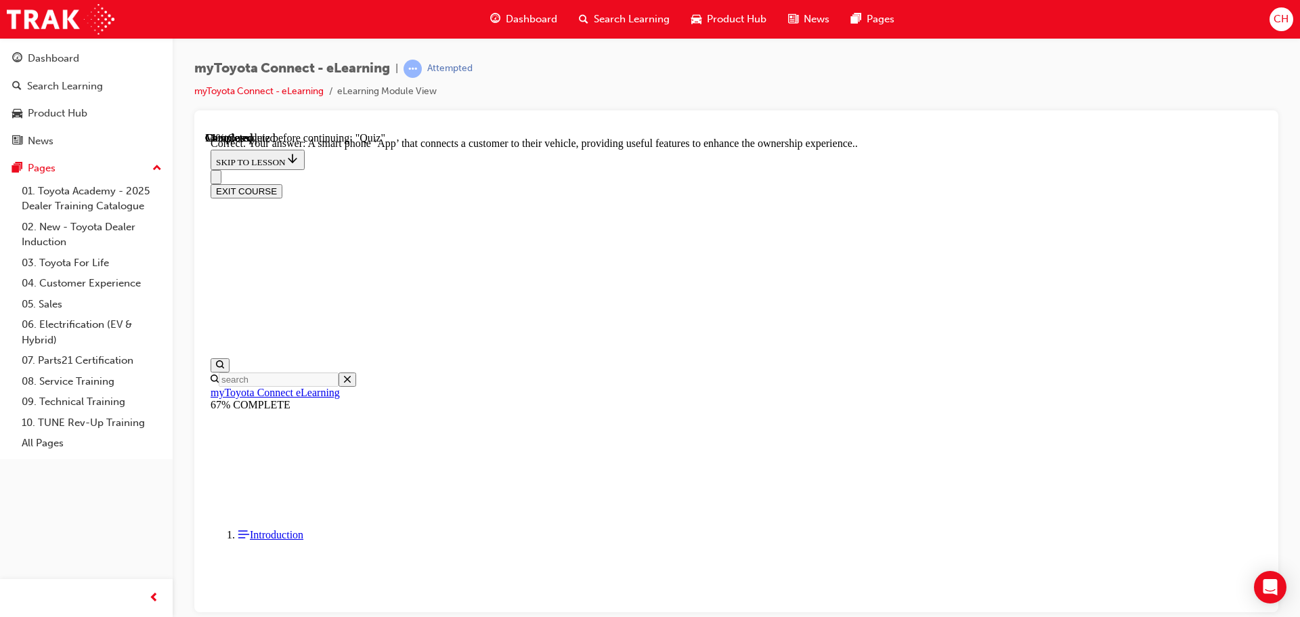
scroll to position [255, 0]
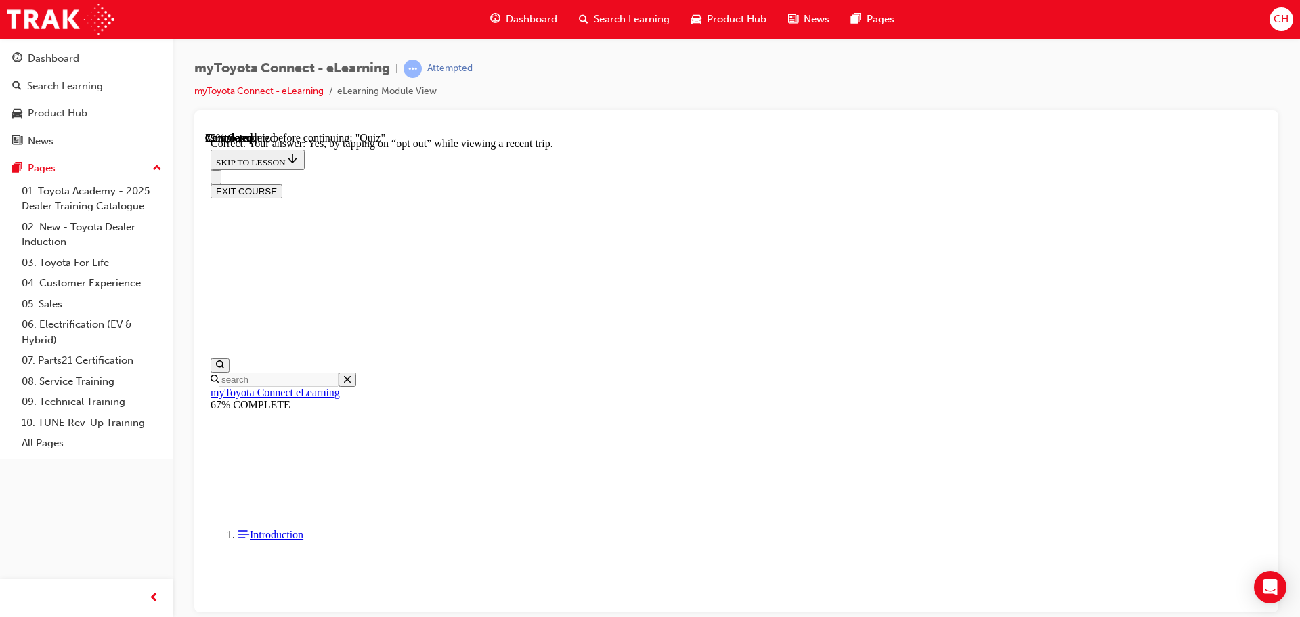
scroll to position [160, 0]
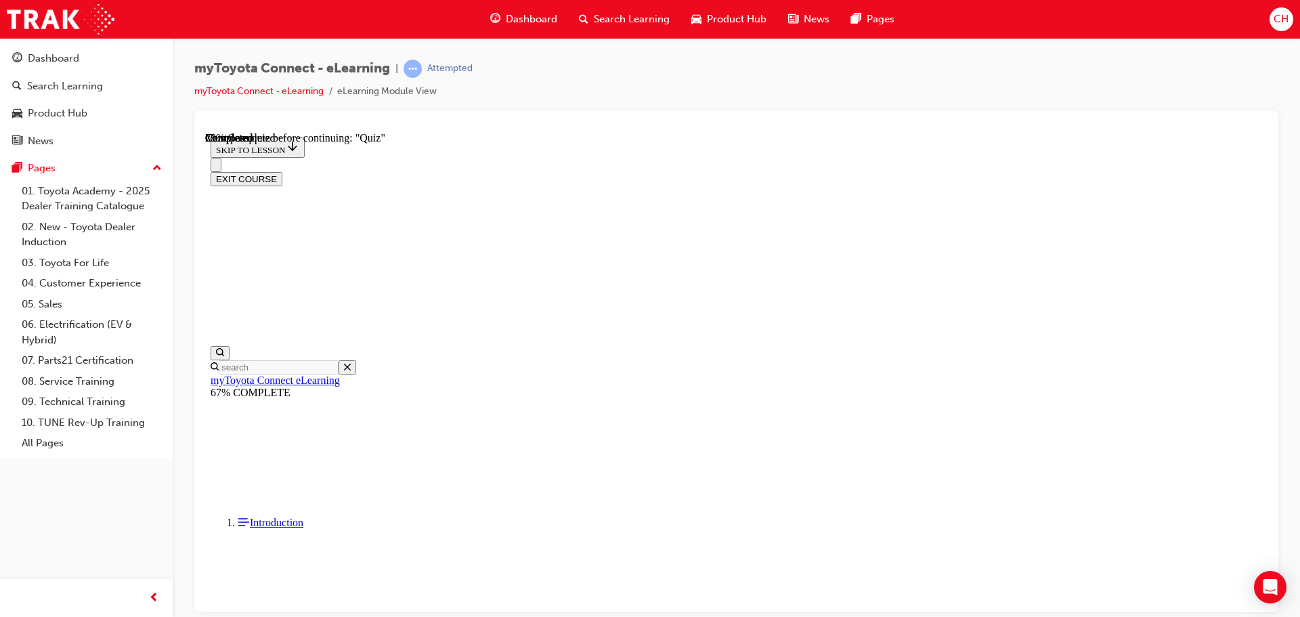
scroll to position [0, 0]
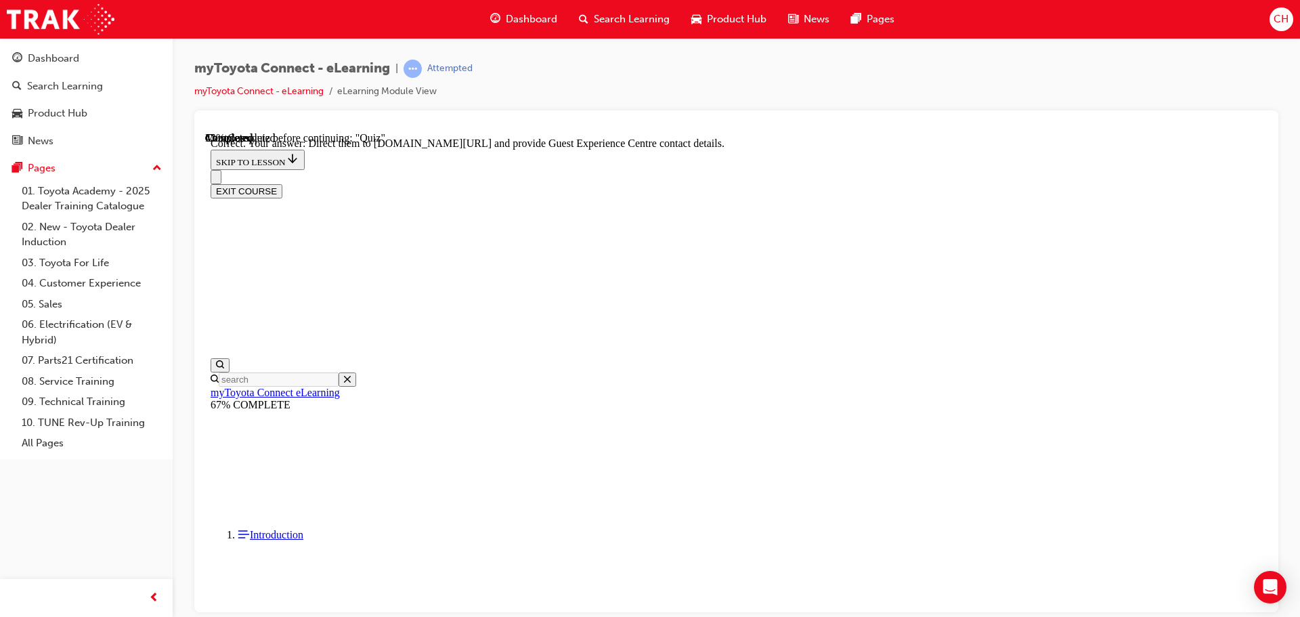
scroll to position [282, 0]
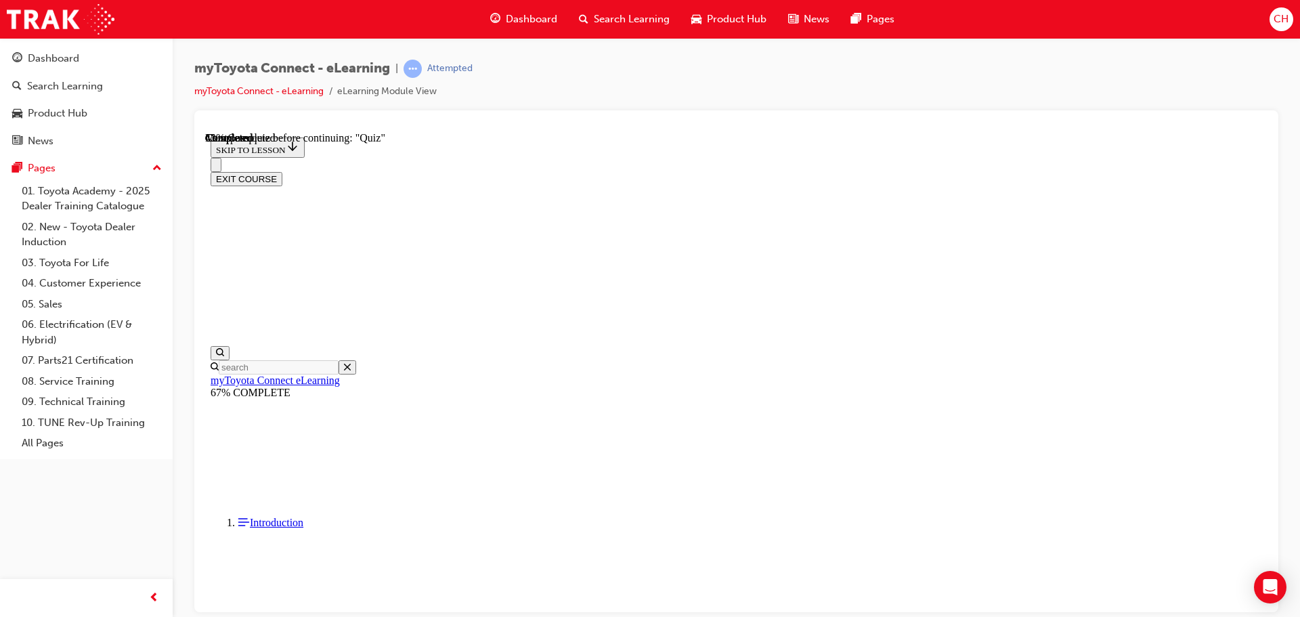
scroll to position [122, 0]
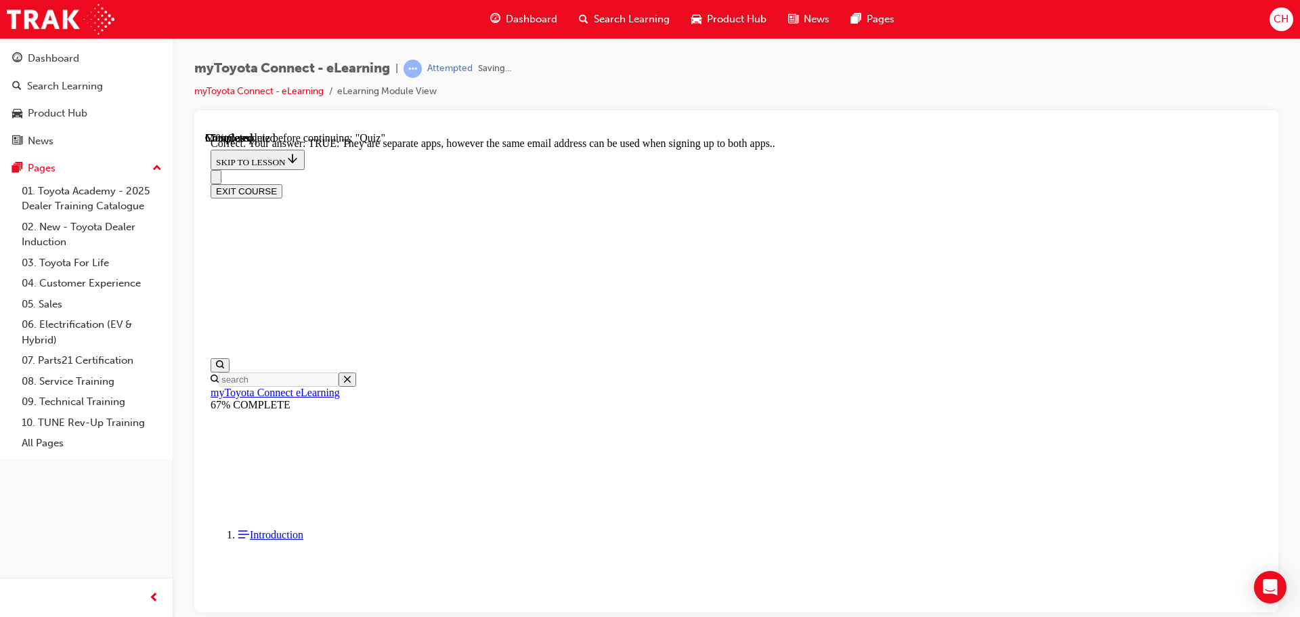
scroll to position [164, 0]
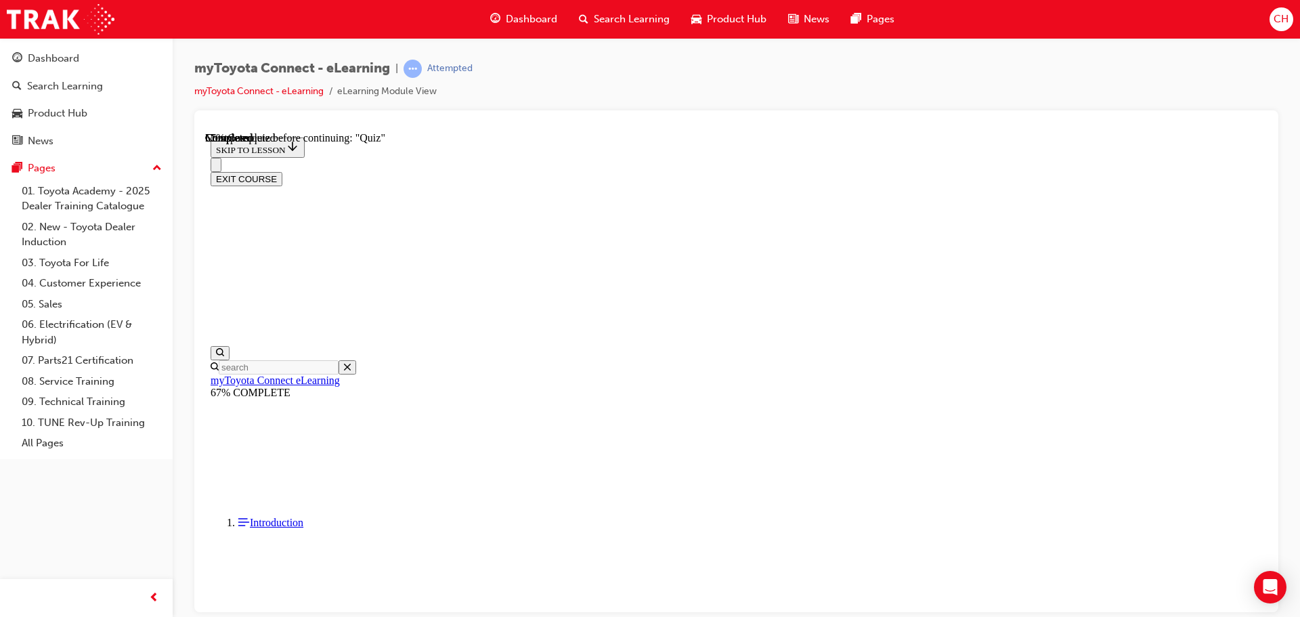
scroll to position [137, 0]
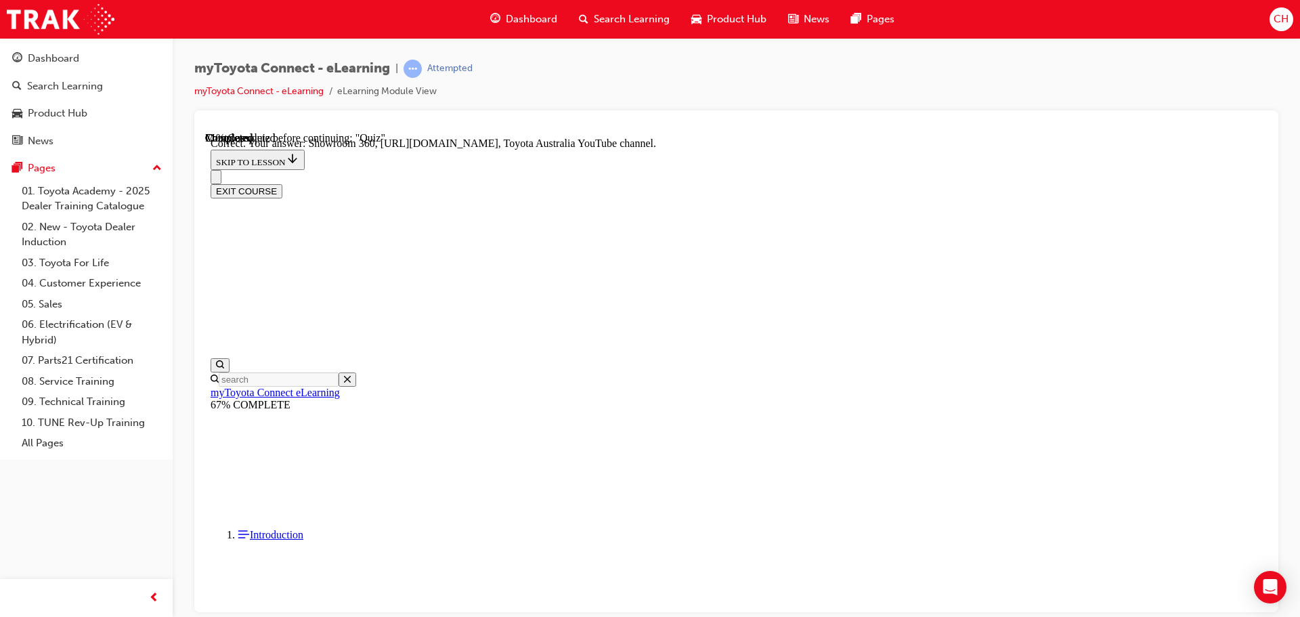
scroll to position [282, 0]
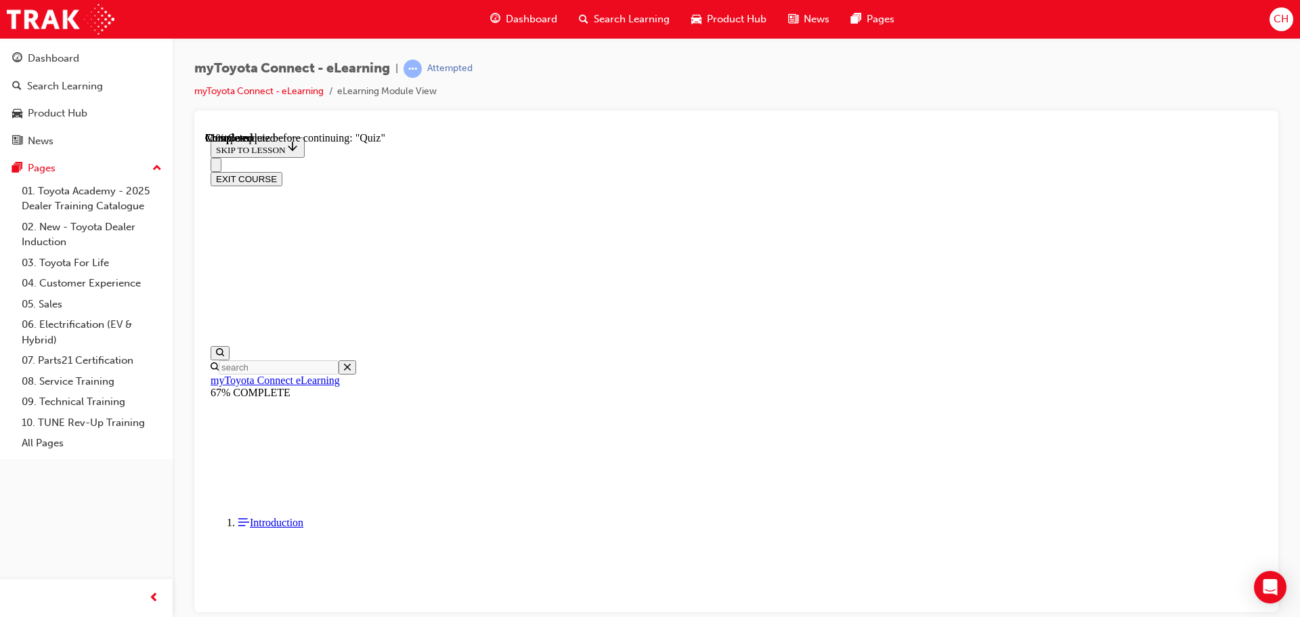
scroll to position [135, 0]
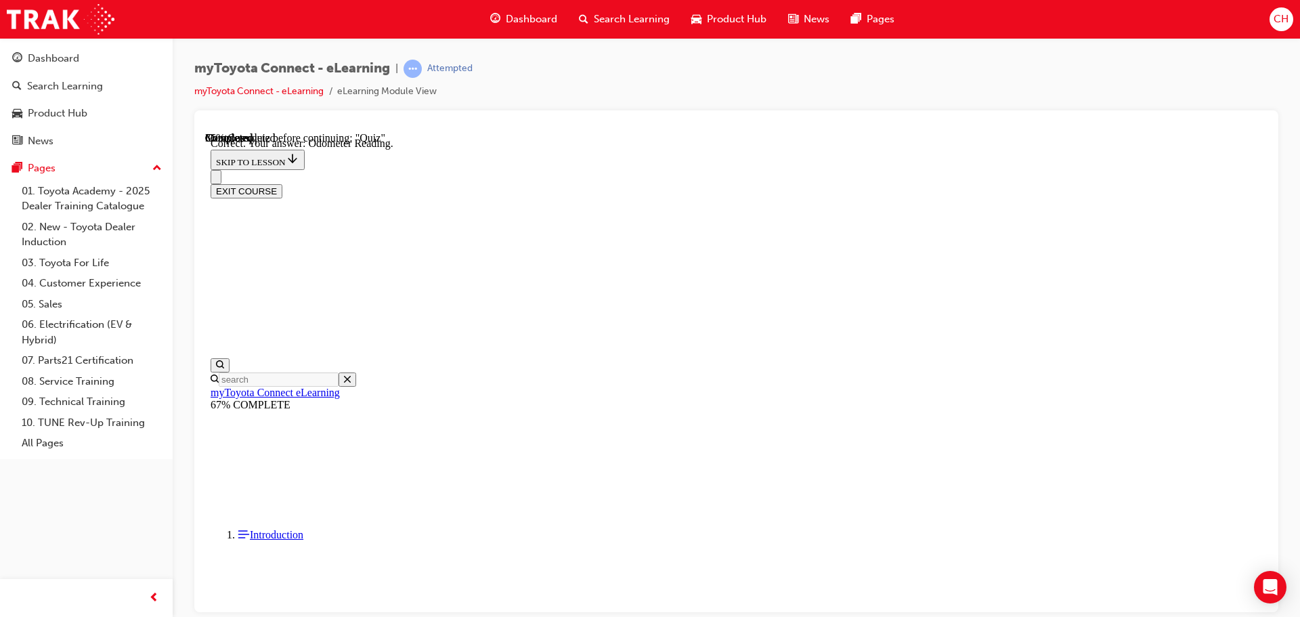
scroll to position [269, 0]
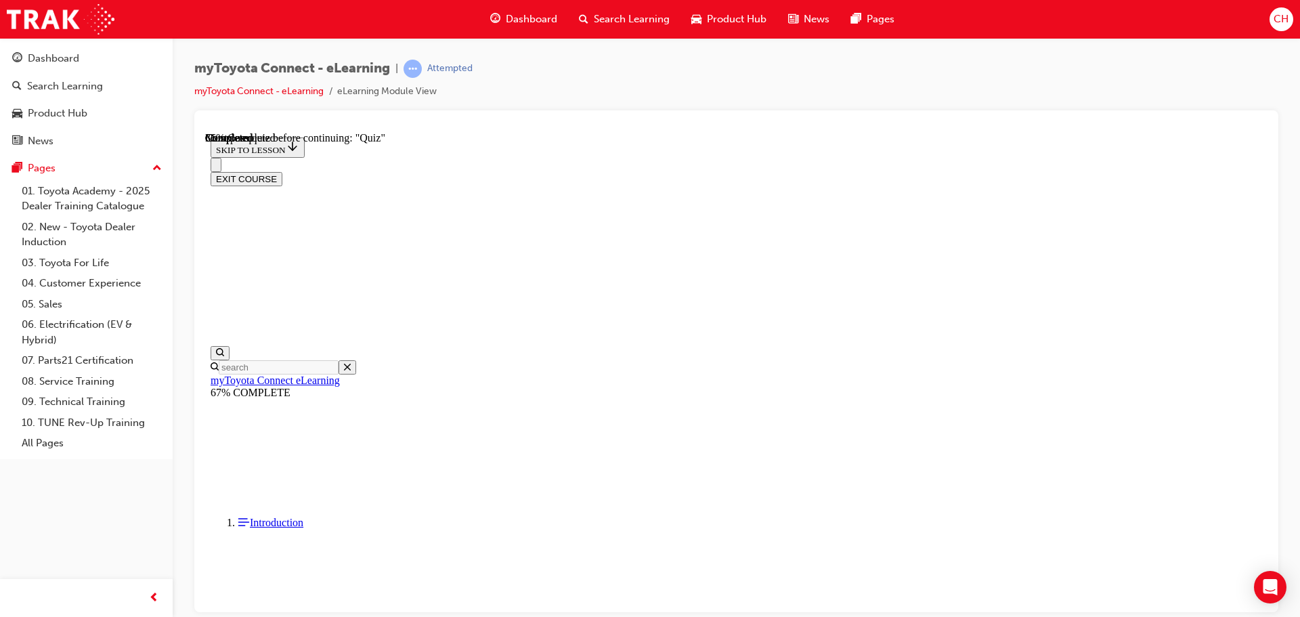
scroll to position [150, 0]
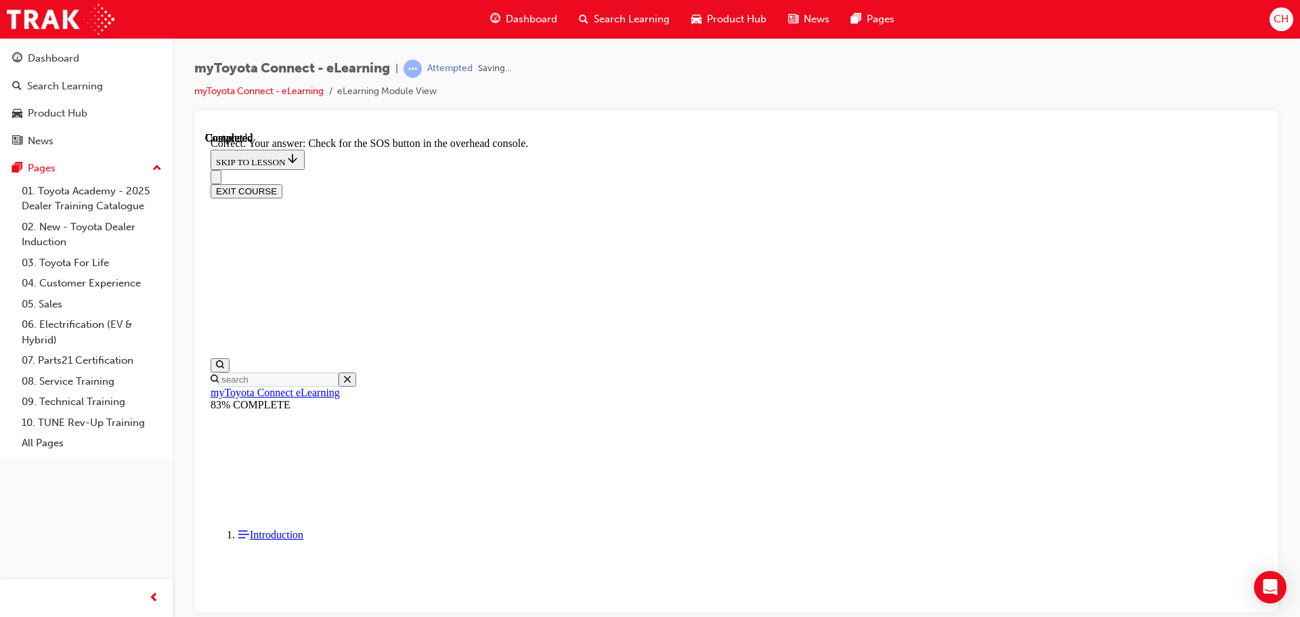
scroll to position [215, 0]
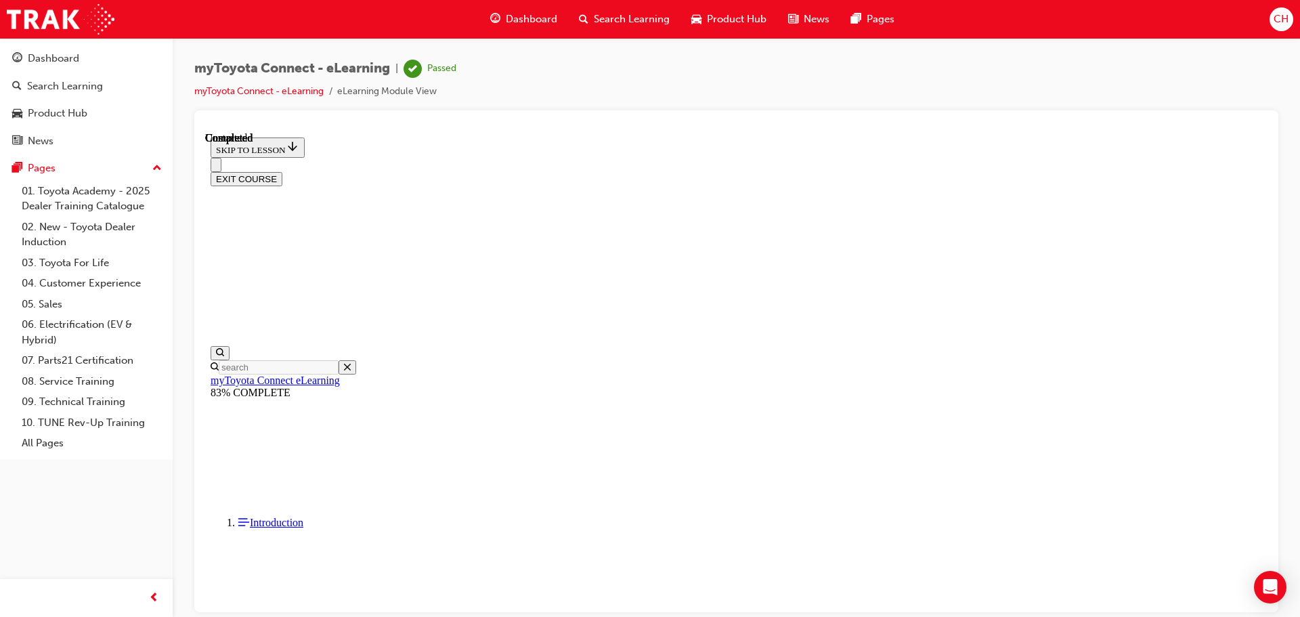
scroll to position [255, 0]
click at [282, 171] on button "EXIT COURSE" at bounding box center [247, 178] width 72 height 14
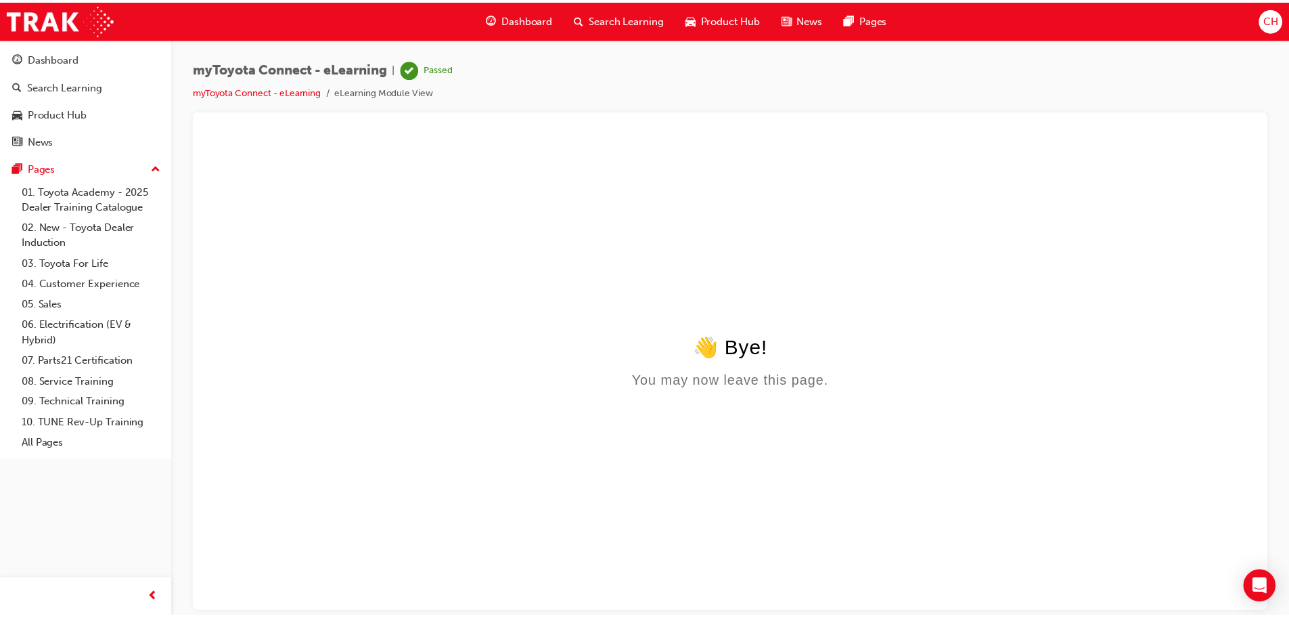
scroll to position [0, 0]
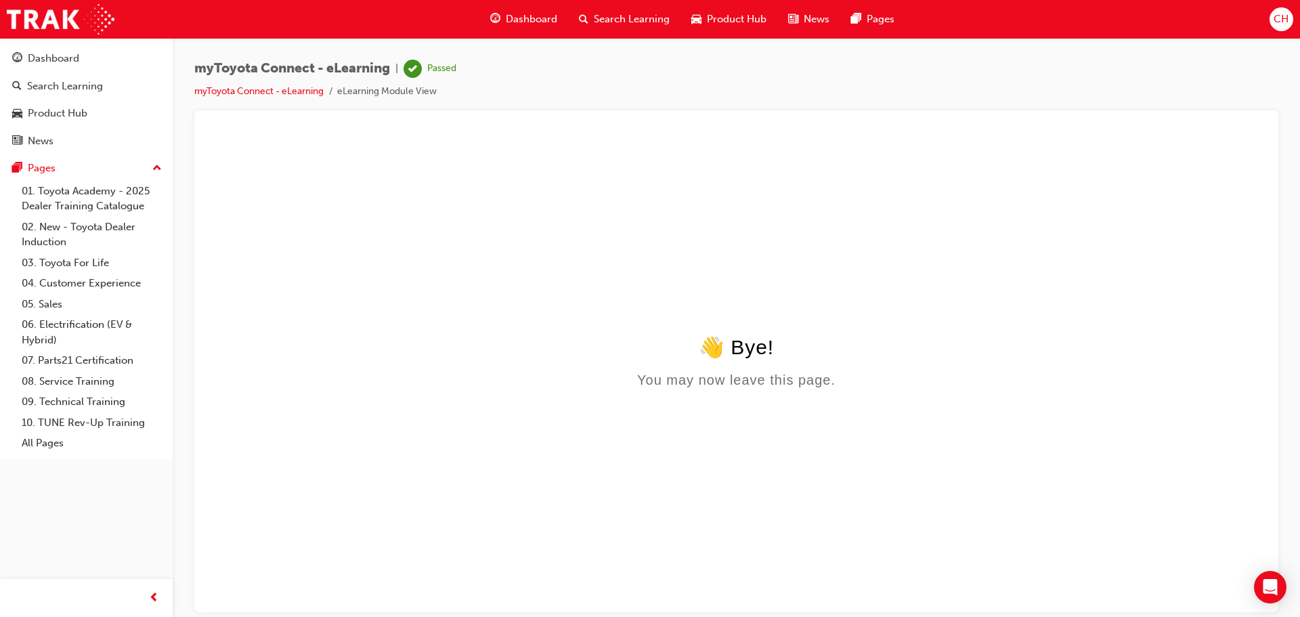
click at [713, 16] on span "Product Hub" at bounding box center [737, 20] width 60 height 16
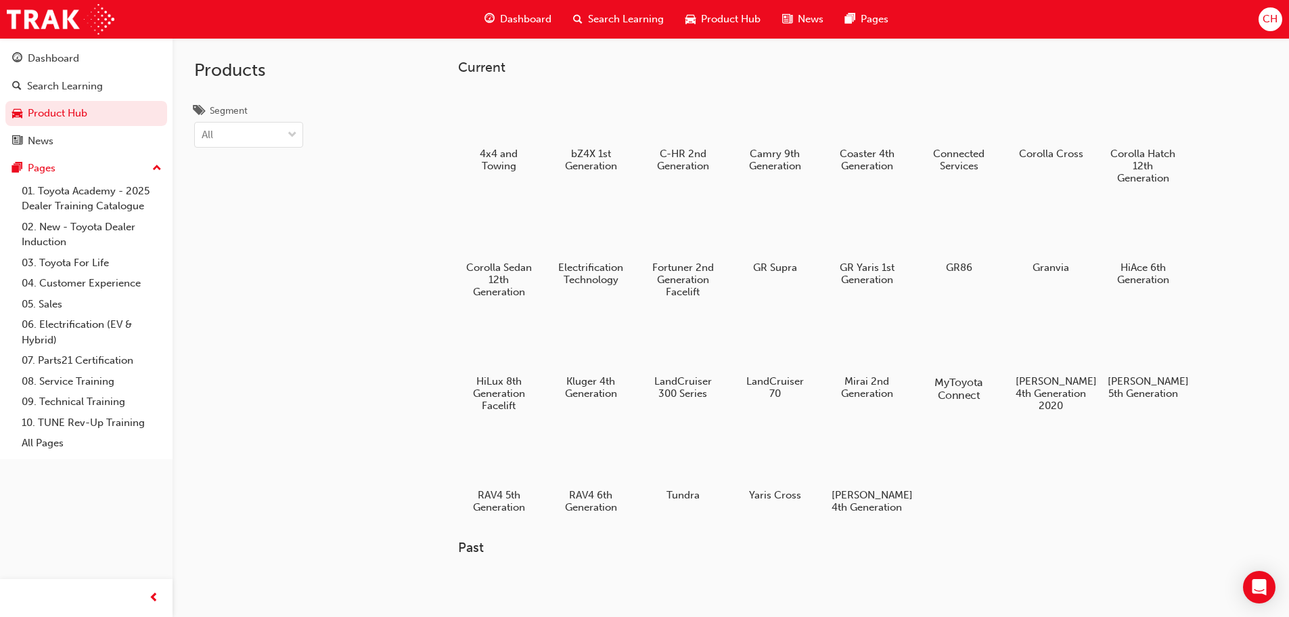
click at [971, 359] on div at bounding box center [958, 343] width 75 height 54
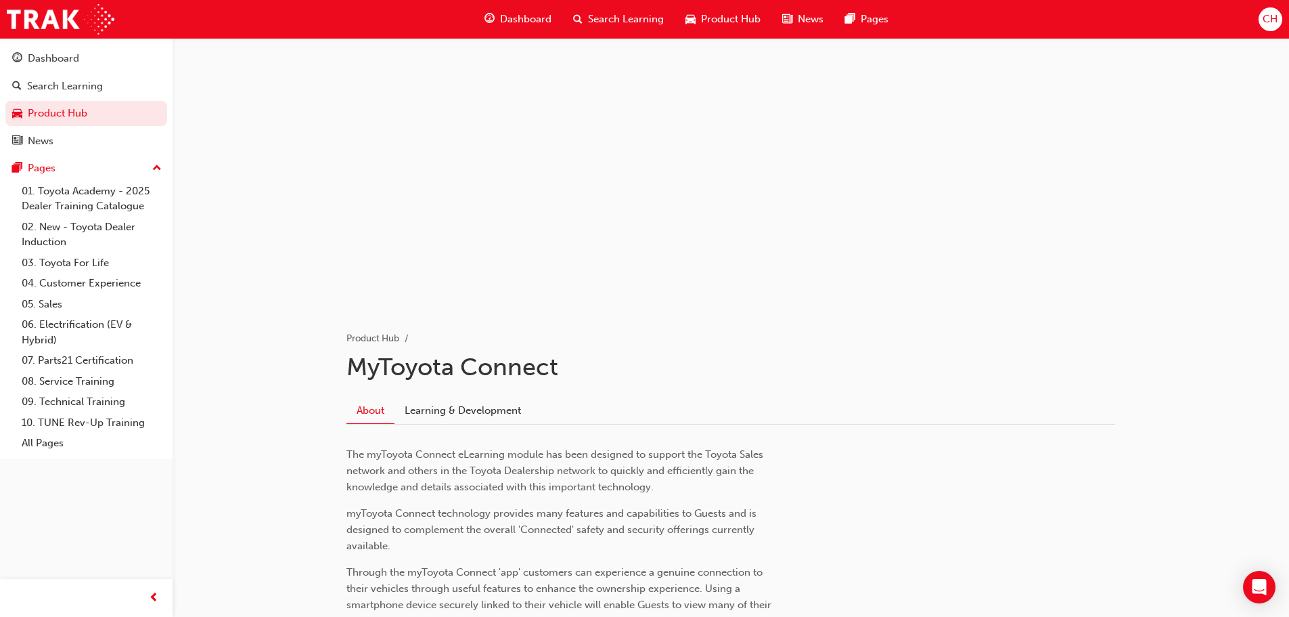
scroll to position [68, 0]
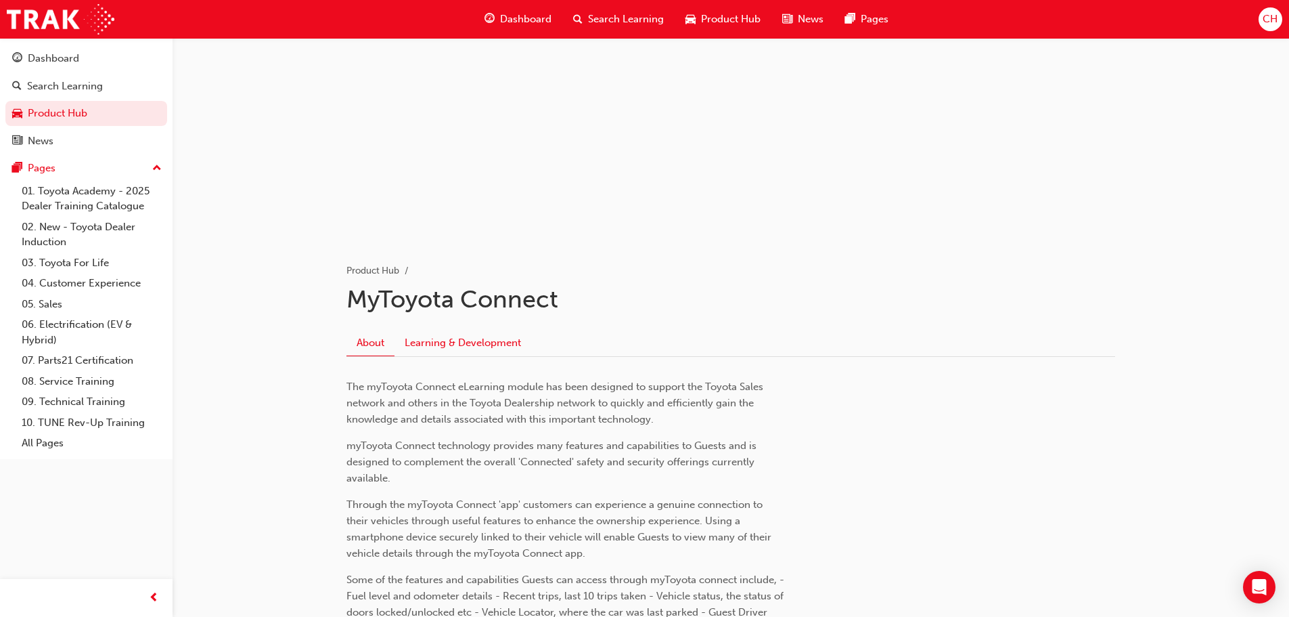
click at [436, 340] on link "Learning & Development" at bounding box center [463, 343] width 137 height 26
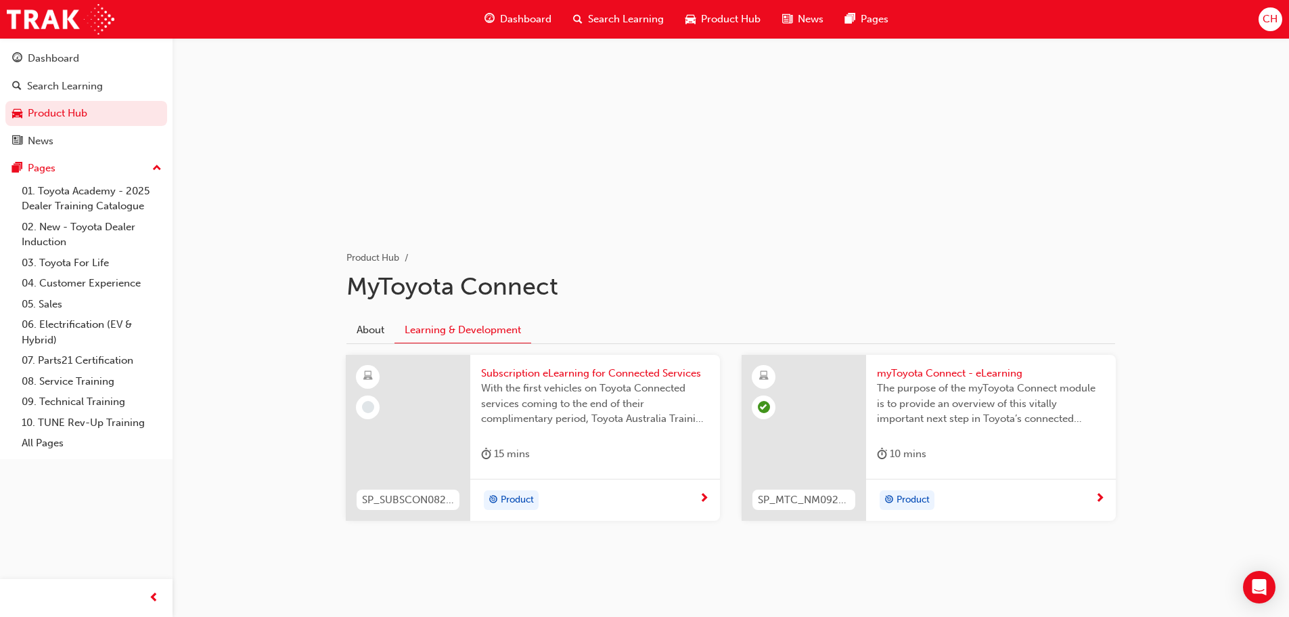
scroll to position [83, 0]
click at [704, 502] on div at bounding box center [704, 495] width 10 height 17
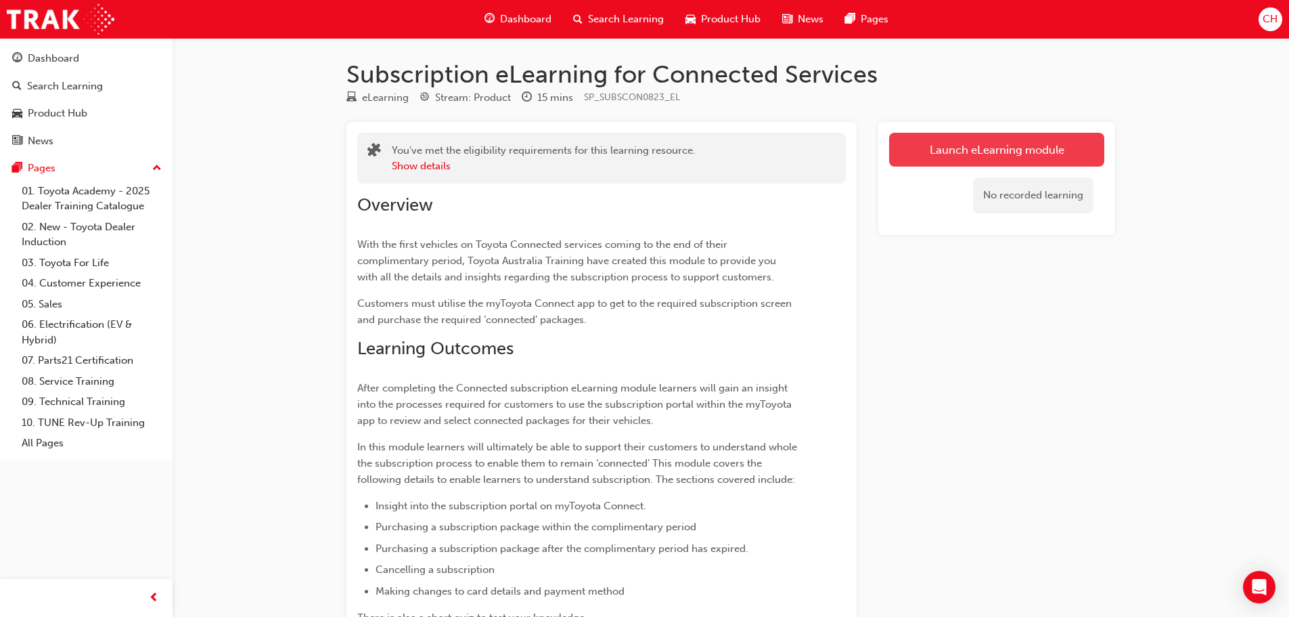
click at [918, 160] on link "Launch eLearning module" at bounding box center [996, 150] width 215 height 34
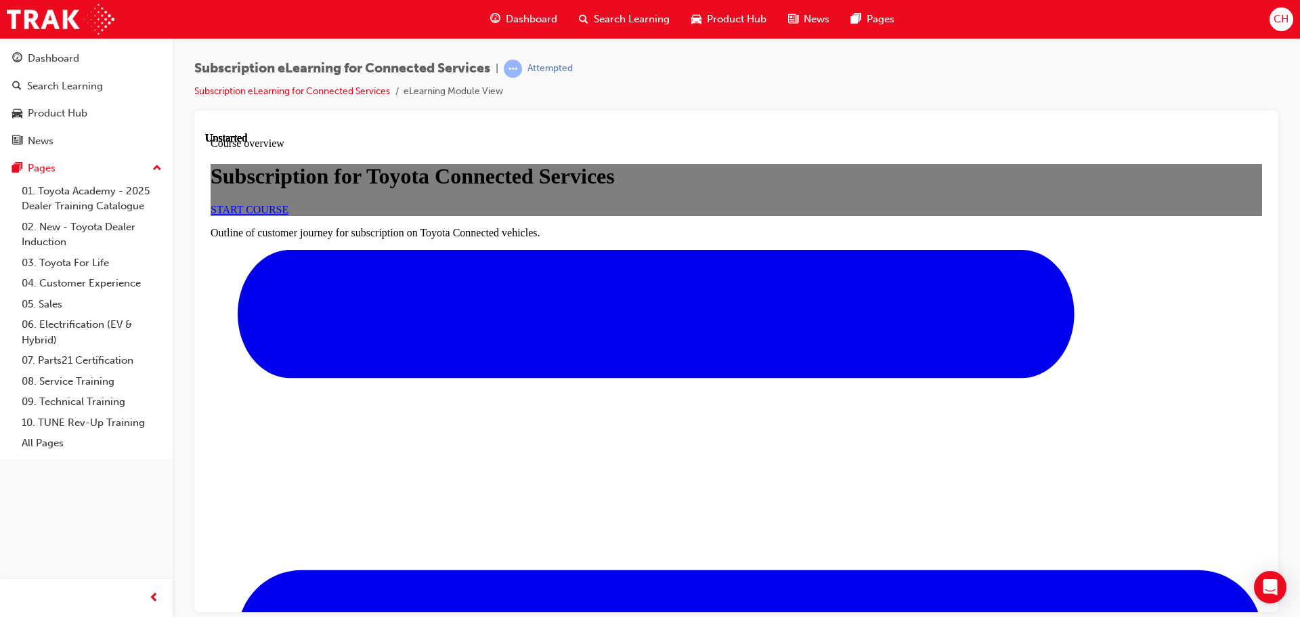
click at [288, 215] on link "START COURSE" at bounding box center [250, 209] width 78 height 12
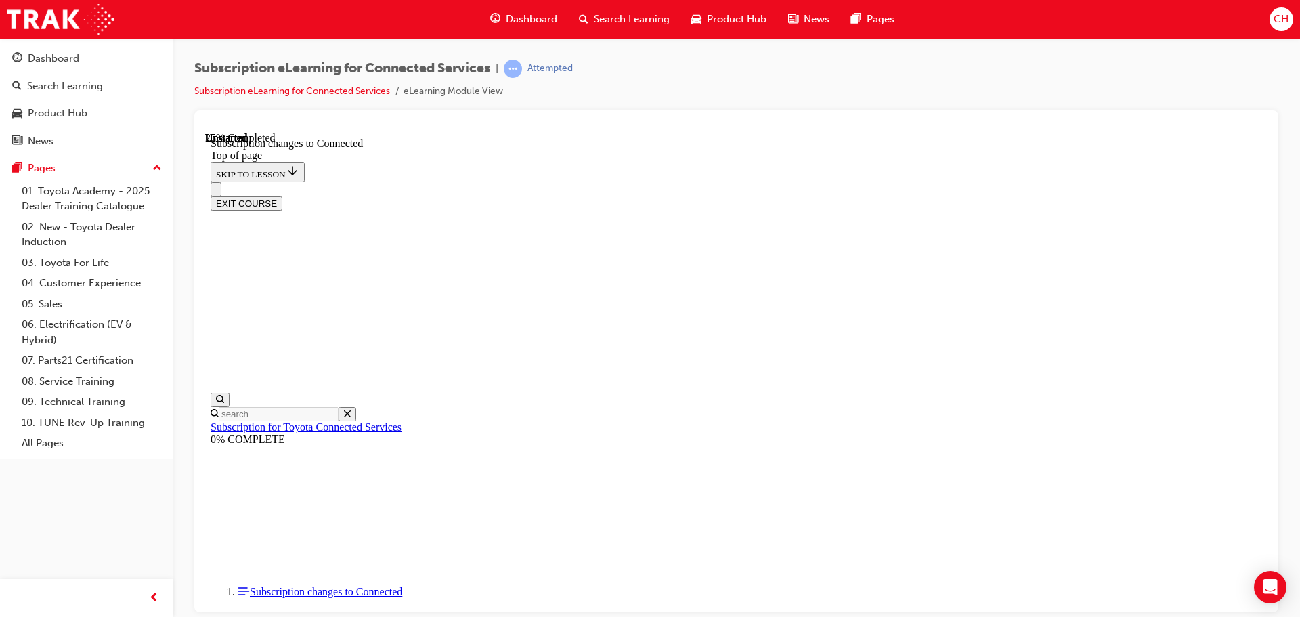
scroll to position [739, 0]
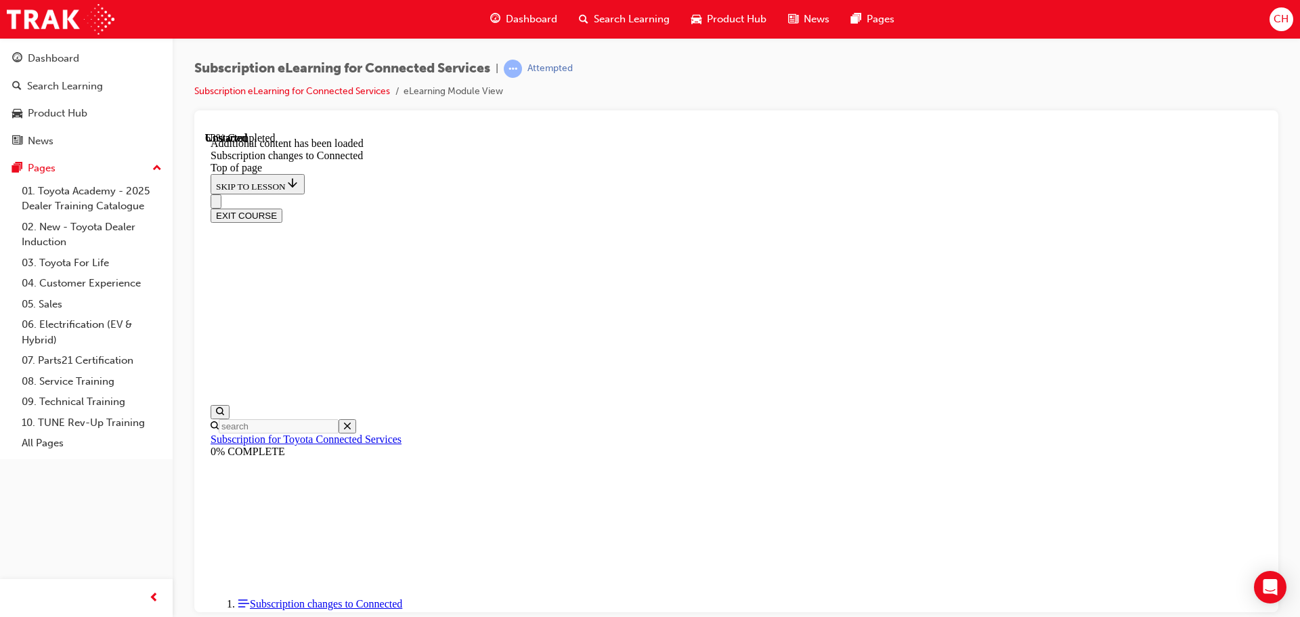
scroll to position [1643, 0]
